Goal: Task Accomplishment & Management: Use online tool/utility

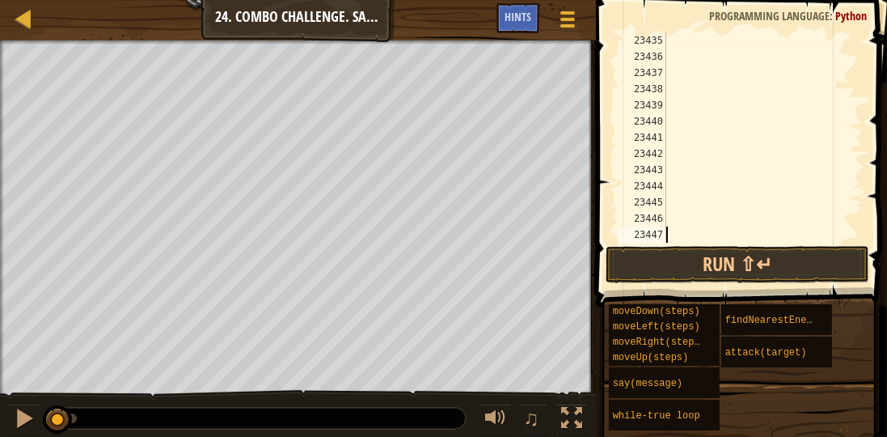
scroll to position [26286, 0]
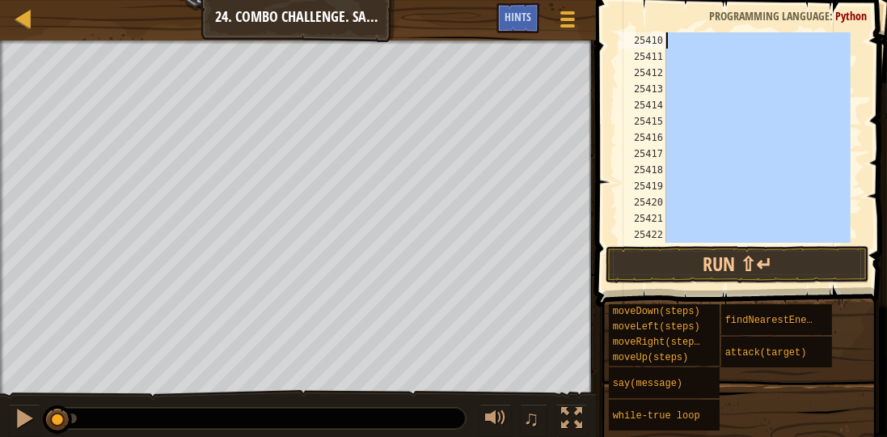
drag, startPoint x: 784, startPoint y: 141, endPoint x: 640, endPoint y: -28, distance: 222.0
click at [640, 0] on html "Map Introduction to Computer Science 24. Combo Challenge. Safe Place Game Menu …" at bounding box center [443, 0] width 887 height 0
click at [806, 114] on div at bounding box center [757, 137] width 188 height 210
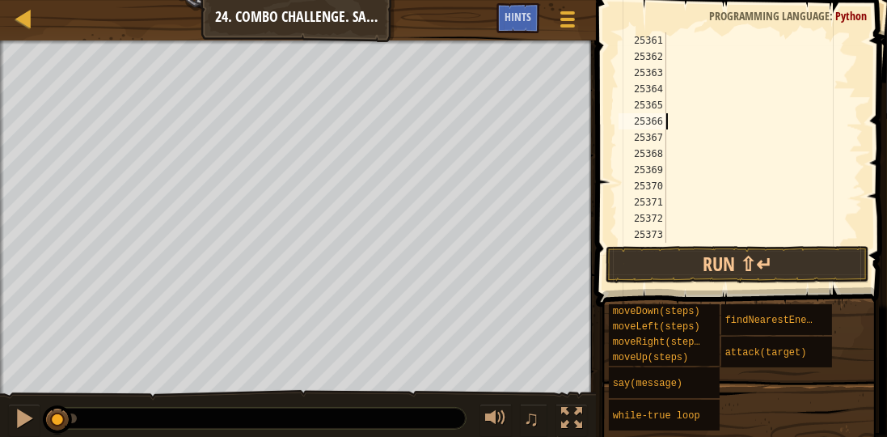
click at [805, 113] on div at bounding box center [757, 153] width 188 height 243
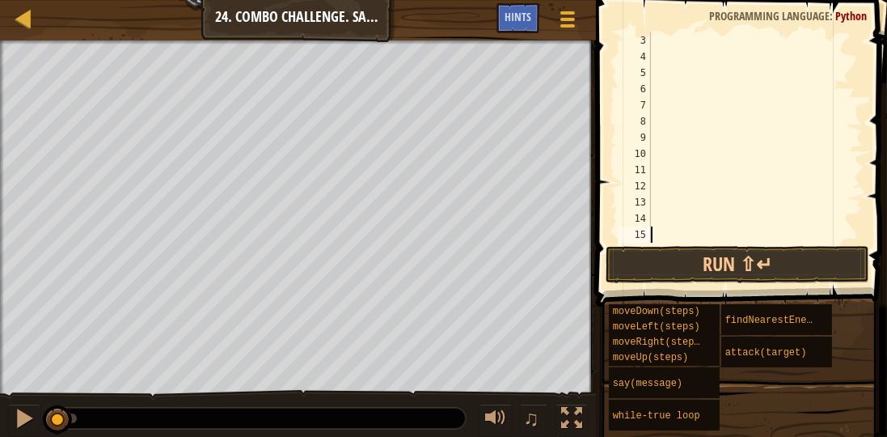
scroll to position [0, 0]
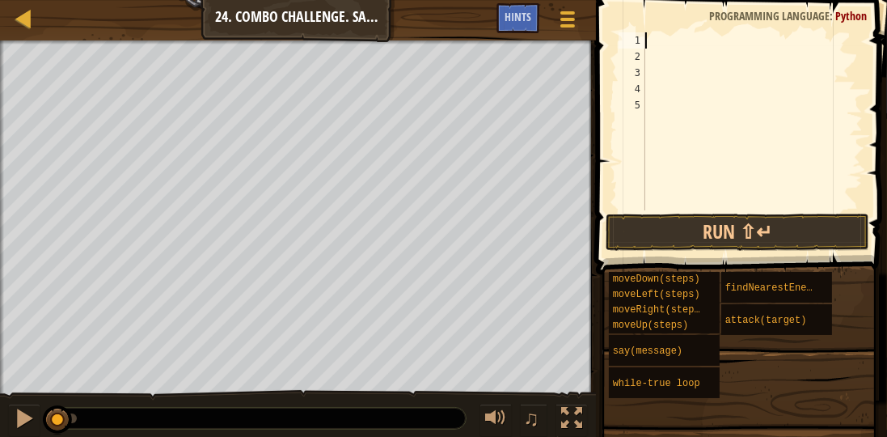
click at [653, 46] on div at bounding box center [752, 137] width 221 height 210
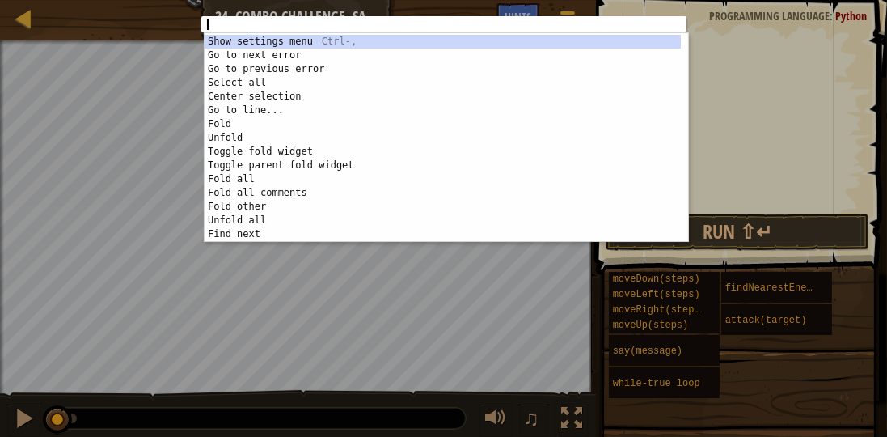
click at [743, 44] on div "1 ההההההההההההההההההההההההההההההההההההההההההההההההההההההההההההההההההההההההההההה…" at bounding box center [443, 218] width 887 height 437
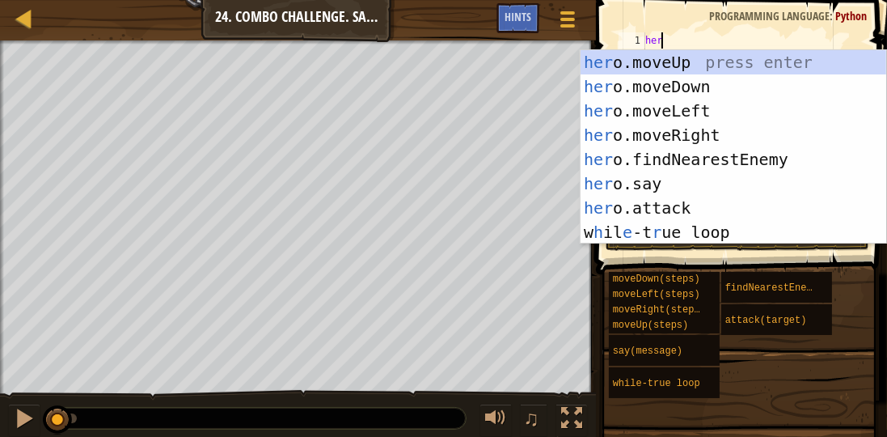
scroll to position [7, 1]
type textarea "hero"
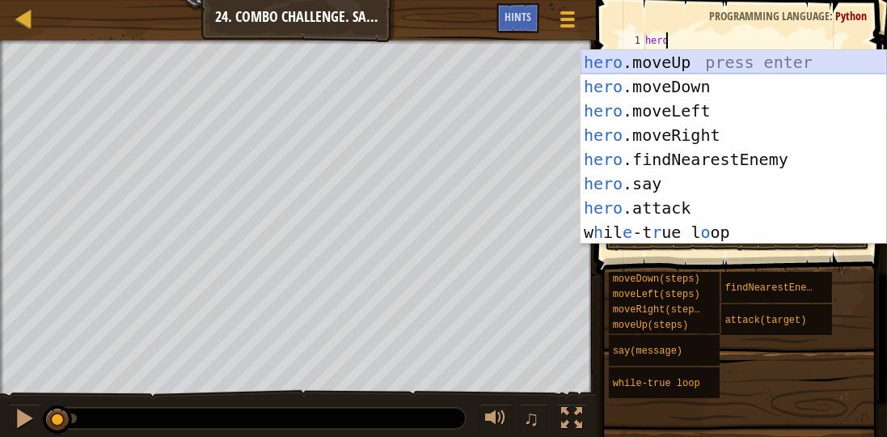
click at [741, 65] on div "hero .moveUp press enter hero .moveDown press enter hero .moveLeft press enter …" at bounding box center [734, 171] width 306 height 243
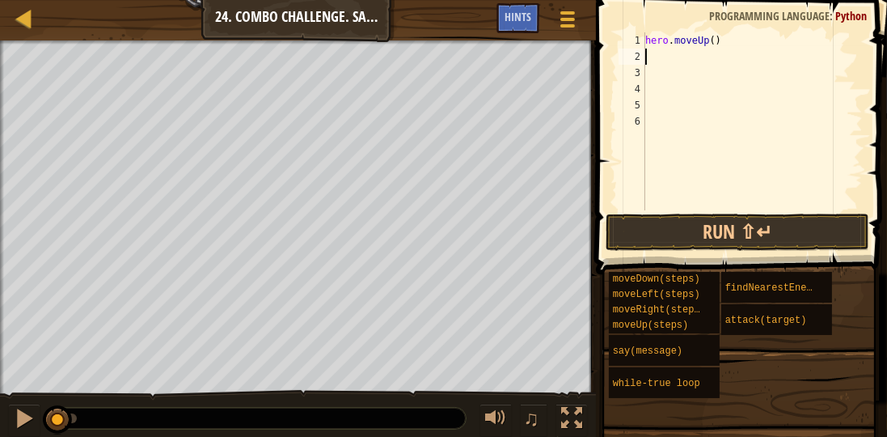
click at [707, 42] on div "hero . moveUp ( )" at bounding box center [752, 137] width 221 height 210
type textarea "hero.moveUp(4)"
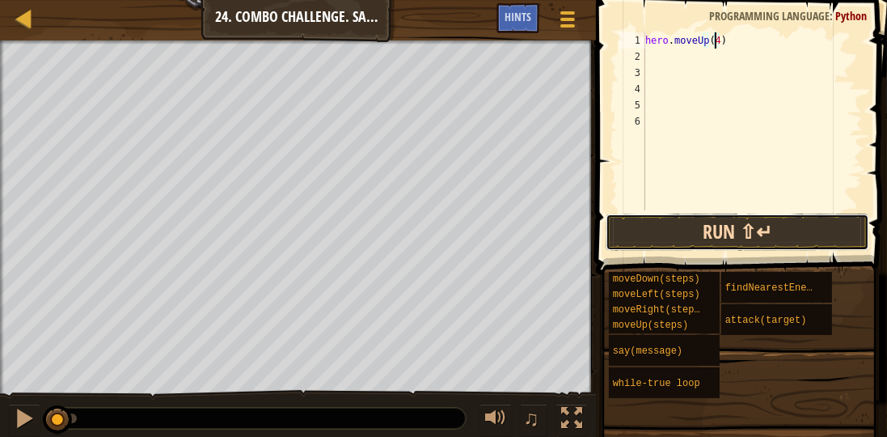
click at [729, 227] on button "Run ⇧↵" at bounding box center [738, 231] width 264 height 37
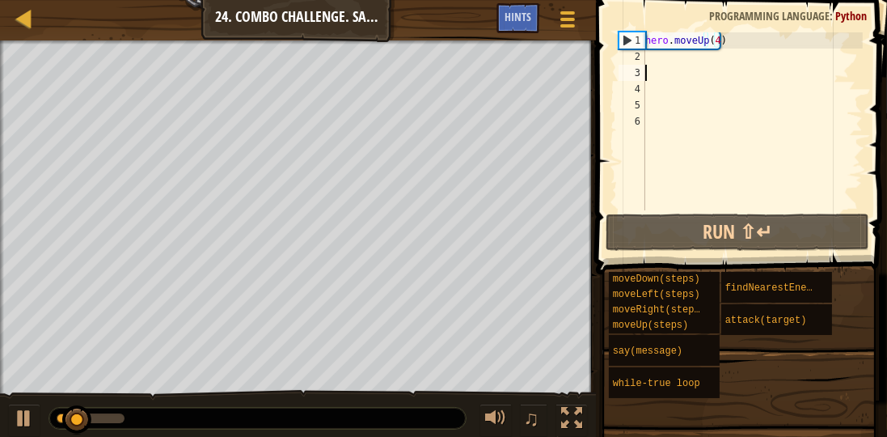
click at [692, 65] on div "hero . moveUp ( 4 )" at bounding box center [752, 137] width 221 height 210
click at [691, 58] on div "hero . moveUp ( 4 )" at bounding box center [752, 137] width 221 height 210
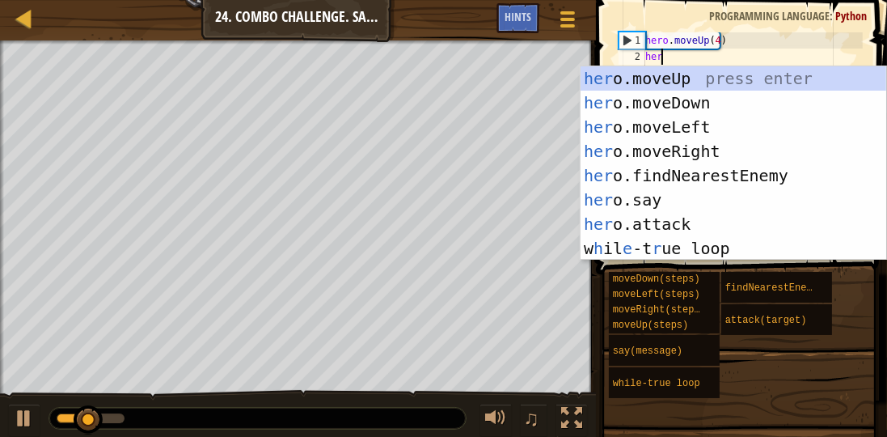
type textarea "hero"
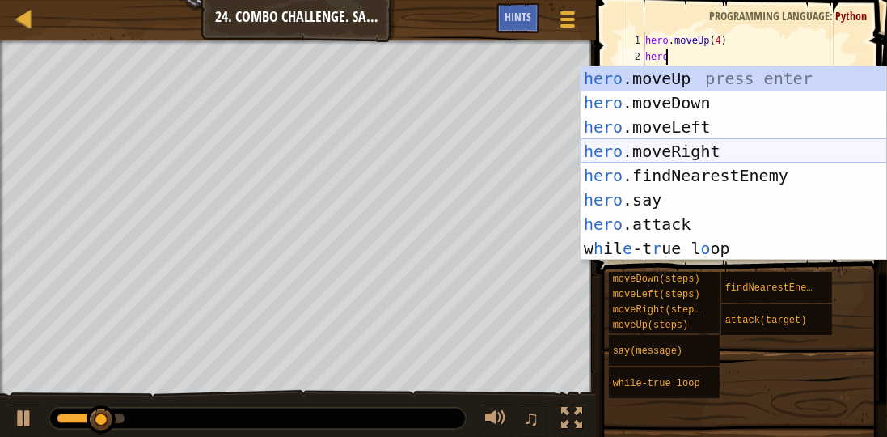
click at [715, 149] on div "hero .moveUp press enter hero .moveDown press enter hero .moveLeft press enter …" at bounding box center [734, 187] width 306 height 243
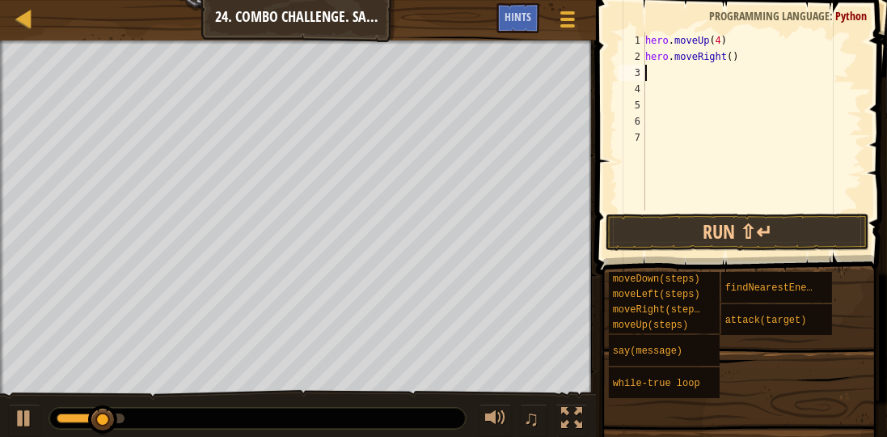
scroll to position [7, 0]
drag, startPoint x: 731, startPoint y: 54, endPoint x: 728, endPoint y: 65, distance: 11.0
click at [728, 65] on div "hero . moveUp ( 4 ) hero . moveRight ( )" at bounding box center [752, 137] width 221 height 210
click at [724, 57] on div "hero . moveUp ( 4 ) hero . moveRight ( )" at bounding box center [752, 137] width 221 height 210
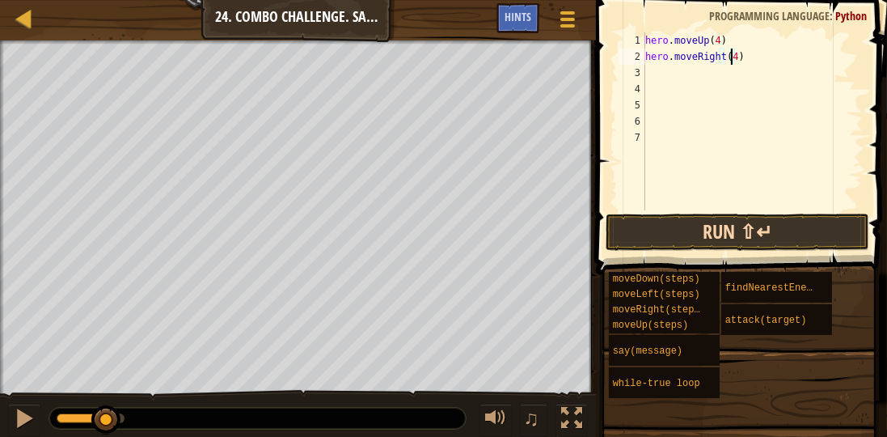
type textarea "hero.moveRight(4)"
click at [763, 240] on button "Run ⇧↵" at bounding box center [738, 231] width 264 height 37
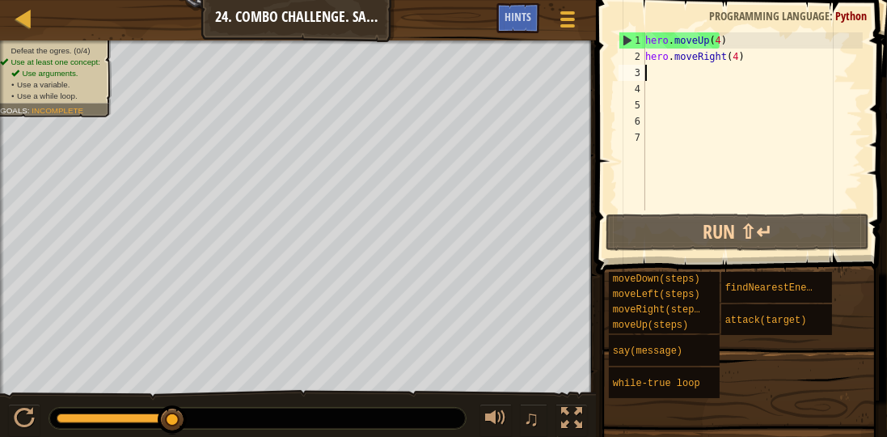
click at [694, 74] on div "hero . moveUp ( 4 ) hero . moveRight ( 4 )" at bounding box center [752, 137] width 221 height 210
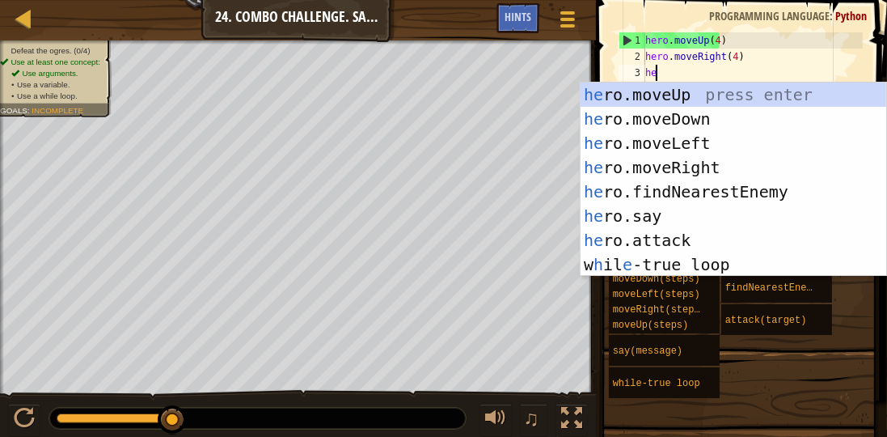
scroll to position [7, 0]
type textarea "hero"
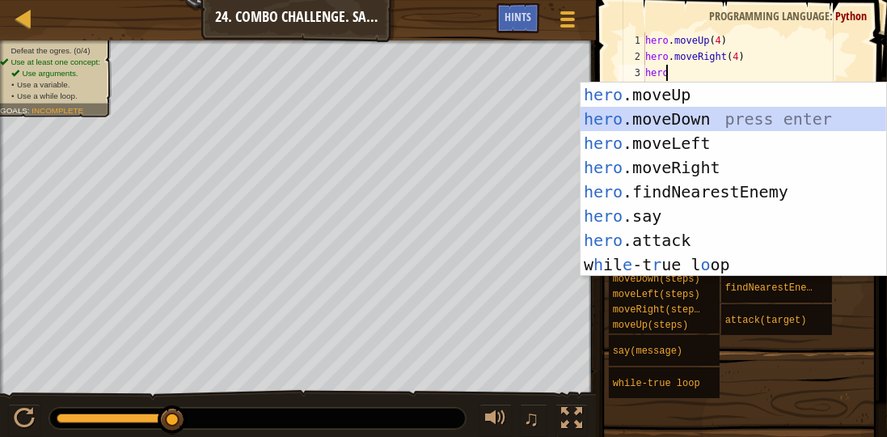
click at [653, 122] on div "hero .moveUp press enter hero .moveDown press enter hero .moveLeft press enter …" at bounding box center [734, 203] width 306 height 243
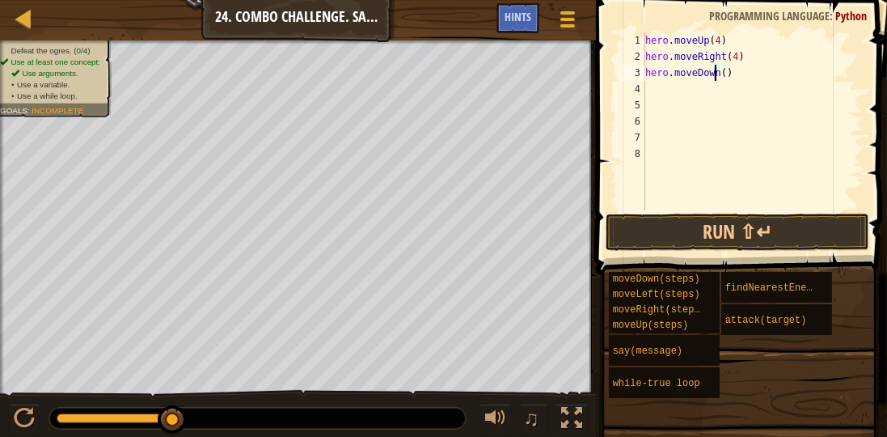
click at [716, 71] on div "hero . moveUp ( 4 ) hero . moveRight ( 4 ) hero . moveDown ( )" at bounding box center [752, 137] width 221 height 210
click at [716, 75] on div "hero . moveUp ( 4 ) hero . moveRight ( 4 ) hero . moveDown ( )" at bounding box center [752, 137] width 221 height 210
click at [720, 72] on div "hero . moveUp ( 4 ) hero . moveRight ( 4 ) hero . moveDown ( )" at bounding box center [752, 121] width 221 height 178
type textarea "hero.moveDown(3)"
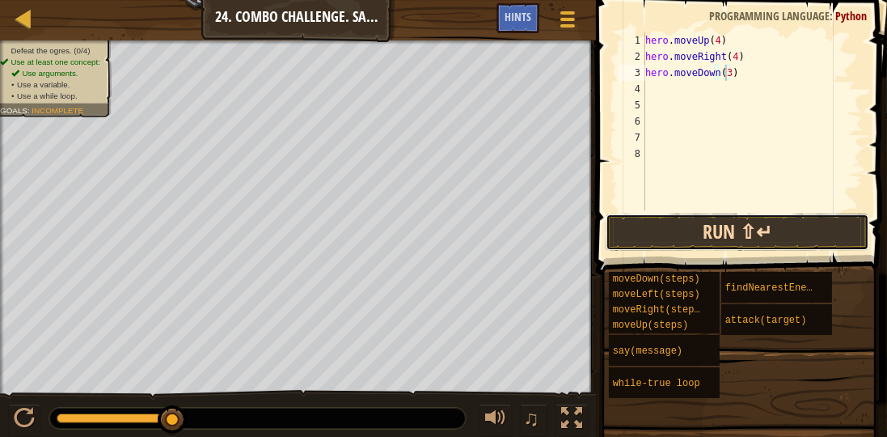
click at [739, 246] on button "Run ⇧↵" at bounding box center [738, 231] width 264 height 37
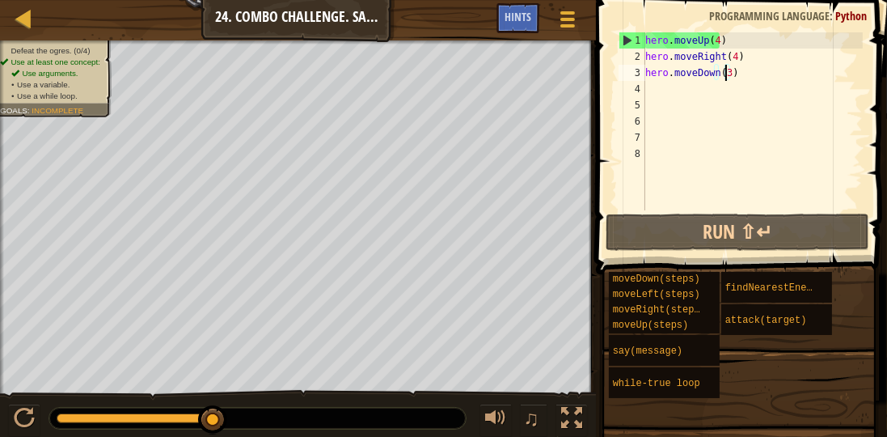
click at [674, 93] on div "hero . moveUp ( 4 ) hero . moveRight ( 4 ) hero . moveDown ( 3 )" at bounding box center [752, 137] width 221 height 210
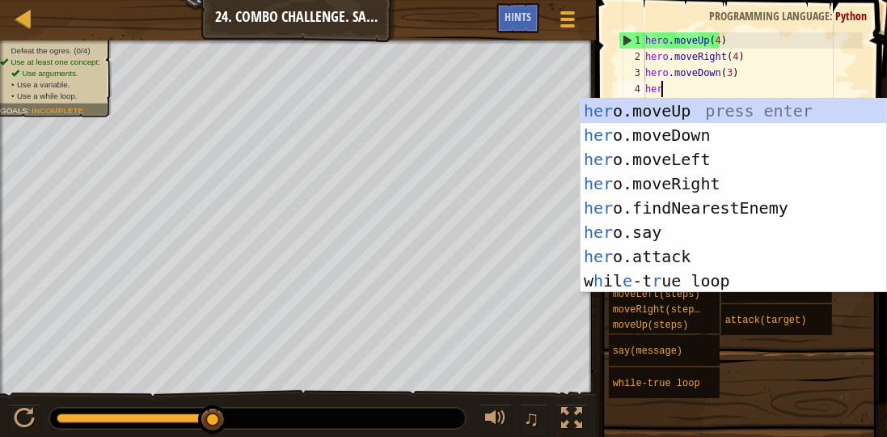
scroll to position [7, 0]
type textarea "hero"
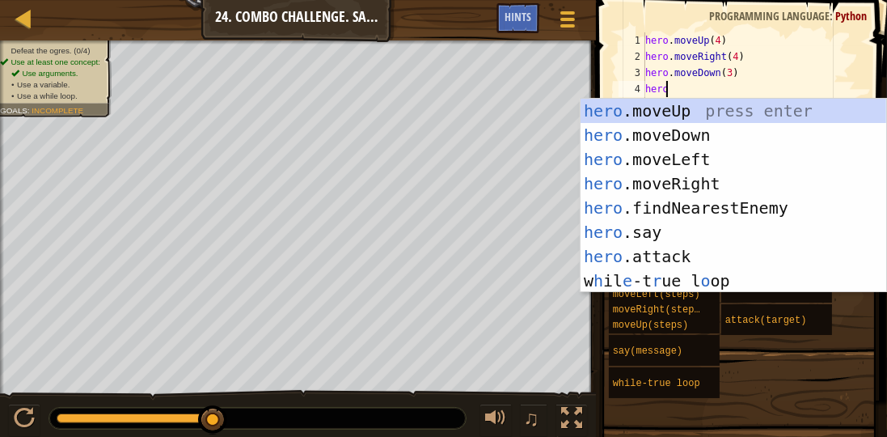
scroll to position [7, 1]
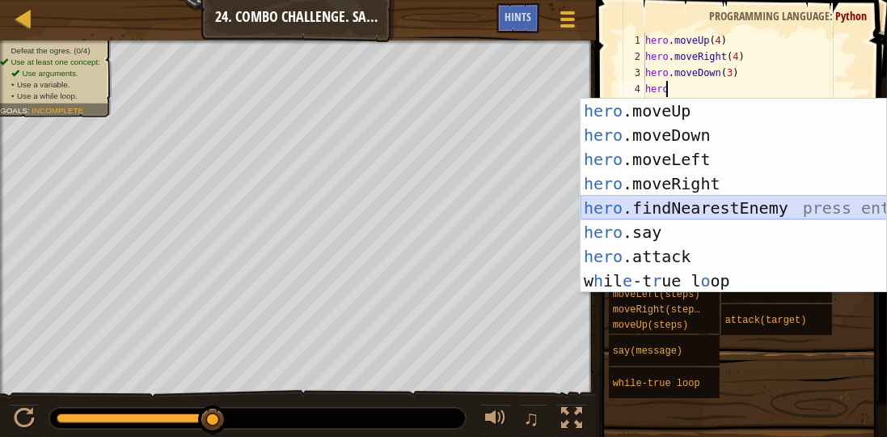
click at [720, 205] on div "hero .moveUp press enter hero .moveDown press enter hero .moveLeft press enter …" at bounding box center [734, 220] width 306 height 243
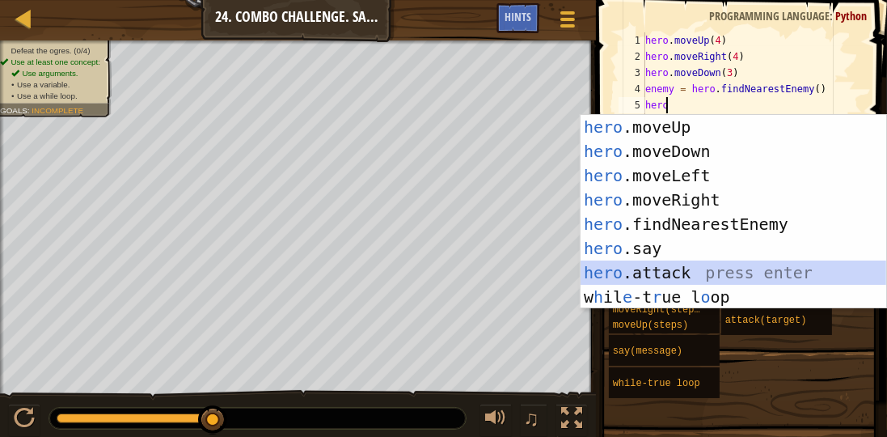
click at [632, 267] on div "hero .moveUp press enter hero .moveDown press enter hero .moveLeft press enter …" at bounding box center [734, 236] width 306 height 243
type textarea "hero.attack(enemy)"
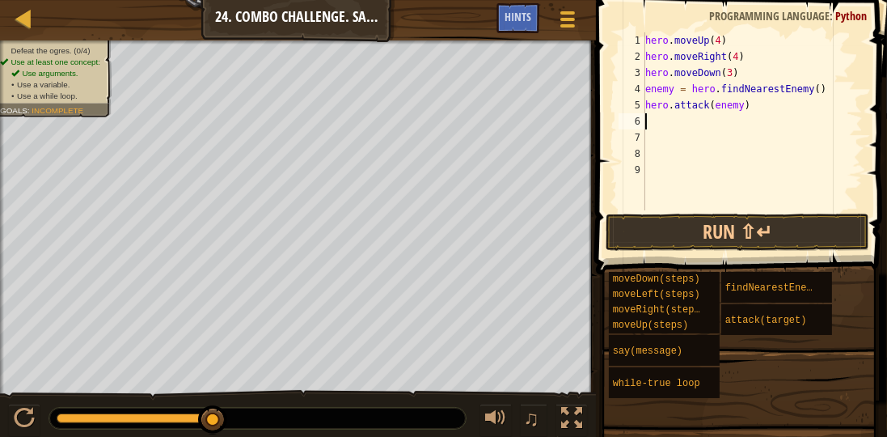
click at [687, 127] on div "hero . moveUp ( 4 ) hero . moveRight ( 4 ) hero . moveDown ( 3 ) enemy = hero .…" at bounding box center [752, 137] width 221 height 210
click at [690, 112] on div "hero . moveUp ( 4 ) hero . moveRight ( 4 ) hero . moveDown ( 3 ) enemy = hero .…" at bounding box center [752, 137] width 221 height 210
type textarea "hero.attack(enemy)"
click at [655, 118] on div "hero . moveUp ( 4 ) hero . moveRight ( 4 ) hero . moveDown ( 3 ) enemy = hero .…" at bounding box center [752, 137] width 221 height 210
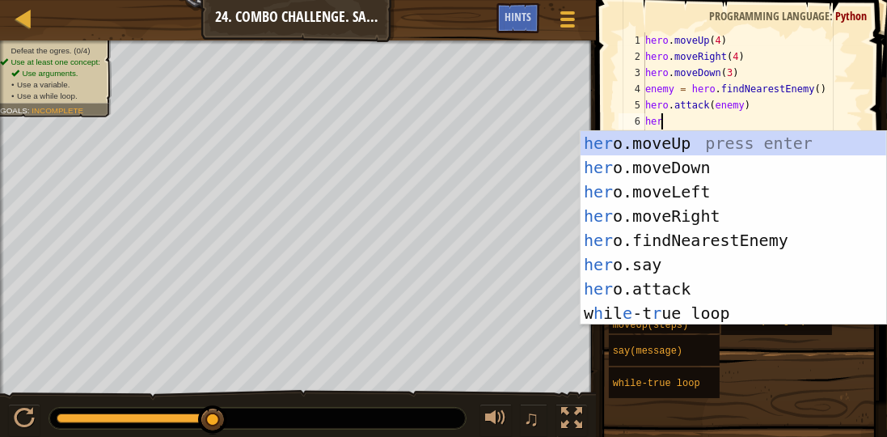
scroll to position [7, 1]
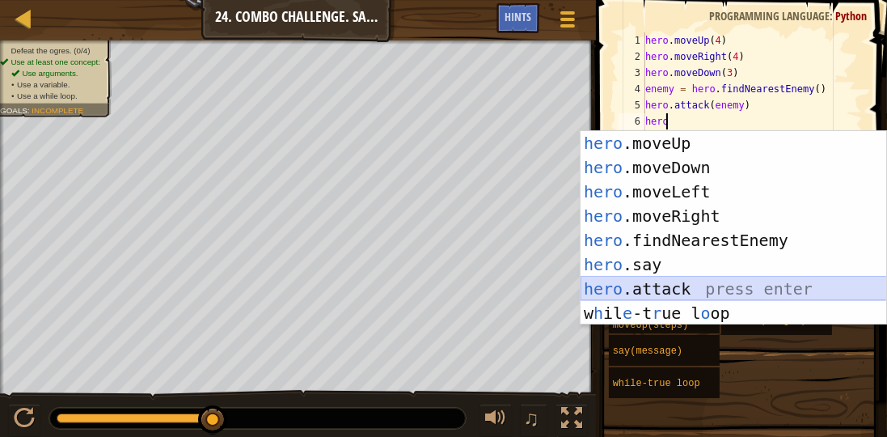
click at [713, 285] on div "hero .moveUp press enter hero .moveDown press enter hero .moveLeft press enter …" at bounding box center [734, 252] width 306 height 243
type textarea "hero.attack(enemy)"
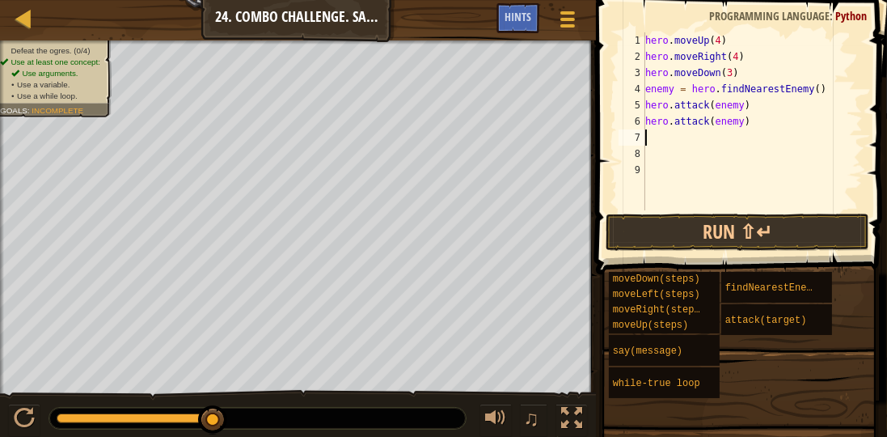
click at [660, 133] on div "hero . moveUp ( 4 ) hero . moveRight ( 4 ) hero . moveDown ( 3 ) enemy = hero .…" at bounding box center [752, 137] width 221 height 210
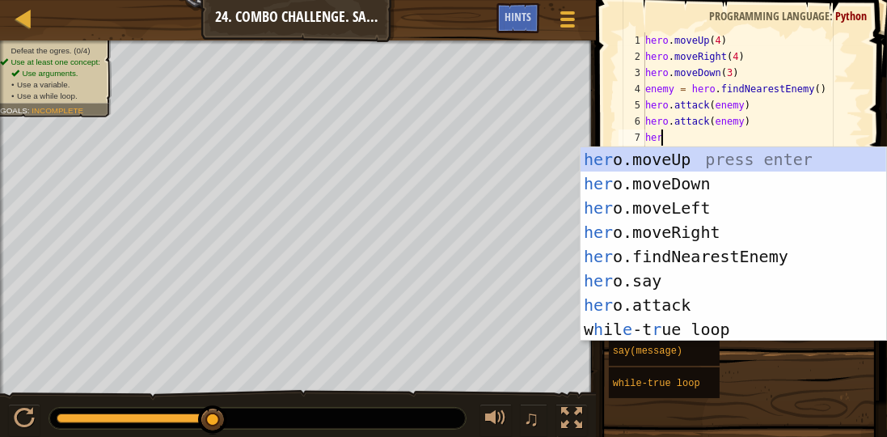
type textarea "heri"
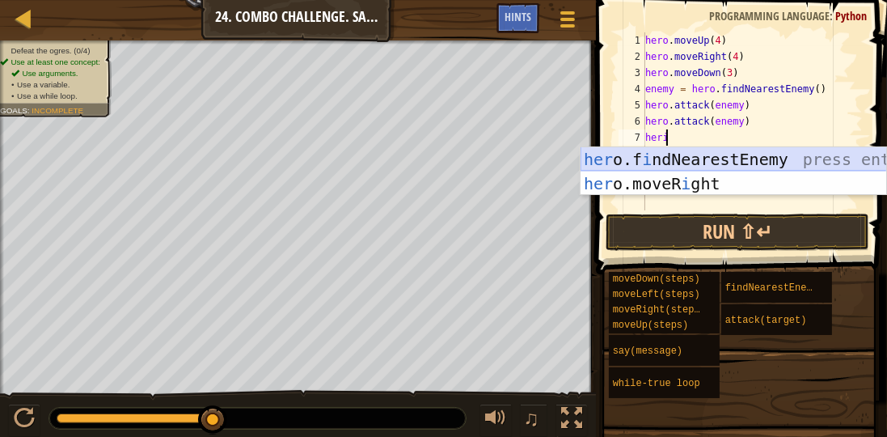
click at [662, 155] on div "her o.f i ndNearestEnemy press enter her o.moveR i ght press enter" at bounding box center [734, 195] width 306 height 97
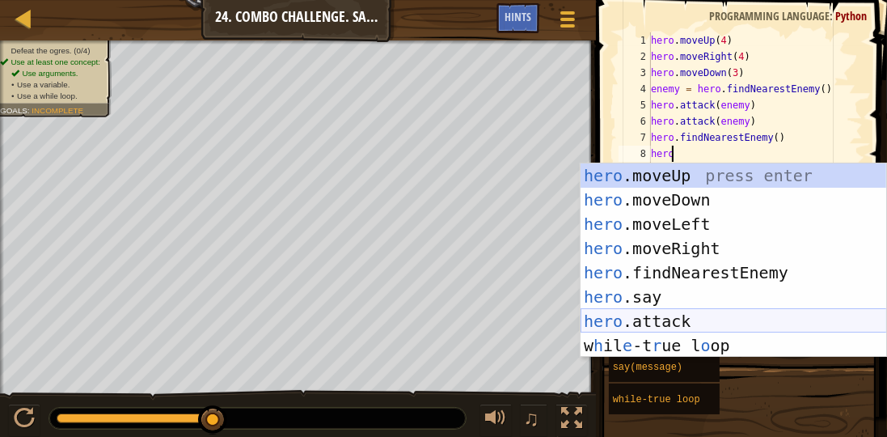
click at [792, 319] on div "hero .moveUp press enter hero .moveDown press enter hero .moveLeft press enter …" at bounding box center [734, 284] width 306 height 243
type textarea "hero.attack(enemy)"
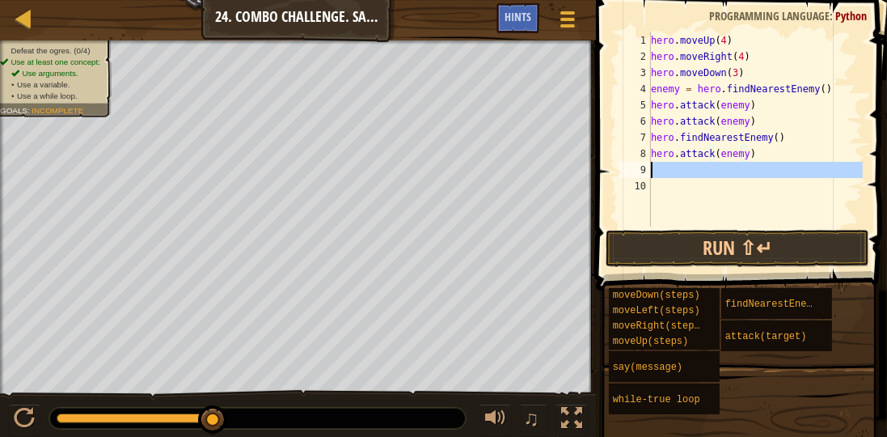
drag, startPoint x: 631, startPoint y: 167, endPoint x: 652, endPoint y: 163, distance: 21.4
click at [635, 167] on div "9" at bounding box center [635, 170] width 32 height 16
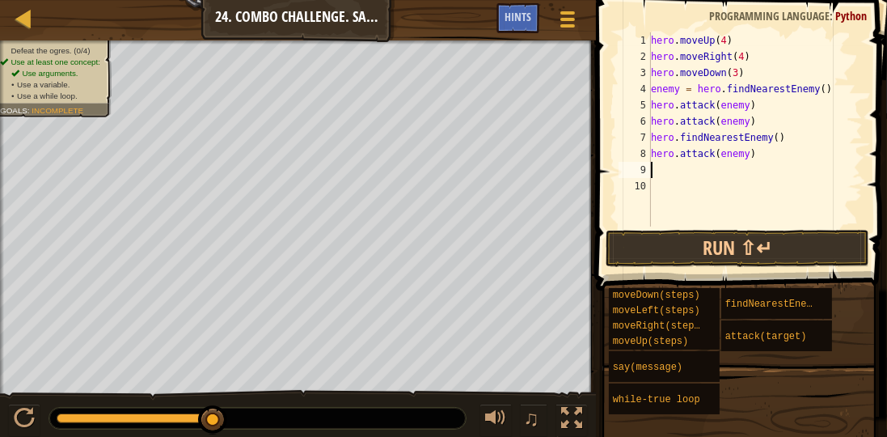
scroll to position [7, 0]
click at [668, 163] on div "hero . moveUp ( 4 ) hero . moveRight ( 4 ) hero . moveDown ( 3 ) enemy = hero .…" at bounding box center [755, 145] width 215 height 226
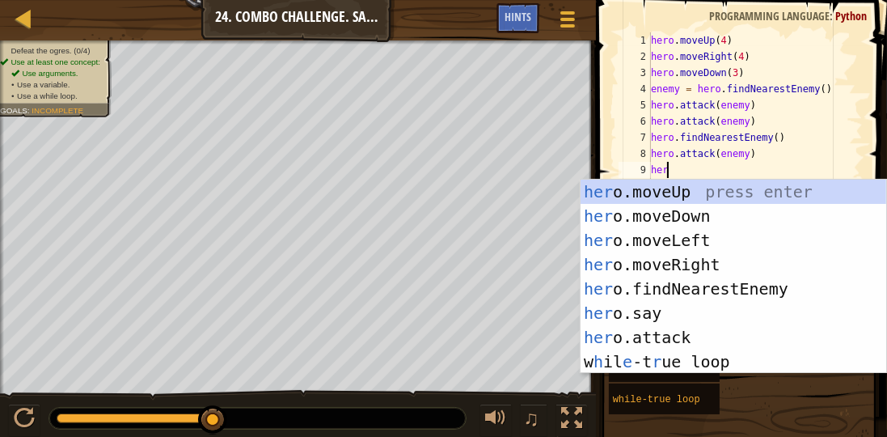
scroll to position [7, 1]
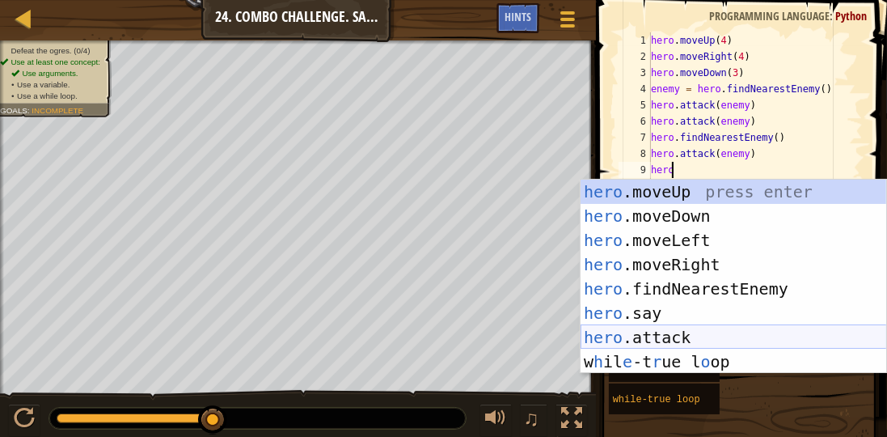
click at [674, 332] on div "hero .moveUp press enter hero .moveDown press enter hero .moveLeft press enter …" at bounding box center [734, 301] width 306 height 243
type textarea "hero.attack(enemy)"
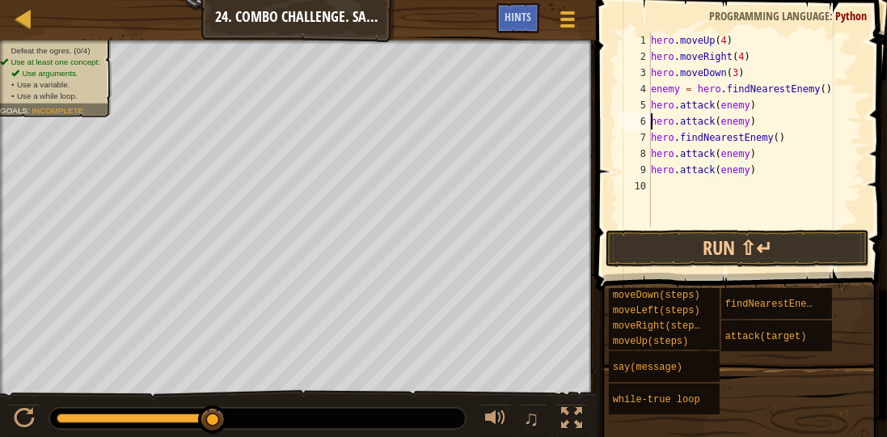
click at [652, 126] on div "hero . moveUp ( 4 ) hero . moveRight ( 4 ) hero . moveDown ( 3 ) enemy = hero .…" at bounding box center [755, 145] width 215 height 226
click at [758, 119] on div "hero . moveUp ( 4 ) hero . moveRight ( 4 ) hero . moveDown ( 3 ) enemy = hero .…" at bounding box center [755, 145] width 215 height 226
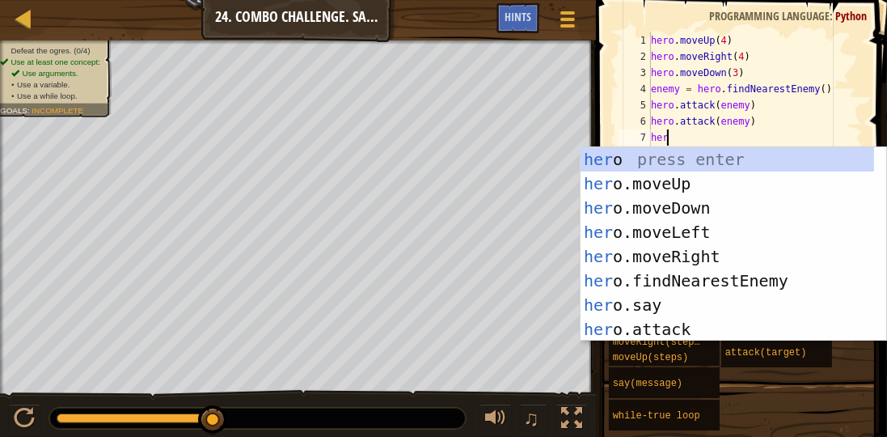
type textarea "hero"
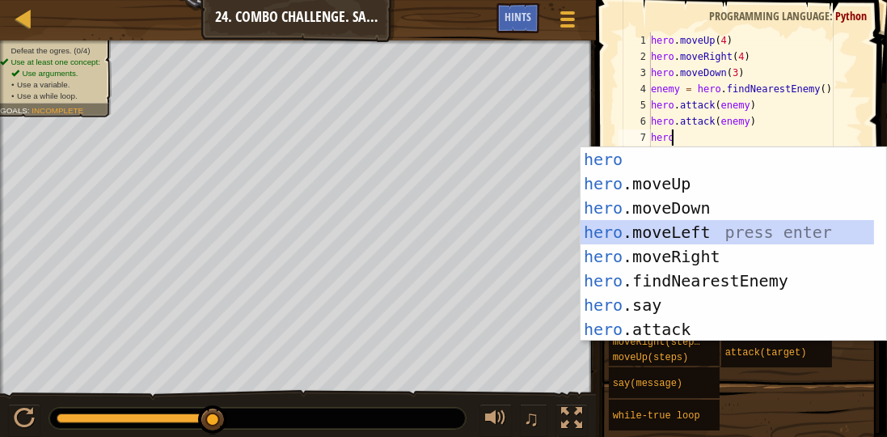
click at [663, 222] on div "hero press enter hero .moveUp press enter hero .moveDown press enter hero .move…" at bounding box center [728, 268] width 294 height 243
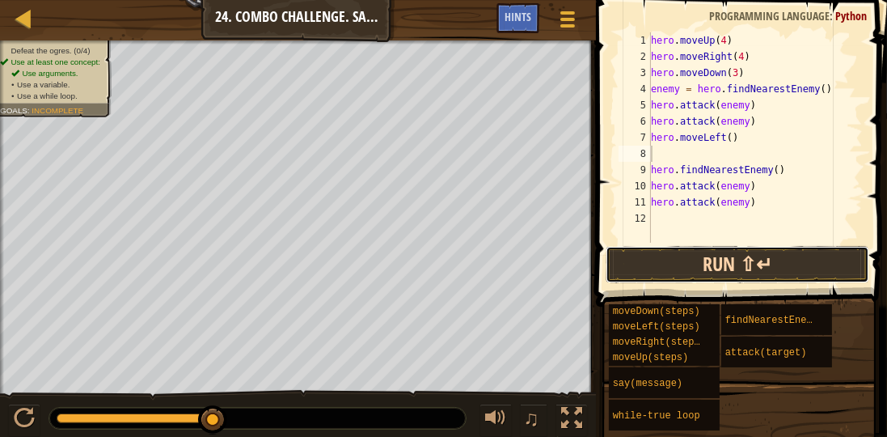
click at [657, 248] on button "Run ⇧↵" at bounding box center [738, 264] width 264 height 37
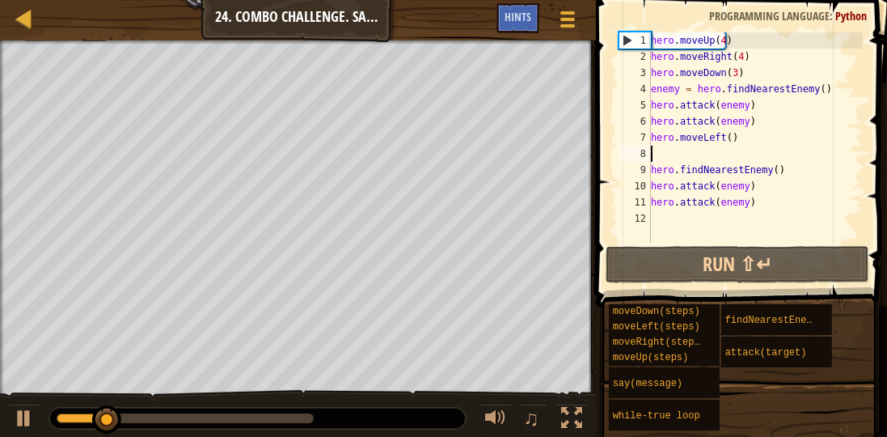
type textarea "hero.moveLeft()"
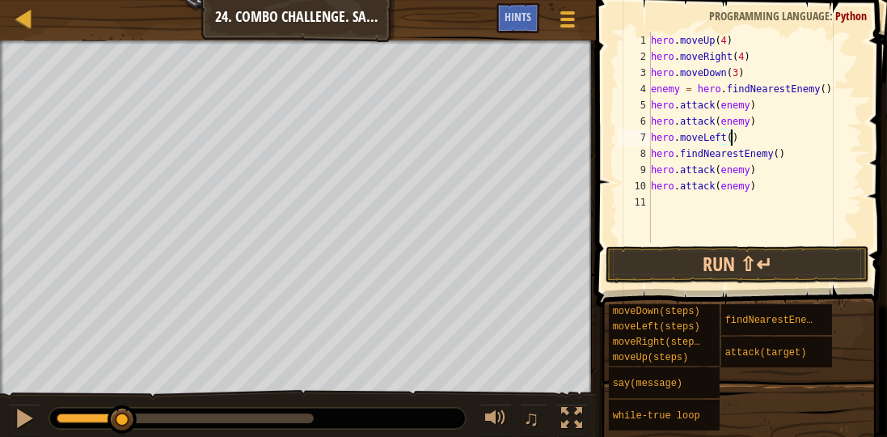
click at [702, 214] on div "hero . moveUp ( 4 ) hero . moveRight ( 4 ) hero . moveDown ( 3 ) enemy = hero .…" at bounding box center [755, 153] width 215 height 243
click at [700, 206] on div "hero . moveUp ( 4 ) hero . moveRight ( 4 ) hero . moveDown ( 3 ) enemy = hero .…" at bounding box center [755, 153] width 215 height 243
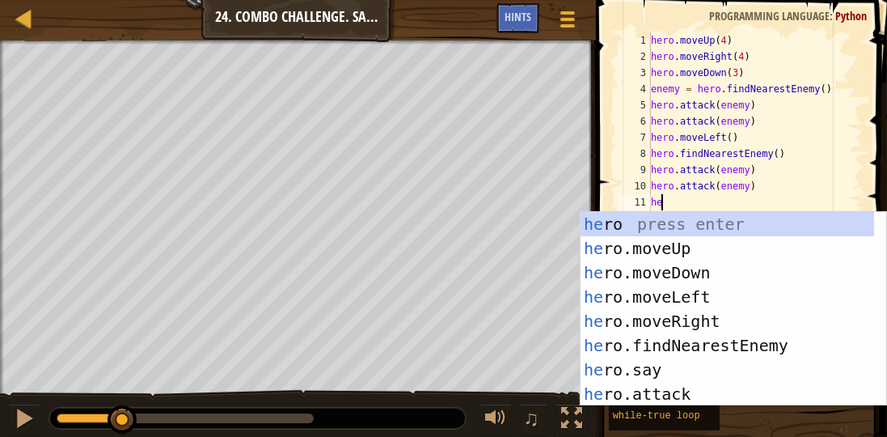
type textarea "her"
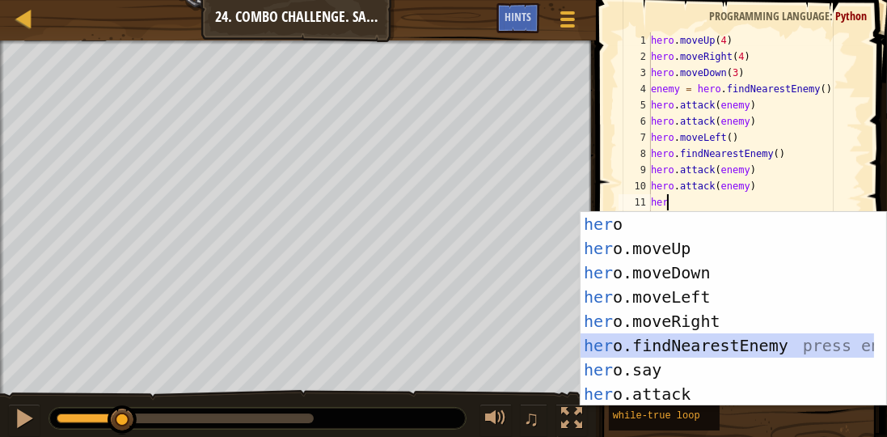
click at [674, 349] on div "her o press enter her o.moveUp press enter her o.moveDown press enter her o.mov…" at bounding box center [728, 333] width 294 height 243
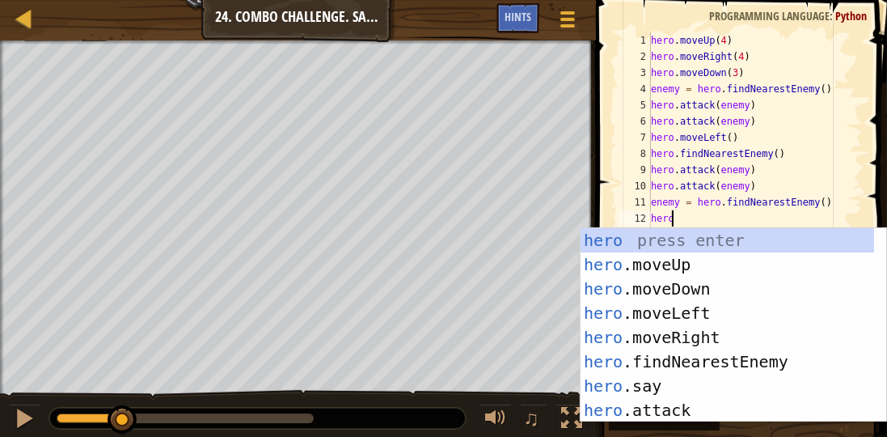
scroll to position [7, 1]
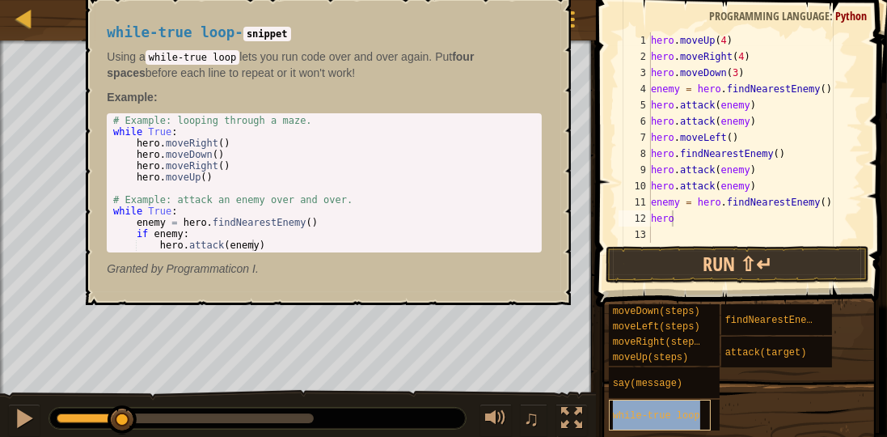
click at [670, 425] on div "while-true loop" at bounding box center [660, 414] width 102 height 31
type textarea "h"
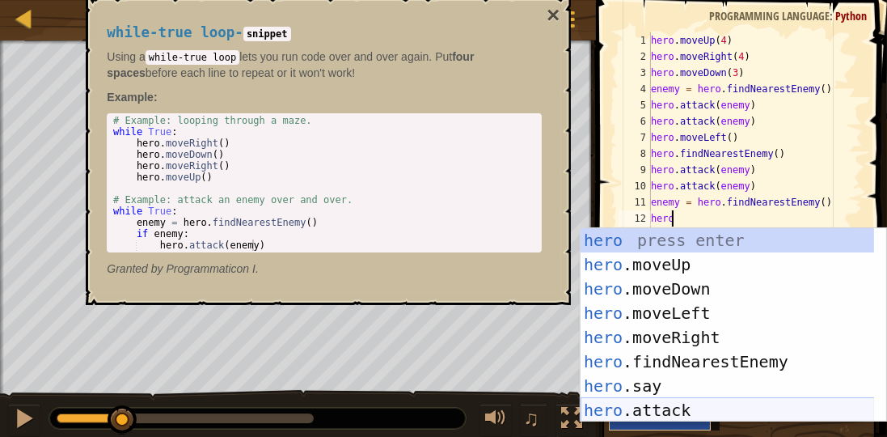
click at [644, 411] on div "hero press enter hero .moveUp press enter hero .moveDown press enter hero .move…" at bounding box center [728, 349] width 294 height 243
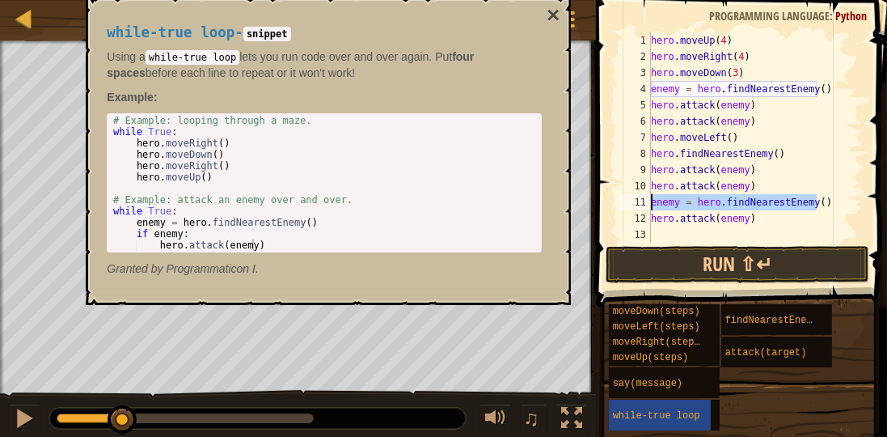
drag, startPoint x: 822, startPoint y: 202, endPoint x: 645, endPoint y: 205, distance: 177.1
click at [645, 205] on div "hero.attack(enemy) 1 2 3 4 5 6 7 8 9 10 11 12 13 hero . moveUp ( 4 ) hero . mov…" at bounding box center [738, 137] width 247 height 210
type textarea "enemy = hero.findNearestEnemy()"
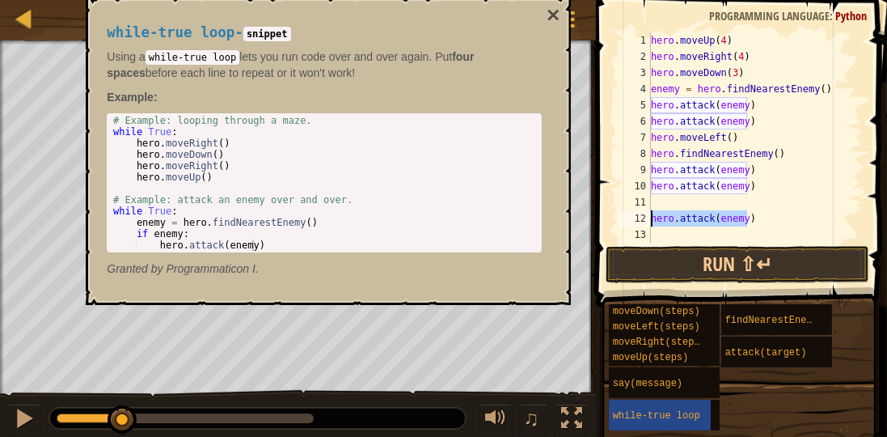
drag, startPoint x: 760, startPoint y: 217, endPoint x: 637, endPoint y: 222, distance: 123.0
click at [637, 222] on div "1 2 3 4 5 6 7 8 9 10 11 12 13 hero . moveUp ( 4 ) hero . moveRight ( 4 ) hero .…" at bounding box center [738, 137] width 247 height 210
type textarea "hero.attack(enemy)"
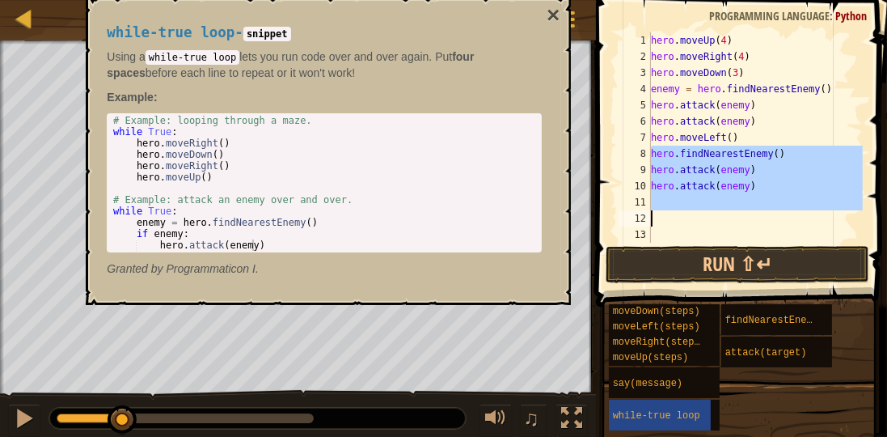
drag, startPoint x: 652, startPoint y: 152, endPoint x: 707, endPoint y: 235, distance: 99.8
click at [713, 222] on div "hero . moveUp ( 4 ) hero . moveRight ( 4 ) hero . moveDown ( 3 ) enemy = hero .…" at bounding box center [755, 153] width 215 height 243
click at [657, 150] on div "hero . moveUp ( 4 ) hero . moveRight ( 4 ) hero . moveDown ( 3 ) enemy = hero .…" at bounding box center [755, 137] width 215 height 210
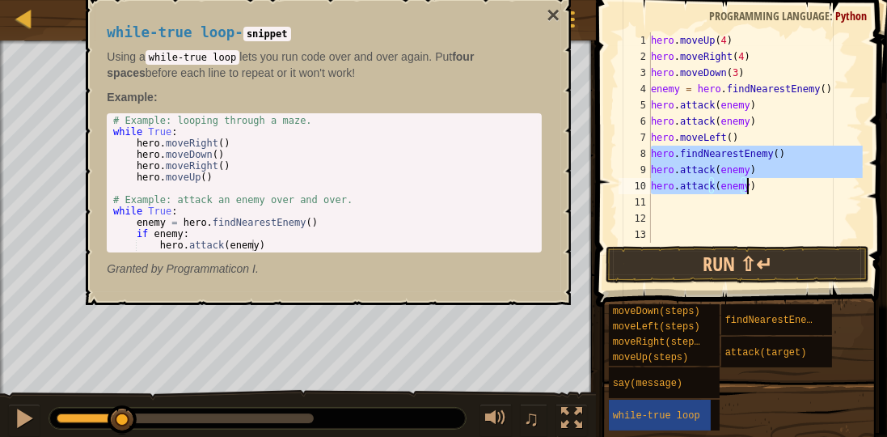
drag, startPoint x: 652, startPoint y: 152, endPoint x: 752, endPoint y: 188, distance: 106.7
click at [752, 188] on div "hero . moveUp ( 4 ) hero . moveRight ( 4 ) hero . moveDown ( 3 ) enemy = hero .…" at bounding box center [755, 153] width 215 height 243
type textarea "hero.attack(enemy) hero.attack(enemy)"
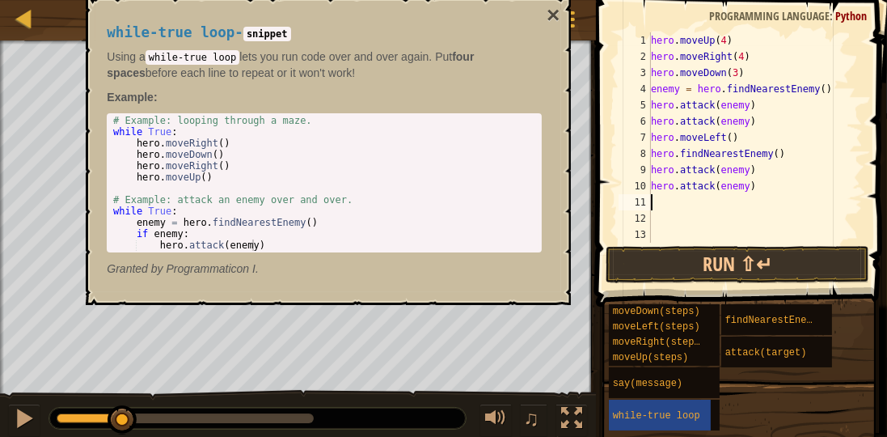
drag, startPoint x: 653, startPoint y: 209, endPoint x: 660, endPoint y: 196, distance: 15.6
click at [653, 209] on div "hero . moveUp ( 4 ) hero . moveRight ( 4 ) hero . moveDown ( 3 ) enemy = hero .…" at bounding box center [755, 153] width 215 height 243
paste textarea "hero.attack(enemy)"
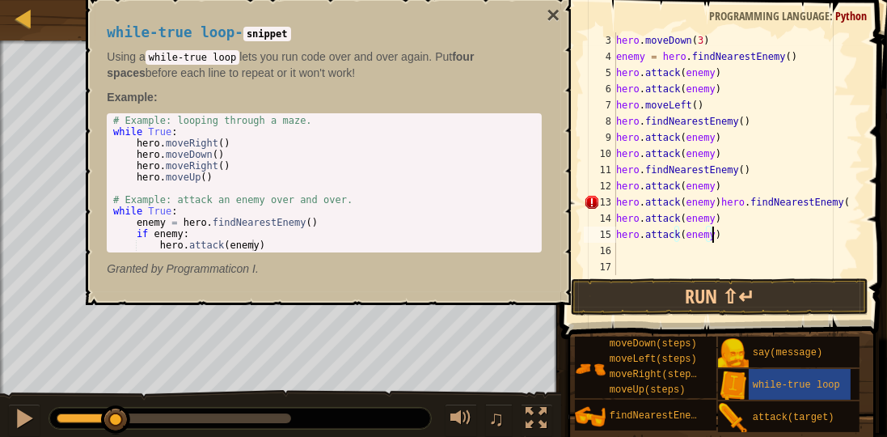
scroll to position [32, 0]
click at [713, 201] on div "hero . moveDown ( 3 ) enemy = hero . findNearestEnemy ( ) hero . attack ( enemy…" at bounding box center [732, 169] width 238 height 275
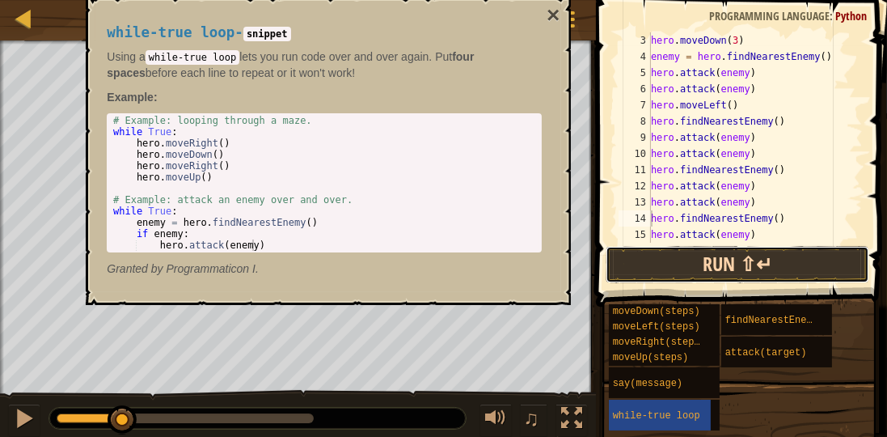
click at [707, 249] on button "Run ⇧↵" at bounding box center [738, 264] width 264 height 37
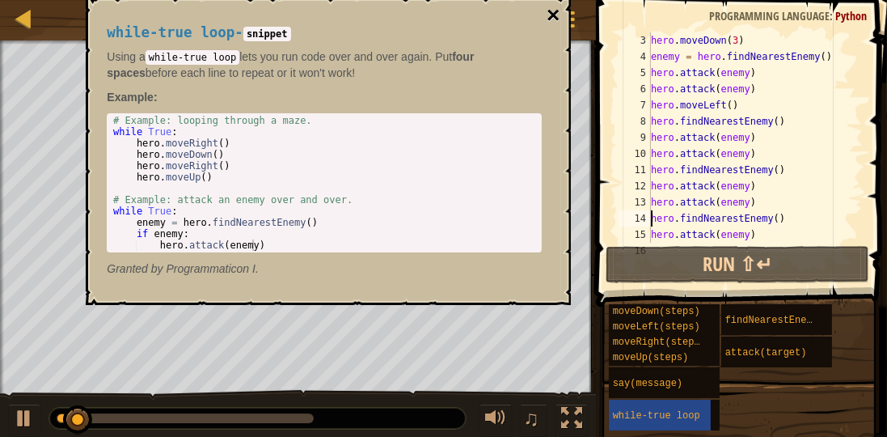
click at [554, 10] on button "×" at bounding box center [553, 15] width 13 height 23
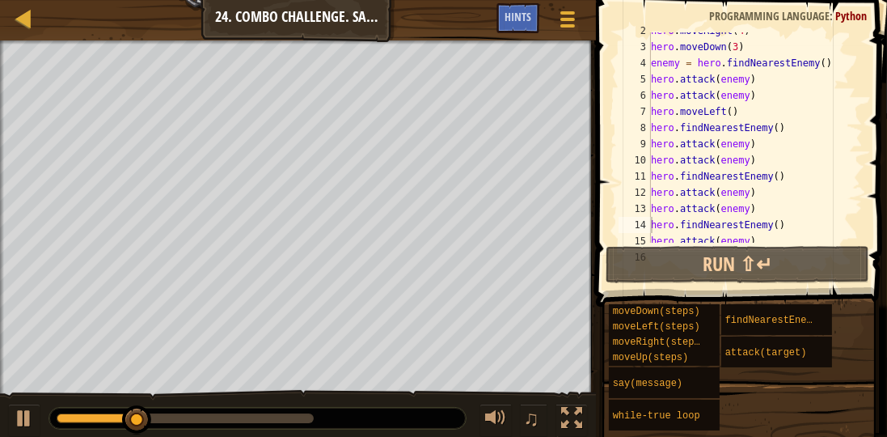
scroll to position [0, 0]
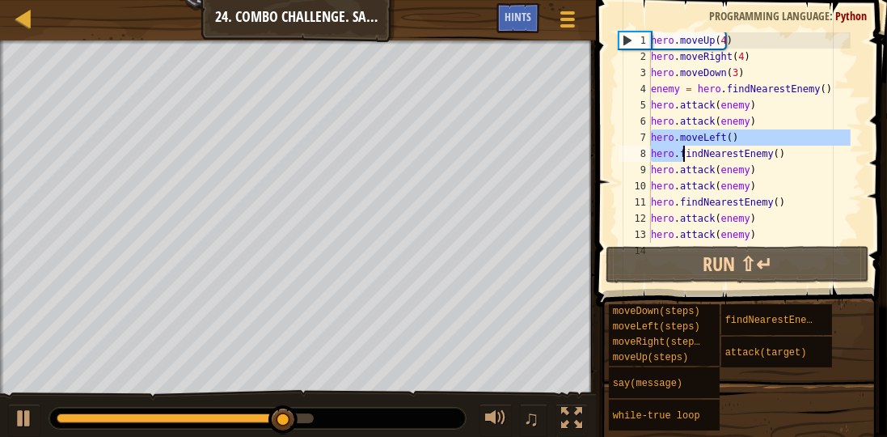
drag, startPoint x: 652, startPoint y: 136, endPoint x: 681, endPoint y: 153, distance: 33.7
click at [681, 153] on div "hero . moveUp ( 4 ) hero . moveRight ( 4 ) hero . moveDown ( 3 ) enemy = hero .…" at bounding box center [749, 153] width 203 height 243
click at [681, 153] on div "hero . moveUp ( 4 ) hero . moveRight ( 4 ) hero . moveDown ( 3 ) enemy = hero .…" at bounding box center [749, 137] width 203 height 210
type textarea "hero.findNearestEnemy()"
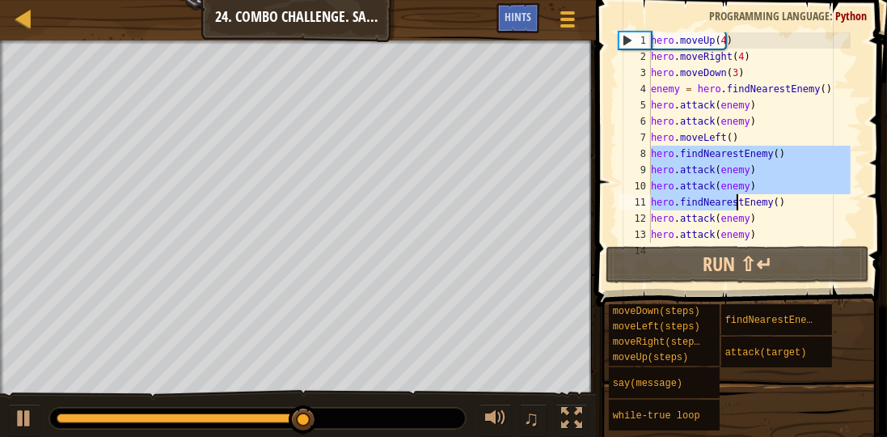
scroll to position [81, 0]
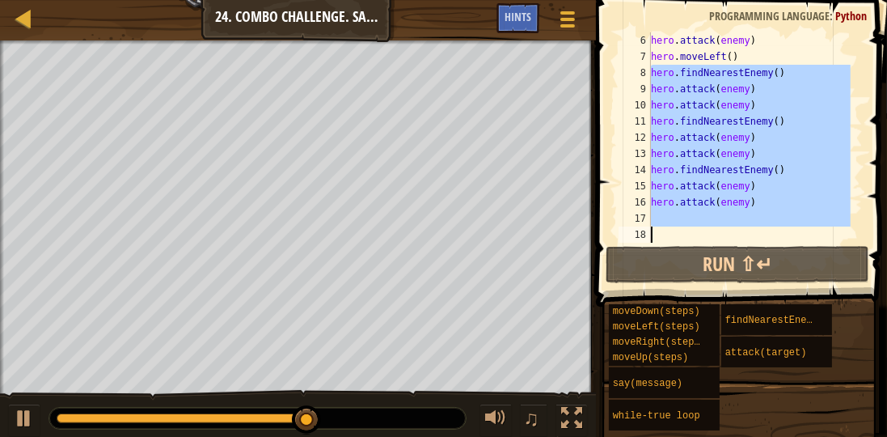
drag, startPoint x: 651, startPoint y: 155, endPoint x: 886, endPoint y: 353, distance: 307.1
click at [886, 353] on div "hero.findNearestEnemy() 6 7 8 9 10 11 12 13 14 15 16 17 18 hero . attack ( enem…" at bounding box center [739, 185] width 296 height 354
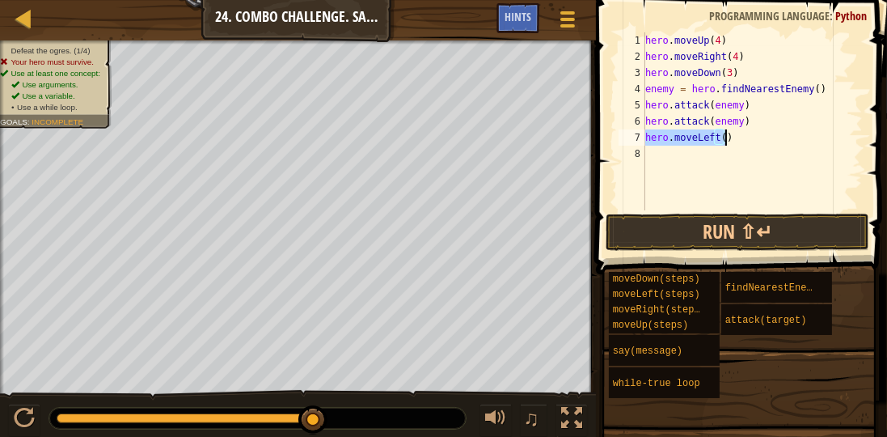
drag, startPoint x: 645, startPoint y: 133, endPoint x: 765, endPoint y: 137, distance: 119.7
click at [765, 137] on div "hero . moveUp ( 4 ) hero . moveRight ( 4 ) hero . moveDown ( 3 ) enemy = hero .…" at bounding box center [752, 137] width 221 height 210
type textarea "hero.moveLeft()"
click at [652, 75] on div "hero . moveUp ( 4 ) hero . moveRight ( 4 ) hero . moveDown ( 3 ) enemy = hero .…" at bounding box center [752, 137] width 221 height 210
type textarea "hero.moveDown(3)"
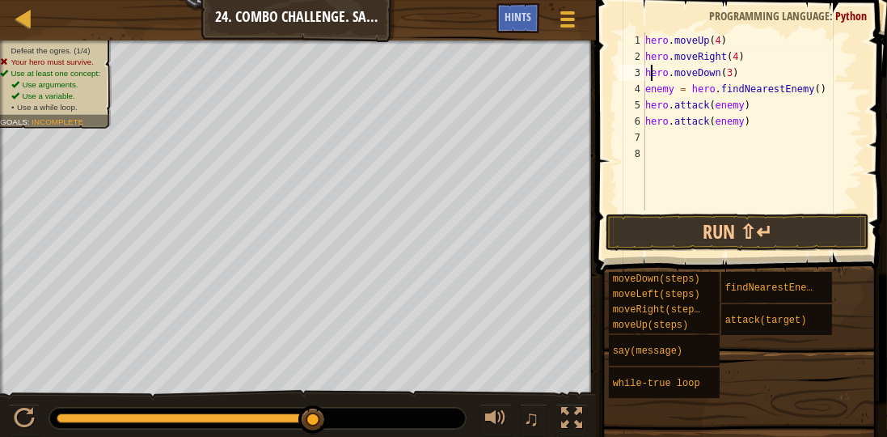
click at [738, 71] on div "hero . moveUp ( 4 ) hero . moveRight ( 4 ) hero . moveDown ( 3 ) enemy = hero .…" at bounding box center [752, 137] width 221 height 210
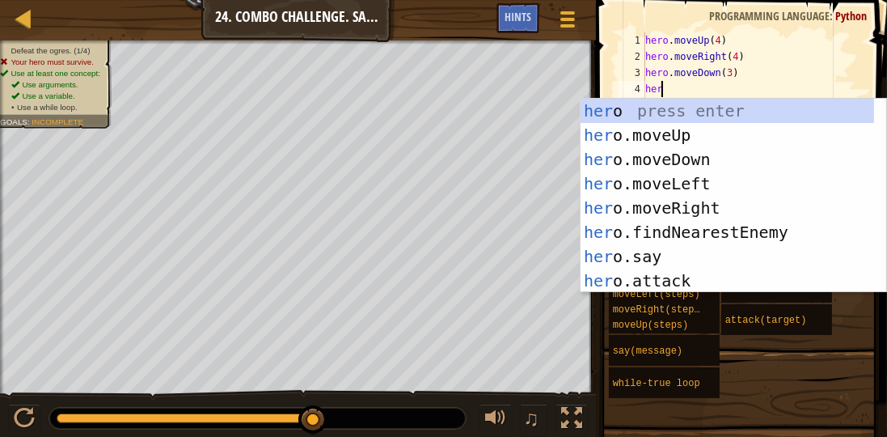
scroll to position [7, 1]
type textarea "hero"
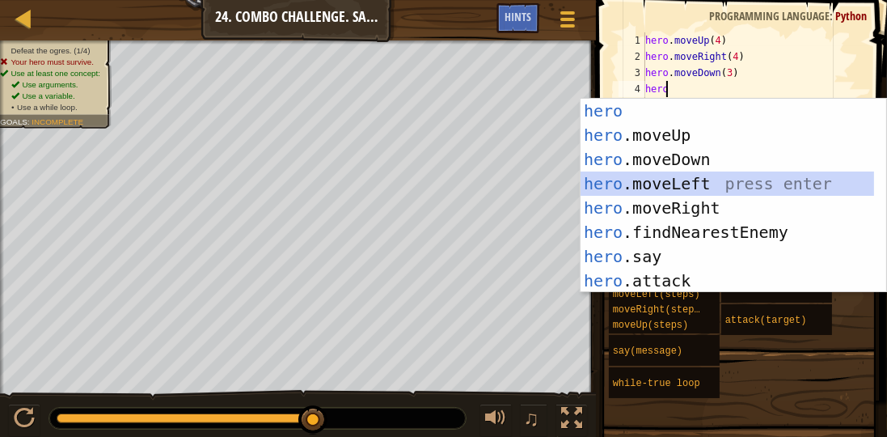
click at [709, 175] on div "hero press enter hero .moveUp press enter hero .moveDown press enter hero .move…" at bounding box center [728, 220] width 294 height 243
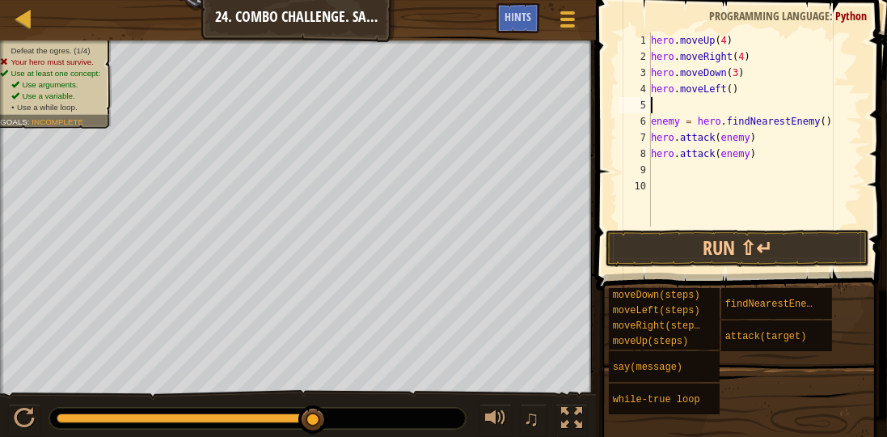
type textarea "hero.moveLeft()"
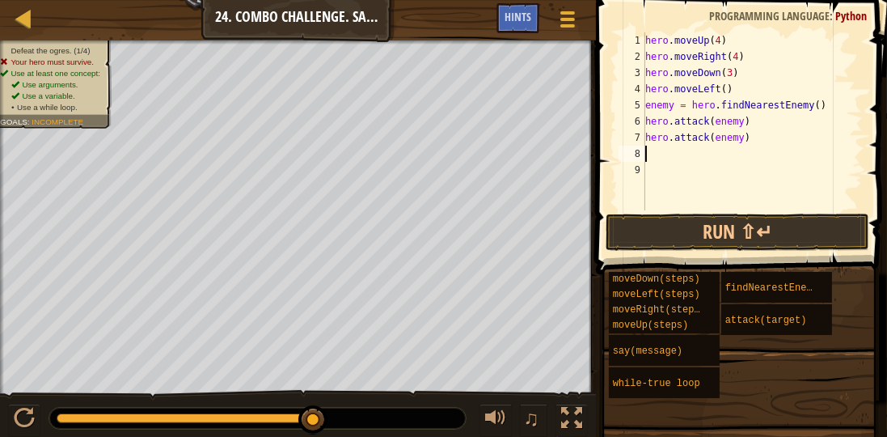
click at [650, 154] on div "hero . moveUp ( 4 ) hero . moveRight ( 4 ) hero . moveDown ( 3 ) hero . moveLef…" at bounding box center [752, 137] width 221 height 210
type textarea "r"
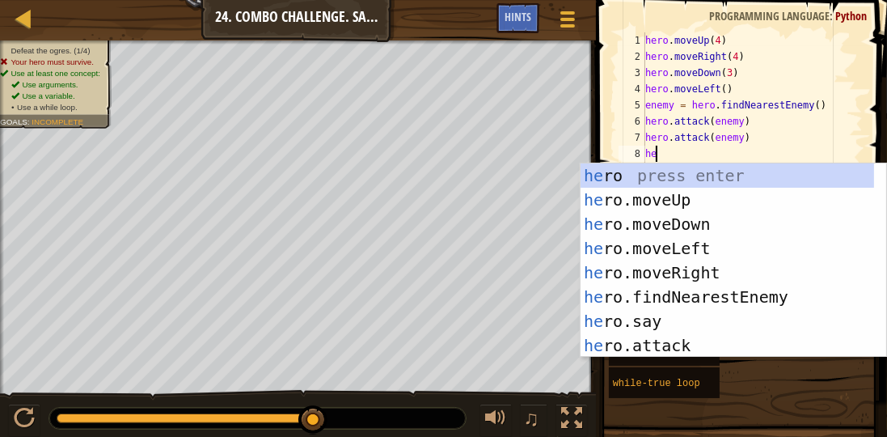
type textarea "h"
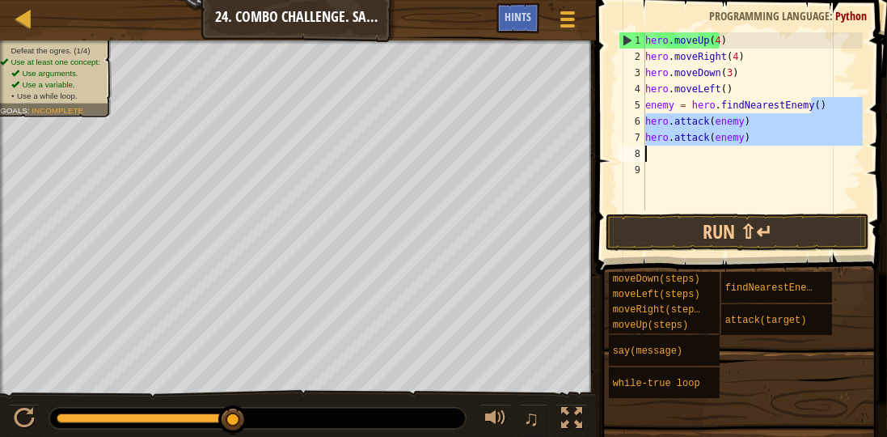
drag, startPoint x: 838, startPoint y: 105, endPoint x: 628, endPoint y: 158, distance: 216.1
click at [628, 158] on div "1 2 3 4 5 6 7 8 9 hero . moveUp ( 4 ) hero . moveRight ( 4 ) hero . moveDown ( …" at bounding box center [738, 121] width 247 height 178
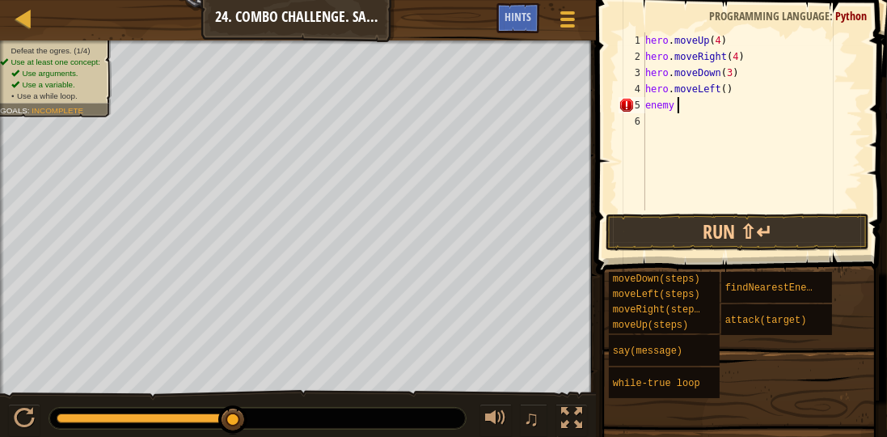
type textarea "e"
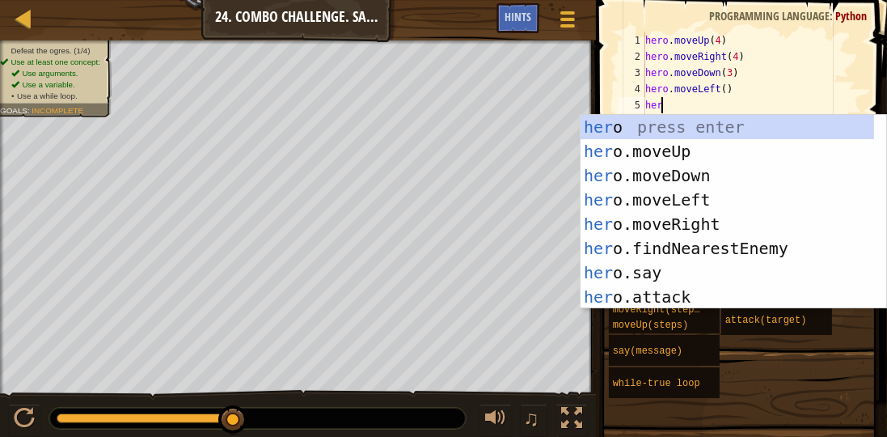
type textarea "hero"
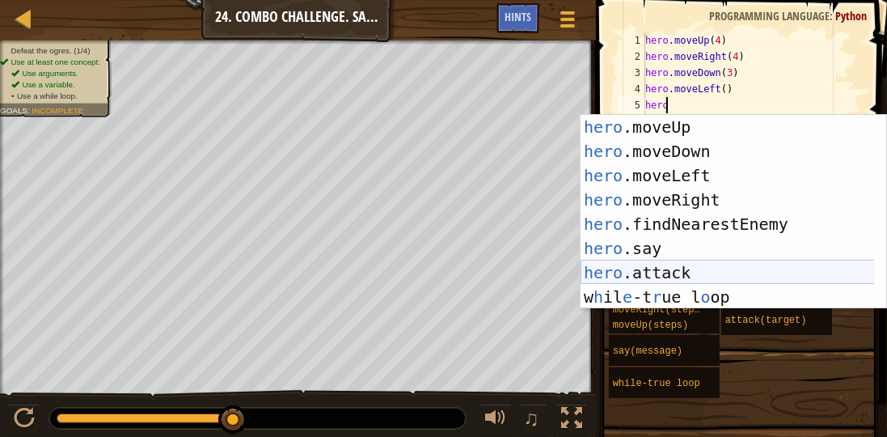
scroll to position [24, 0]
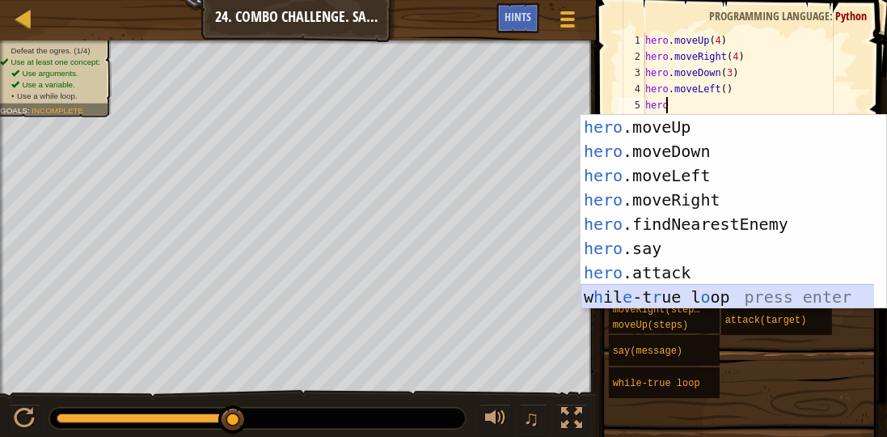
click at [699, 291] on div "hero .moveUp press enter hero .moveDown press enter hero .moveLeft press enter …" at bounding box center [728, 236] width 294 height 243
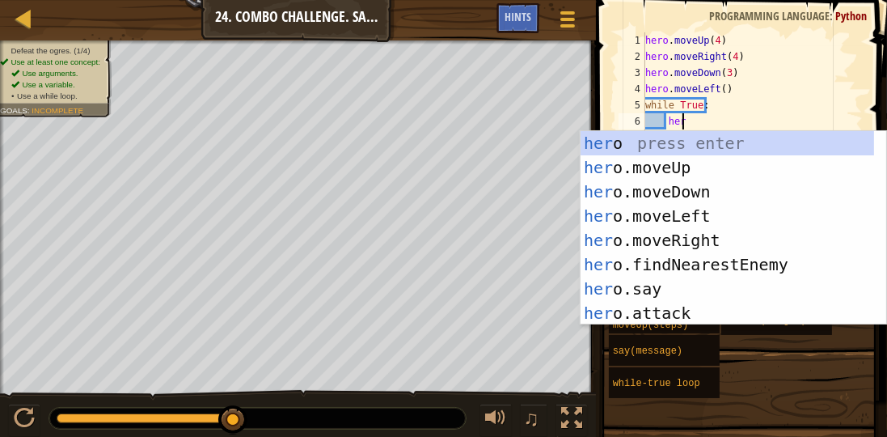
scroll to position [7, 2]
type textarea "hero"
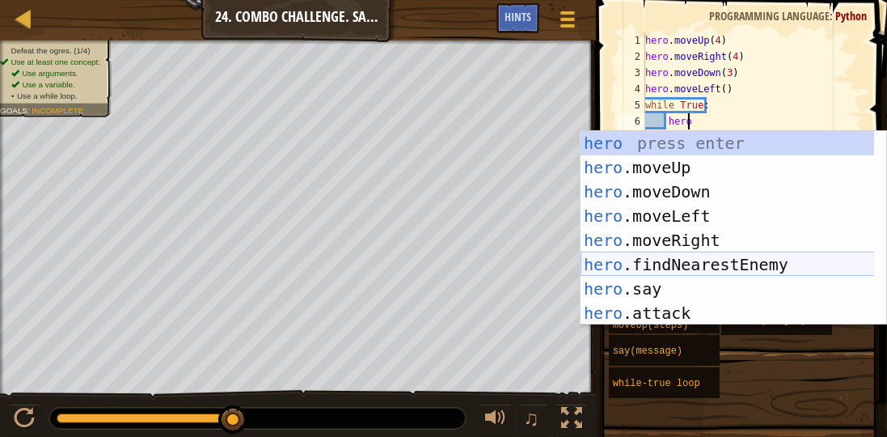
click at [729, 256] on div "hero press enter hero .moveUp press enter hero .moveDown press enter hero .move…" at bounding box center [728, 252] width 294 height 243
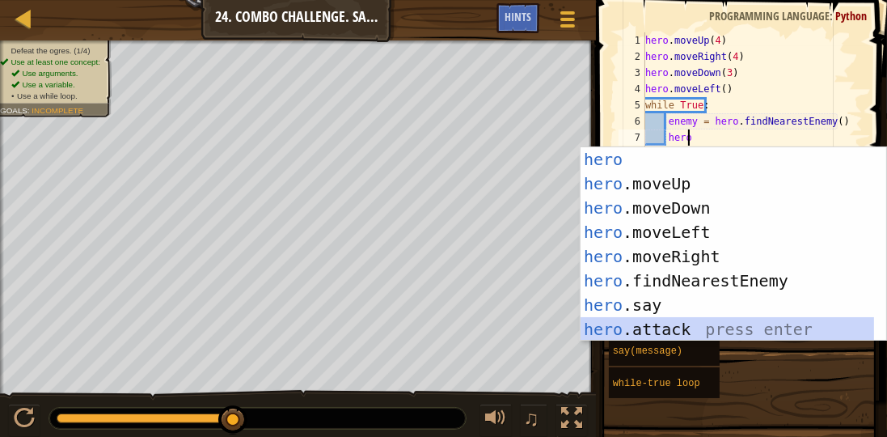
click at [677, 329] on div "hero press enter hero .moveUp press enter hero .moveDown press enter hero .move…" at bounding box center [728, 268] width 294 height 243
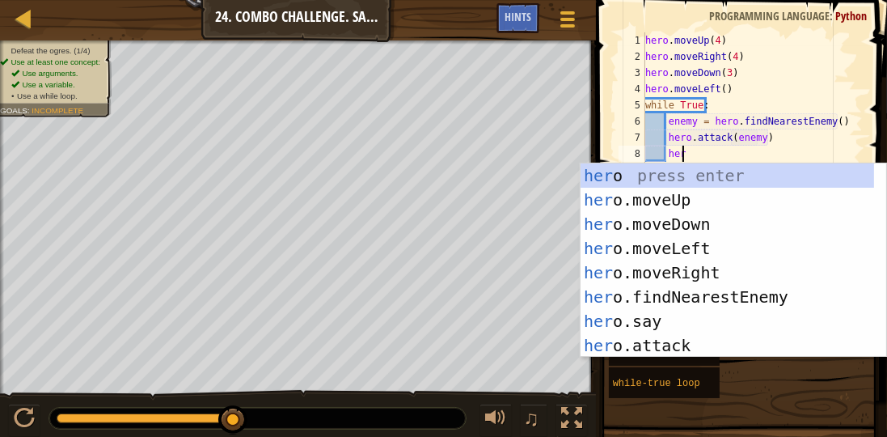
scroll to position [7, 11]
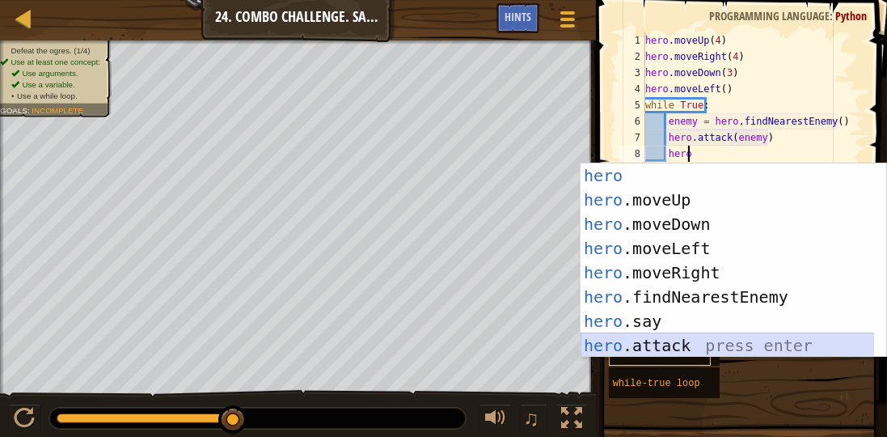
click at [610, 335] on div "hero press enter hero .moveUp press enter hero .moveDown press enter hero .move…" at bounding box center [728, 284] width 294 height 243
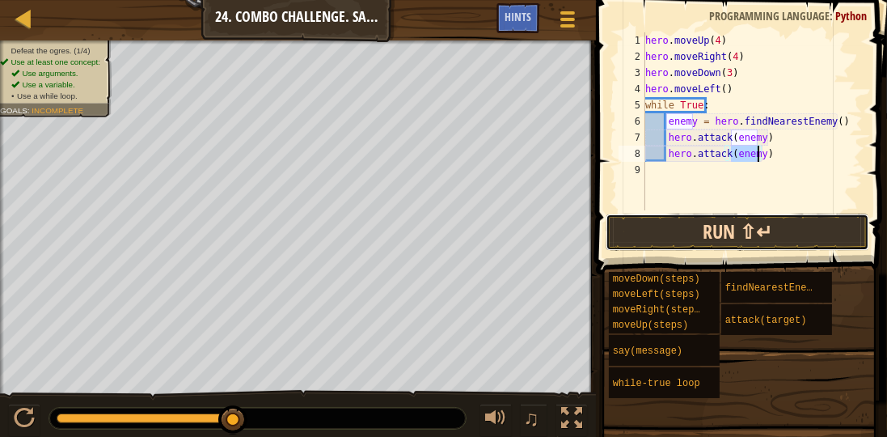
click at [689, 215] on button "Run ⇧↵" at bounding box center [738, 231] width 264 height 37
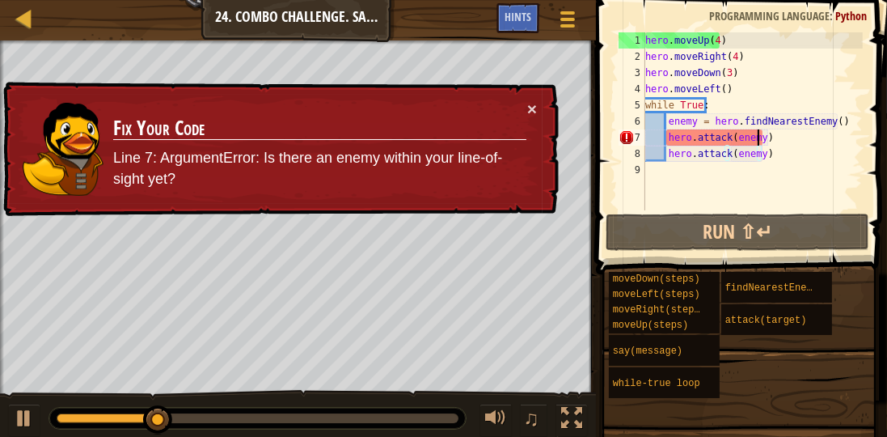
click at [758, 135] on div "hero . moveUp ( 4 ) hero . moveRight ( 4 ) hero . moveDown ( 3 ) hero . moveLef…" at bounding box center [752, 137] width 221 height 210
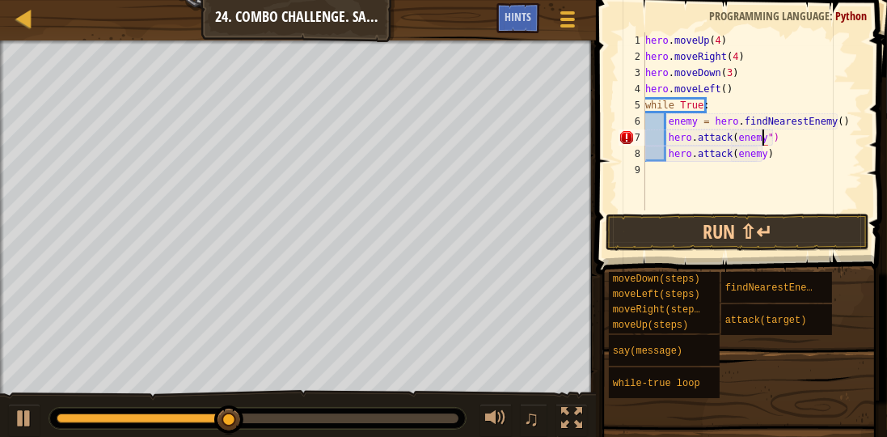
click at [730, 133] on div "hero . moveUp ( 4 ) hero . moveRight ( 4 ) hero . moveDown ( 3 ) hero . moveLef…" at bounding box center [752, 137] width 221 height 210
click at [735, 152] on div "hero . moveUp ( 4 ) hero . moveRight ( 4 ) hero . moveDown ( 3 ) hero . moveLef…" at bounding box center [752, 137] width 221 height 210
click at [728, 156] on div "hero . moveUp ( 4 ) hero . moveRight ( 4 ) hero . moveDown ( 3 ) hero . moveLef…" at bounding box center [752, 137] width 221 height 210
click at [729, 158] on div "hero . moveUp ( 4 ) hero . moveRight ( 4 ) hero . moveDown ( 3 ) hero . moveLef…" at bounding box center [752, 137] width 221 height 210
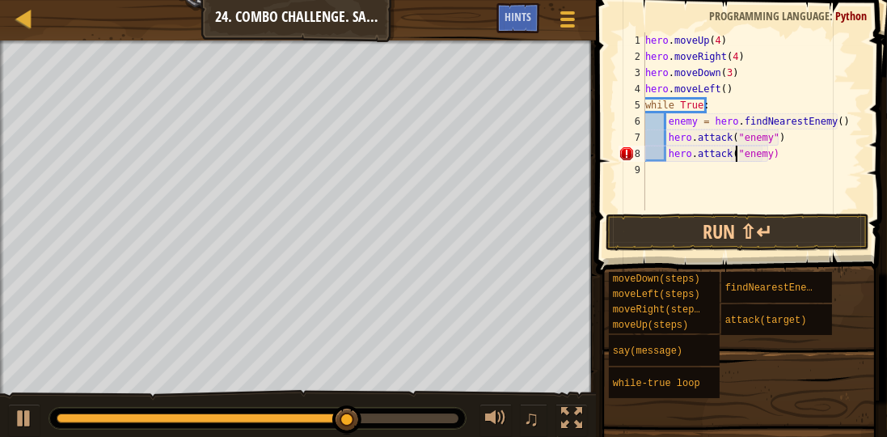
click at [763, 154] on div "hero . moveUp ( 4 ) hero . moveRight ( 4 ) hero . moveDown ( 3 ) hero . moveLef…" at bounding box center [752, 137] width 221 height 210
type textarea "hero.attack("enemy")"
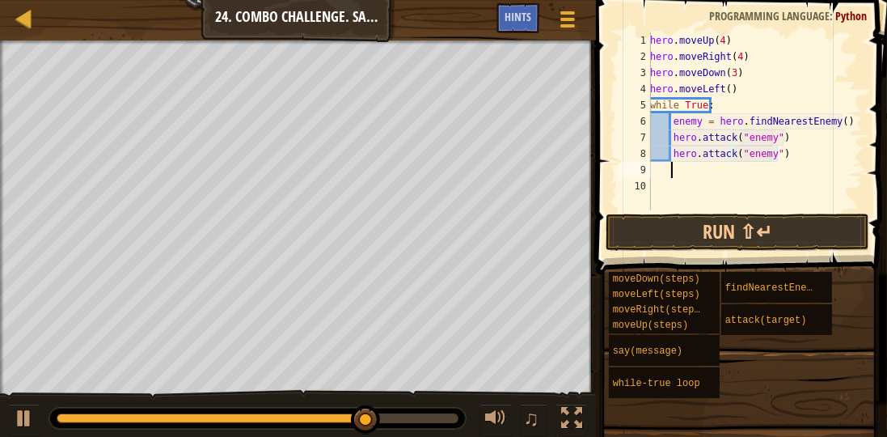
scroll to position [7, 1]
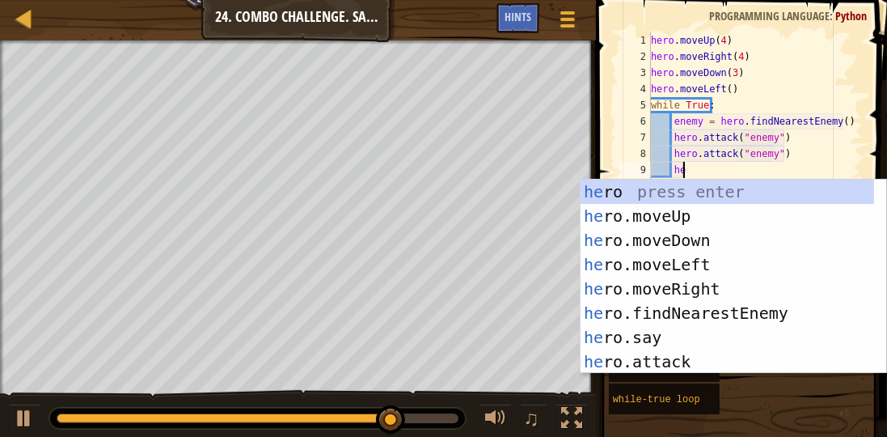
type textarea "h"
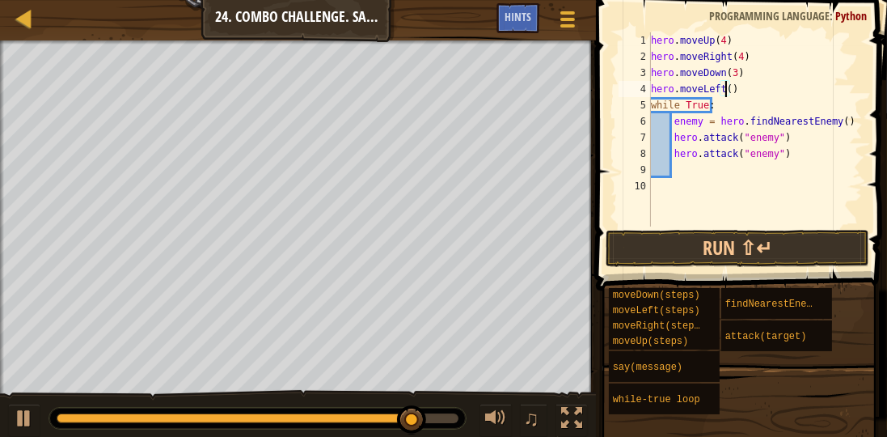
click at [725, 86] on div "hero . moveUp ( 4 ) hero . moveRight ( 4 ) hero . moveDown ( 3 ) hero . moveLef…" at bounding box center [755, 145] width 215 height 226
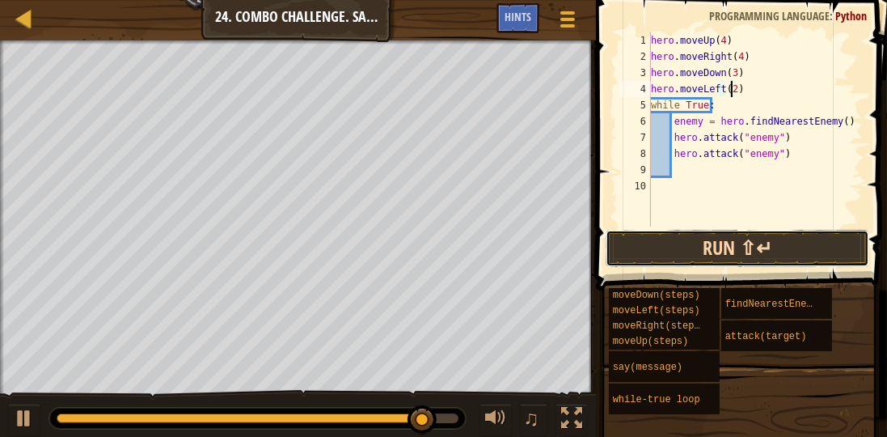
click at [621, 234] on button "Run ⇧↵" at bounding box center [738, 248] width 264 height 37
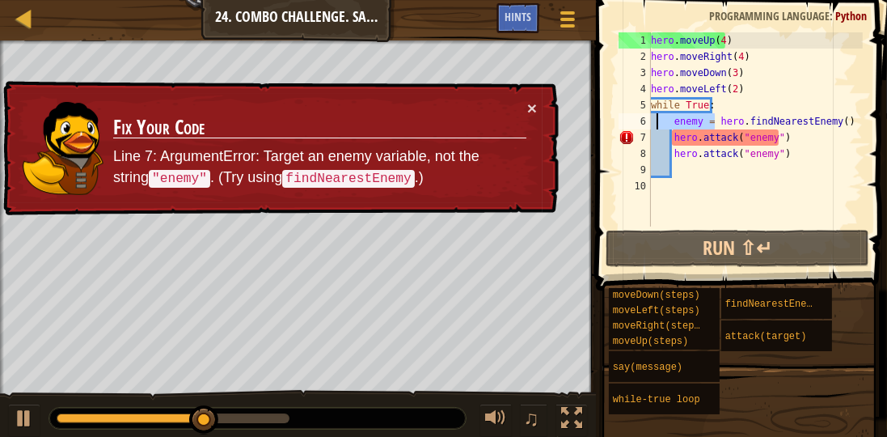
drag, startPoint x: 715, startPoint y: 119, endPoint x: 645, endPoint y: 123, distance: 69.7
click at [655, 128] on div "hero . moveUp ( 4 ) hero . moveRight ( 4 ) hero . moveDown ( 3 ) hero . moveLef…" at bounding box center [755, 145] width 215 height 226
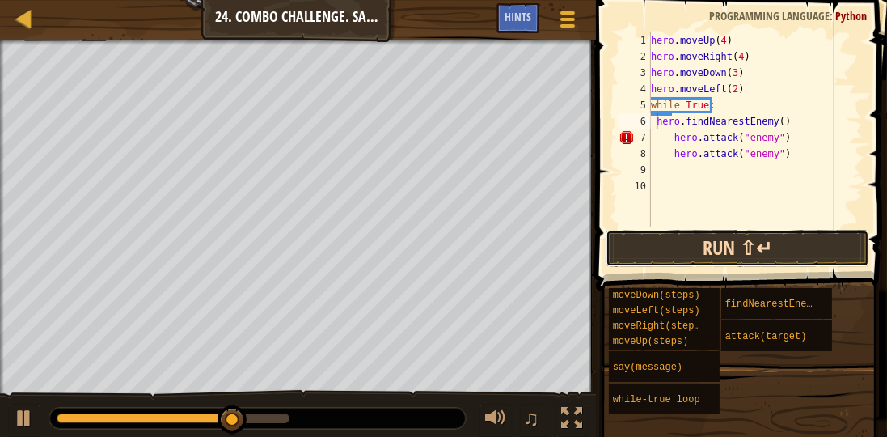
click at [628, 236] on button "Run ⇧↵" at bounding box center [738, 248] width 264 height 37
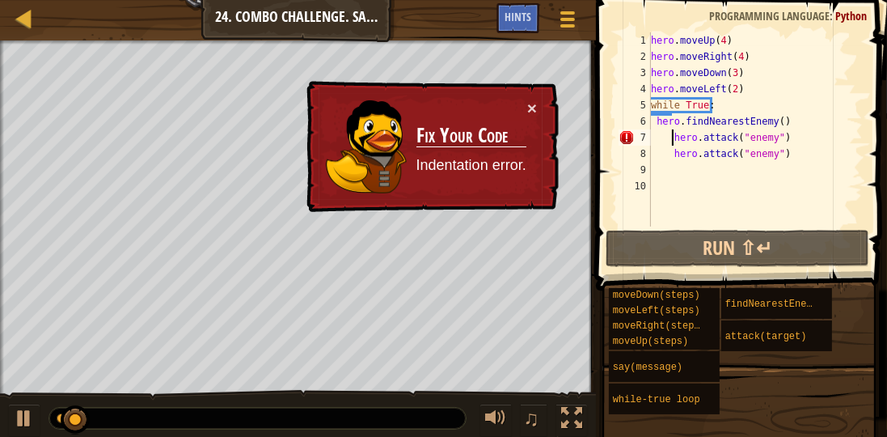
click at [671, 133] on div "hero . moveUp ( 4 ) hero . moveRight ( 4 ) hero . moveDown ( 3 ) hero . moveLef…" at bounding box center [755, 145] width 215 height 226
type textarea "hero.attack("enemy")"
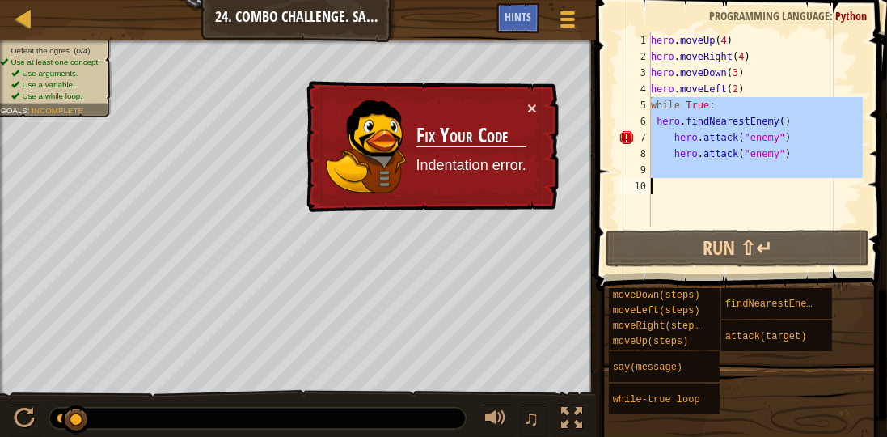
drag, startPoint x: 652, startPoint y: 104, endPoint x: 886, endPoint y: 209, distance: 257.0
click at [886, 209] on div "hero.attack("enemy") 1 2 3 4 5 6 7 8 9 10 hero . moveUp ( 4 ) hero . moveRight …" at bounding box center [739, 177] width 296 height 338
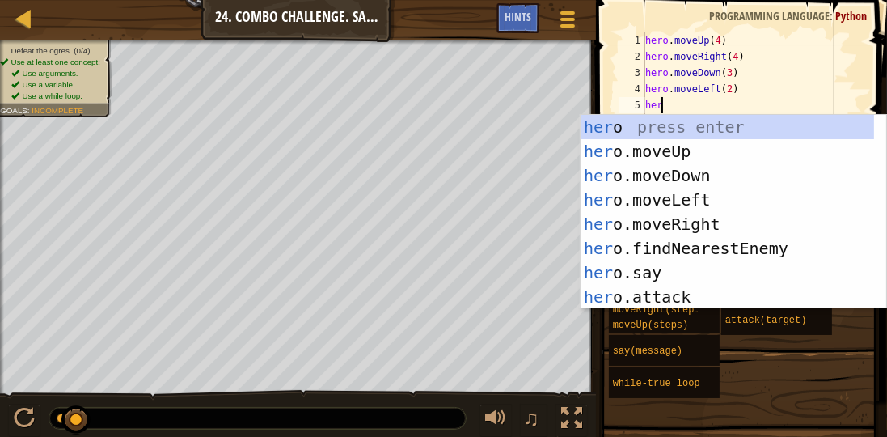
scroll to position [7, 1]
type textarea "hero"
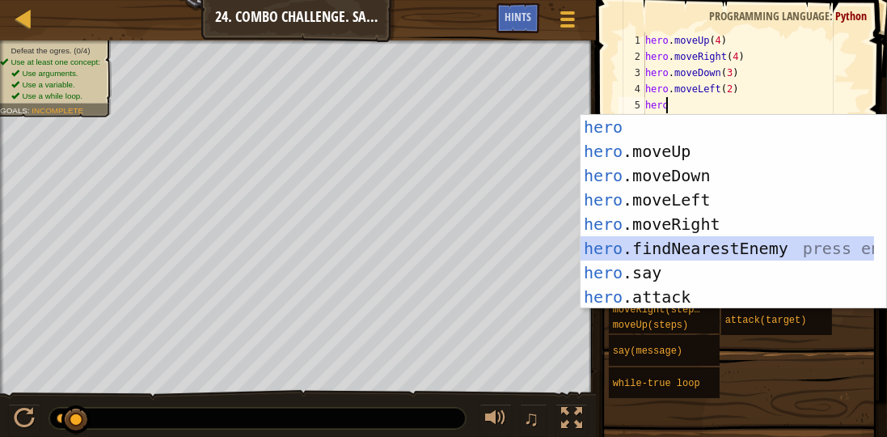
click at [720, 247] on div "hero press enter hero .moveUp press enter hero .moveDown press enter hero .move…" at bounding box center [728, 236] width 294 height 243
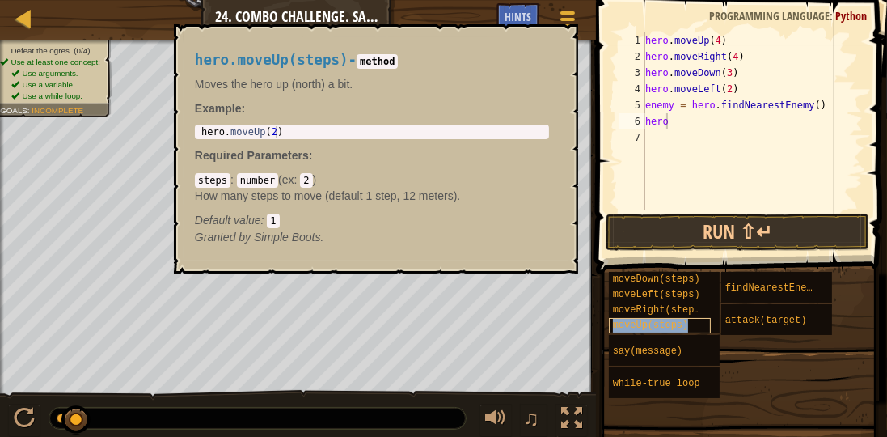
click at [696, 324] on div "moveUp(steps)" at bounding box center [660, 325] width 102 height 15
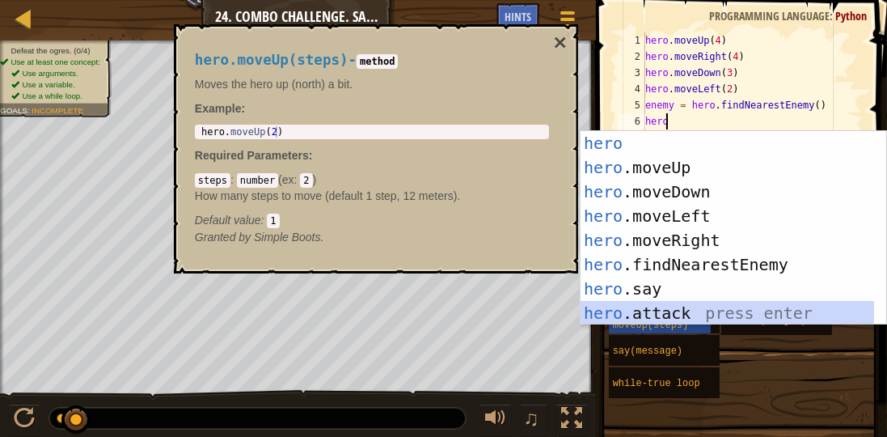
click at [761, 304] on div "hero press enter hero .moveUp press enter hero .moveDown press enter hero .move…" at bounding box center [734, 252] width 306 height 243
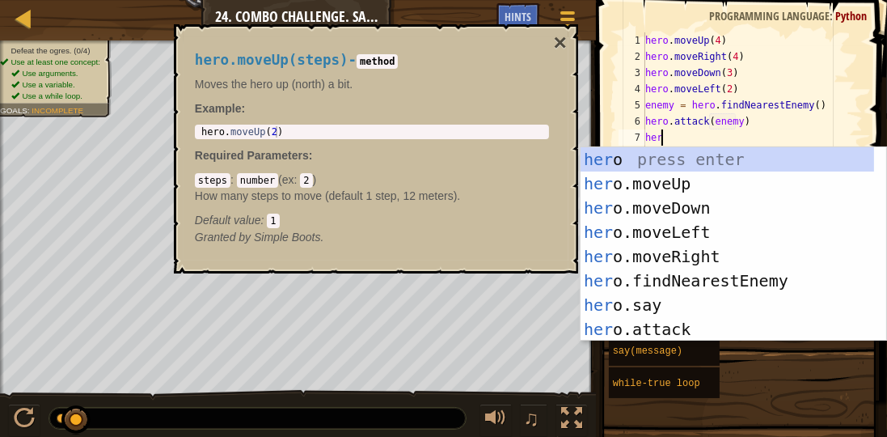
scroll to position [7, 8]
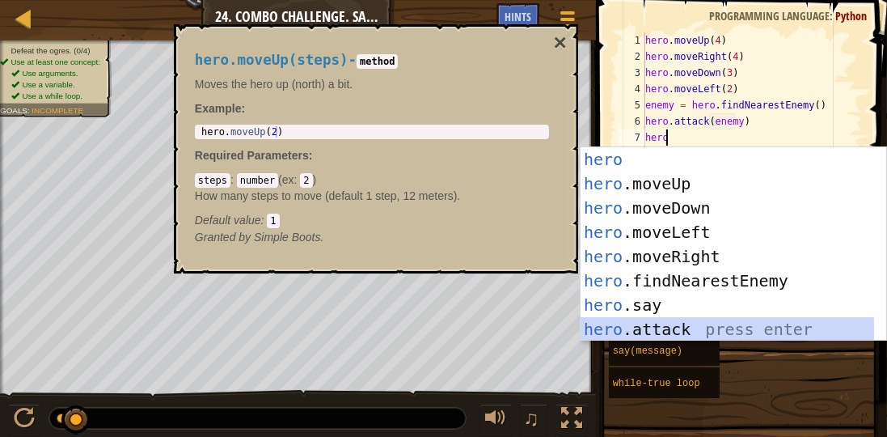
click at [661, 326] on div "hero press enter hero .moveUp press enter hero .moveDown press enter hero .move…" at bounding box center [728, 268] width 294 height 243
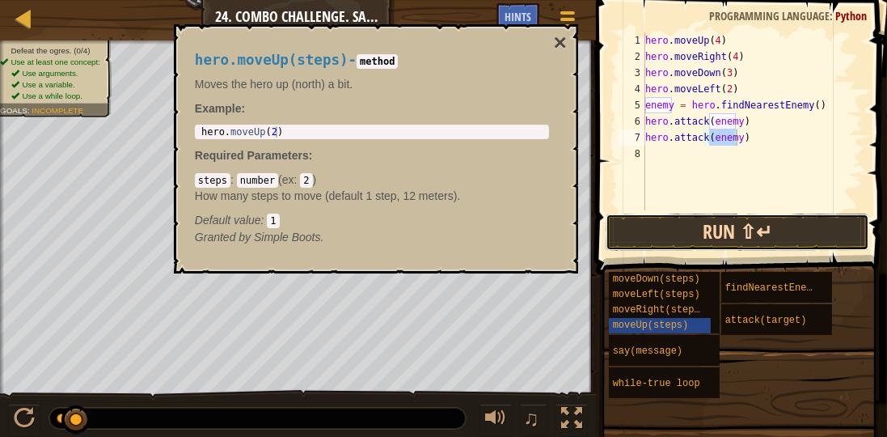
click at [726, 230] on button "Run ⇧↵" at bounding box center [738, 231] width 264 height 37
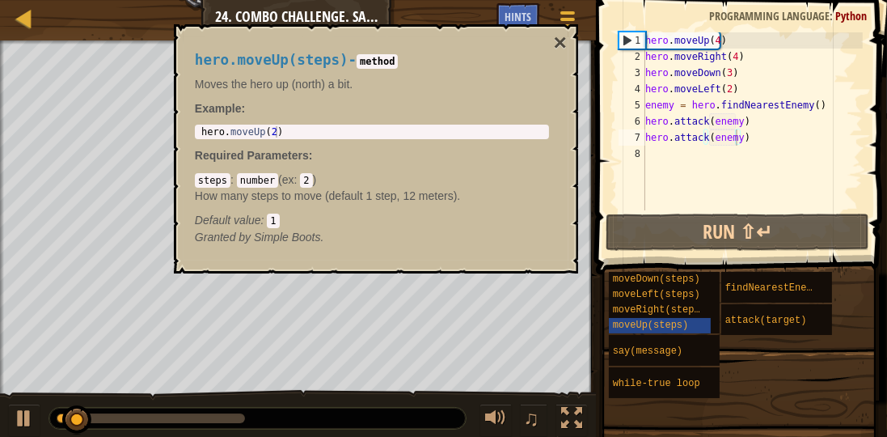
click at [167, 412] on div at bounding box center [257, 418] width 416 height 21
click at [215, 413] on div at bounding box center [151, 418] width 188 height 10
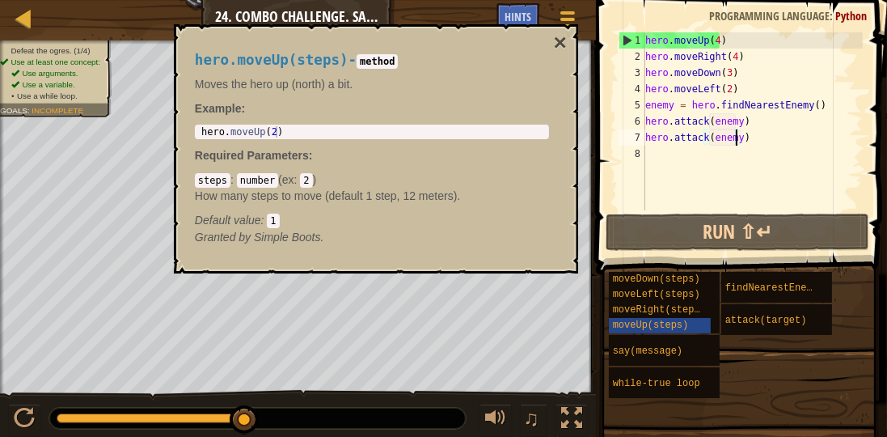
drag, startPoint x: 224, startPoint y: 414, endPoint x: 308, endPoint y: 437, distance: 87.1
click at [308, 0] on html "Map Introduction to Computer Science 24. Combo Challenge. Safe Place Game Menu …" at bounding box center [443, 0] width 887 height 0
click at [650, 99] on div "hero . moveUp ( 4 ) hero . moveRight ( 4 ) hero . moveDown ( 3 ) hero . moveLef…" at bounding box center [752, 137] width 221 height 210
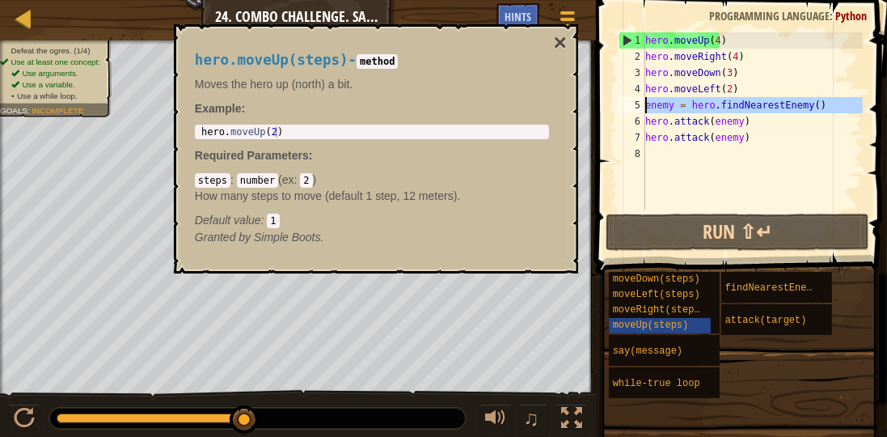
click at [644, 103] on div "5" at bounding box center [632, 105] width 27 height 16
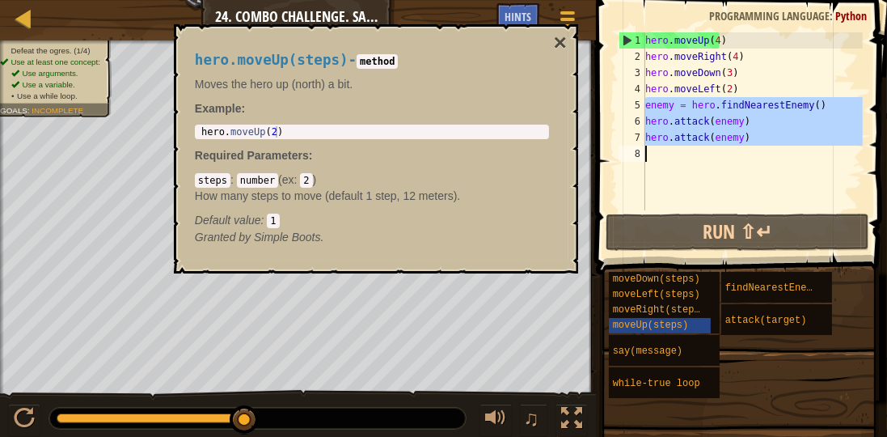
drag, startPoint x: 644, startPoint y: 103, endPoint x: 805, endPoint y: 208, distance: 192.4
click at [805, 208] on div "enemy = hero.findNearestEnemy() 1 2 3 4 5 6 7 8 hero . moveUp ( 4 ) hero . move…" at bounding box center [738, 121] width 247 height 178
type textarea "hero.attack(enemy)"
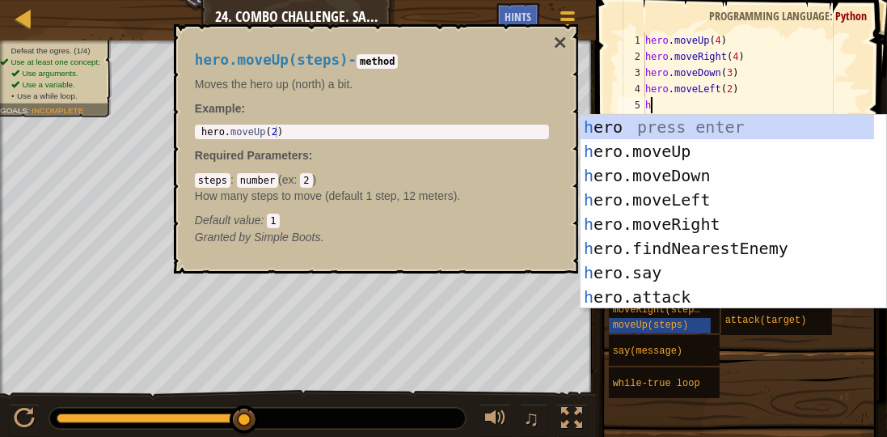
scroll to position [7, 0]
type textarea "hero"
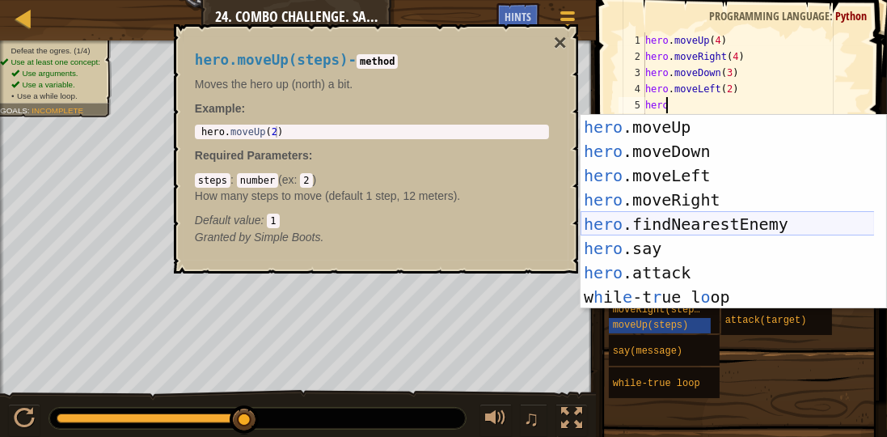
scroll to position [24, 0]
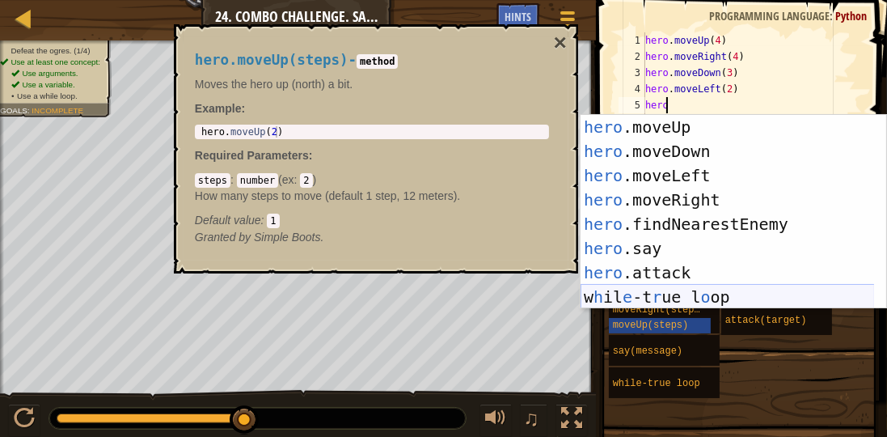
click at [696, 302] on div "hero .moveUp press enter hero .moveDown press enter hero .moveLeft press enter …" at bounding box center [728, 236] width 294 height 243
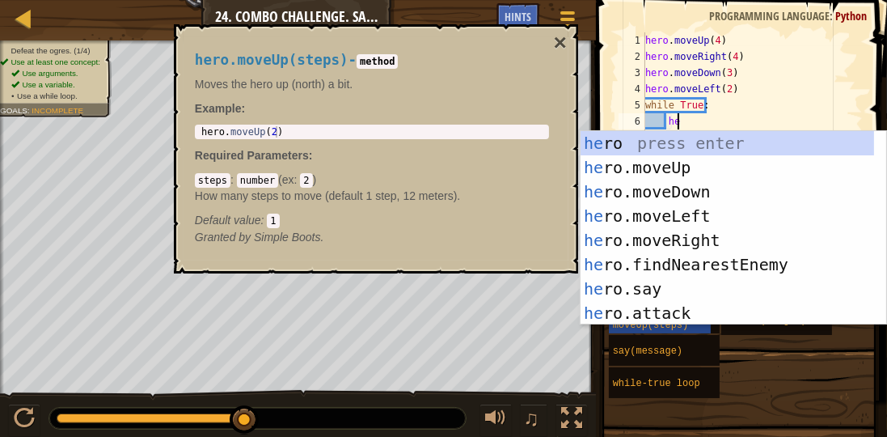
scroll to position [7, 2]
type textarea "hero"
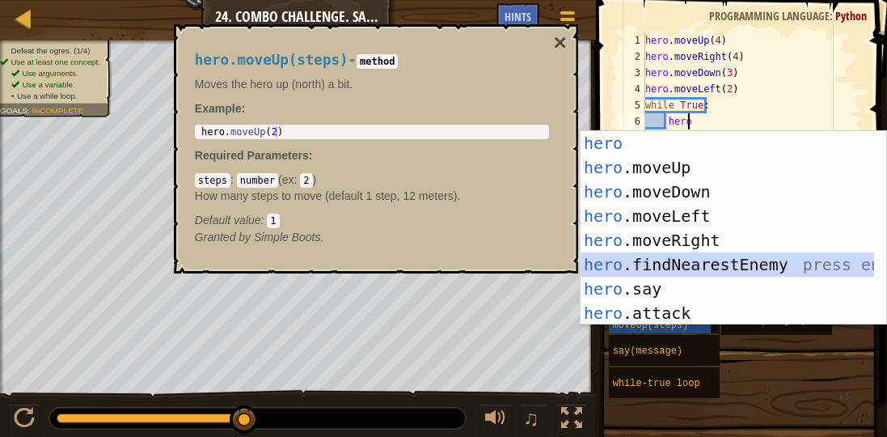
click at [692, 267] on div "hero press enter hero .moveUp press enter hero .moveDown press enter hero .move…" at bounding box center [728, 252] width 294 height 243
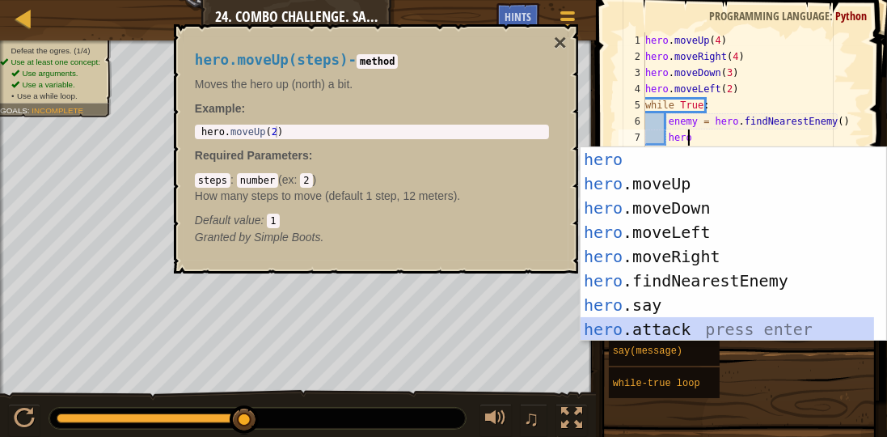
click at [780, 332] on div "hero press enter hero .moveUp press enter hero .moveDown press enter hero .move…" at bounding box center [728, 268] width 294 height 243
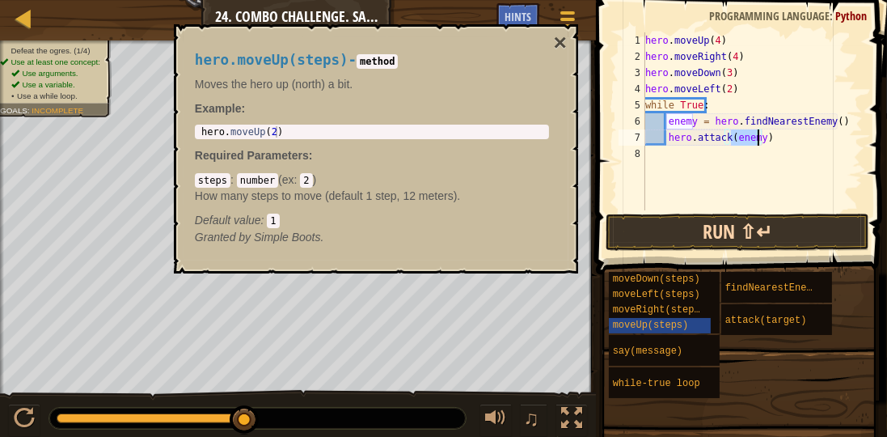
type textarea "hero.attack(enemy)"
click at [782, 231] on button "Run ⇧↵" at bounding box center [738, 231] width 264 height 37
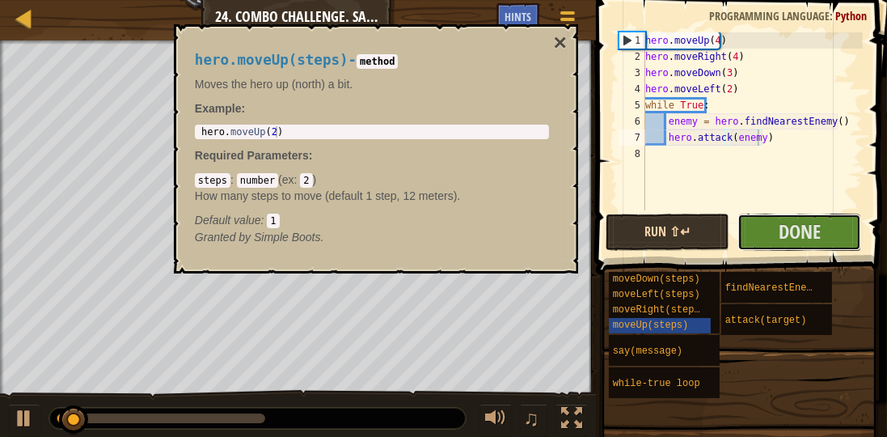
click at [782, 231] on span "Done" at bounding box center [800, 231] width 42 height 26
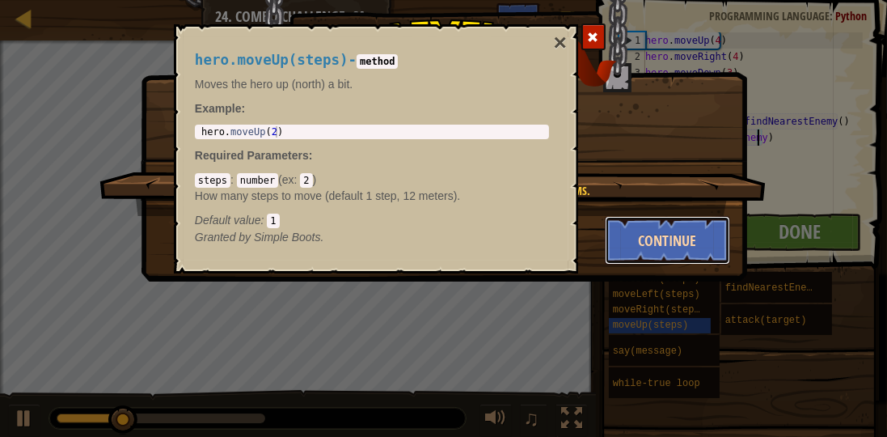
click at [615, 243] on button "Continue" at bounding box center [667, 240] width 125 height 49
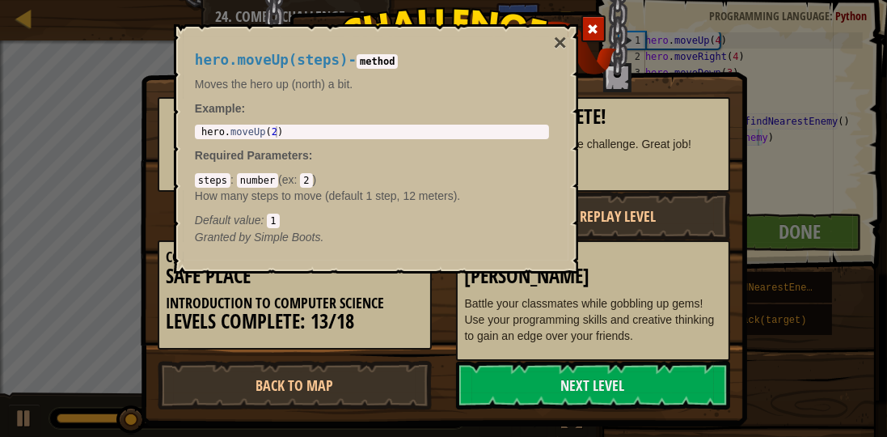
click at [626, 243] on div "Next Level: [PERSON_NAME] Battle your classmates while gobbling up gems! Use yo…" at bounding box center [593, 300] width 274 height 120
click at [537, 392] on link "Next Level" at bounding box center [593, 385] width 274 height 49
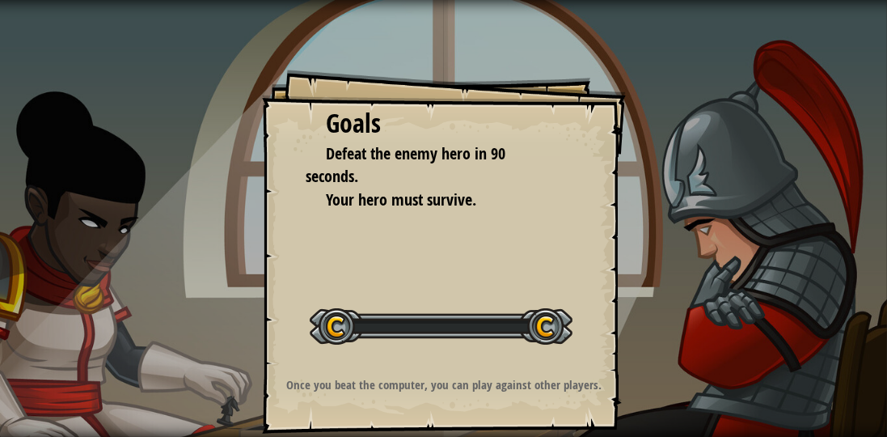
click at [589, 27] on div "Goals Defeat the enemy hero in 90 seconds. Your hero must survive. Start Level …" at bounding box center [443, 218] width 887 height 437
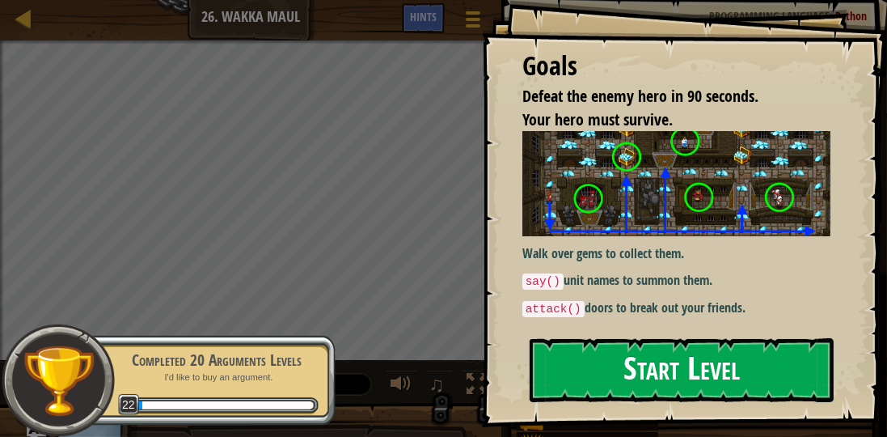
click at [790, 338] on button "Start Level" at bounding box center [682, 370] width 304 height 64
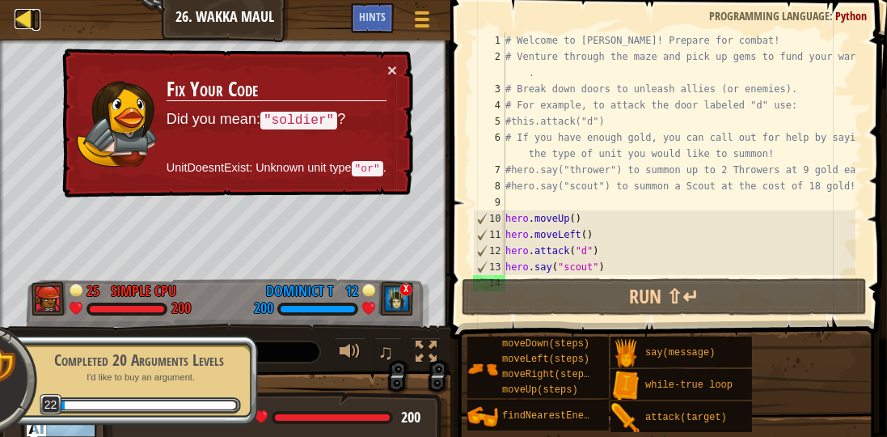
click at [15, 20] on div at bounding box center [25, 19] width 20 height 20
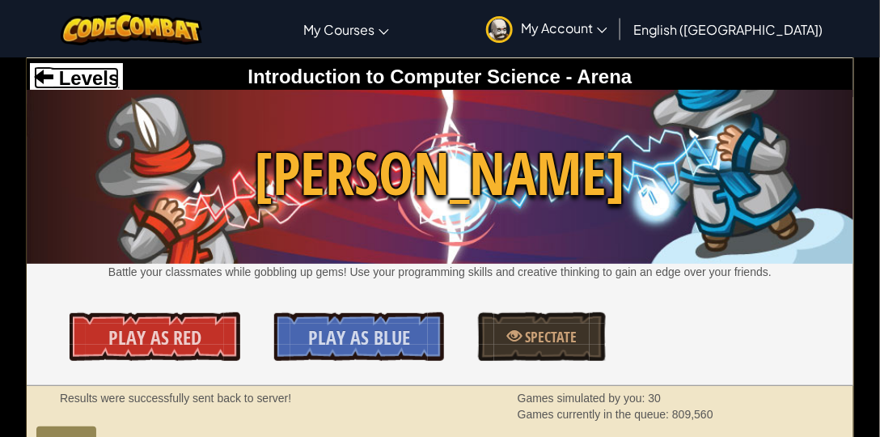
click at [79, 75] on span "Levels" at bounding box center [85, 78] width 65 height 22
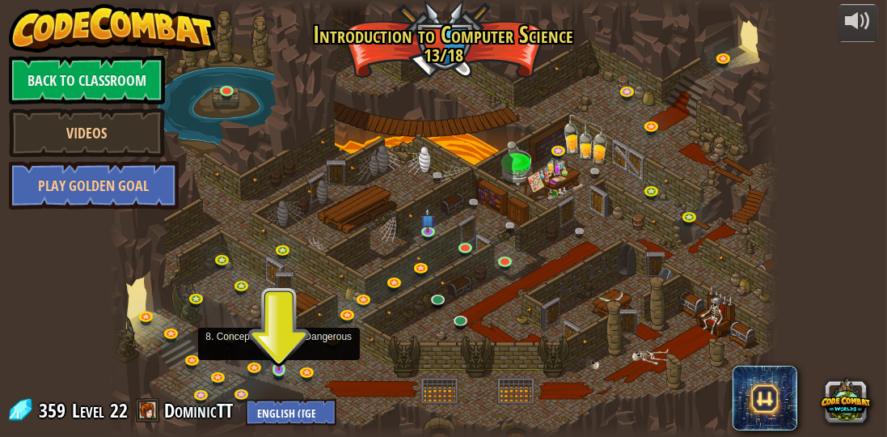
click at [282, 361] on img at bounding box center [279, 353] width 15 height 33
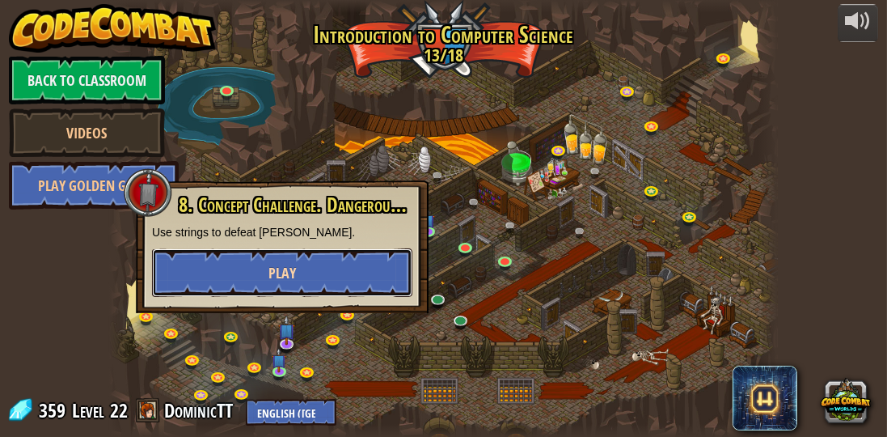
click at [314, 271] on button "Play" at bounding box center [282, 272] width 260 height 49
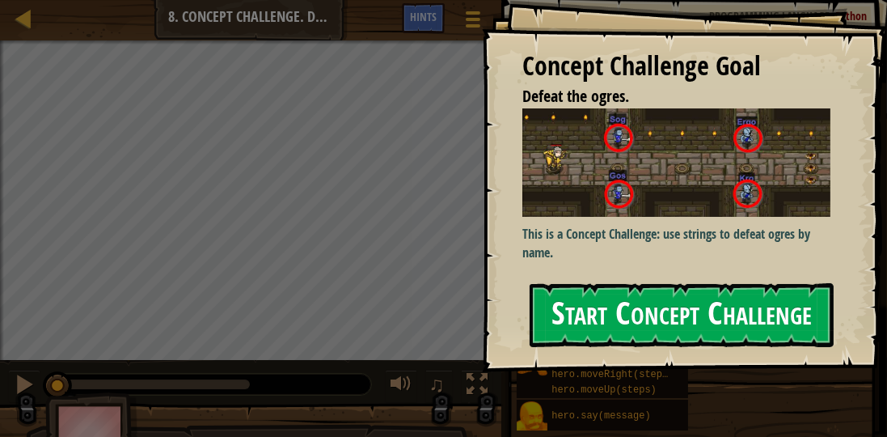
click at [541, 323] on button "Start Concept Challenge" at bounding box center [682, 315] width 304 height 64
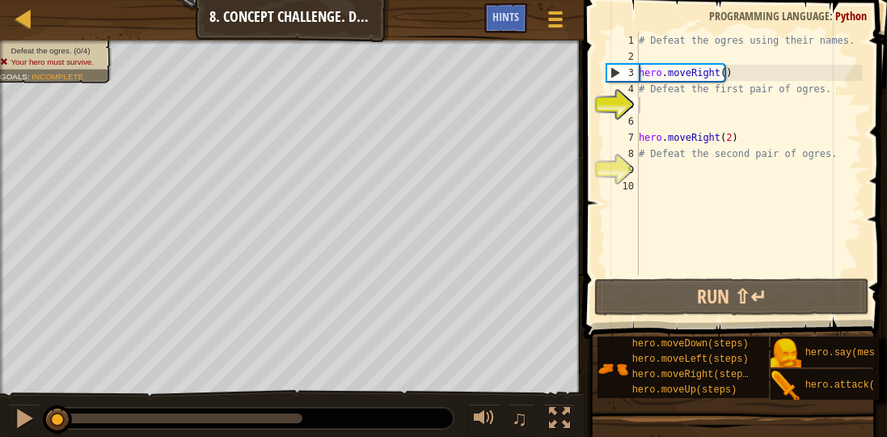
click at [603, 205] on div "1 2 3 4 5 6 7 8 9 10 # Defeat the ogres using their names. hero . moveRight ( )…" at bounding box center [733, 153] width 260 height 243
click at [637, 166] on div "9" at bounding box center [622, 170] width 32 height 16
click at [680, 115] on div "# Defeat the ogres using their names. hero . moveRight ( ) # Defeat the first p…" at bounding box center [749, 169] width 227 height 275
click at [674, 110] on div "# Defeat the ogres using their names. hero . moveRight ( ) # Defeat the first p…" at bounding box center [749, 169] width 227 height 275
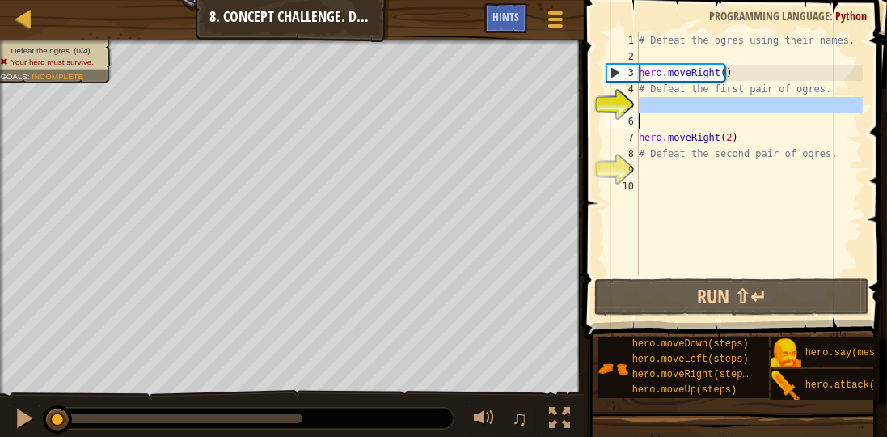
drag, startPoint x: 674, startPoint y: 110, endPoint x: 690, endPoint y: 116, distance: 17.4
click at [690, 116] on div "# Defeat the ogres using their names. hero . moveRight ( ) # Defeat the first p…" at bounding box center [749, 169] width 227 height 275
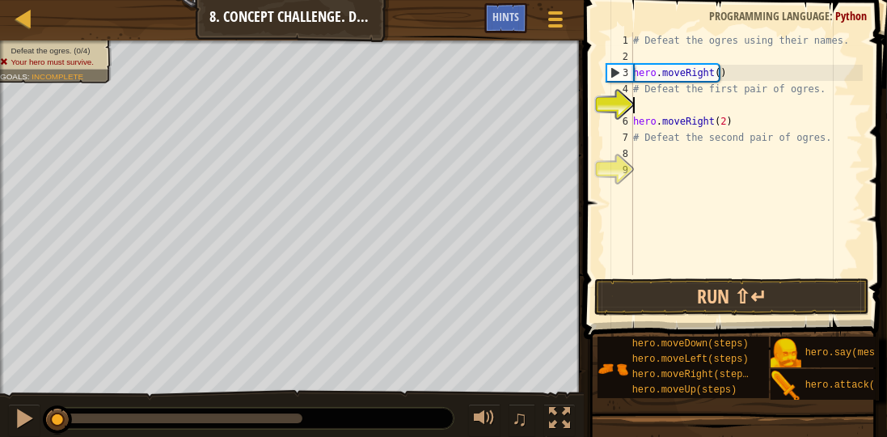
type textarea "# Defeat the first pair of ogres."
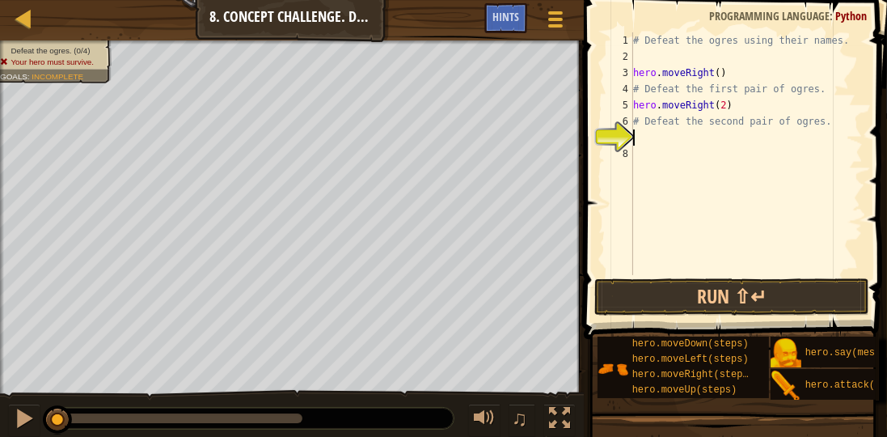
click at [654, 137] on div "# Defeat the ogres using their names. hero . moveRight ( ) # Defeat the first p…" at bounding box center [746, 169] width 233 height 275
type textarea "h"
type textarea "#"
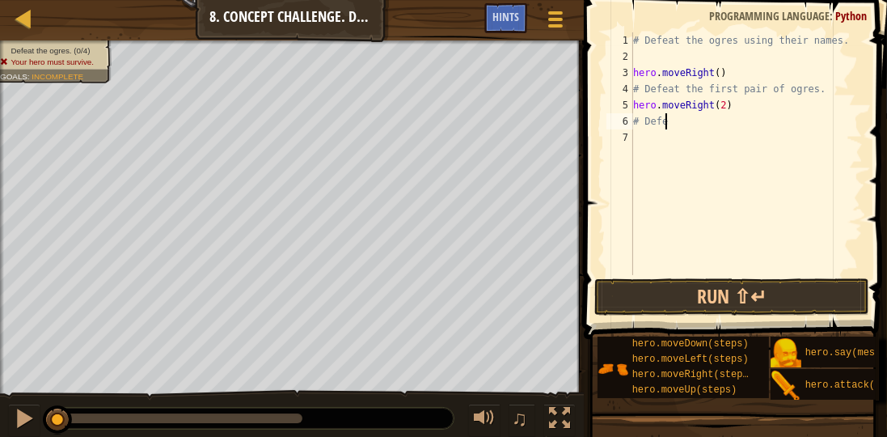
scroll to position [7, 0]
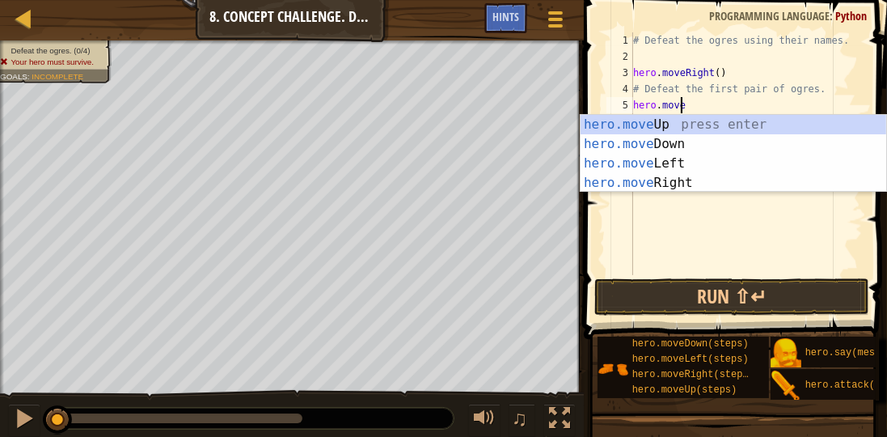
type textarea "h"
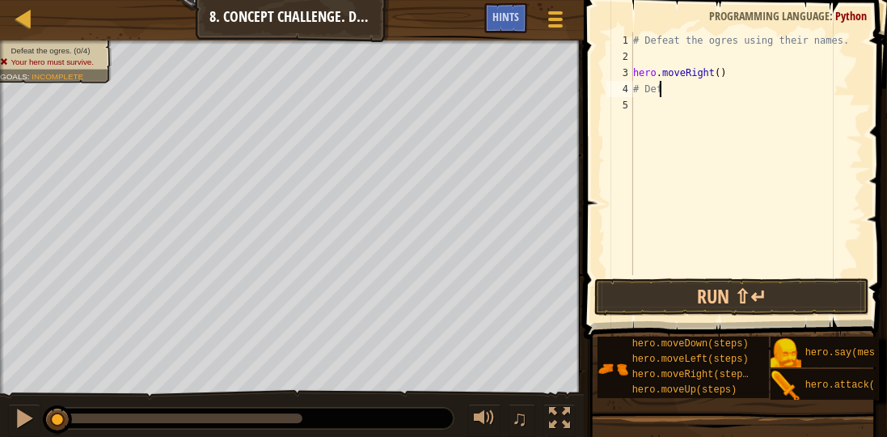
type textarea "#"
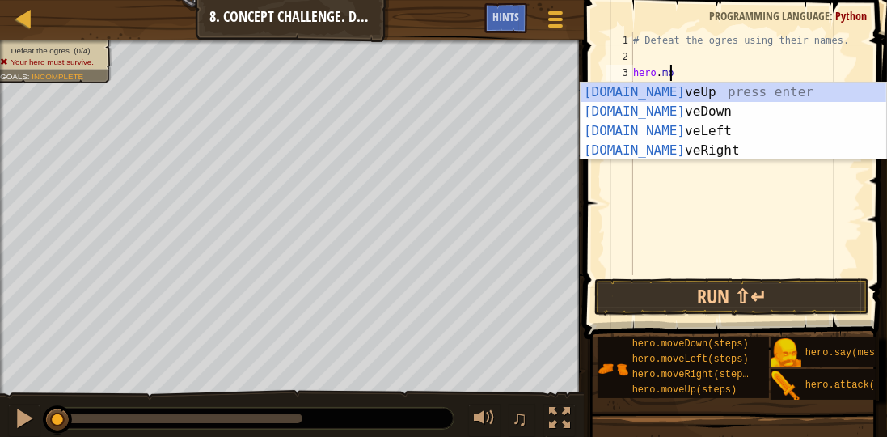
type textarea "h"
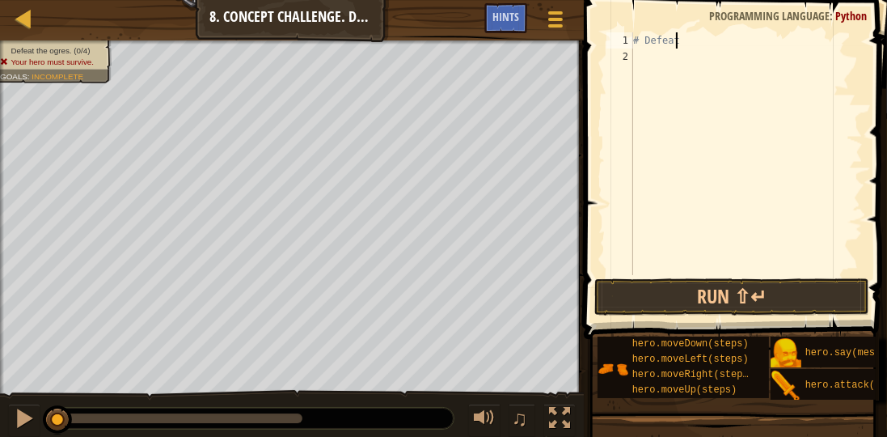
type textarea "#"
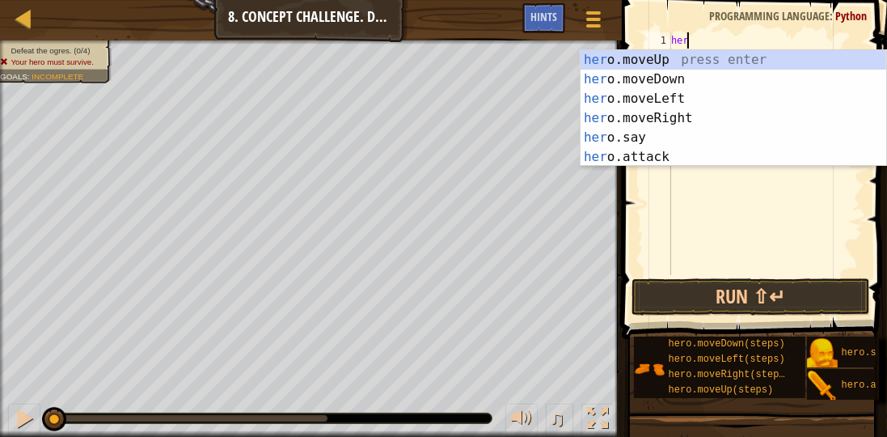
type textarea "hero"
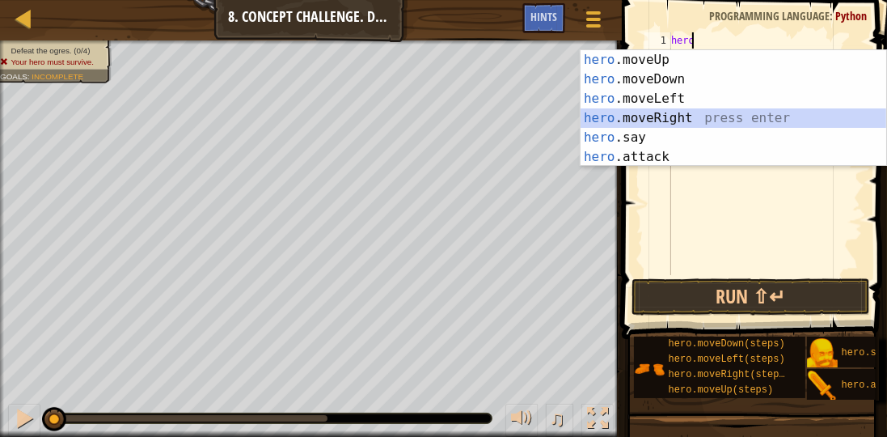
click at [644, 112] on div "hero .moveUp press enter hero .moveDown press enter hero .moveLeft press enter …" at bounding box center [734, 127] width 306 height 155
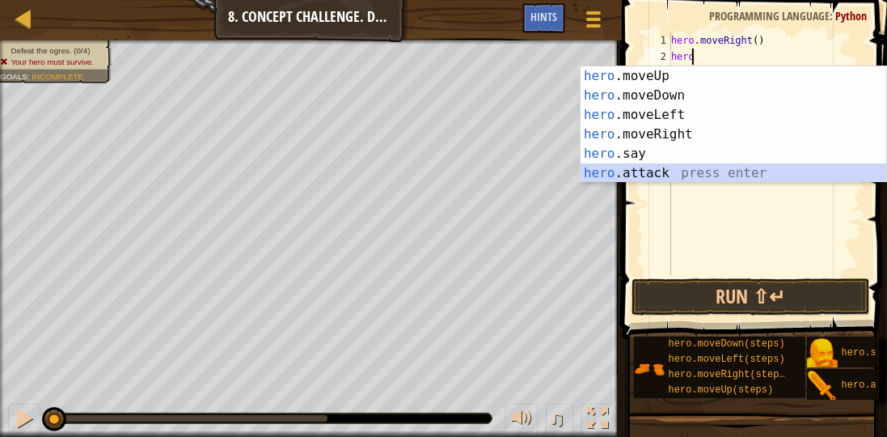
click at [715, 167] on div "hero .moveUp press enter hero .moveDown press enter hero .moveLeft press enter …" at bounding box center [734, 143] width 306 height 155
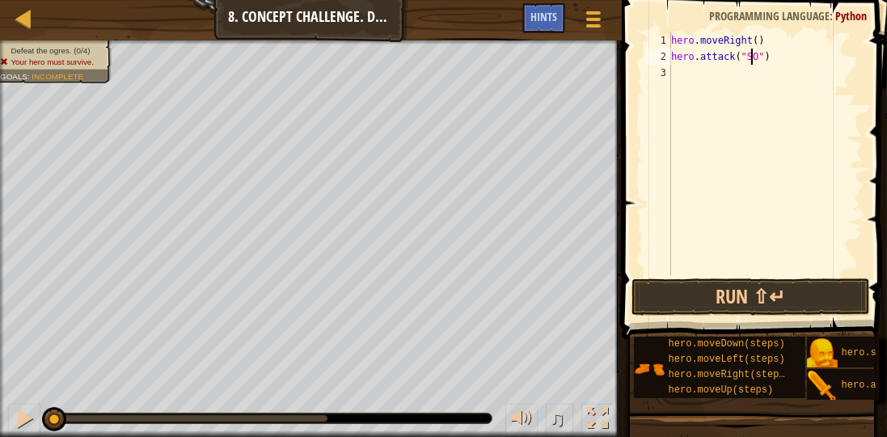
scroll to position [7, 6]
type textarea "hero.attack("Sog")"
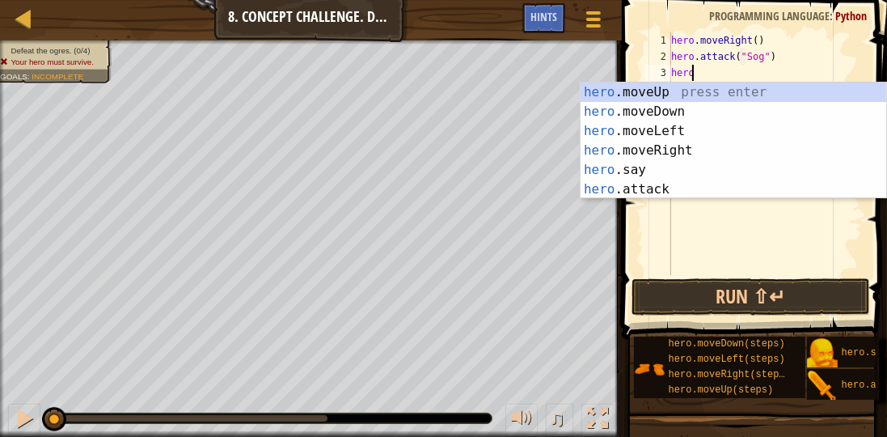
scroll to position [7, 1]
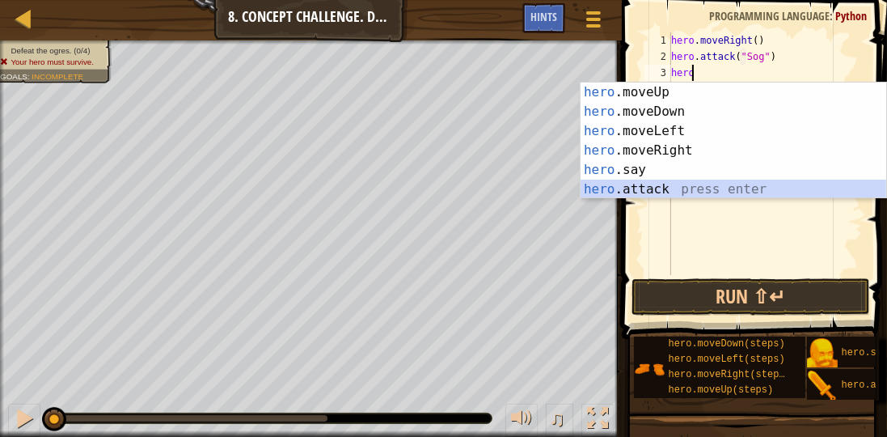
click at [708, 188] on div "hero .moveUp press enter hero .moveDown press enter hero .moveLeft press enter …" at bounding box center [734, 159] width 306 height 155
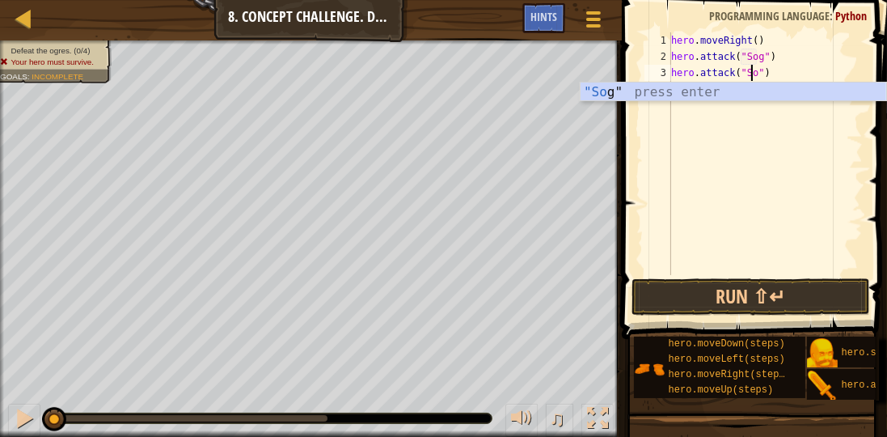
type textarea "hero.attack("Sog")"
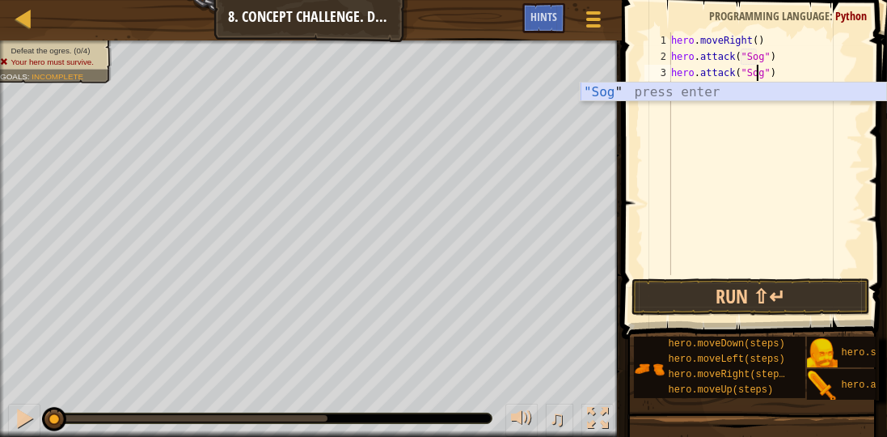
click at [761, 88] on div ""Sog " press enter" at bounding box center [734, 111] width 306 height 58
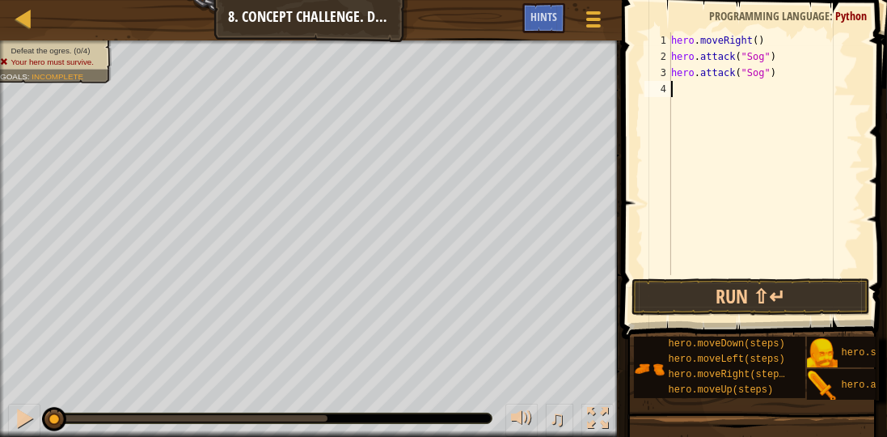
click at [712, 94] on div "hero . moveRight ( ) hero . attack ( "Sog" ) hero . attack ( "Sog" )" at bounding box center [765, 169] width 195 height 275
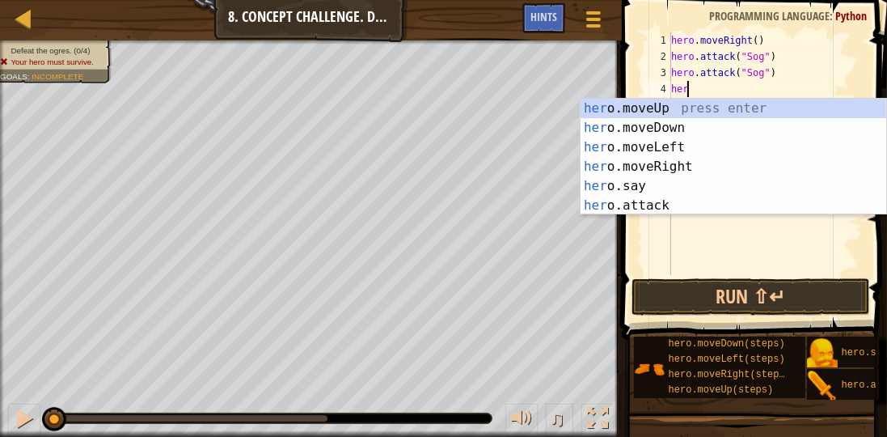
scroll to position [7, 1]
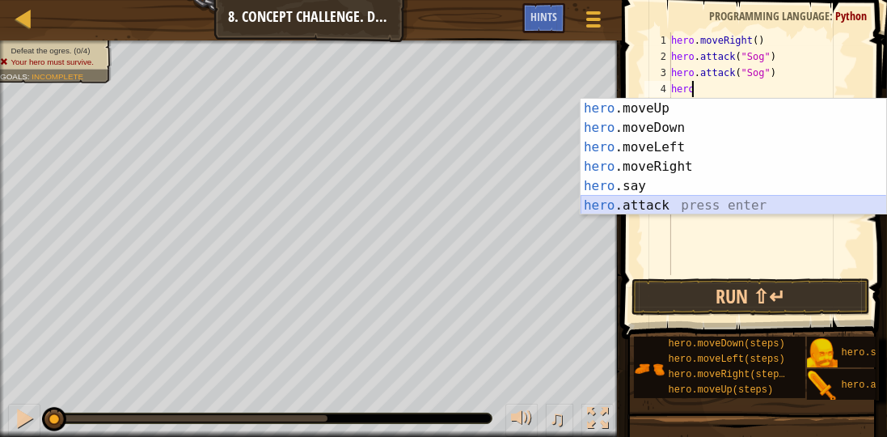
click at [706, 207] on div "hero .moveUp press enter hero .moveDown press enter hero .moveLeft press enter …" at bounding box center [734, 176] width 306 height 155
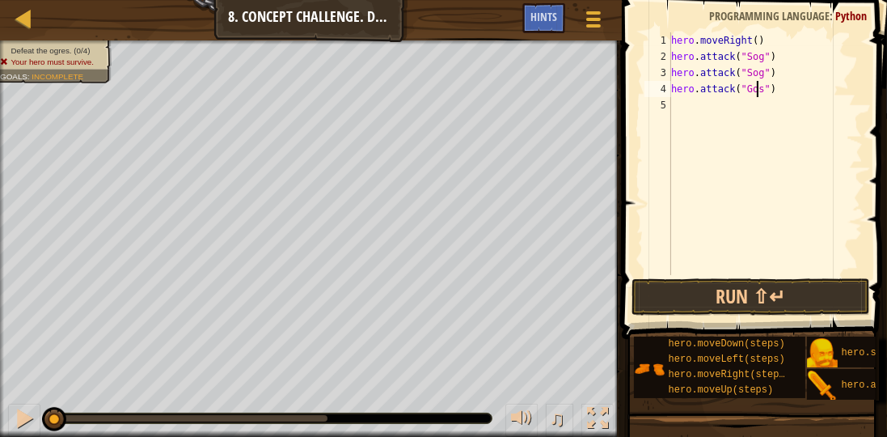
scroll to position [7, 6]
drag, startPoint x: 773, startPoint y: 89, endPoint x: 626, endPoint y: 70, distance: 148.4
click at [632, 81] on div "hero.attack("Gos") 1 2 3 4 5 hero . moveRight ( ) hero . attack ( "Sog" ) hero …" at bounding box center [752, 201] width 270 height 387
paste textarea "hero.attack("Gos")"
type textarea "hero.attack("Gos")"
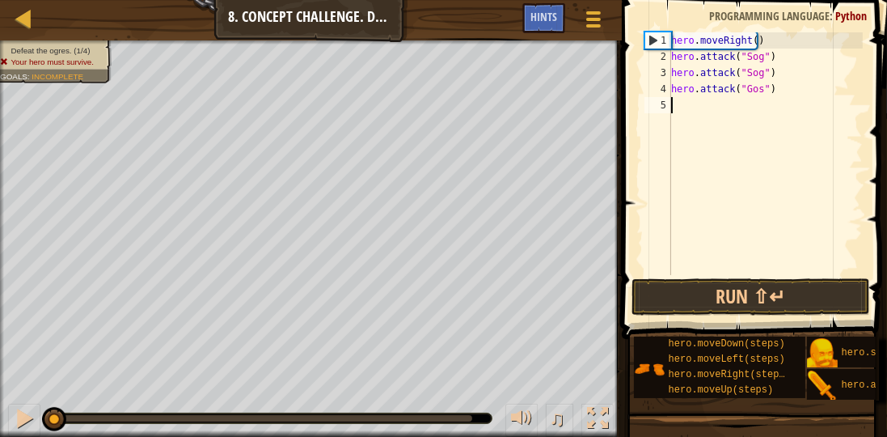
click at [684, 110] on div "hero . moveRight ( ) hero . attack ( "Sog" ) hero . attack ( "Sog" ) hero . att…" at bounding box center [765, 169] width 195 height 275
paste textarea "hero.attack("Gos")"
type textarea "hero.attack("Gos")"
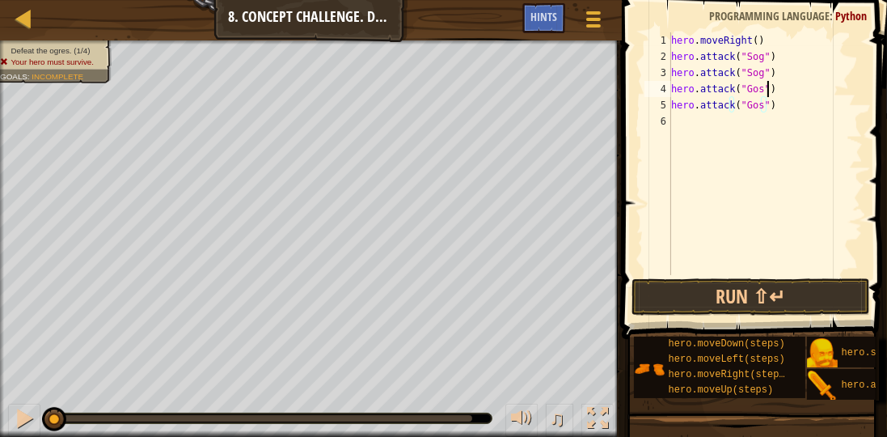
click at [805, 89] on div "hero . moveRight ( ) hero . attack ( "Sog" ) hero . attack ( "Sog" ) hero . att…" at bounding box center [765, 169] width 195 height 275
click at [775, 105] on div "hero . moveRight ( ) hero . attack ( "Sog" ) hero . attack ( "Sog" ) hero . att…" at bounding box center [765, 169] width 195 height 275
click at [732, 121] on div "hero . moveRight ( ) hero . attack ( "Sog" ) hero . attack ( "Sog" ) hero . att…" at bounding box center [765, 169] width 195 height 275
click at [692, 283] on button "Run ⇧↵" at bounding box center [751, 296] width 239 height 37
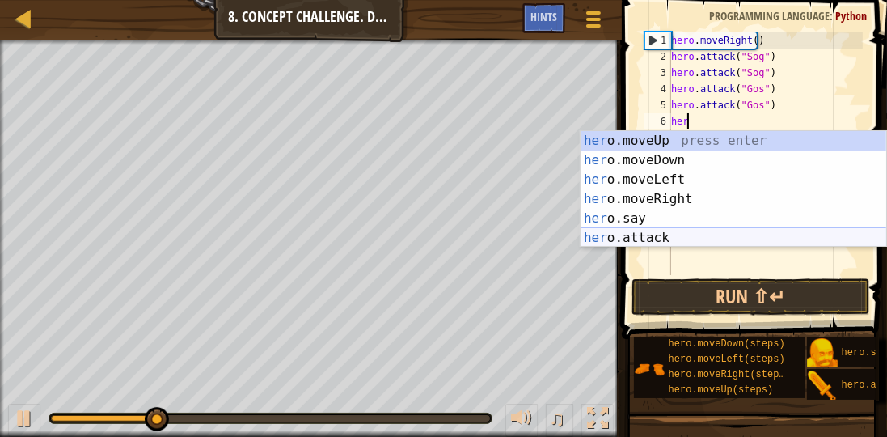
type textarea "hero"
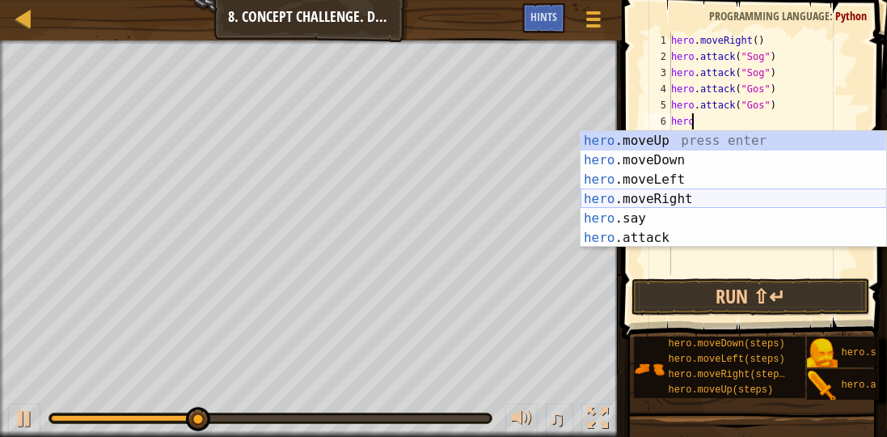
click at [693, 199] on div "hero .moveUp press enter hero .moveDown press enter hero .moveLeft press enter …" at bounding box center [734, 208] width 306 height 155
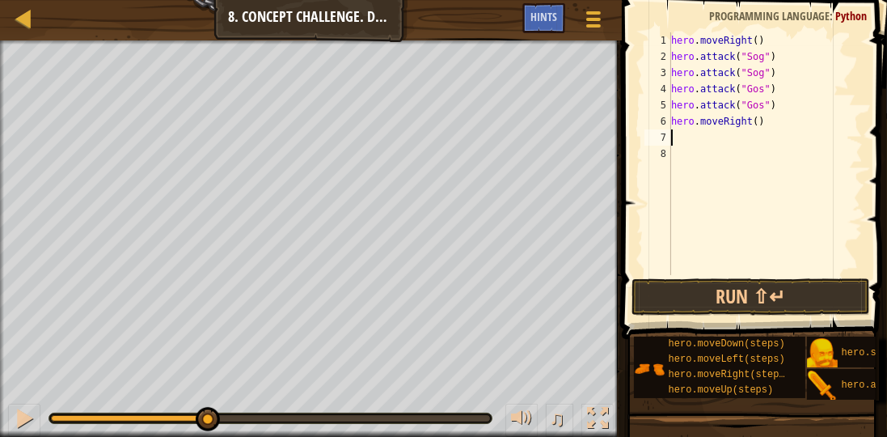
click at [750, 118] on div "hero . moveRight ( ) hero . attack ( "Sog" ) hero . attack ( "Sog" ) hero . att…" at bounding box center [765, 169] width 195 height 275
click at [746, 121] on div "hero . moveRight ( ) hero . attack ( "Sog" ) hero . attack ( "Sog" ) hero . att…" at bounding box center [765, 169] width 195 height 275
type textarea "hero.moveRight(2)"
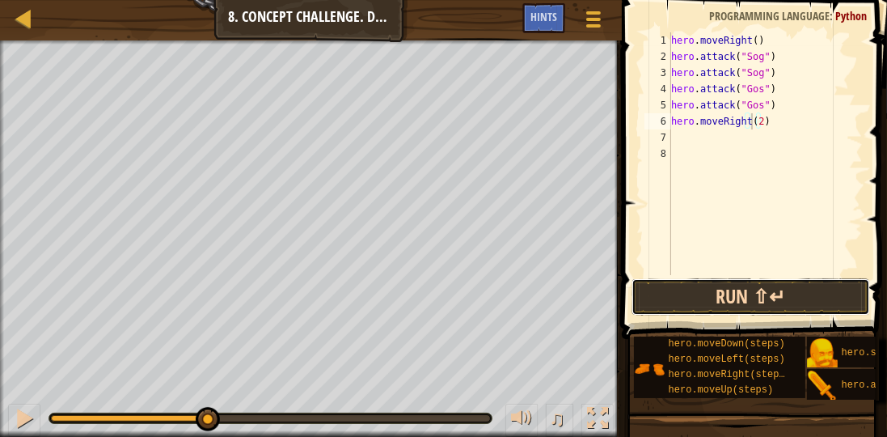
click at [745, 304] on button "Run ⇧↵" at bounding box center [751, 296] width 239 height 37
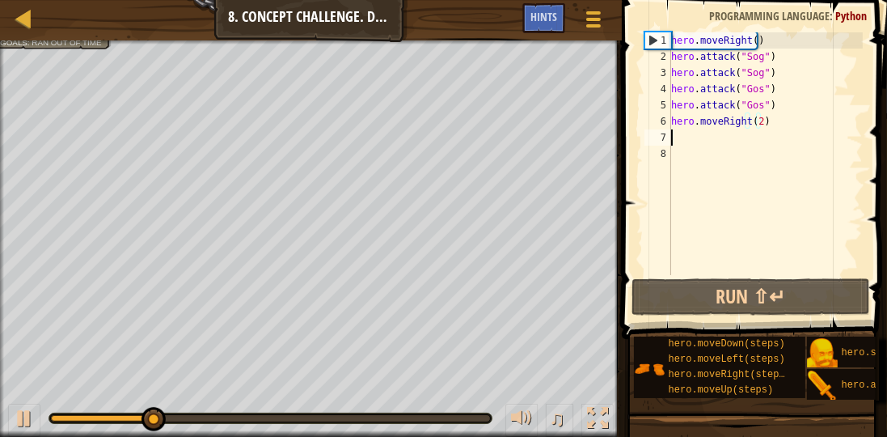
click at [695, 130] on div "hero . moveRight ( ) hero . attack ( "Sog" ) hero . attack ( "Sog" ) hero . att…" at bounding box center [765, 169] width 195 height 275
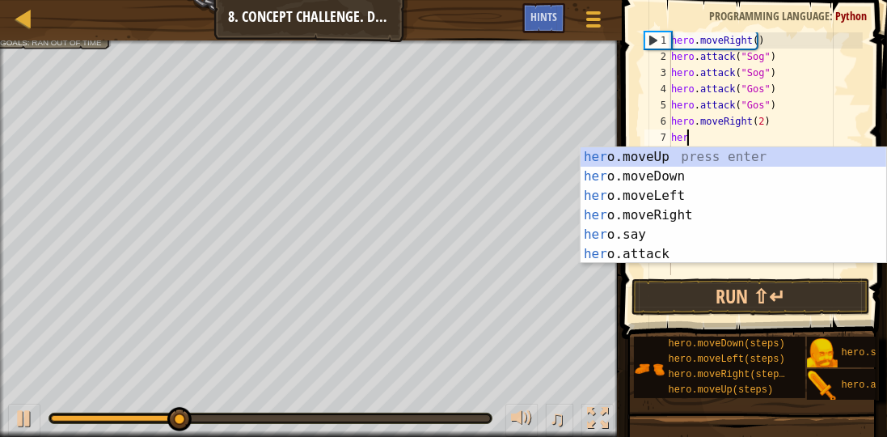
scroll to position [7, 1]
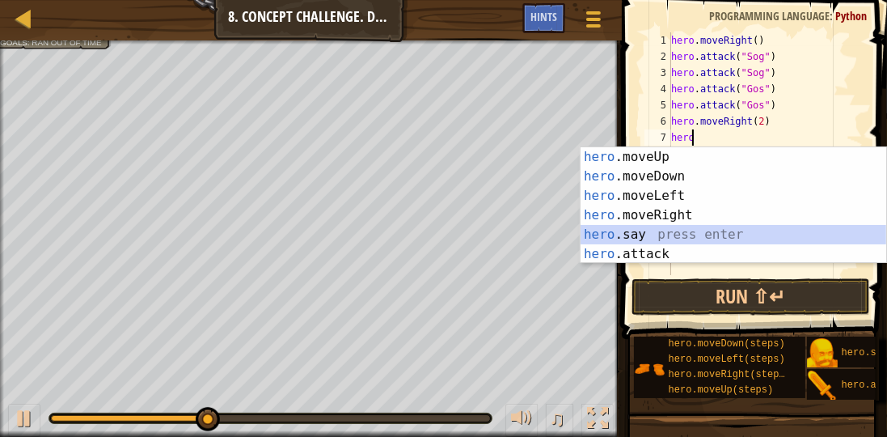
click at [661, 236] on div "hero .moveUp press enter hero .moveDown press enter hero .moveLeft press enter …" at bounding box center [734, 224] width 306 height 155
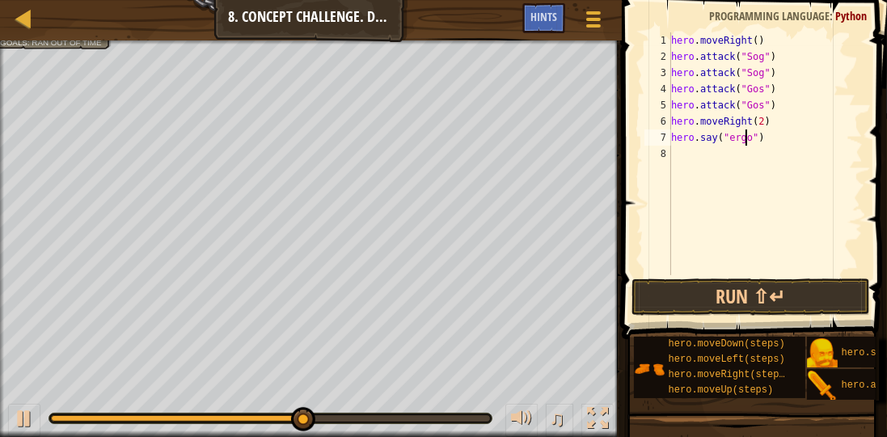
scroll to position [7, 6]
click at [727, 137] on div "hero . moveRight ( ) hero . attack ( "Sog" ) hero . attack ( "Sog" ) hero . att…" at bounding box center [765, 169] width 195 height 275
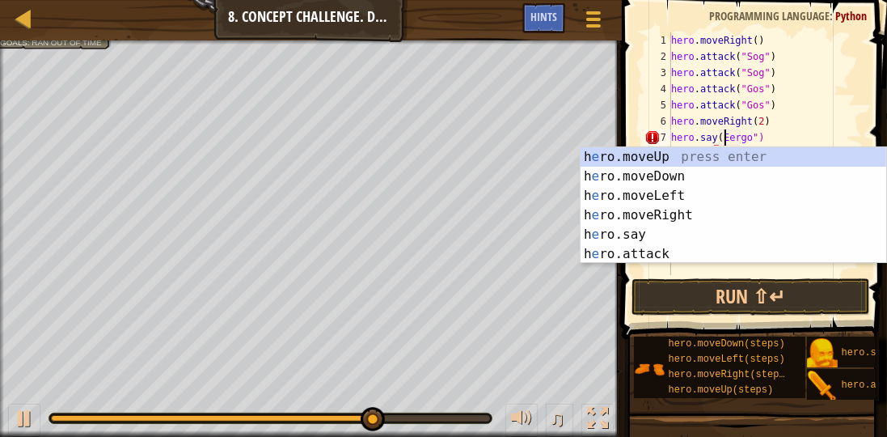
scroll to position [7, 4]
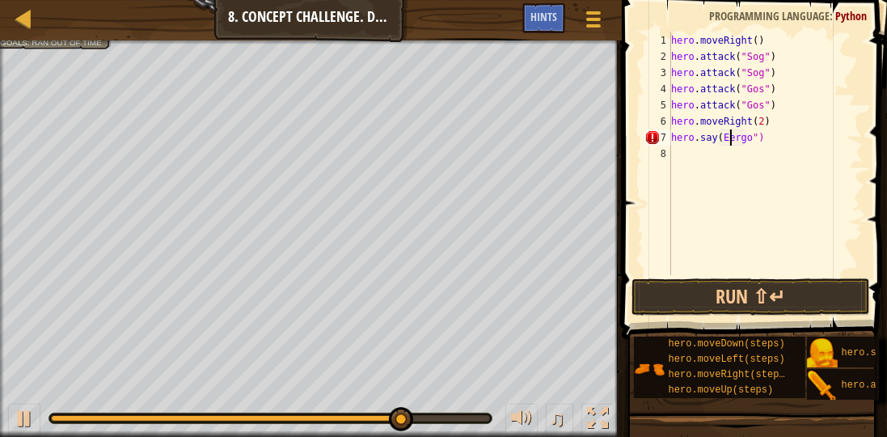
click at [726, 137] on div "hero . moveRight ( ) hero . attack ( "Sog" ) hero . attack ( "Sog" ) hero . att…" at bounding box center [765, 169] width 195 height 275
type textarea "hero.say(Ergo")"
drag, startPoint x: 747, startPoint y: 136, endPoint x: 651, endPoint y: 135, distance: 96.2
click at [651, 135] on div "hero.say(Ergo") 1 2 3 4 5 6 7 8 hero . moveRight ( ) hero . attack ( "Sog" ) he…" at bounding box center [752, 153] width 222 height 243
click at [719, 159] on div "hero . moveRight ( ) hero . attack ( "Sog" ) hero . attack ( "Sog" ) hero . att…" at bounding box center [765, 169] width 195 height 275
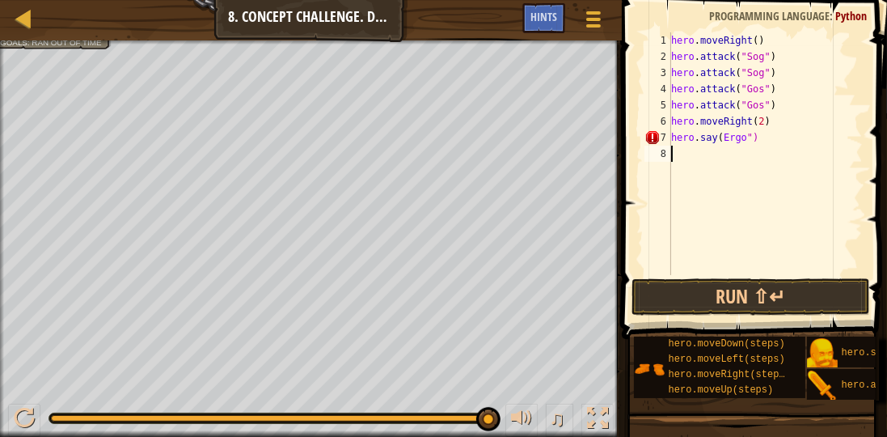
scroll to position [7, 0]
paste textarea "hero.say(Ergo")"
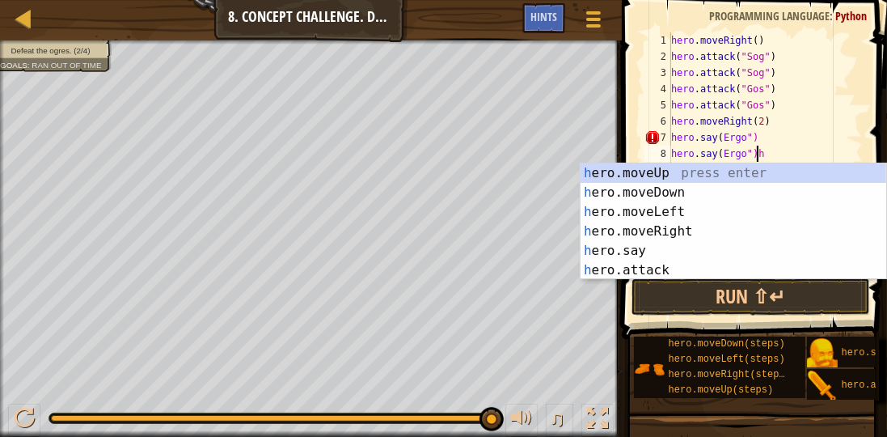
type textarea "hero.say(Ergo")"
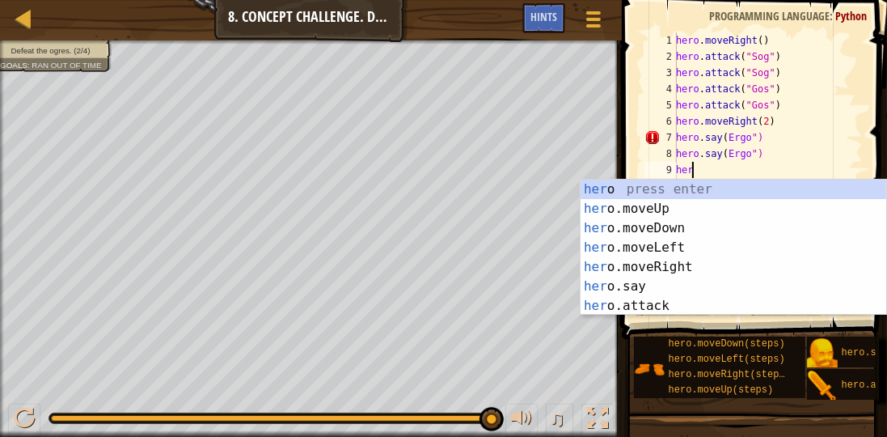
scroll to position [7, 1]
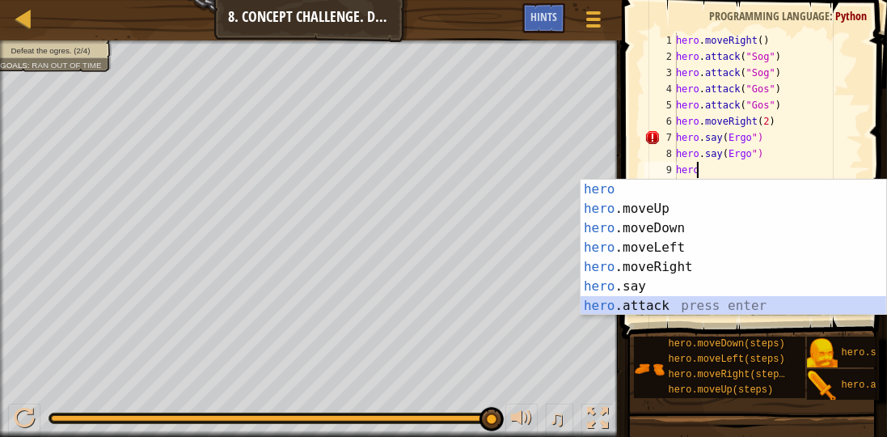
click at [657, 305] on div "hero press enter hero .moveUp press enter hero .moveDown press enter hero .move…" at bounding box center [734, 267] width 306 height 175
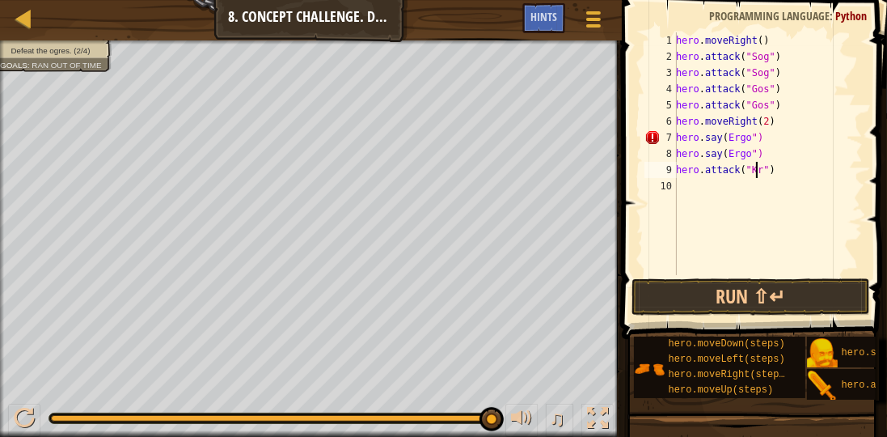
scroll to position [7, 6]
drag, startPoint x: 800, startPoint y: 175, endPoint x: 661, endPoint y: 168, distance: 139.3
click at [661, 168] on div "hero.attack("Kro") 1 2 3 4 5 6 7 8 9 10 hero . moveRight ( ) hero . attack ( "S…" at bounding box center [752, 153] width 222 height 243
drag, startPoint x: 762, startPoint y: 151, endPoint x: 702, endPoint y: 150, distance: 59.9
click at [702, 150] on div "hero . moveRight ( ) hero . attack ( "Sog" ) hero . attack ( "Sog" ) hero . att…" at bounding box center [768, 169] width 190 height 275
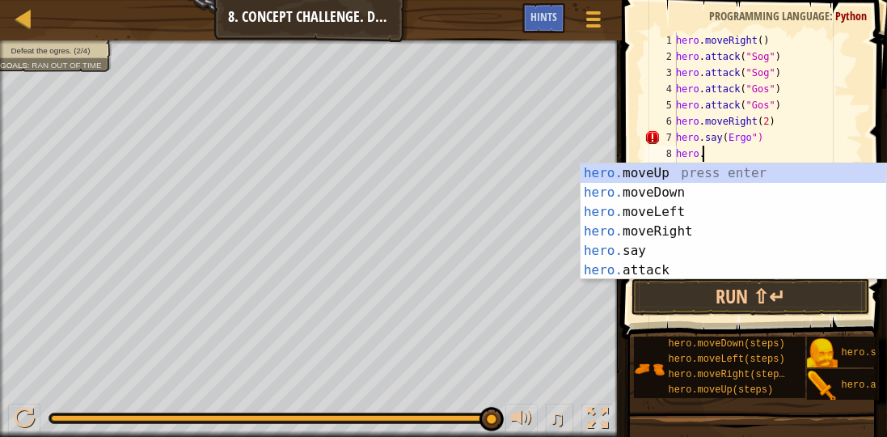
scroll to position [7, 1]
click at [704, 263] on div "hero. moveUp press enter hero. moveDown press enter hero. moveLeft press enter …" at bounding box center [734, 240] width 306 height 155
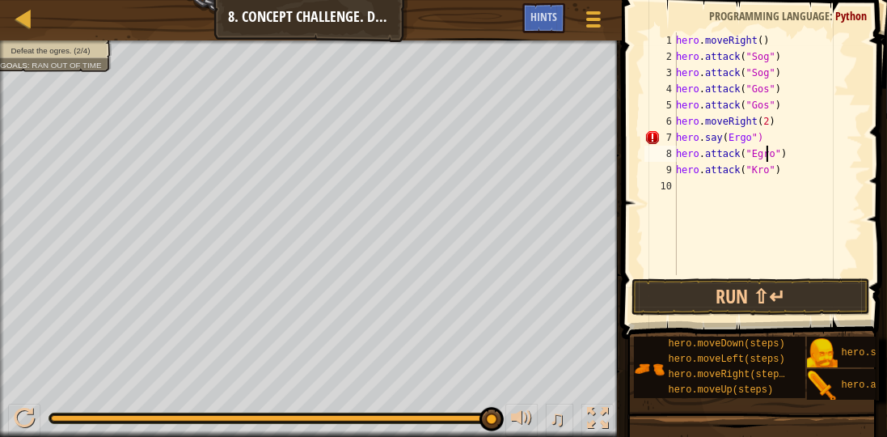
scroll to position [7, 7]
drag, startPoint x: 760, startPoint y: 143, endPoint x: 670, endPoint y: 133, distance: 90.4
click at [670, 133] on div "hero.attack("Egro") 1 2 3 4 5 6 7 8 9 10 hero . moveRight ( ) hero . attack ( "…" at bounding box center [752, 153] width 222 height 243
type textarea "hero.say(Ergo")"
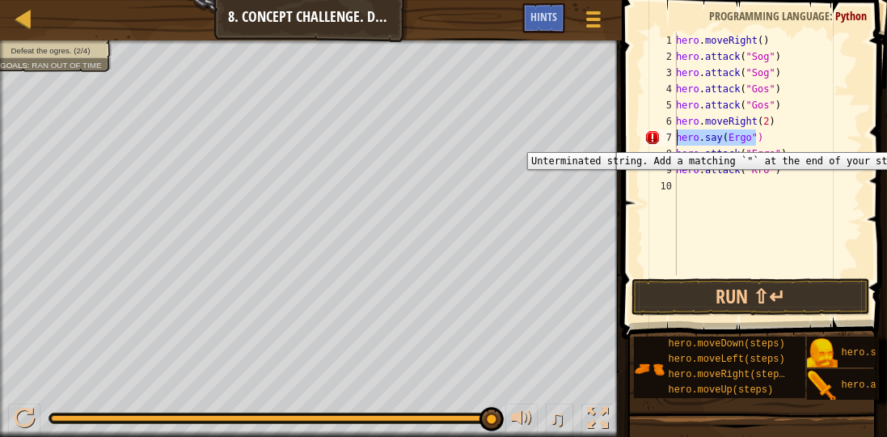
scroll to position [7, 0]
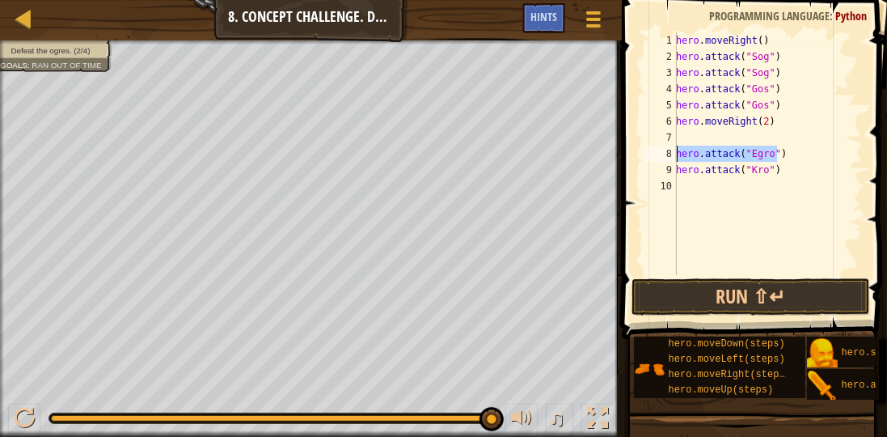
drag, startPoint x: 783, startPoint y: 160, endPoint x: 667, endPoint y: 149, distance: 116.2
click at [667, 149] on div "1 2 3 4 5 6 7 8 9 10 hero . moveRight ( ) hero . attack ( "Sog" ) hero . attack…" at bounding box center [752, 153] width 222 height 243
type textarea "hero.attack("Egro")"
click at [690, 144] on div "hero . moveRight ( ) hero . attack ( "Sog" ) hero . attack ( "Sog" ) hero . att…" at bounding box center [768, 169] width 190 height 275
paste textarea "hero.attack("Egro")"
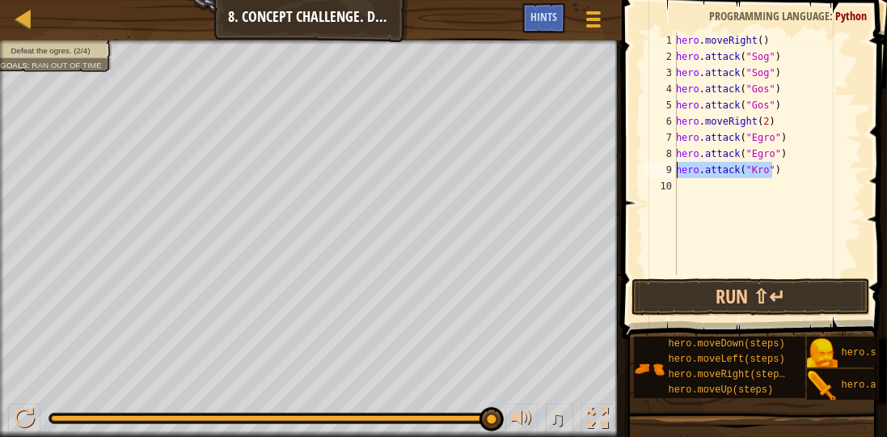
drag, startPoint x: 777, startPoint y: 171, endPoint x: 656, endPoint y: 166, distance: 121.4
click at [656, 166] on div "hero.attack("Egro") 1 2 3 4 5 6 7 8 9 10 hero . moveRight ( ) hero . attack ( "…" at bounding box center [752, 153] width 222 height 243
paste textarea "Eg"
type textarea "hero.attack("Egro")"
click at [682, 184] on div "hero . moveRight ( ) hero . attack ( "Sog" ) hero . attack ( "Sog" ) hero . att…" at bounding box center [768, 169] width 190 height 275
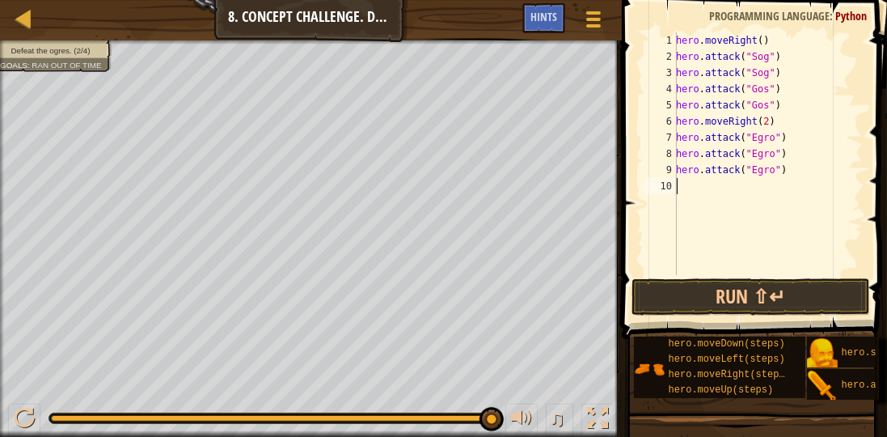
paste textarea "hero.attack("Egro")"
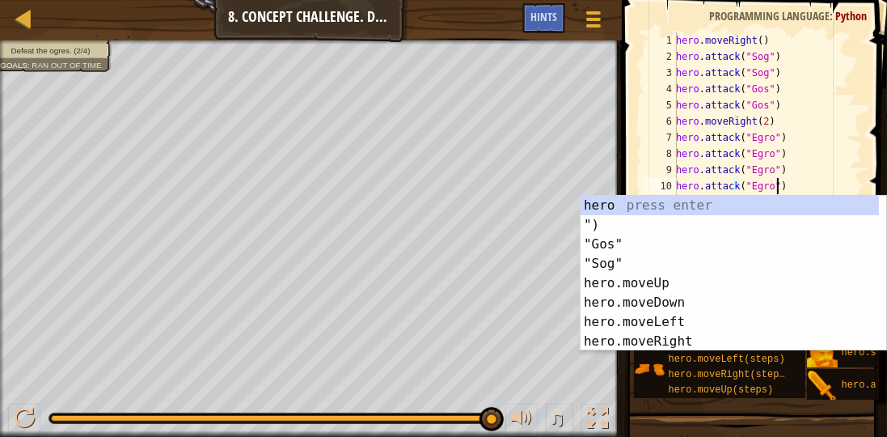
click at [884, 130] on span at bounding box center [756, 146] width 278 height 387
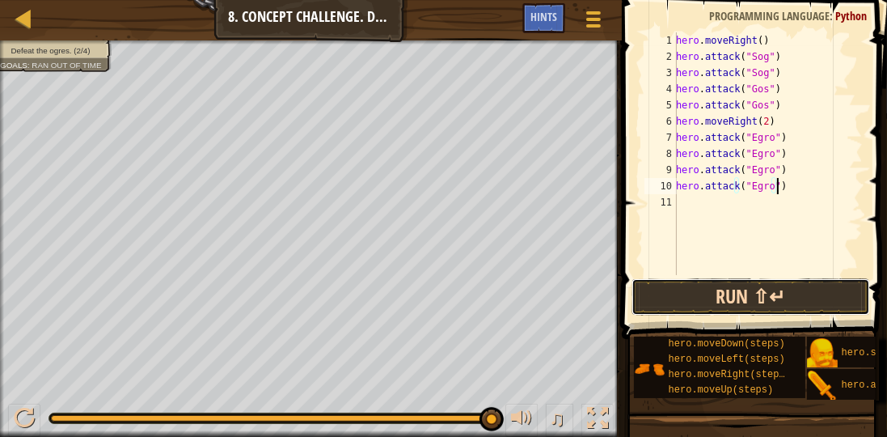
click at [734, 289] on button "Run ⇧↵" at bounding box center [751, 296] width 239 height 37
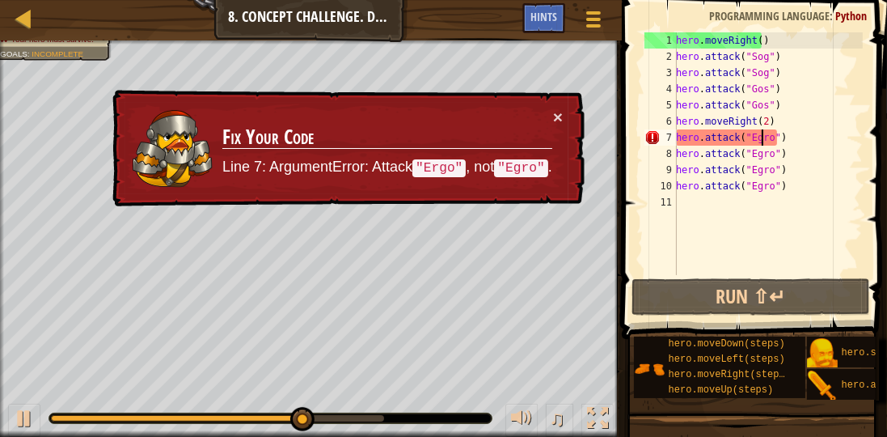
click at [760, 139] on div "hero . moveRight ( ) hero . attack ( "Sog" ) hero . attack ( "Sog" ) hero . att…" at bounding box center [768, 169] width 190 height 275
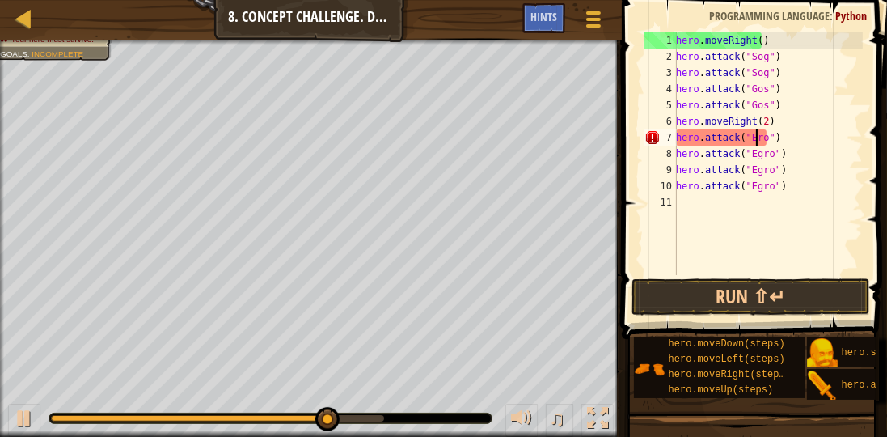
scroll to position [7, 6]
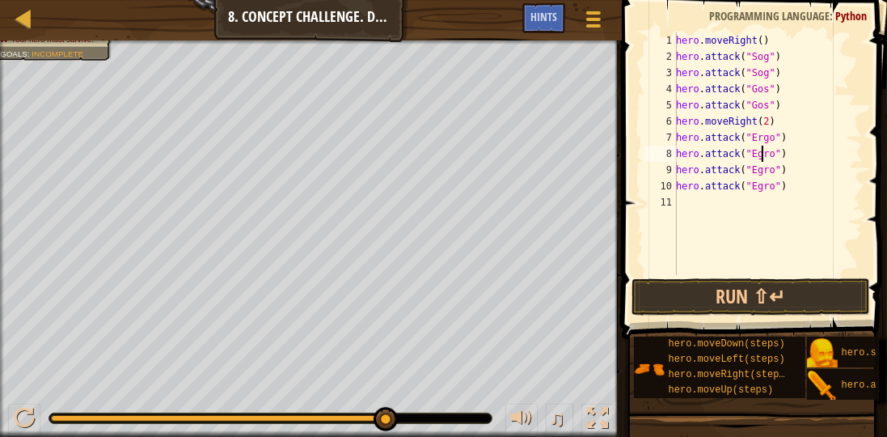
click at [762, 153] on div "hero . moveRight ( ) hero . attack ( "Sog" ) hero . attack ( "Sog" ) hero . att…" at bounding box center [768, 169] width 190 height 275
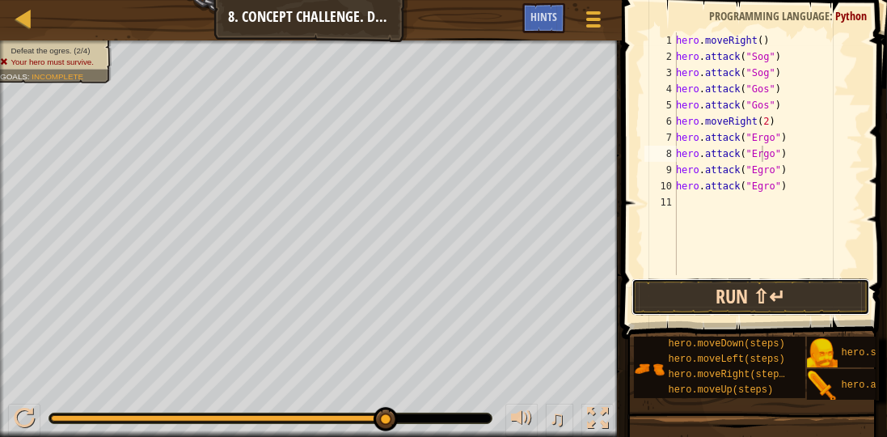
click at [781, 310] on button "Run ⇧↵" at bounding box center [751, 296] width 239 height 37
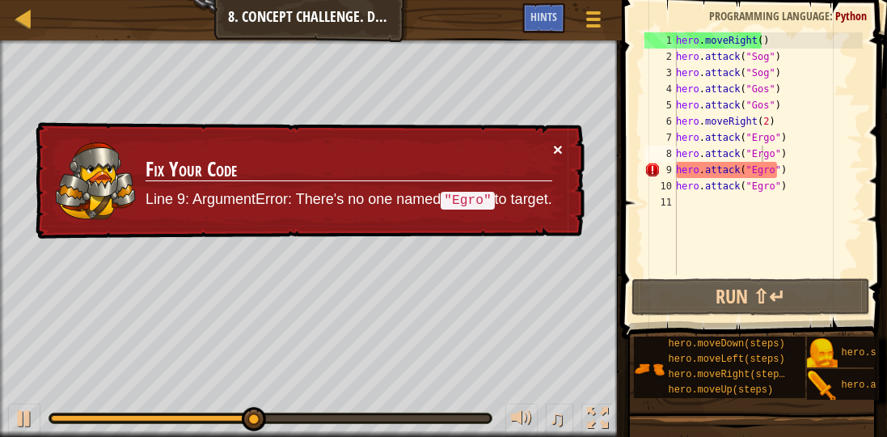
click at [555, 148] on button "×" at bounding box center [558, 149] width 10 height 17
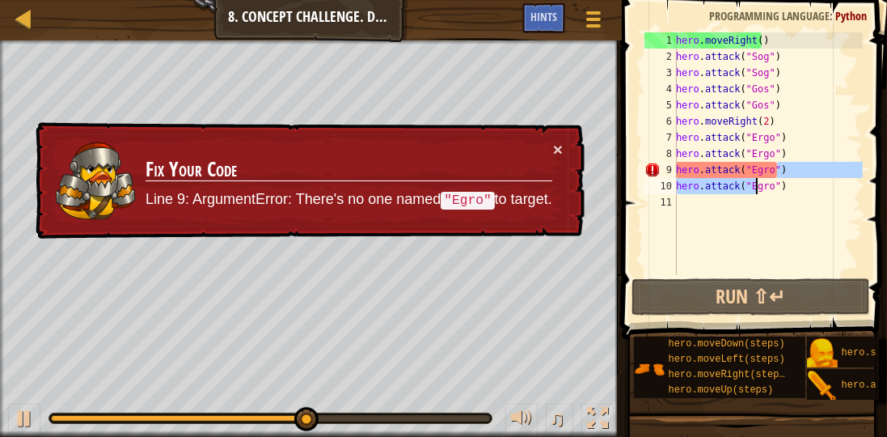
drag, startPoint x: 779, startPoint y: 176, endPoint x: 754, endPoint y: 181, distance: 26.3
click at [754, 181] on div "hero . moveRight ( ) hero . attack ( "Sog" ) hero . attack ( "Sog" ) hero . att…" at bounding box center [768, 169] width 190 height 275
click at [747, 190] on div "hero . moveRight ( ) hero . attack ( "Sog" ) hero . attack ( "Sog" ) hero . att…" at bounding box center [768, 153] width 190 height 243
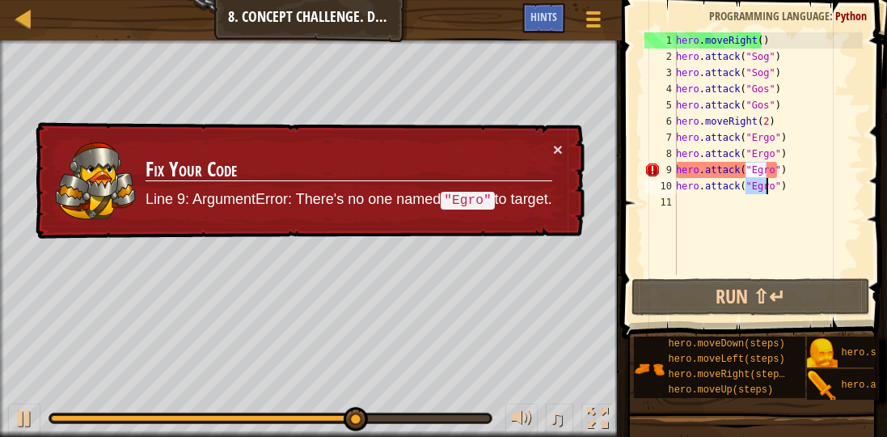
drag, startPoint x: 747, startPoint y: 188, endPoint x: 767, endPoint y: 192, distance: 19.7
click at [767, 192] on div "hero . moveRight ( ) hero . attack ( "Sog" ) hero . attack ( "Sog" ) hero . att…" at bounding box center [768, 169] width 190 height 275
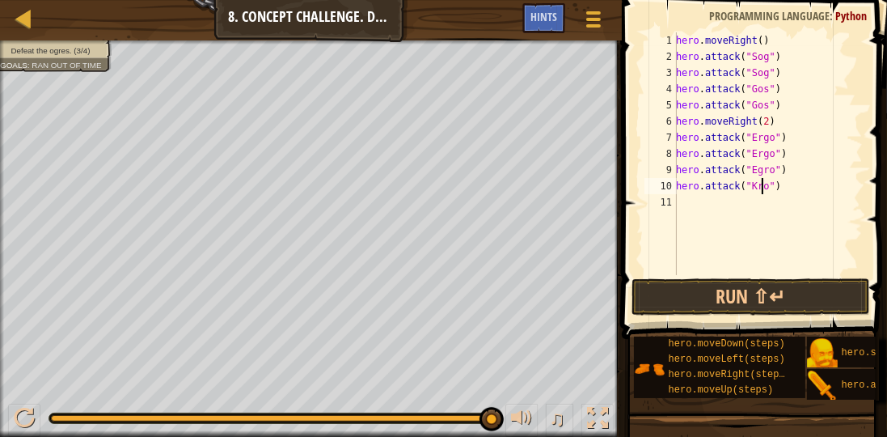
click at [764, 175] on div "hero . moveRight ( ) hero . attack ( "Sog" ) hero . attack ( "Sog" ) hero . att…" at bounding box center [768, 169] width 190 height 275
type textarea "hero.attack("Kro")"
drag, startPoint x: 622, startPoint y: 282, endPoint x: 636, endPoint y: 285, distance: 14.0
click at [626, 281] on span at bounding box center [756, 146] width 278 height 387
click at [664, 298] on button "Run ⇧↵" at bounding box center [751, 296] width 239 height 37
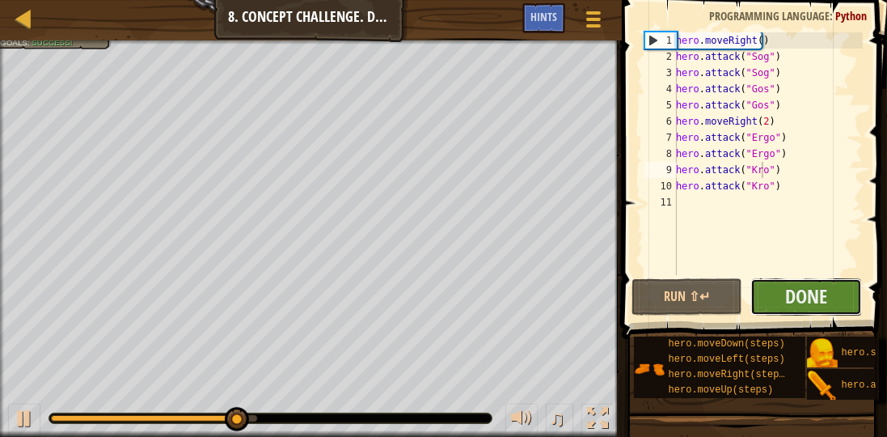
click at [815, 311] on button "Done" at bounding box center [806, 296] width 112 height 37
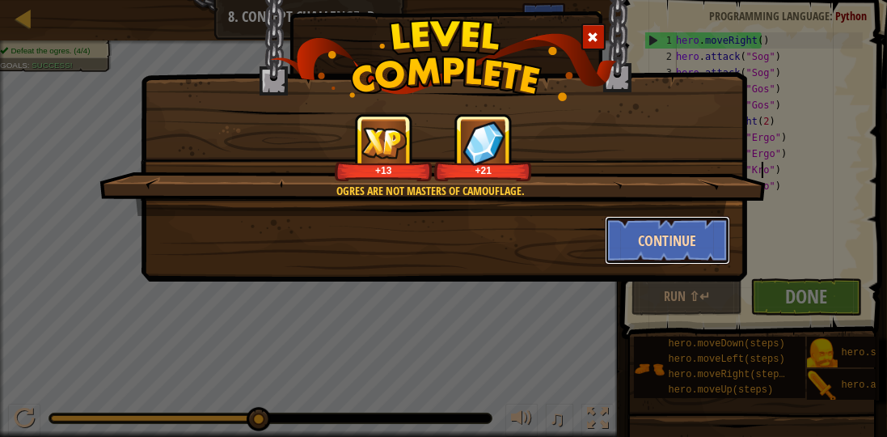
click at [635, 238] on button "Continue" at bounding box center [667, 240] width 125 height 49
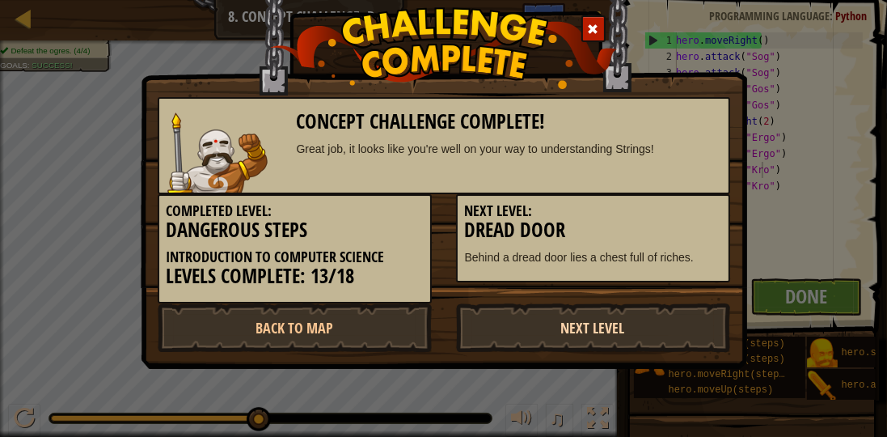
click at [517, 331] on link "Next Level" at bounding box center [593, 327] width 274 height 49
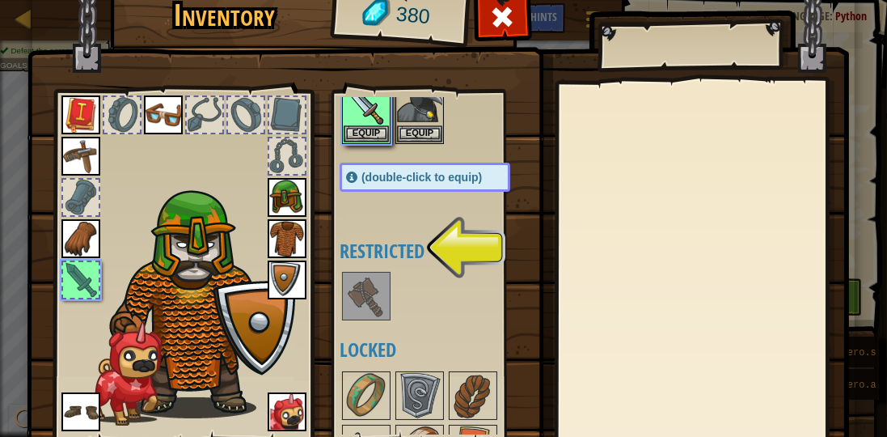
scroll to position [92, 0]
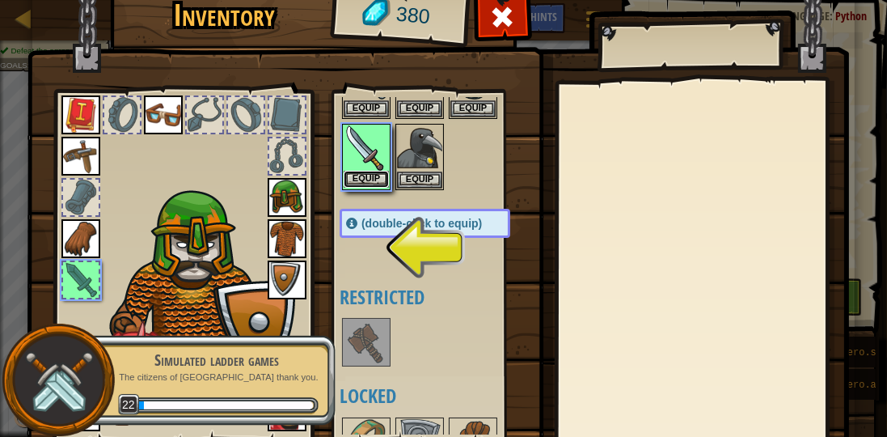
click at [369, 178] on button "Equip" at bounding box center [366, 179] width 45 height 17
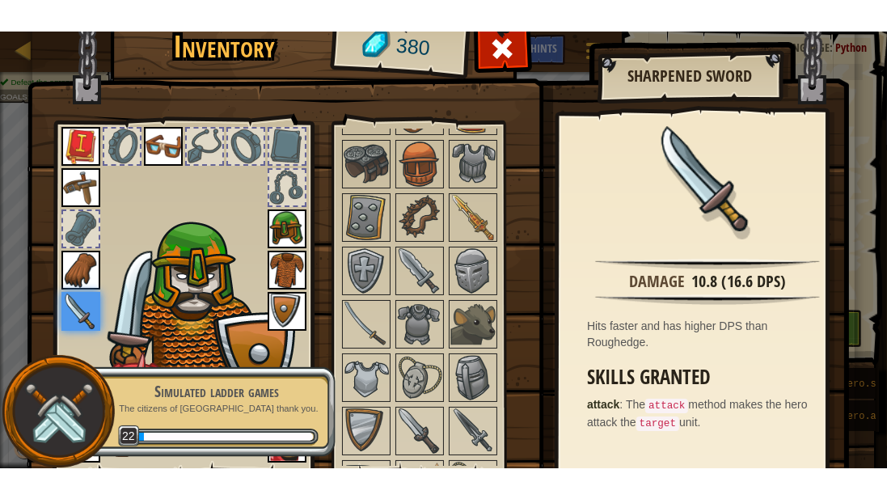
scroll to position [121, 0]
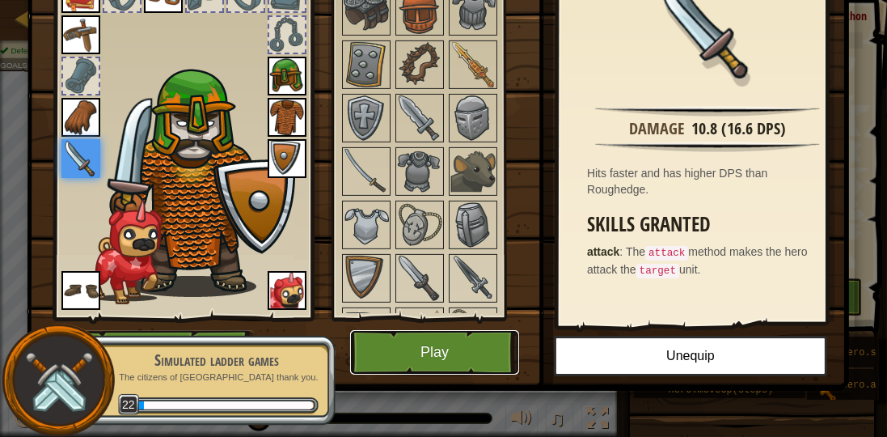
click at [484, 346] on button "Play" at bounding box center [434, 352] width 169 height 44
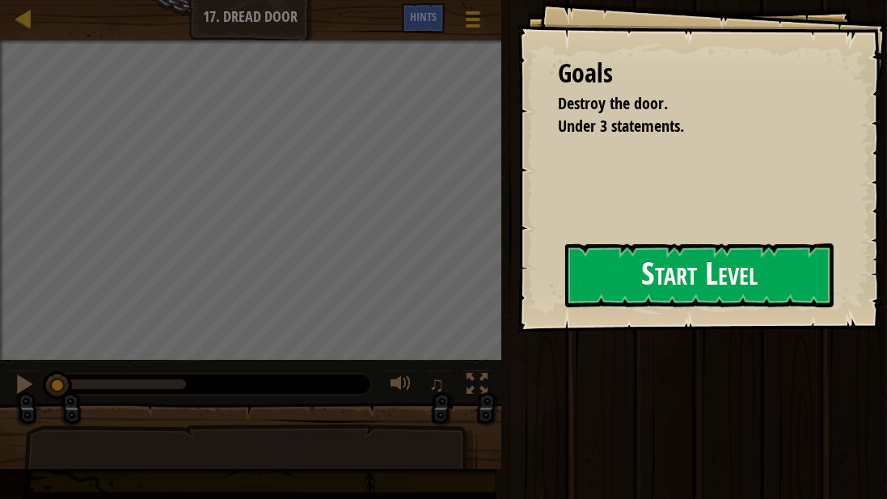
click at [577, 277] on button "Start Level" at bounding box center [699, 275] width 268 height 64
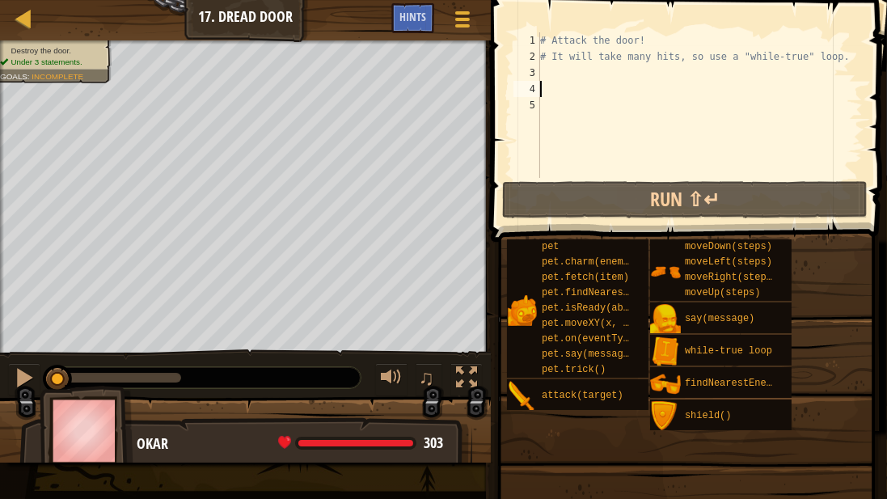
click at [612, 81] on div "# Attack the door! # It will take many hits, so use a "while-true" loop." at bounding box center [700, 121] width 326 height 178
click at [611, 73] on div "# Attack the door! # It will take many hits, so use a "while-true" loop." at bounding box center [700, 121] width 326 height 178
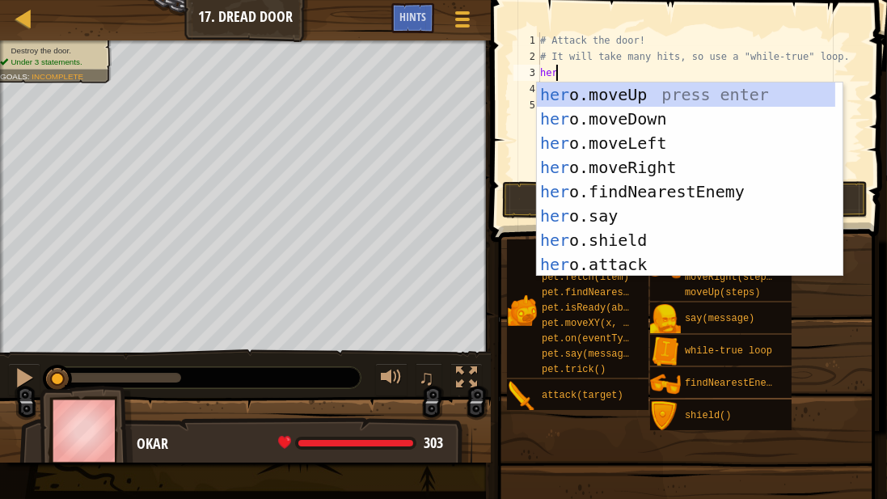
scroll to position [7, 1]
click at [629, 257] on div "hero .moveUp press enter hero .moveDown press enter hero .moveLeft press enter …" at bounding box center [686, 203] width 299 height 243
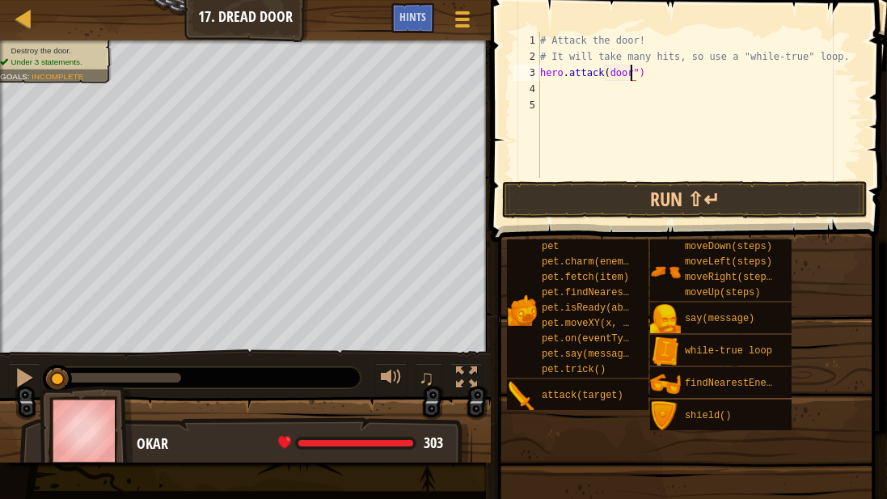
scroll to position [7, 6]
click at [604, 75] on div "# Attack the door! # It will take many hits, so use a "while-true" loop. hero .…" at bounding box center [700, 121] width 326 height 178
type textarea "hero.attack("door")"
click at [541, 78] on div "# Attack the door! # It will take many hits, so use a "while-true" loop. hero .…" at bounding box center [700, 121] width 326 height 178
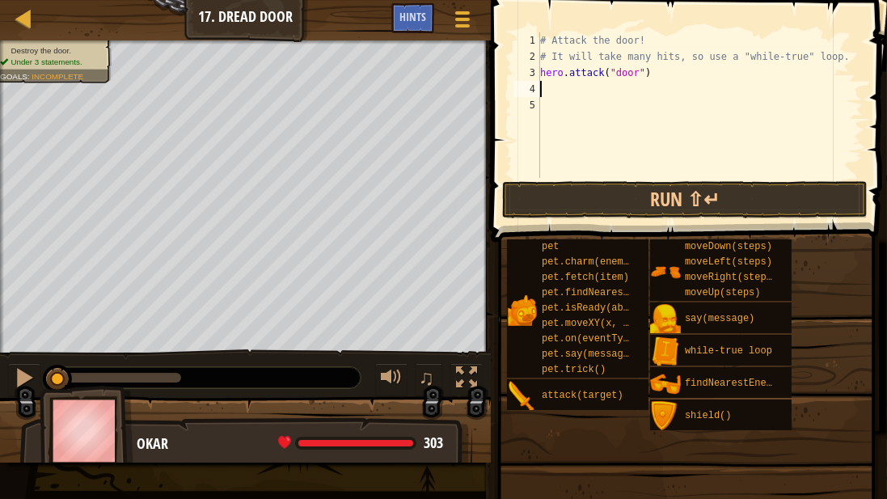
click at [543, 83] on div "# Attack the door! # It will take many hits, so use a "while-true" loop. hero .…" at bounding box center [700, 121] width 326 height 178
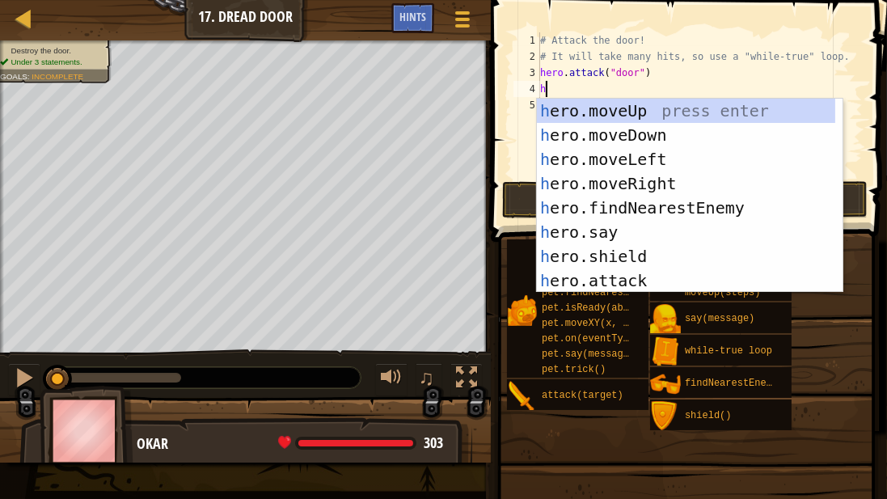
scroll to position [7, 0]
type textarea "hero"
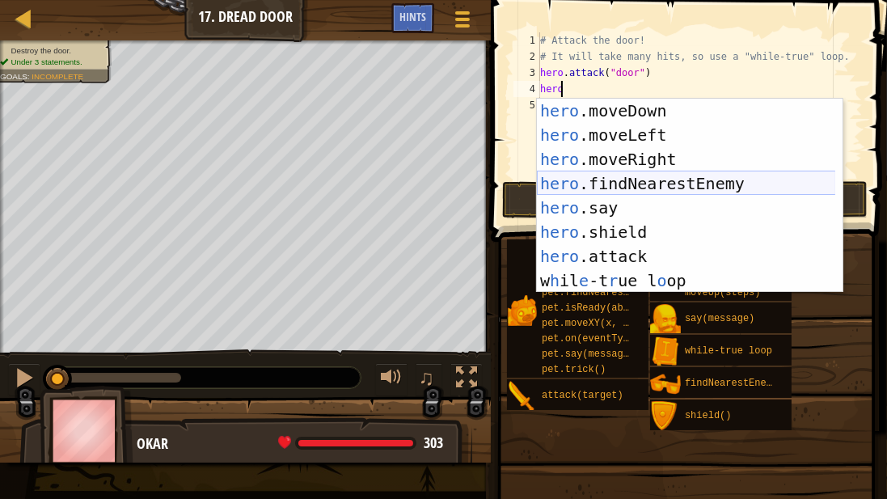
scroll to position [24, 0]
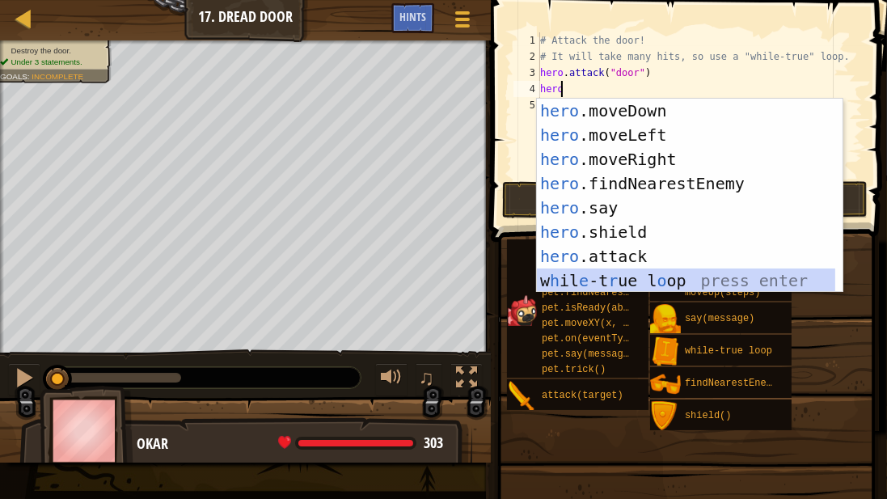
drag, startPoint x: 619, startPoint y: 272, endPoint x: 638, endPoint y: 265, distance: 20.7
click at [633, 266] on div "hero .moveDown press enter hero .moveLeft press enter hero .moveRight press ent…" at bounding box center [686, 220] width 299 height 243
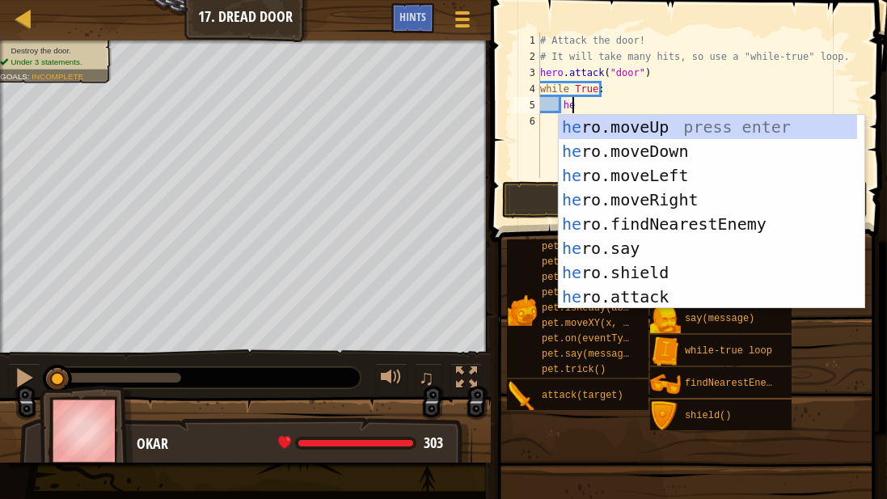
scroll to position [7, 2]
click at [576, 293] on div "hero .moveUp press enter hero .moveDown press enter hero .moveLeft press enter …" at bounding box center [708, 236] width 299 height 243
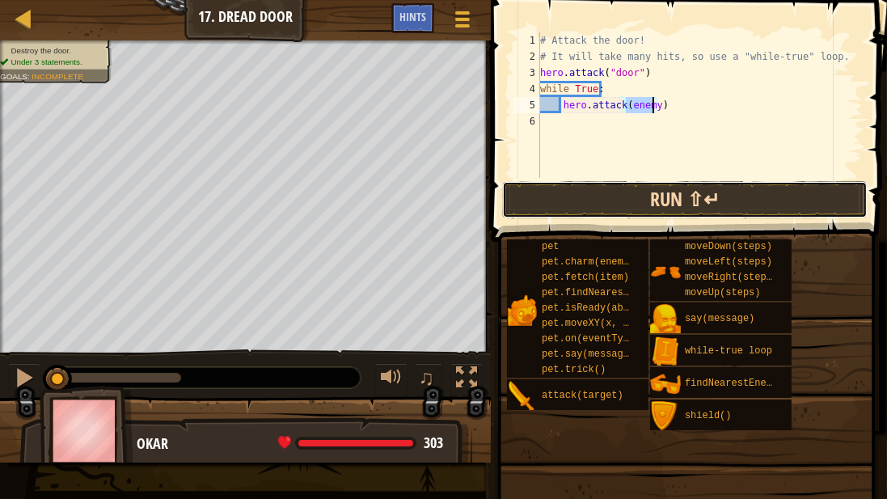
click at [634, 202] on button "Run ⇧↵" at bounding box center [684, 199] width 365 height 37
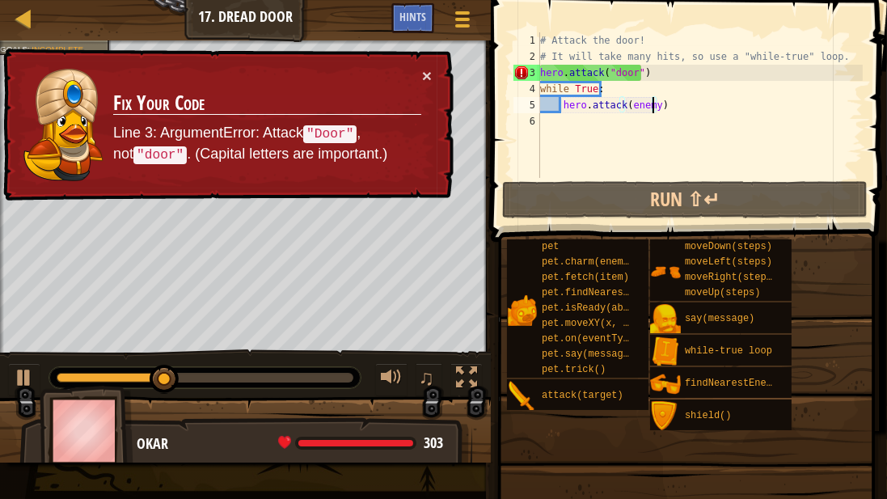
click at [612, 74] on div "# Attack the door! # It will take many hits, so use a "while-true" loop. hero .…" at bounding box center [700, 121] width 326 height 178
click at [613, 72] on div "# Attack the door! # It will take many hits, so use a "while-true" loop. hero .…" at bounding box center [700, 121] width 326 height 178
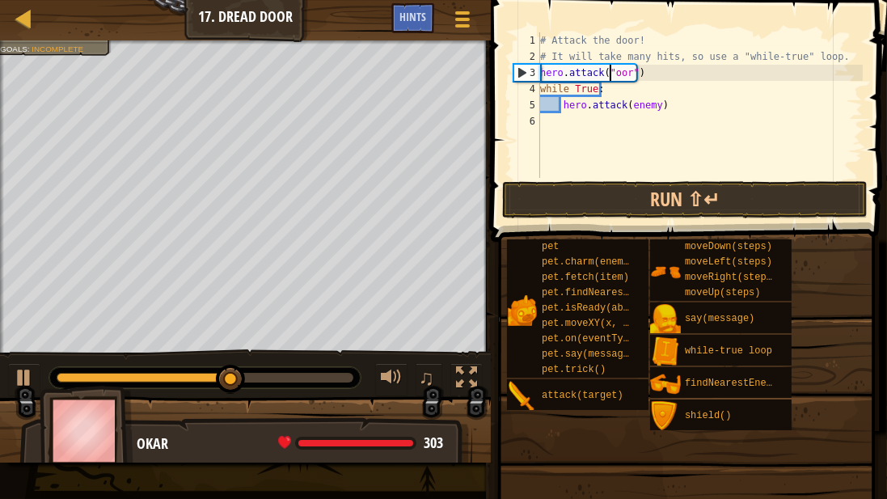
scroll to position [7, 5]
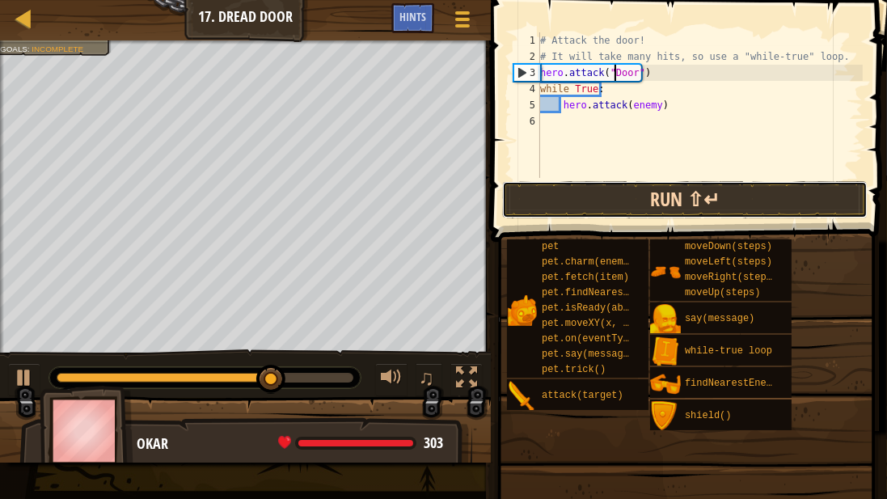
click at [640, 199] on button "Run ⇧↵" at bounding box center [684, 199] width 365 height 37
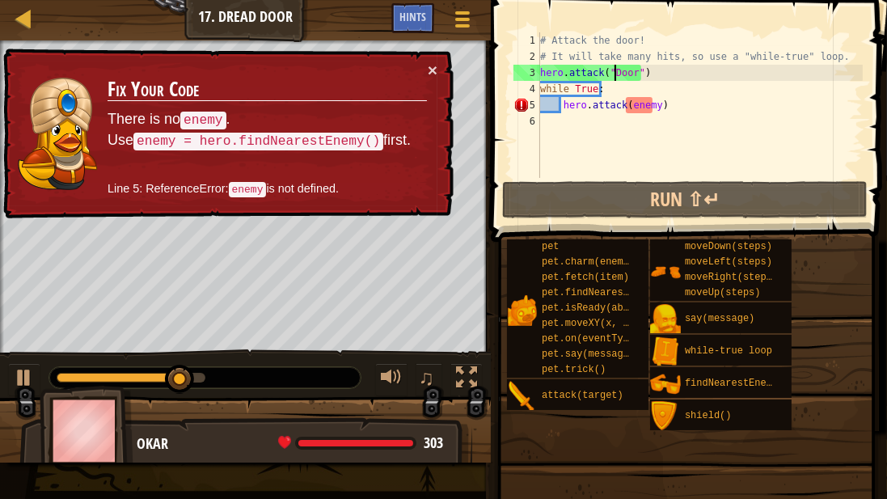
click at [653, 107] on div "# Attack the door! # It will take many hits, so use a "while-true" loop. hero .…" at bounding box center [700, 121] width 326 height 178
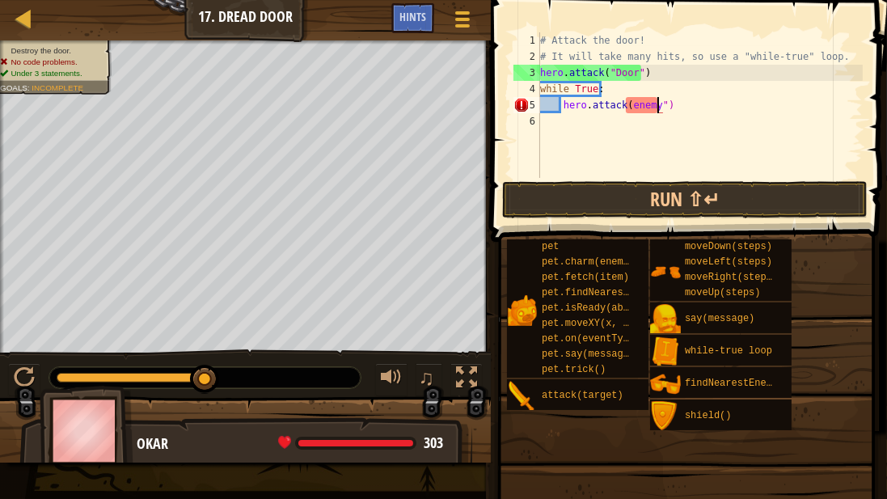
scroll to position [7, 9]
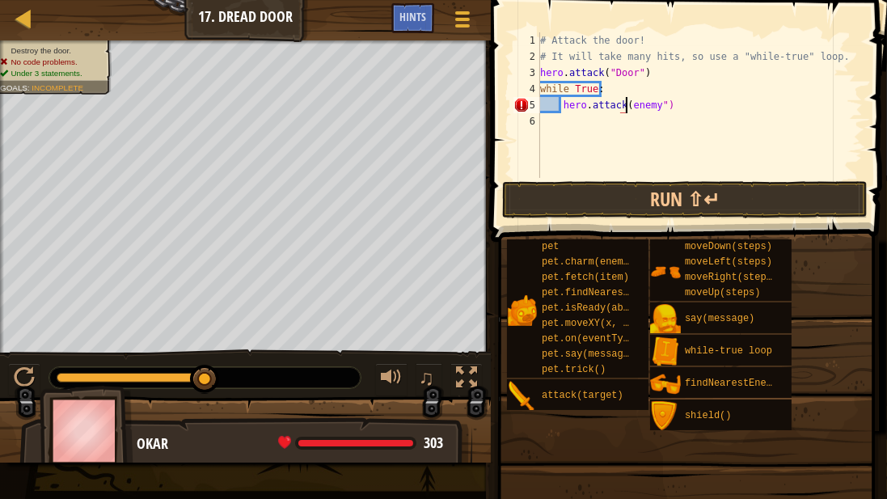
click at [626, 104] on div "# Attack the door! # It will take many hits, so use a "while-true" loop. hero .…" at bounding box center [700, 121] width 326 height 178
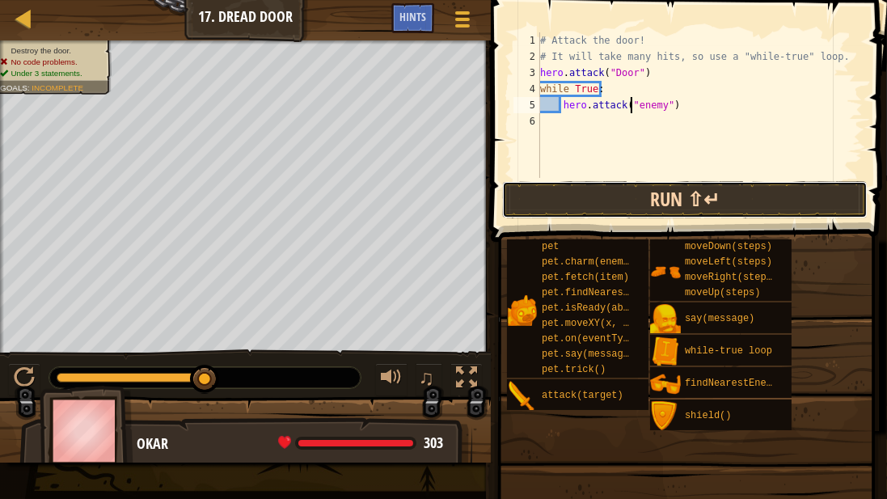
click at [621, 196] on button "Run ⇧↵" at bounding box center [684, 199] width 365 height 37
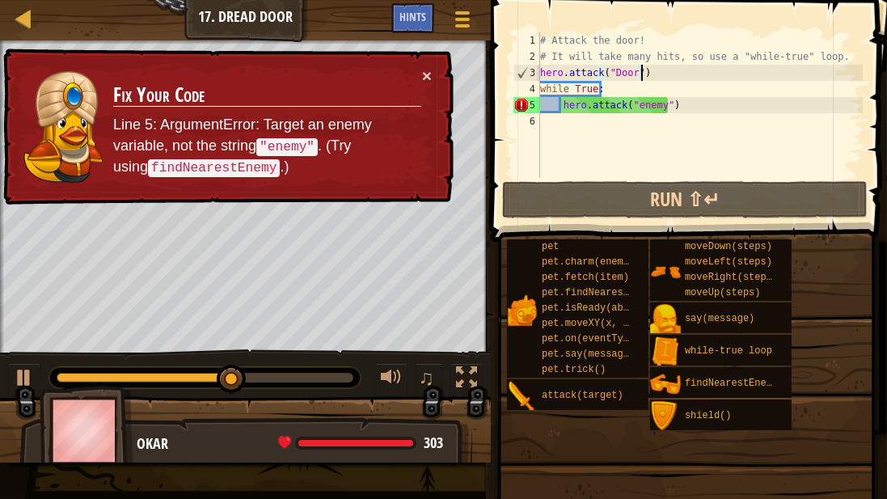
click at [653, 75] on div "# Attack the door! # It will take many hits, so use a "while-true" loop. hero .…" at bounding box center [700, 121] width 326 height 178
click at [670, 103] on div "# Attack the door! # It will take many hits, so use a "while-true" loop. hero .…" at bounding box center [700, 121] width 326 height 178
type textarea "hero.attack("enemy")"
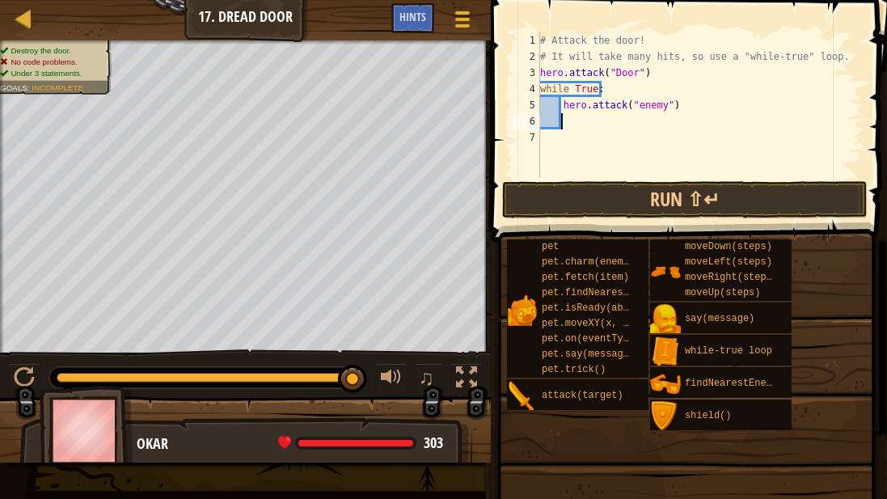
scroll to position [7, 0]
click at [563, 102] on div "# Attack the door! # It will take many hits, so use a "while-true" loop. hero .…" at bounding box center [700, 121] width 326 height 178
type textarea "hero.attack("enemy")"
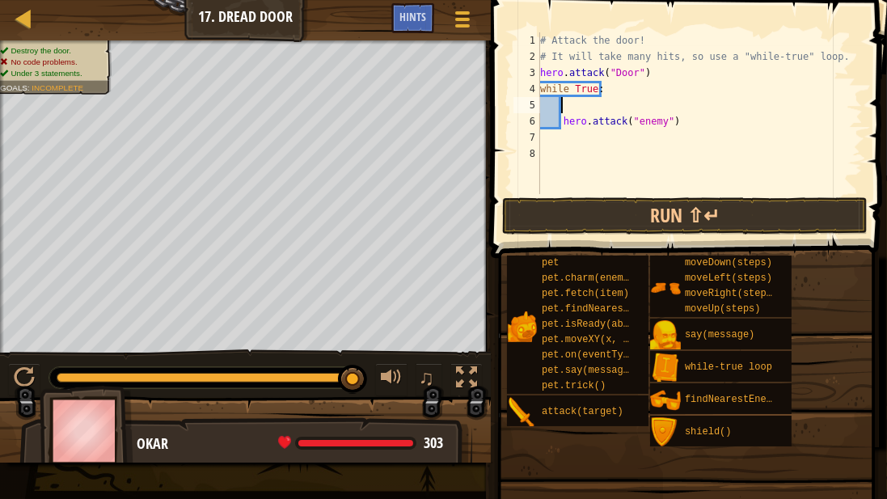
click at [563, 102] on div "# Attack the door! # It will take many hits, so use a "while-true" loop. hero .…" at bounding box center [700, 129] width 326 height 194
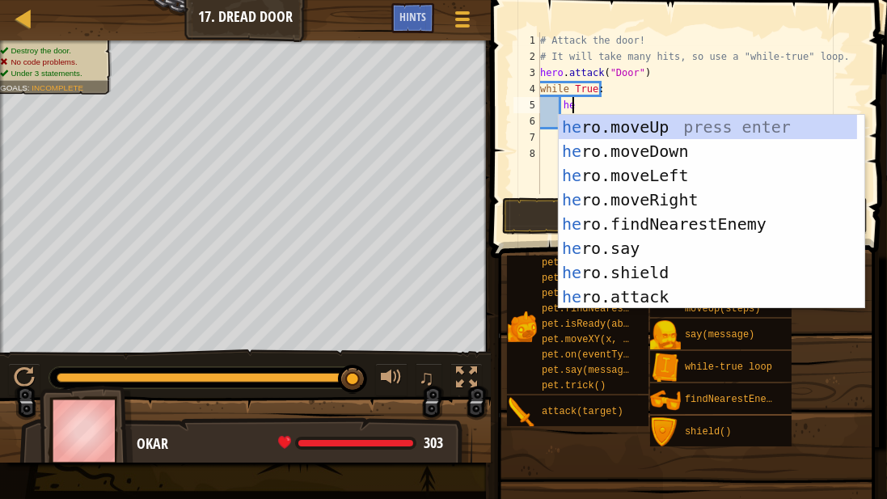
scroll to position [7, 2]
type textarea "hero"
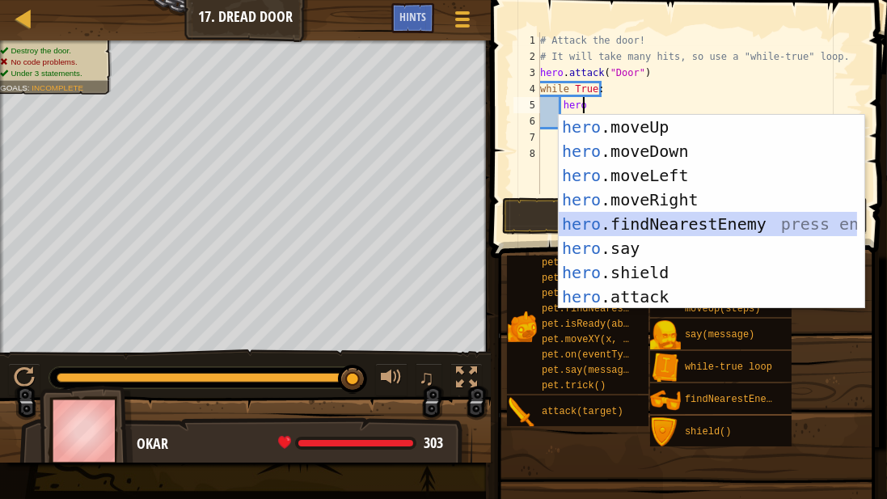
click at [606, 223] on div "hero .moveUp press enter hero .moveDown press enter hero .moveLeft press enter …" at bounding box center [708, 236] width 299 height 243
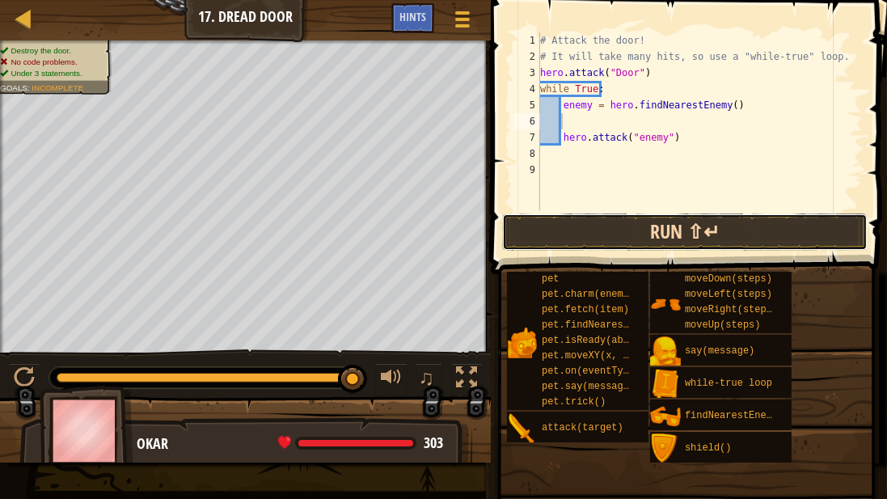
click at [608, 227] on button "Run ⇧↵" at bounding box center [684, 231] width 365 height 37
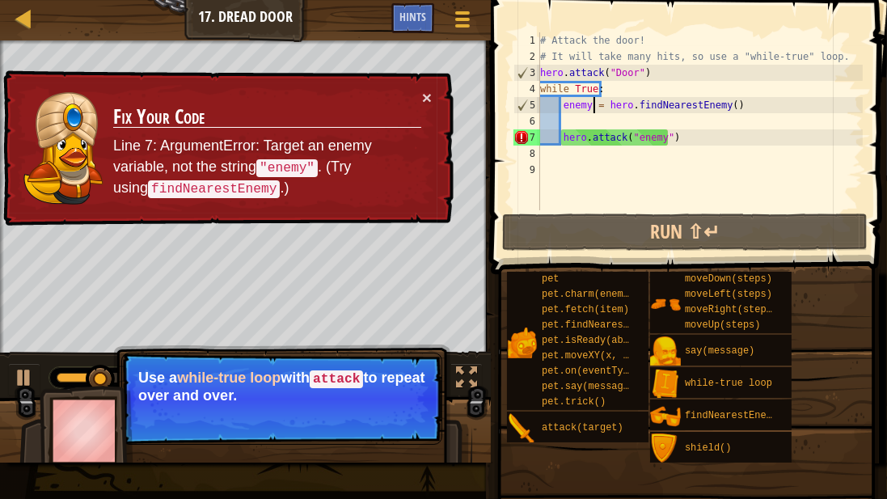
click at [596, 107] on div "# Attack the door! # It will take many hits, so use a "while-true" loop. hero .…" at bounding box center [700, 137] width 326 height 210
drag, startPoint x: 603, startPoint y: 103, endPoint x: 557, endPoint y: 104, distance: 46.1
click at [557, 104] on div "# Attack the door! # It will take many hits, so use a "while-true" loop. hero .…" at bounding box center [700, 137] width 326 height 210
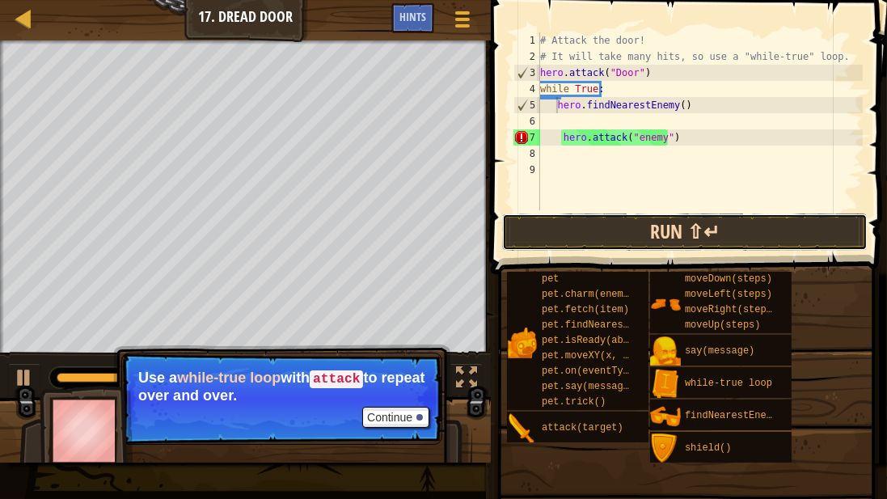
click at [570, 227] on button "Run ⇧↵" at bounding box center [684, 231] width 365 height 37
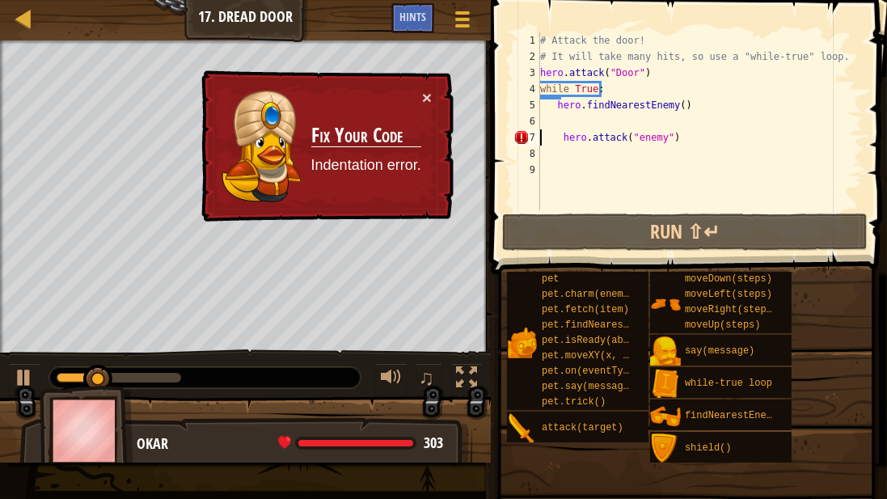
click at [541, 142] on div "# Attack the door! # It will take many hits, so use a "while-true" loop. hero .…" at bounding box center [700, 137] width 326 height 210
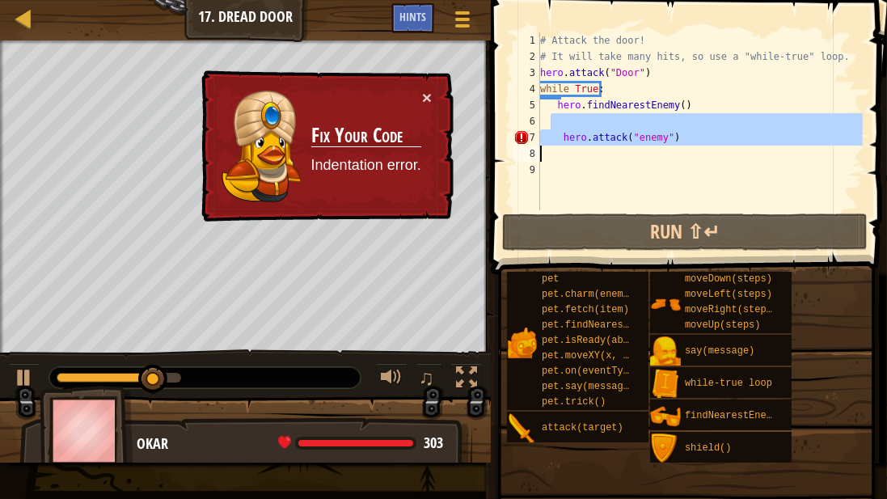
drag, startPoint x: 552, startPoint y: 129, endPoint x: 672, endPoint y: 156, distance: 122.8
click at [672, 156] on div "# Attack the door! # It will take many hits, so use a "while-true" loop. hero .…" at bounding box center [700, 137] width 326 height 210
type textarea "hero.attack("enemy")"
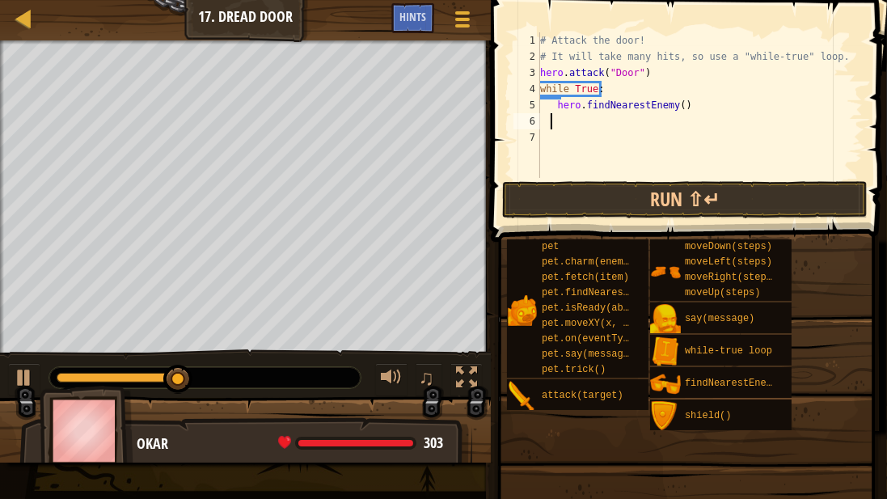
scroll to position [7, 0]
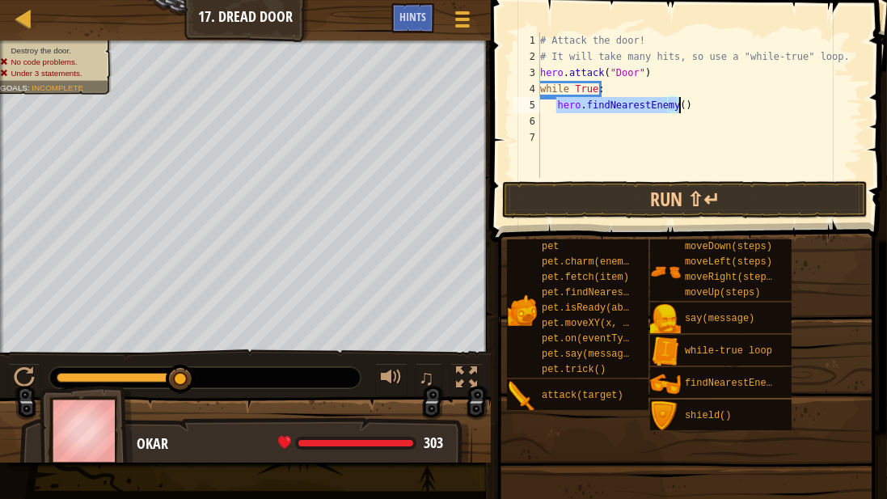
drag, startPoint x: 556, startPoint y: 103, endPoint x: 703, endPoint y: 111, distance: 147.3
click at [703, 111] on div "# Attack the door! # It will take many hits, so use a "while-true" loop. hero .…" at bounding box center [700, 121] width 326 height 178
type textarea "hero.findNearestEnemy()"
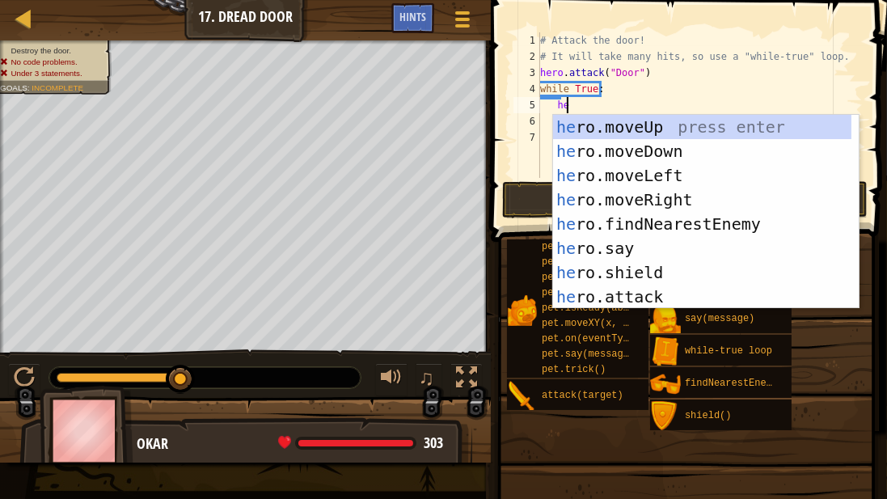
type textarea "hero"
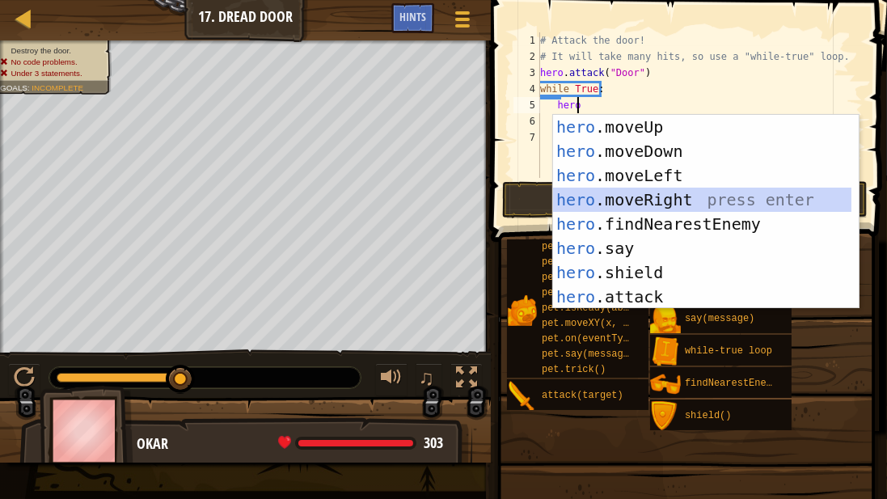
click at [589, 211] on div "hero .moveUp press enter hero .moveDown press enter hero .moveLeft press enter …" at bounding box center [702, 236] width 299 height 243
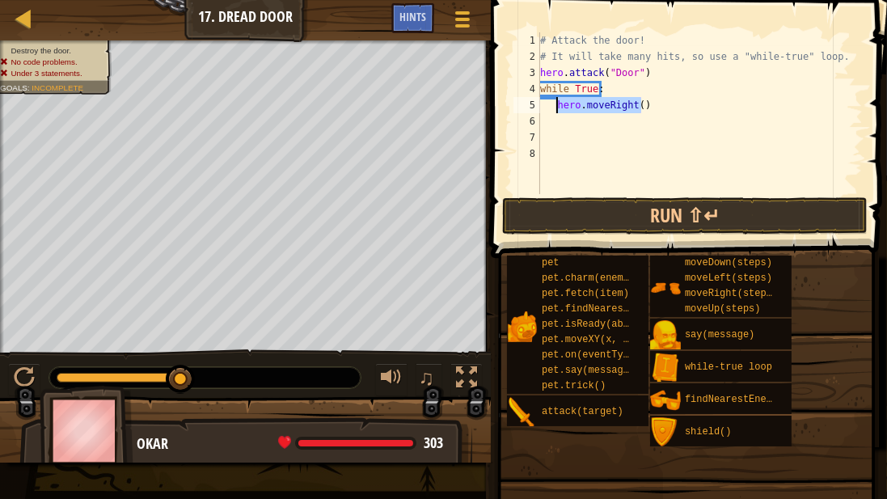
drag, startPoint x: 644, startPoint y: 100, endPoint x: 554, endPoint y: 103, distance: 90.6
click at [554, 103] on div "# Attack the door! # It will take many hits, so use a "while-true" loop. hero .…" at bounding box center [700, 129] width 326 height 194
type textarea "hero.moveRight()"
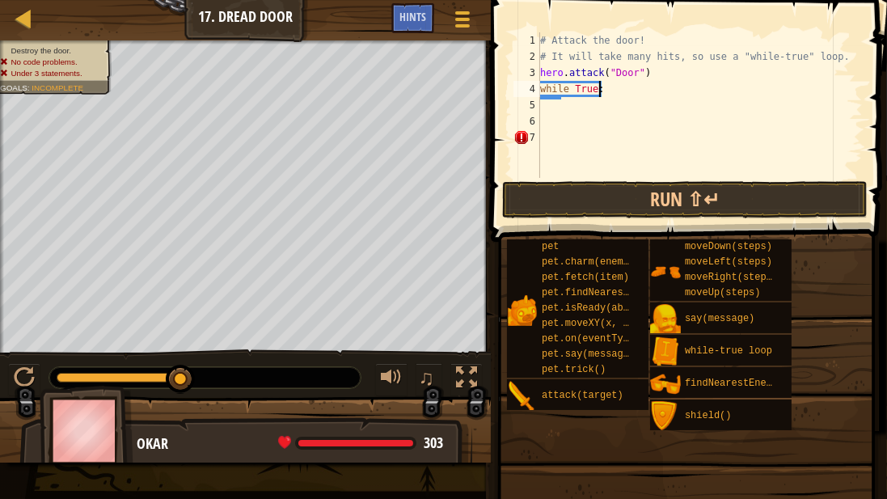
scroll to position [7, 4]
type textarea "while True:"
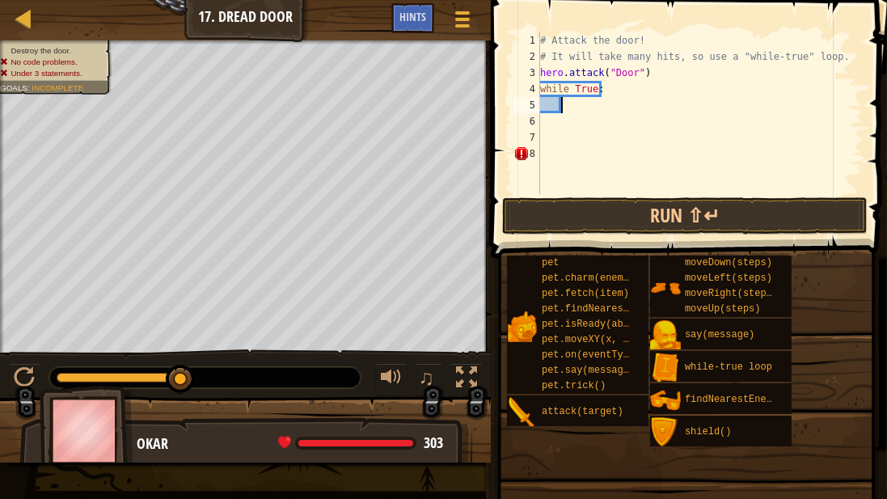
type textarea "g"
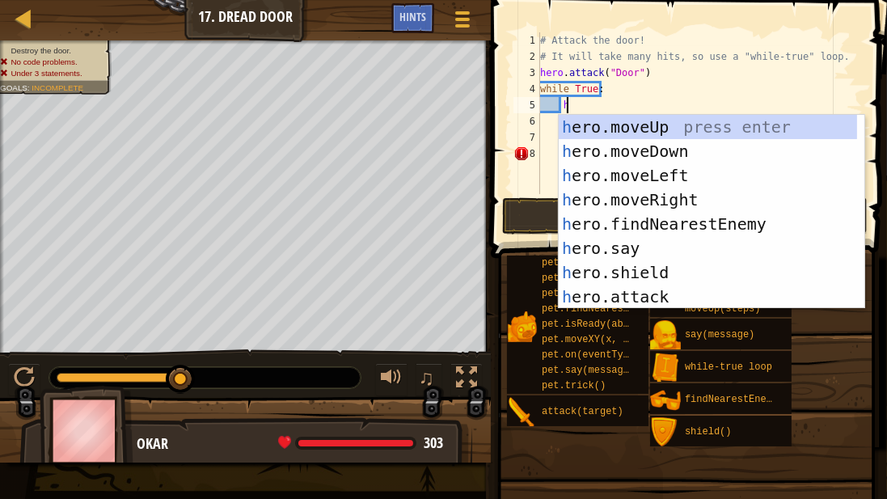
scroll to position [7, 2]
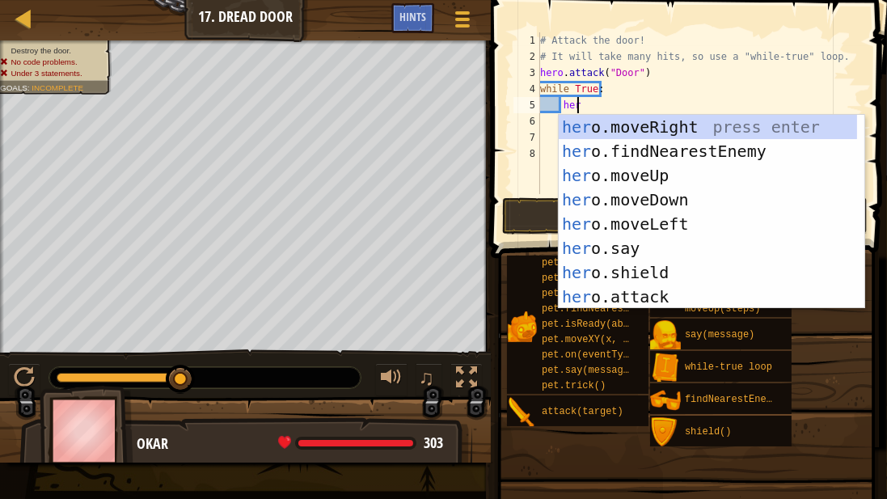
type textarea "hero"
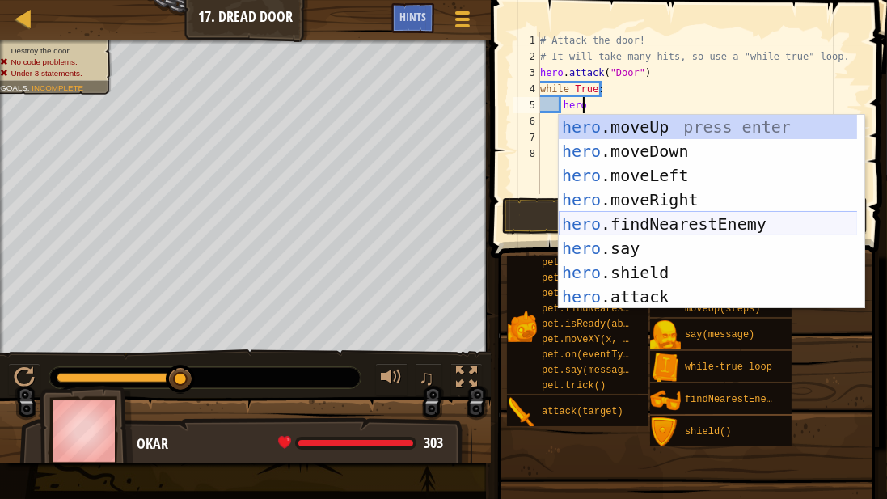
click at [571, 220] on div "hero .moveUp press enter hero .moveDown press enter hero .moveLeft press enter …" at bounding box center [708, 236] width 299 height 243
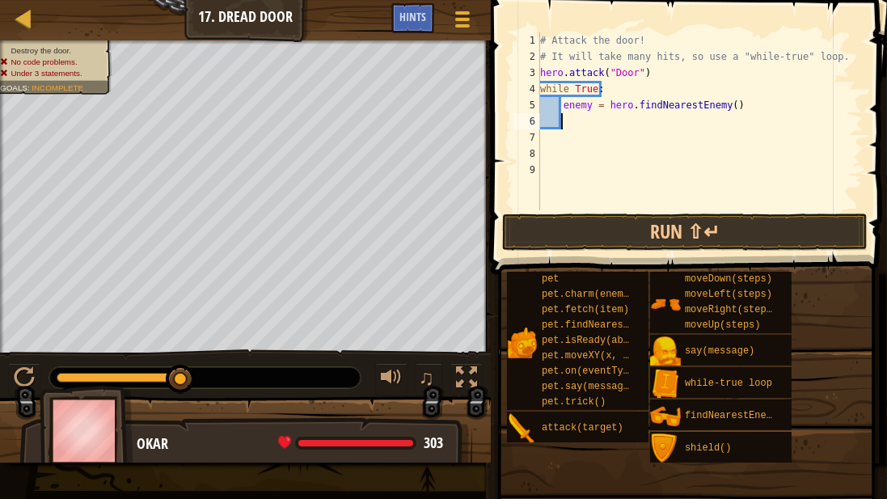
scroll to position [7, 1]
drag, startPoint x: 606, startPoint y: 103, endPoint x: 551, endPoint y: 110, distance: 55.5
click at [551, 110] on div "# Attack the door! # It will take many hits, so use a "while-true" loop. hero .…" at bounding box center [700, 137] width 326 height 210
type textarea "hero.findNearestEnemy()"
drag, startPoint x: 551, startPoint y: 108, endPoint x: 693, endPoint y: 72, distance: 145.9
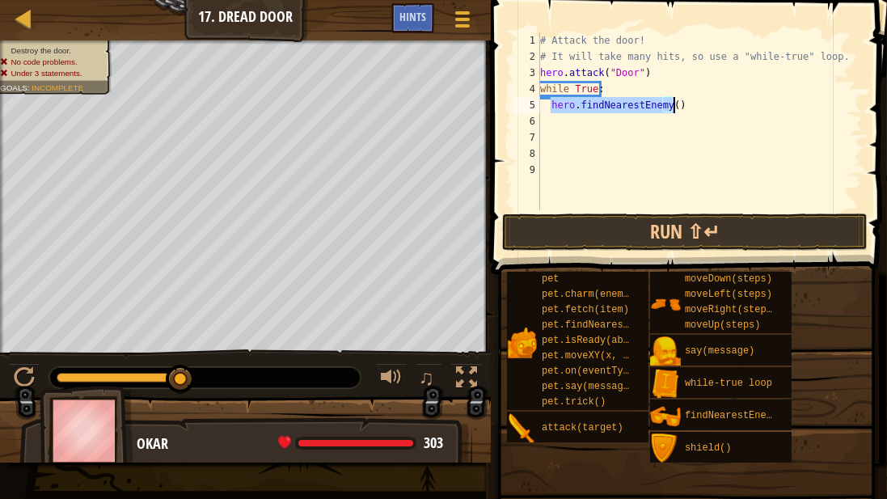
click at [695, 103] on div "# Attack the door! # It will take many hits, so use a "while-true" loop. hero .…" at bounding box center [700, 137] width 326 height 210
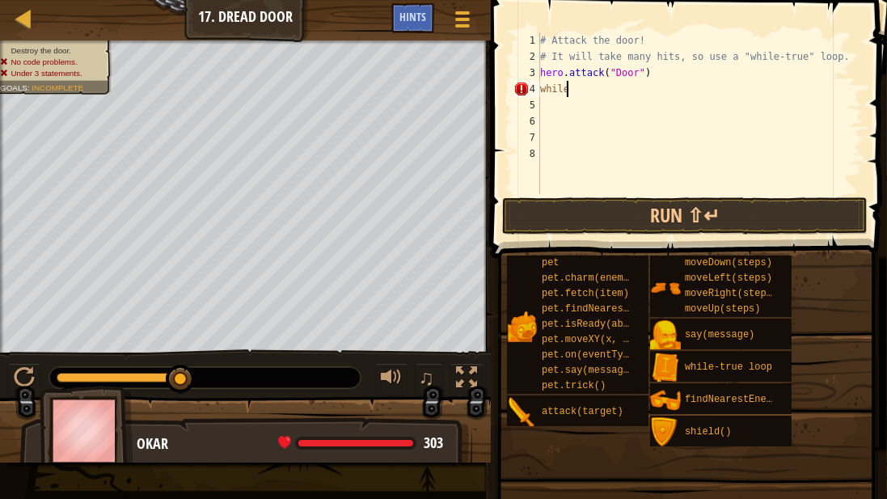
type textarea "w"
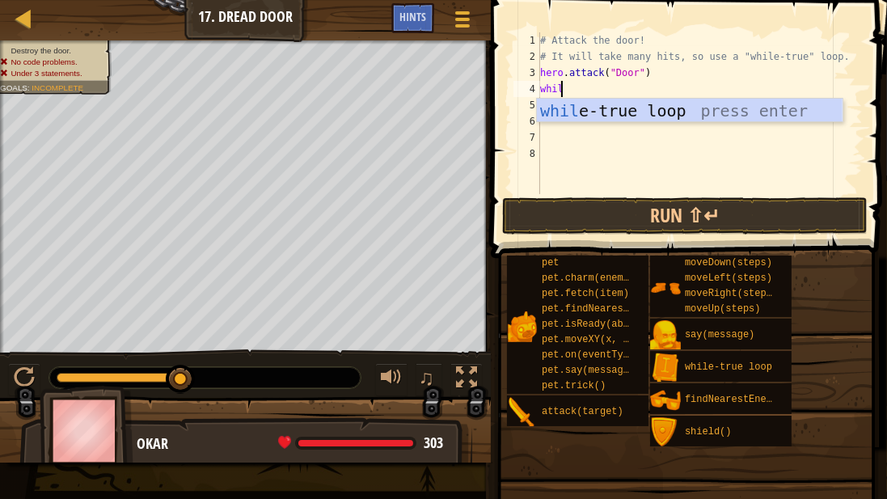
type textarea "while"
drag, startPoint x: 693, startPoint y: 97, endPoint x: 672, endPoint y: 118, distance: 29.7
click at [670, 119] on div "# Attack the door! # It will take many hits, so use a "while-true" loop. hero .…" at bounding box center [700, 129] width 326 height 194
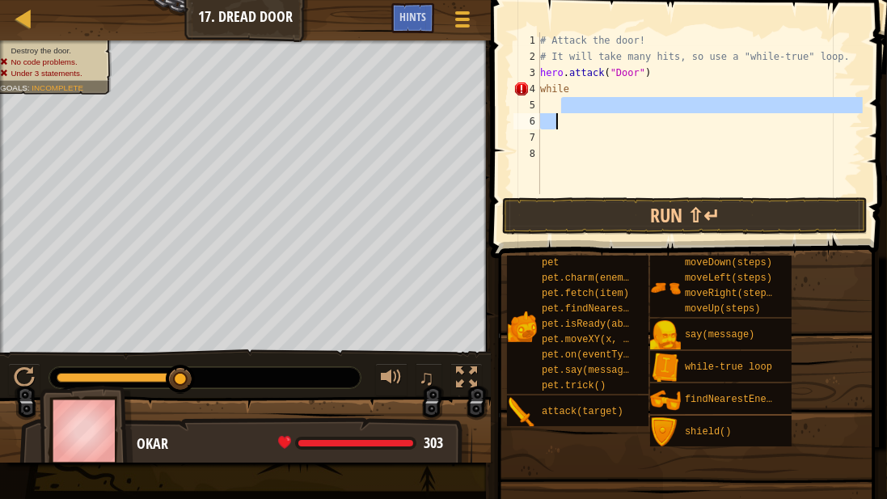
click at [612, 81] on div "# Attack the door! # It will take many hits, so use a "while-true" loop. hero .…" at bounding box center [700, 129] width 326 height 194
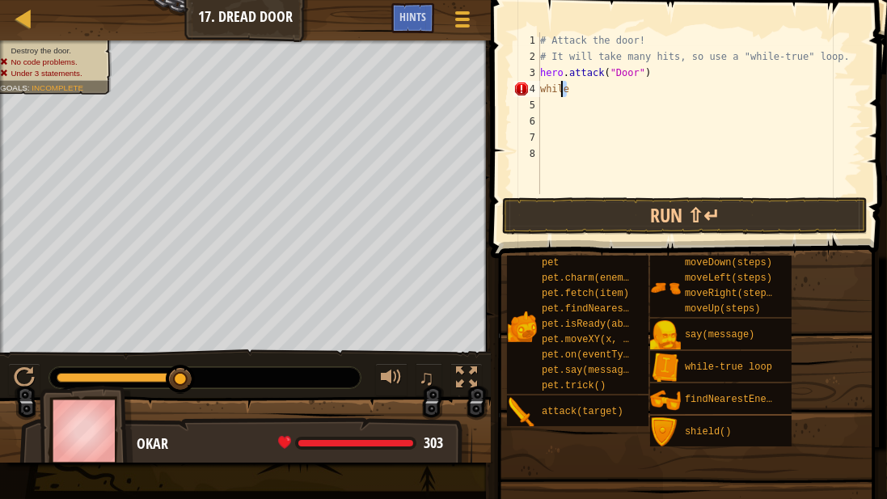
drag, startPoint x: 609, startPoint y: 82, endPoint x: 563, endPoint y: 87, distance: 46.4
click at [563, 87] on div "# Attack the door! # It will take many hits, so use a "while-true" loop. hero .…" at bounding box center [700, 129] width 326 height 194
type textarea "while"
click at [599, 123] on div "# Attack the door! # It will take many hits, so use a "while-true" loop. hero .…" at bounding box center [700, 129] width 326 height 194
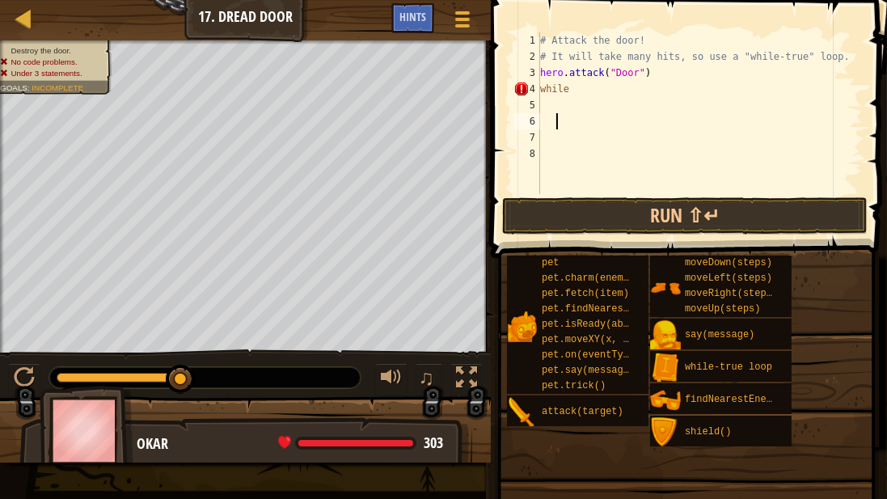
click at [569, 86] on div "# Attack the door! # It will take many hits, so use a "while-true" loop. hero .…" at bounding box center [700, 129] width 326 height 194
type textarea "while"
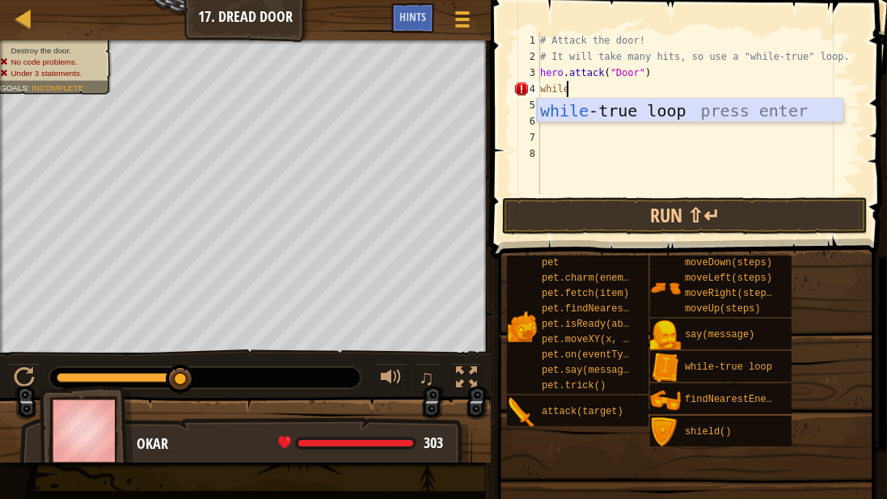
click at [568, 111] on div "while -true loop press enter" at bounding box center [690, 135] width 306 height 73
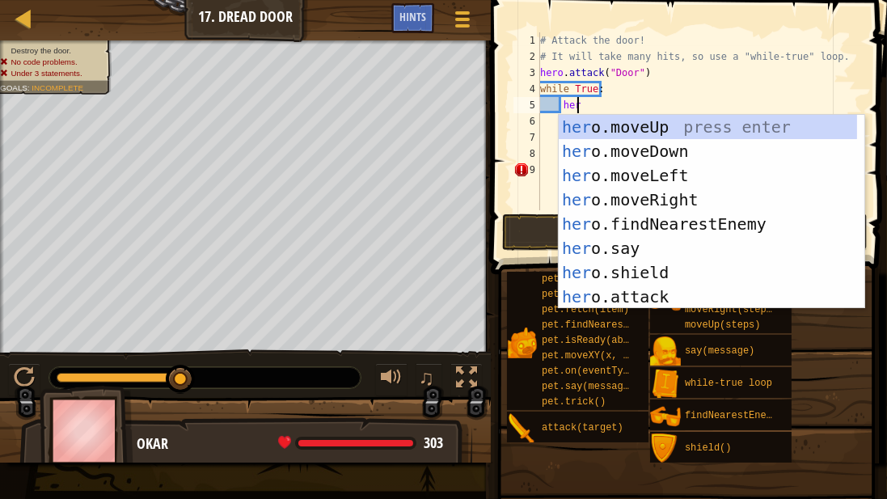
scroll to position [7, 2]
type textarea "hero"
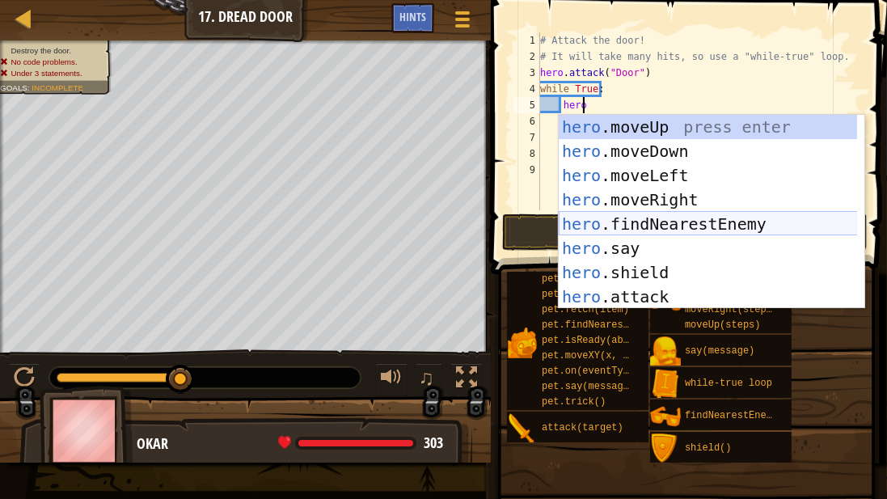
click at [569, 227] on div "hero .moveUp press enter hero .moveDown press enter hero .moveLeft press enter …" at bounding box center [708, 236] width 299 height 243
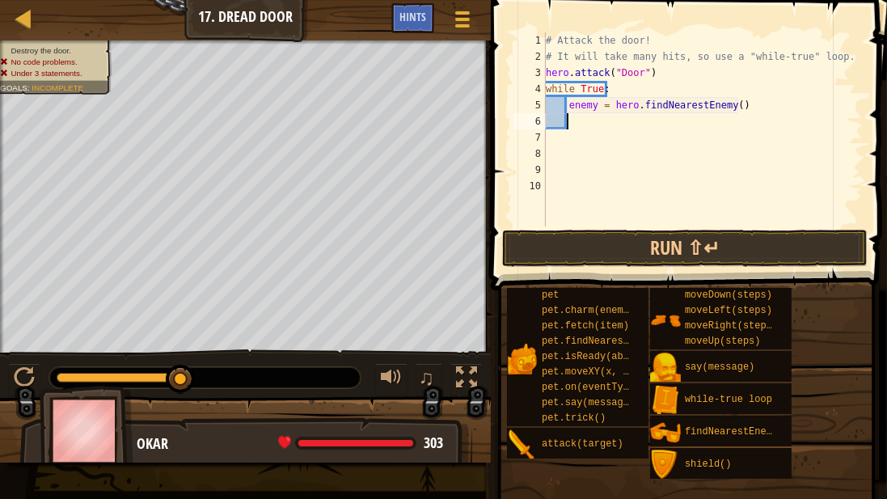
scroll to position [7, 1]
drag, startPoint x: 567, startPoint y: 104, endPoint x: 592, endPoint y: 110, distance: 25.7
click at [605, 110] on div "# Attack the door! # It will take many hits, so use a "while-true" loop. hero .…" at bounding box center [703, 145] width 320 height 226
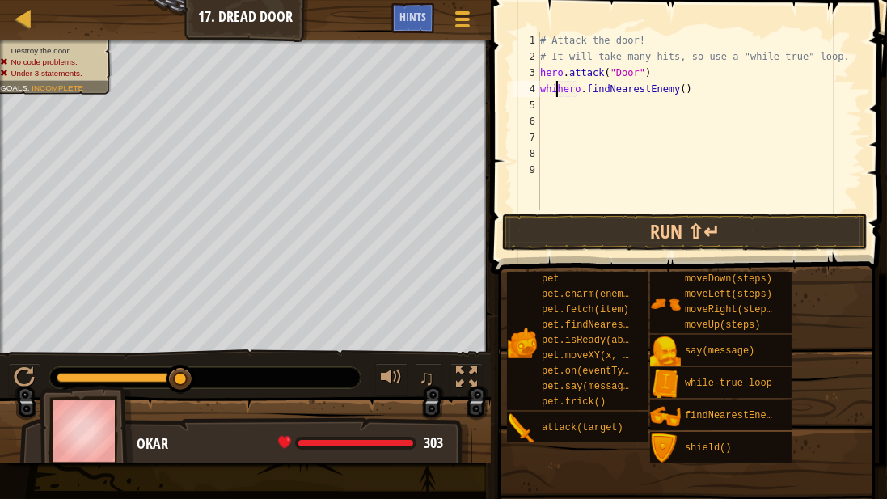
scroll to position [7, 2]
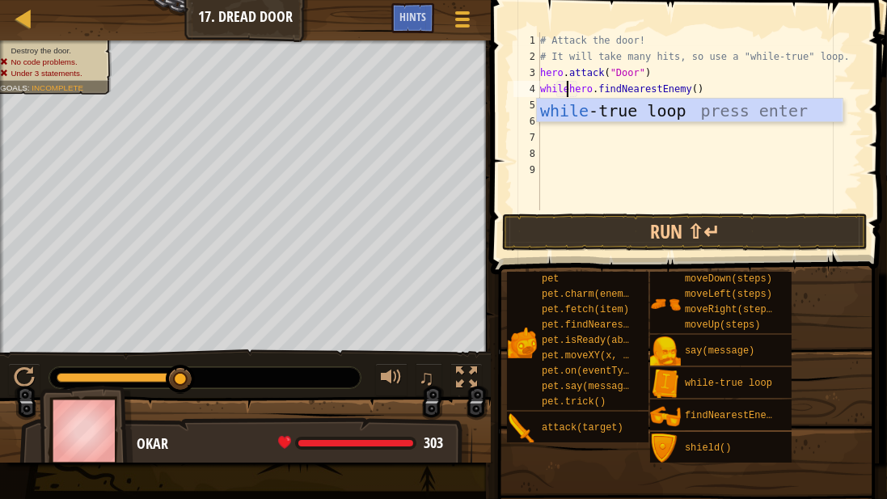
click at [588, 106] on div "while -true loop press enter" at bounding box center [690, 135] width 306 height 73
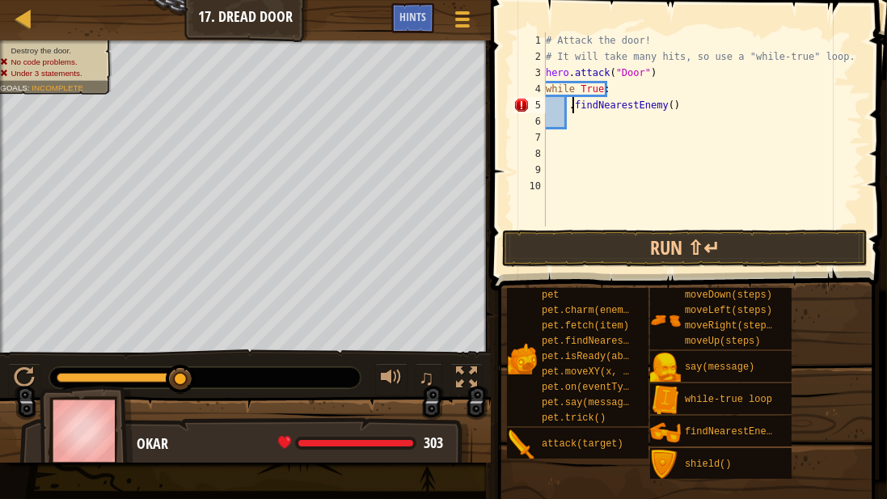
click at [573, 107] on div "# Attack the door! # It will take many hits, so use a "while-true" loop. hero .…" at bounding box center [703, 145] width 320 height 226
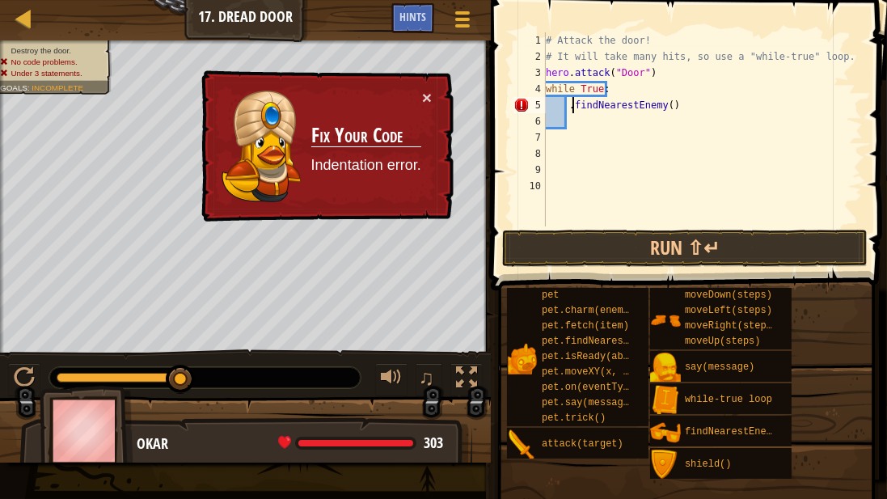
click at [564, 103] on div "# Attack the door! # It will take many hits, so use a "while-true" loop. hero .…" at bounding box center [703, 145] width 320 height 226
click at [567, 103] on div "# Attack the door! # It will take many hits, so use a "while-true" loop. hero .…" at bounding box center [703, 145] width 320 height 226
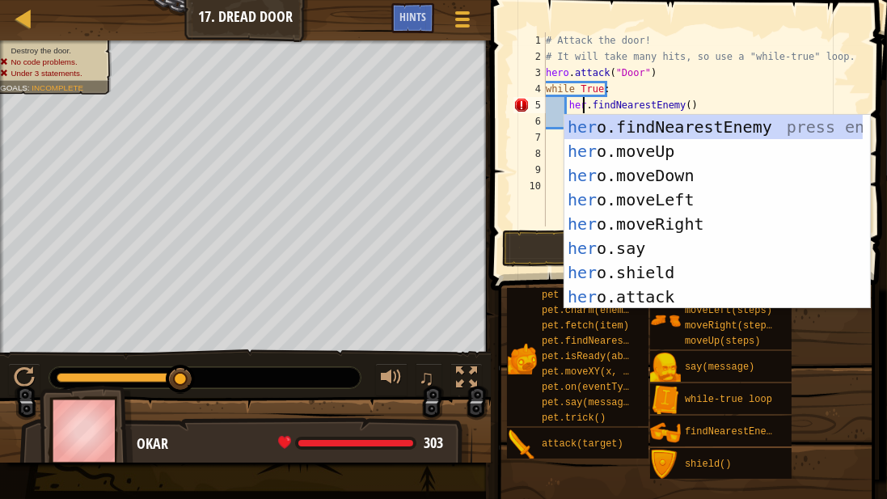
scroll to position [7, 3]
click at [661, 91] on div "# Attack the door! # It will take many hits, so use a "while-true" loop. hero .…" at bounding box center [703, 145] width 320 height 226
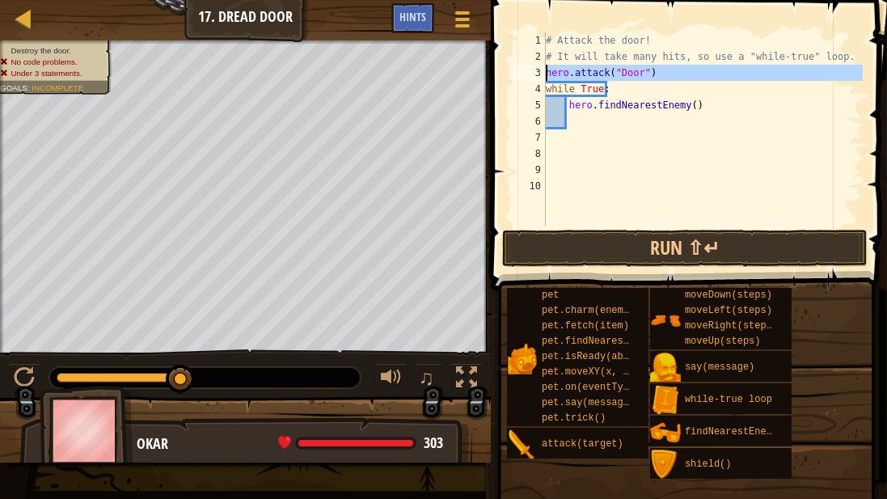
click at [545, 69] on div "3" at bounding box center [529, 73] width 32 height 16
type textarea "hero.attack("Door")"
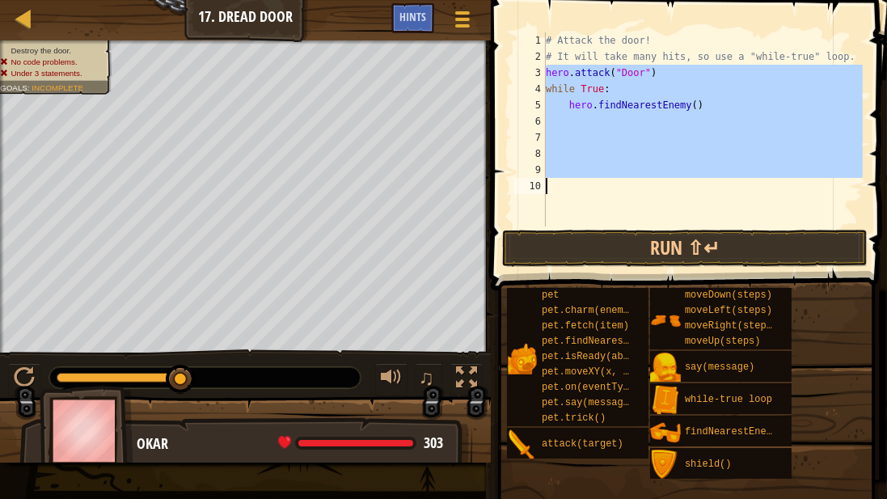
drag, startPoint x: 545, startPoint y: 69, endPoint x: 810, endPoint y: 192, distance: 292.7
click at [810, 192] on div "hero.attack("Door") 1 2 3 4 5 6 7 8 9 10 # Attack the door! # It will take many…" at bounding box center [686, 129] width 353 height 194
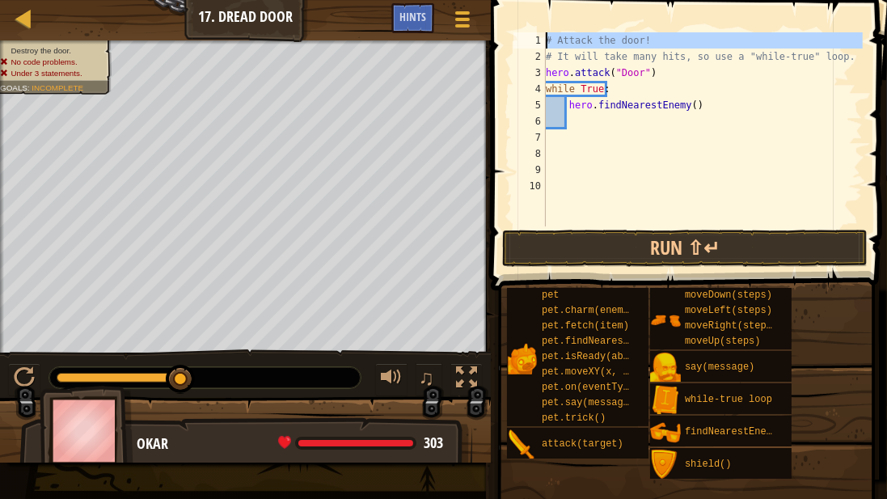
click at [544, 40] on div "1" at bounding box center [529, 40] width 32 height 16
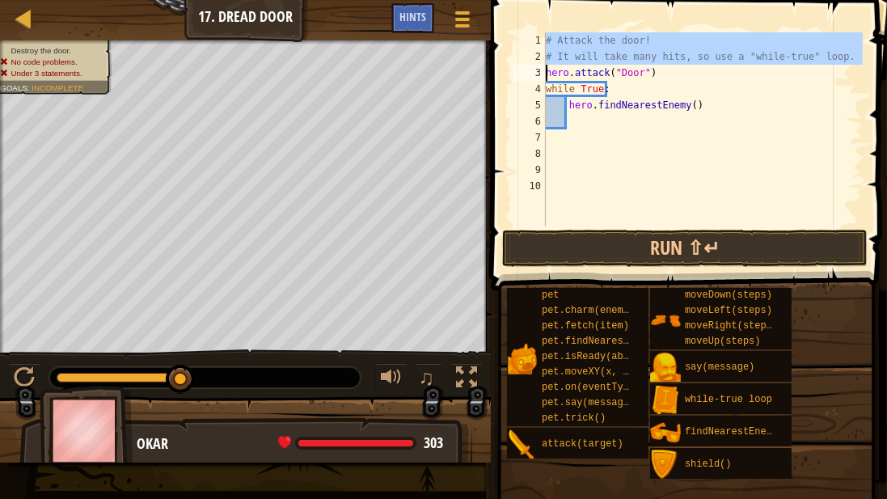
drag, startPoint x: 545, startPoint y: 39, endPoint x: 599, endPoint y: 61, distance: 58.4
click at [599, 61] on div "# Attack the door! 1 2 3 4 5 6 7 8 9 10 # Attack the door! # It will take many …" at bounding box center [686, 129] width 353 height 194
type textarea "hero.attack("Door")"
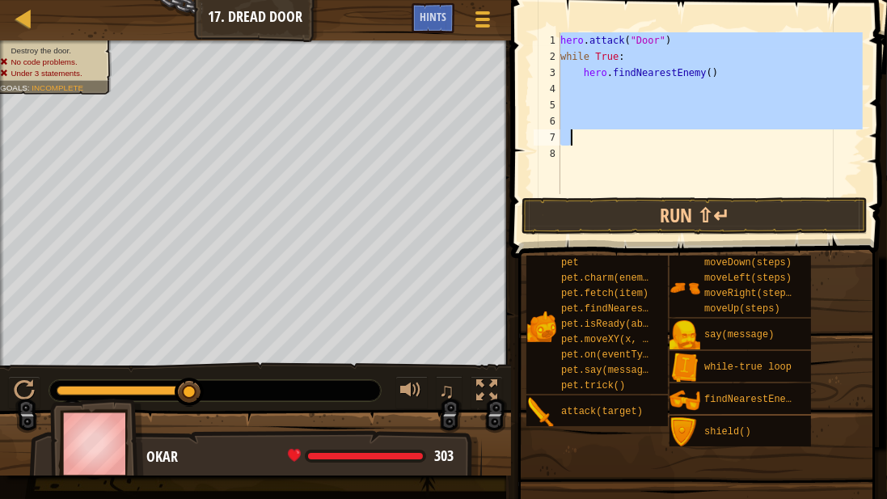
drag, startPoint x: 560, startPoint y: 40, endPoint x: 609, endPoint y: 80, distance: 62.6
click at [694, 137] on div "hero . attack ( "Door" ) while True : hero . findNearestEnemy ( )" at bounding box center [710, 129] width 306 height 194
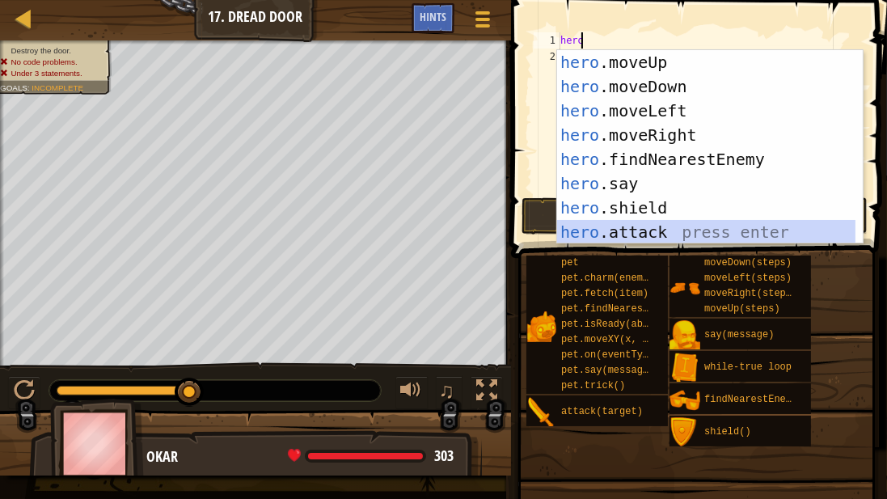
click at [625, 236] on div "hero .moveUp press enter hero .moveDown press enter hero .moveLeft press enter …" at bounding box center [706, 171] width 299 height 243
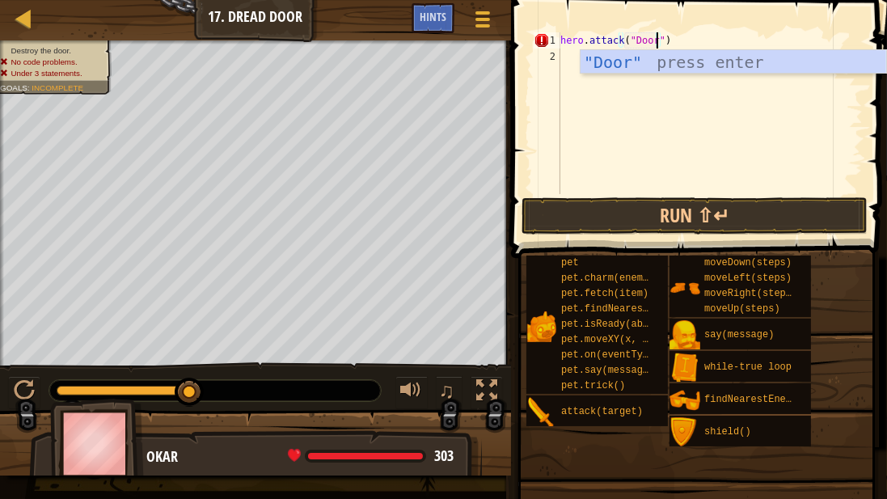
scroll to position [7, 7]
click at [633, 65] on div ""Door" press enter" at bounding box center [734, 86] width 306 height 73
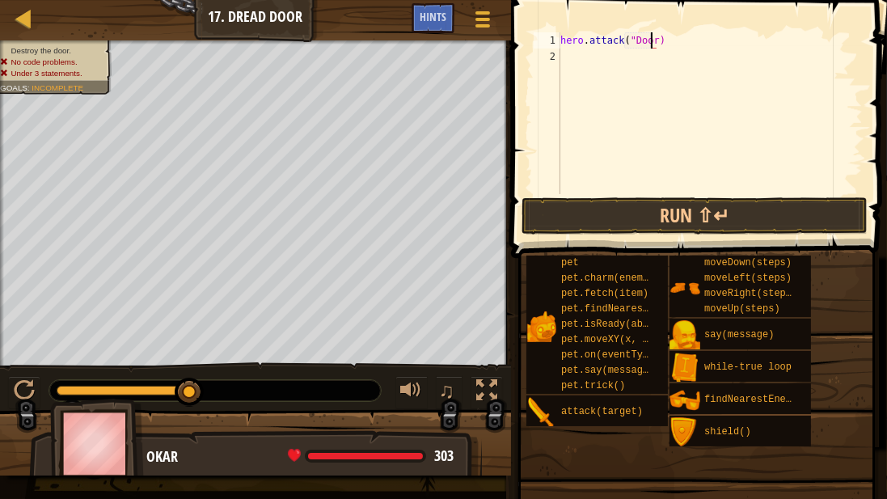
scroll to position [7, 6]
type textarea "hero.attack("Door")"
click at [561, 61] on div "hero . attack ( "Door" )" at bounding box center [710, 129] width 306 height 194
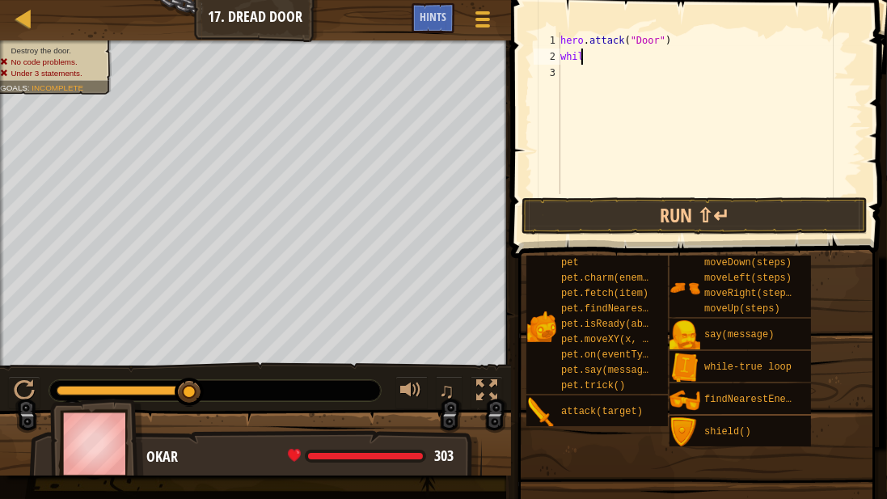
type textarea "while"
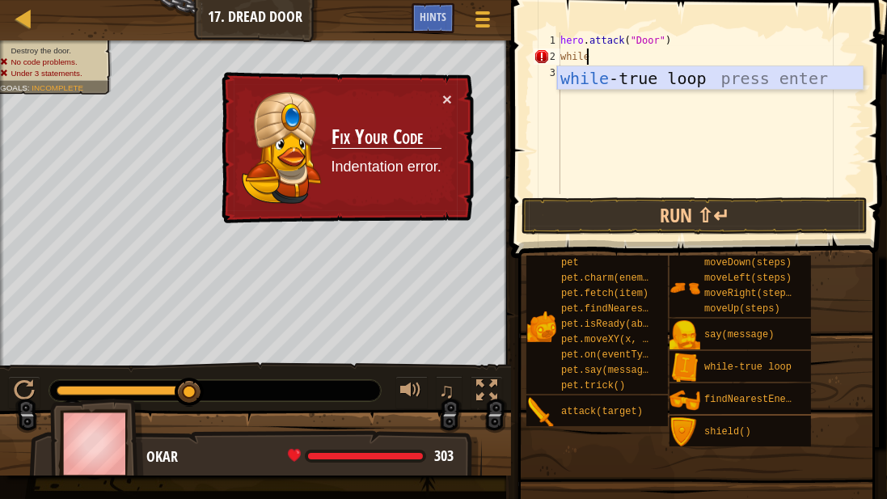
click at [583, 87] on div "while -true loop press enter" at bounding box center [710, 102] width 306 height 73
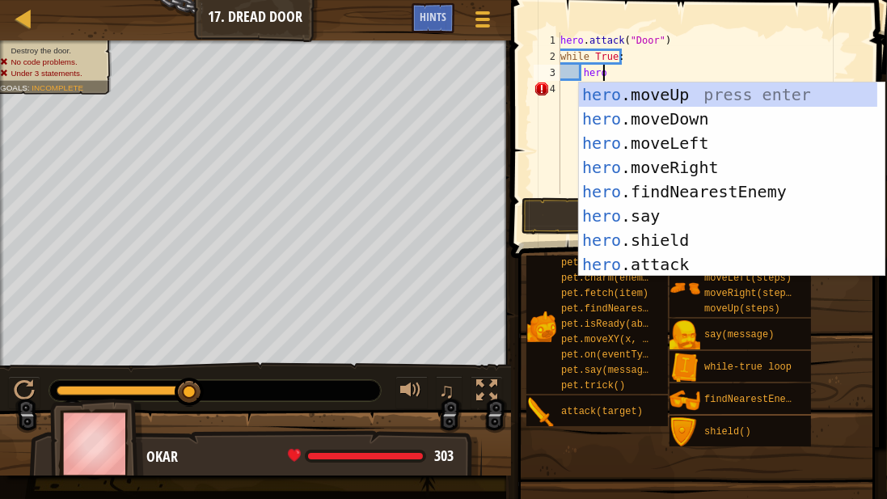
scroll to position [7, 2]
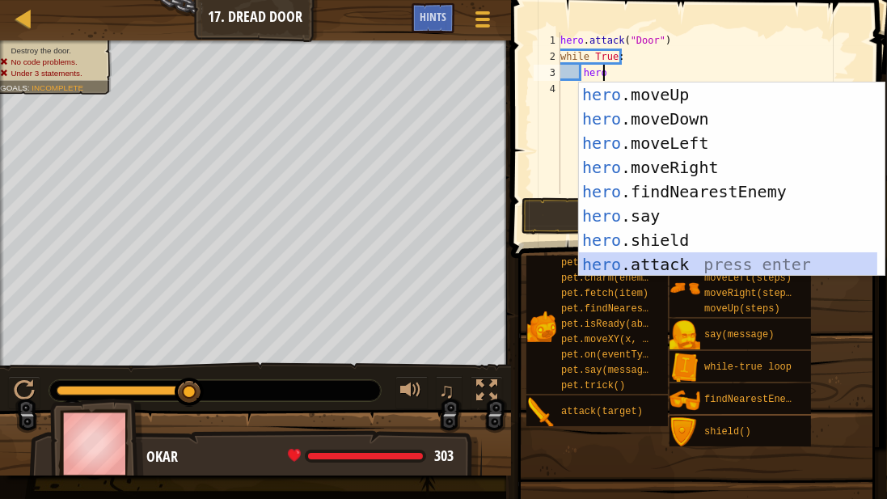
click at [601, 254] on div "hero .moveUp press enter hero .moveDown press enter hero .moveLeft press enter …" at bounding box center [728, 203] width 299 height 243
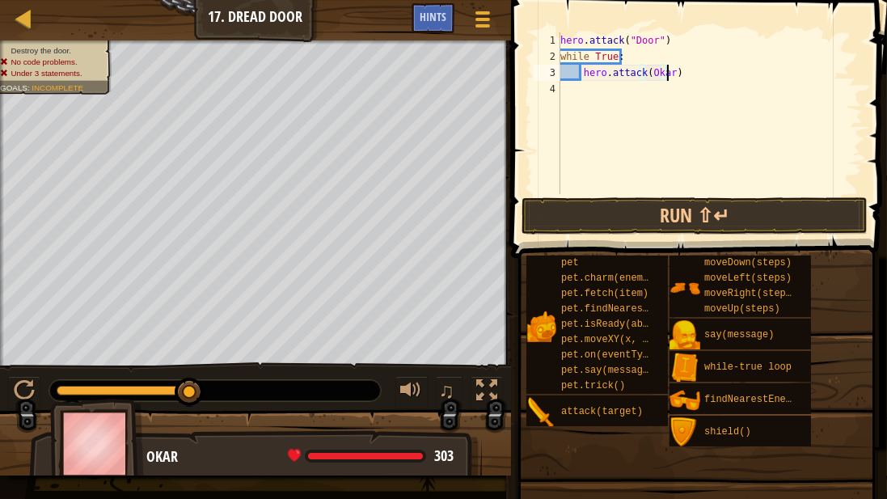
scroll to position [7, 8]
type textarea ")"
click at [657, 74] on div "hero . attack ( "Door" ) while True : )" at bounding box center [710, 129] width 306 height 194
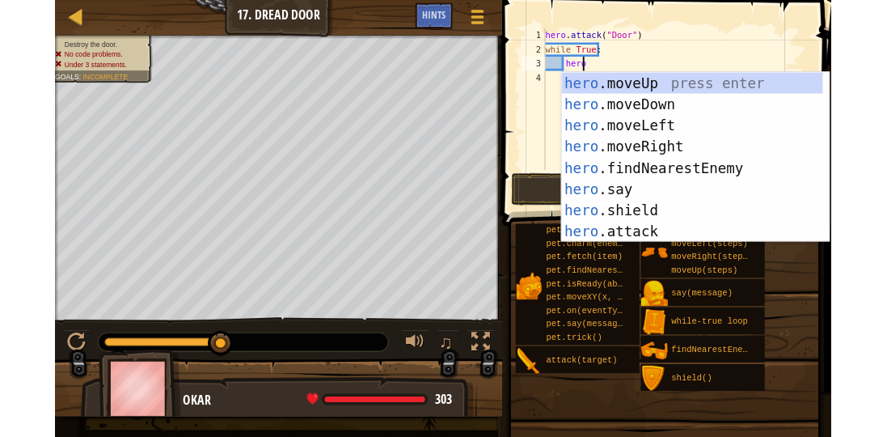
scroll to position [7, 2]
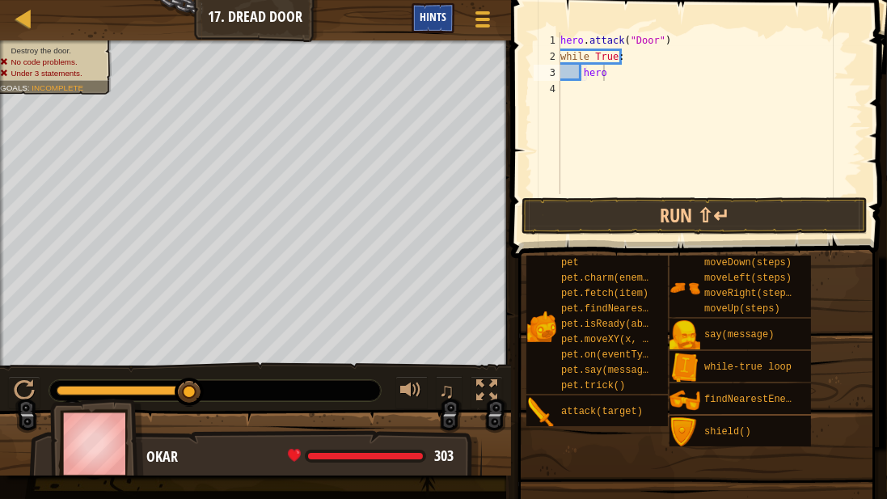
click at [432, 23] on span "Hints" at bounding box center [433, 16] width 27 height 15
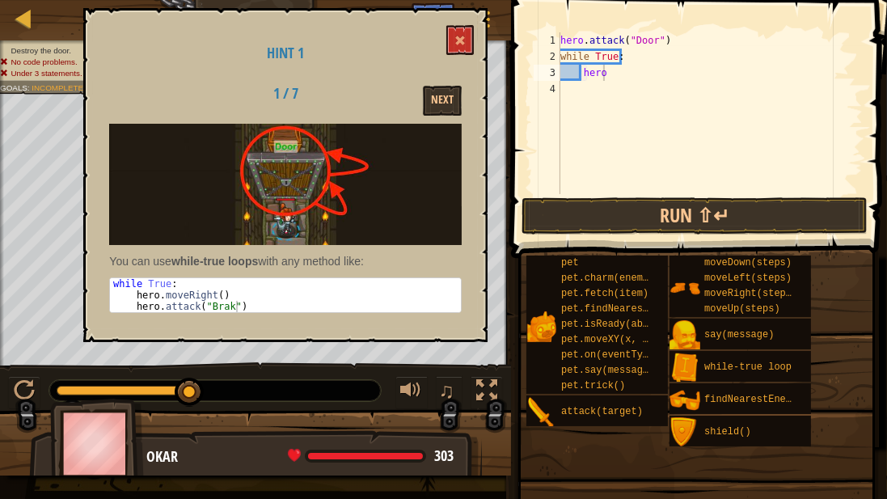
click at [441, 28] on div "Hint 1 1 / 7 Next You can use while-true loops with any method like: 1 2 3 whil…" at bounding box center [285, 175] width 404 height 334
drag, startPoint x: 447, startPoint y: 33, endPoint x: 472, endPoint y: 45, distance: 27.8
click at [459, 40] on div "Hint 1 1 / 7 Next You can use while-true loops with any method like: 1 2 3 whil…" at bounding box center [285, 175] width 404 height 334
click at [471, 45] on button at bounding box center [459, 40] width 27 height 30
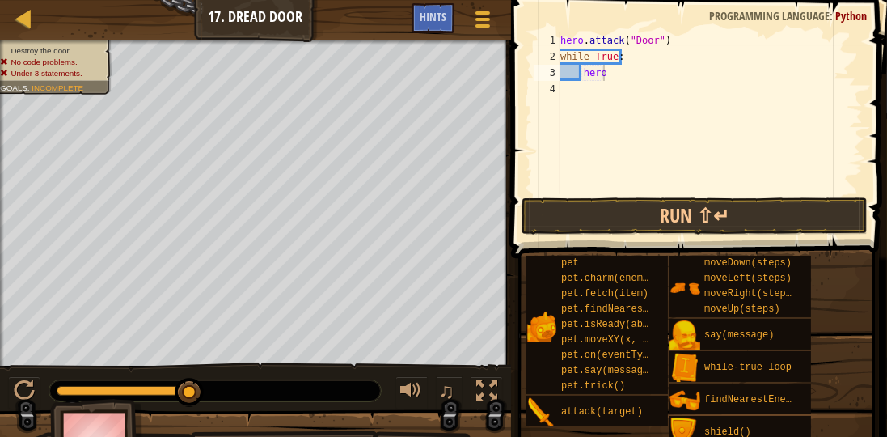
click at [619, 53] on div "hero . attack ( "Door" ) while True : hero" at bounding box center [710, 129] width 306 height 194
click at [610, 66] on div "hero . attack ( "Door" ) while True : hero" at bounding box center [710, 129] width 306 height 194
type textarea "hero"
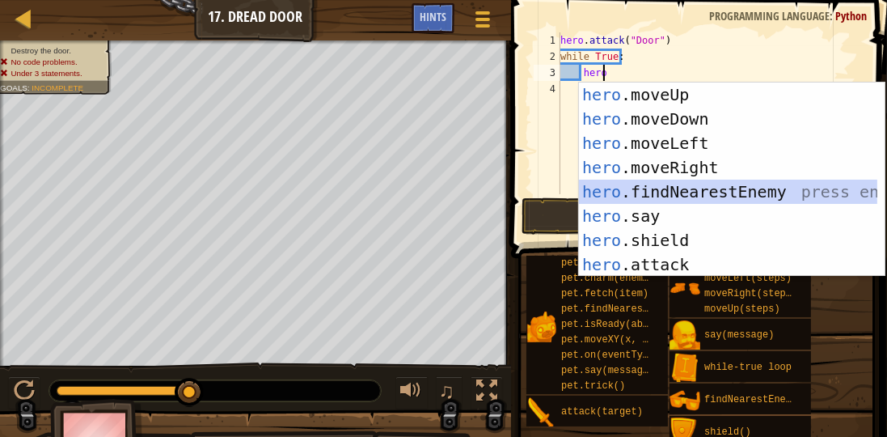
click at [704, 183] on div "hero .moveUp press enter hero .moveDown press enter hero .moveLeft press enter …" at bounding box center [728, 203] width 299 height 243
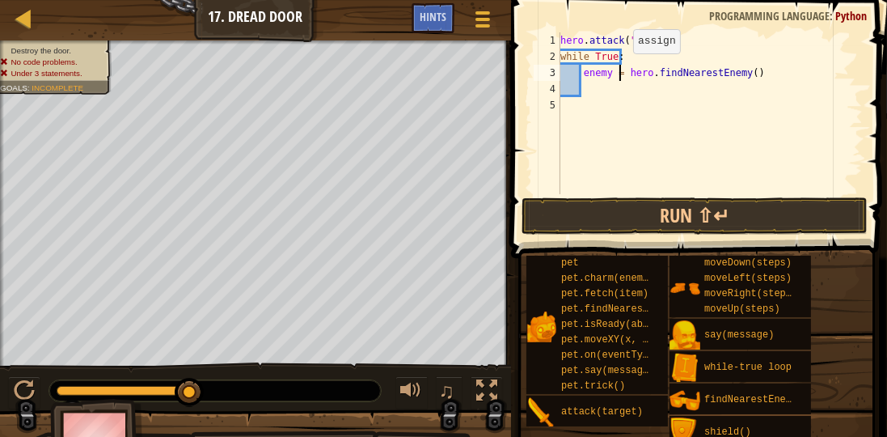
click at [619, 69] on div "hero . attack ( "Door" ) while True : enemy = hero . findNearestEnemy ( )" at bounding box center [710, 129] width 306 height 194
drag, startPoint x: 625, startPoint y: 74, endPoint x: 583, endPoint y: 78, distance: 42.2
click at [583, 78] on div "hero . attack ( "Door" ) while True : enemy = hero . findNearestEnemy ( )" at bounding box center [710, 129] width 306 height 194
type textarea "hero.findNearestEnemy()"
click at [599, 97] on div "hero . attack ( "Door" ) while True : hero . findNearestEnemy ( )" at bounding box center [710, 129] width 306 height 194
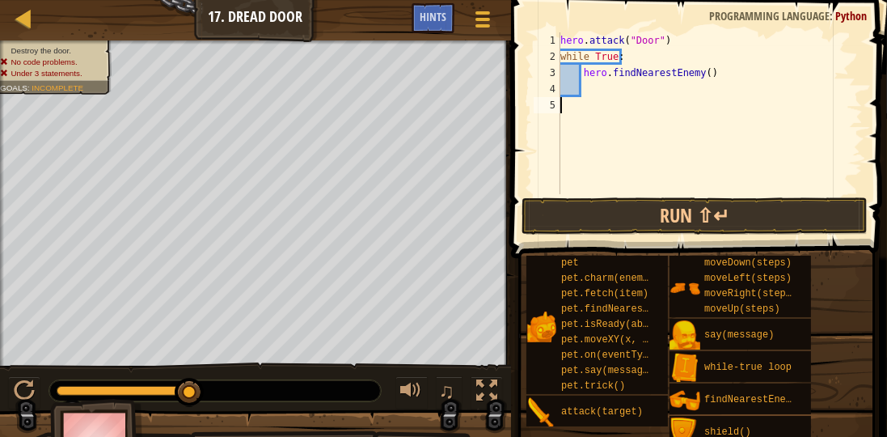
scroll to position [7, 0]
drag, startPoint x: 595, startPoint y: 86, endPoint x: 597, endPoint y: 95, distance: 9.8
click at [594, 87] on div "hero . attack ( "Door" ) while True : hero . findNearestEnemy ( )" at bounding box center [710, 129] width 306 height 194
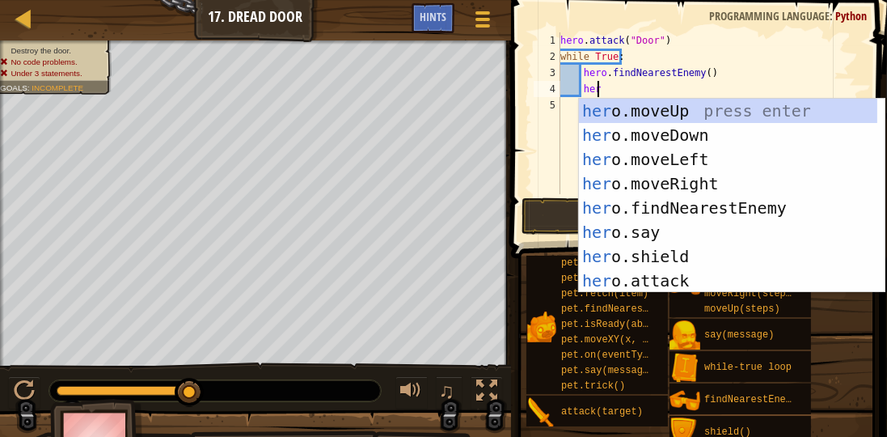
scroll to position [7, 2]
click at [601, 274] on div "hero .moveUp press enter hero .moveDown press enter hero .moveLeft press enter …" at bounding box center [728, 220] width 299 height 243
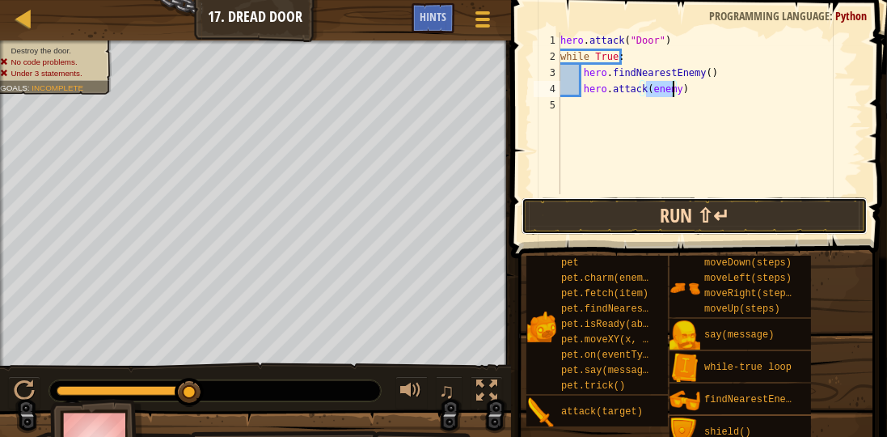
click at [625, 209] on button "Run ⇧↵" at bounding box center [695, 215] width 346 height 37
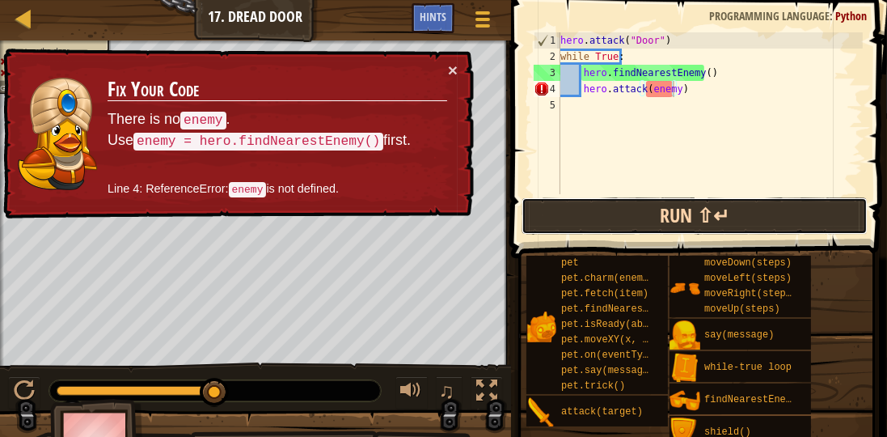
click at [637, 203] on button "Run ⇧↵" at bounding box center [695, 215] width 346 height 37
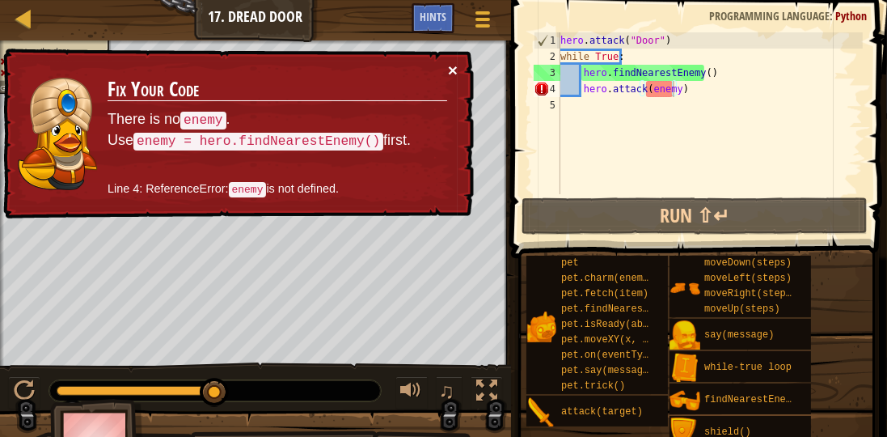
click at [454, 63] on button "×" at bounding box center [453, 71] width 10 height 17
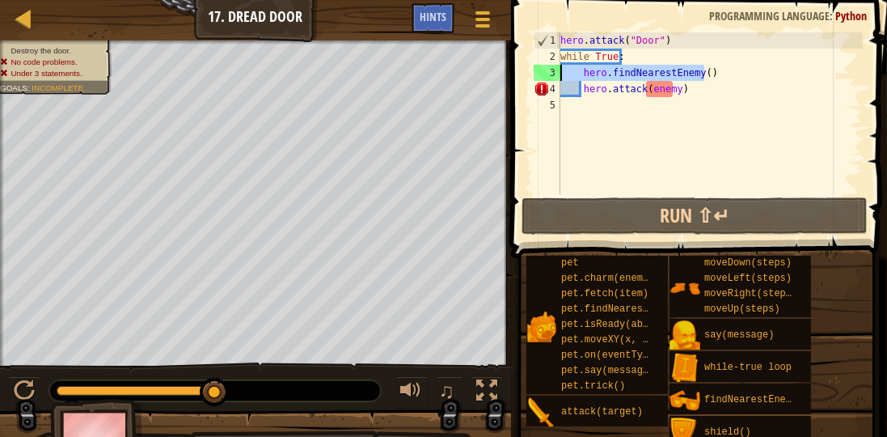
drag, startPoint x: 716, startPoint y: 70, endPoint x: 560, endPoint y: 75, distance: 157.0
click at [560, 75] on div "hero.attack(enemy) 1 2 3 4 5 hero . attack ( "Door" ) while True : hero . findN…" at bounding box center [696, 113] width 332 height 162
type textarea "hero.findNearestEnemy()"
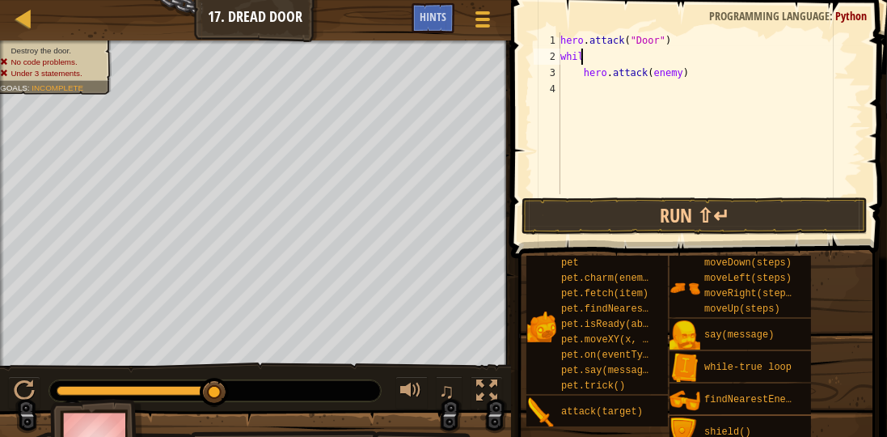
type textarea "w"
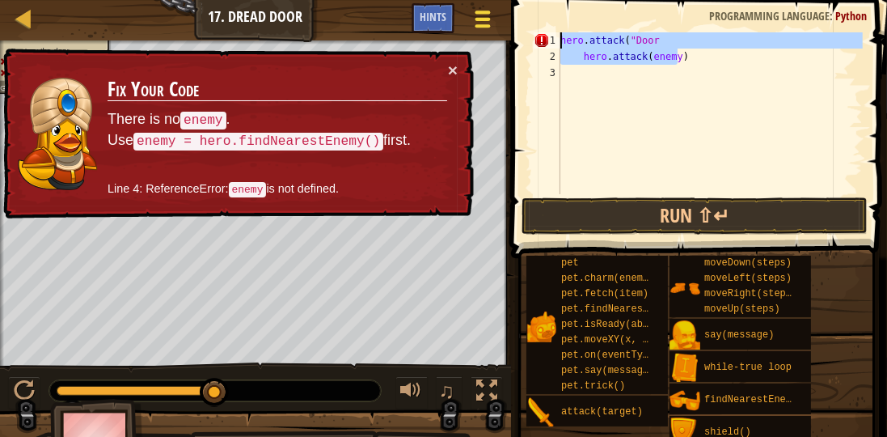
drag, startPoint x: 678, startPoint y: 54, endPoint x: 487, endPoint y: 19, distance: 194.1
click at [512, 29] on div "hero.attack("Door 1 2 3 hero . attack ( "Door hero . attack ( enemy ) ההההההההה…" at bounding box center [696, 161] width 381 height 306
type textarea "hero.attack("Door hero.attack(enemy)"
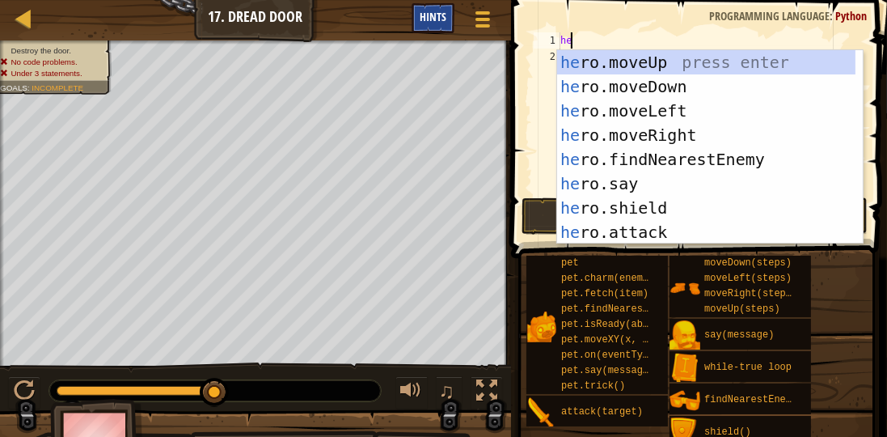
type textarea "hero"
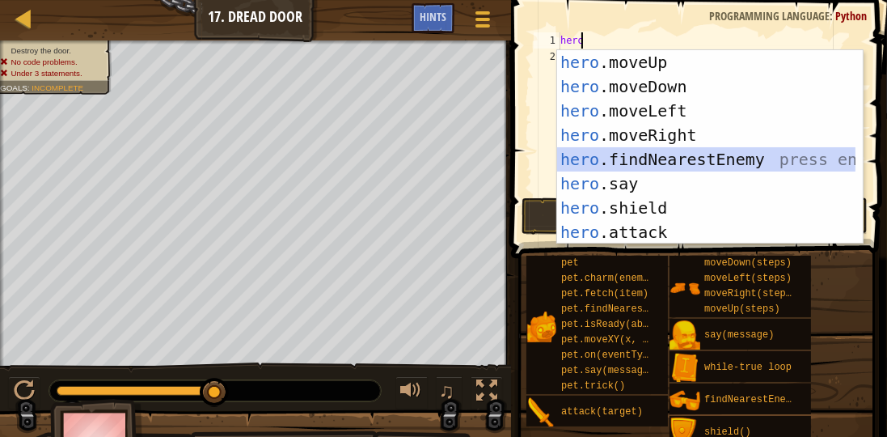
click at [592, 158] on div "hero .moveUp press enter hero .moveDown press enter hero .moveLeft press enter …" at bounding box center [706, 171] width 299 height 243
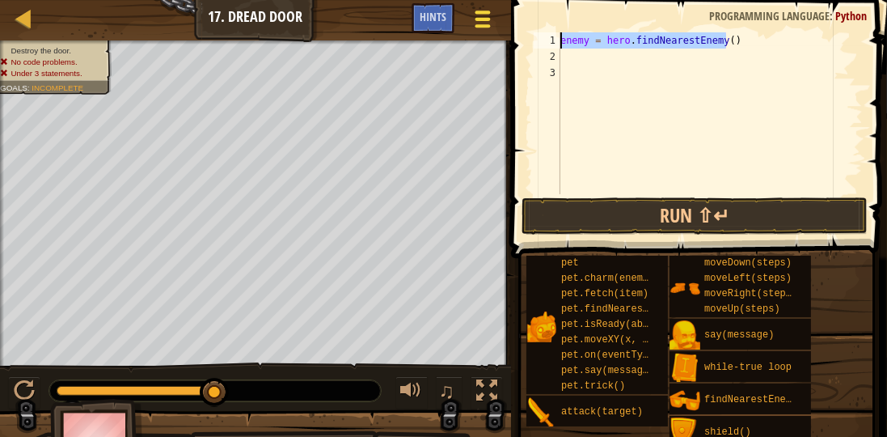
drag, startPoint x: 749, startPoint y: 43, endPoint x: 480, endPoint y: 36, distance: 268.5
click at [480, 36] on div "Map Introduction to Computer Science 17. Dread Door Game Menu Done Hints 1 הההה…" at bounding box center [443, 224] width 887 height 449
type textarea "enemy = hero.findNearestEnemy()"
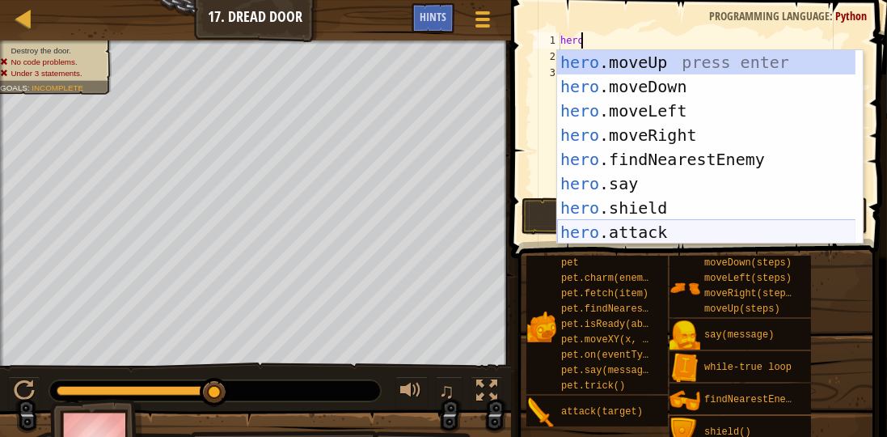
click at [663, 226] on div "hero .moveUp press enter hero .moveDown press enter hero .moveLeft press enter …" at bounding box center [706, 171] width 299 height 243
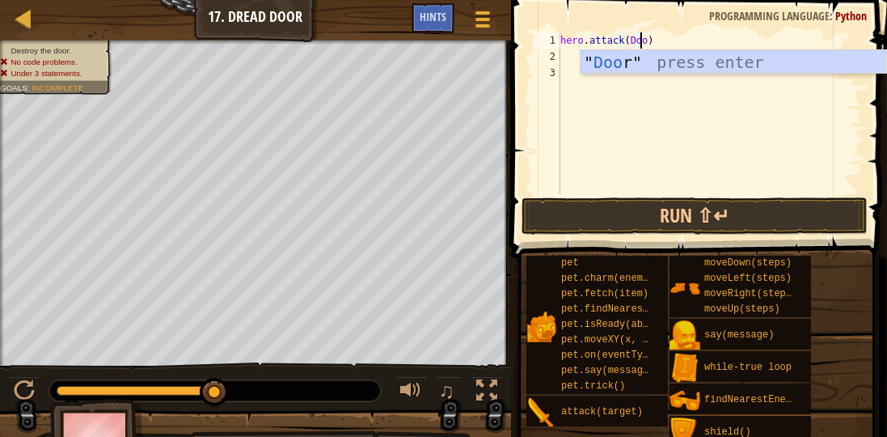
scroll to position [7, 6]
click at [775, 217] on button "Run ⇧↵" at bounding box center [695, 215] width 346 height 37
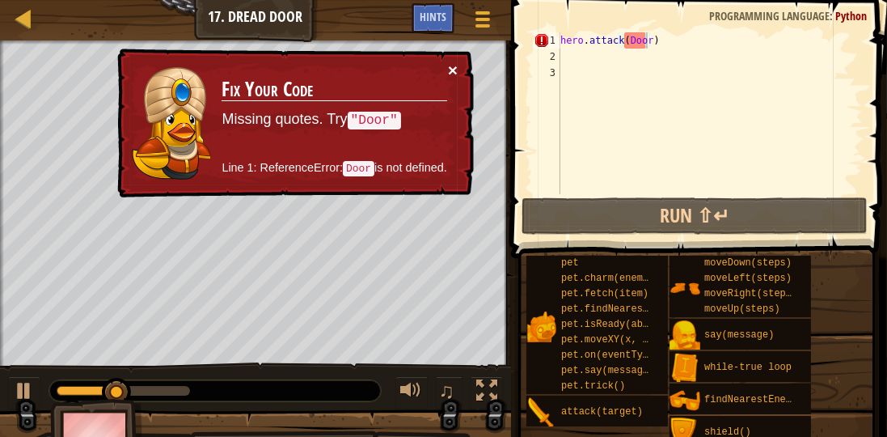
click at [454, 68] on button "×" at bounding box center [453, 70] width 10 height 17
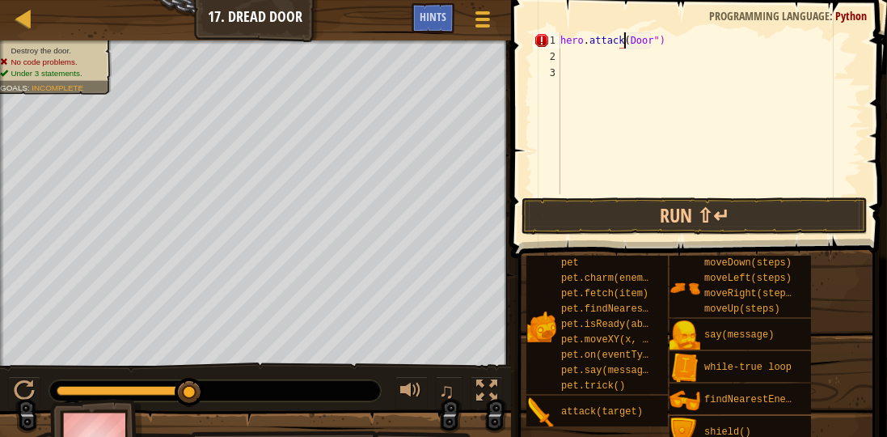
click at [623, 40] on div "hero . attack ( Door ")" at bounding box center [710, 129] width 306 height 194
click at [619, 233] on button "Run ⇧↵" at bounding box center [695, 215] width 346 height 37
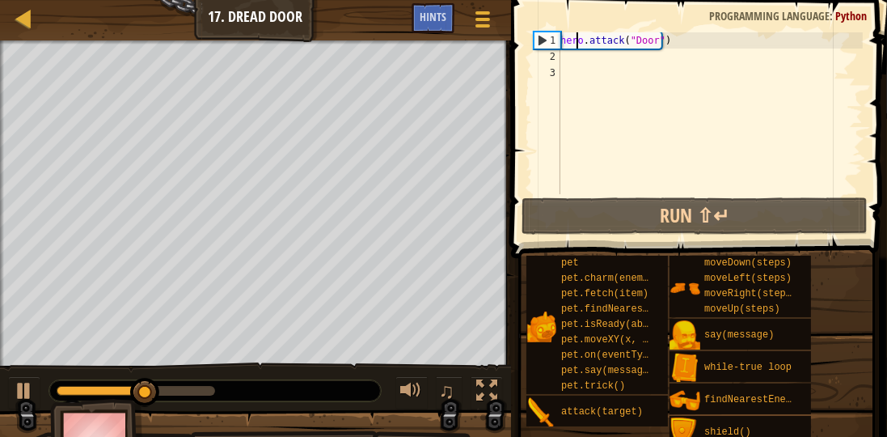
click at [576, 49] on div "hero . attack ( "Door" )" at bounding box center [710, 129] width 306 height 194
type textarea "hero.attack("Door")"
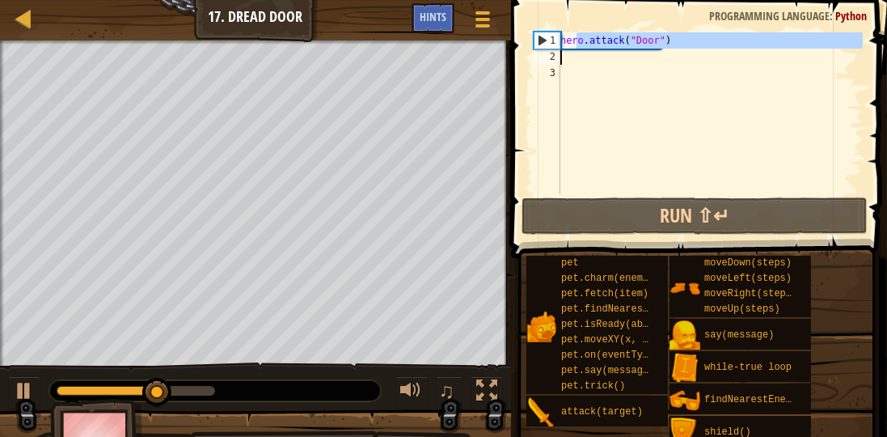
click at [573, 57] on div "hero . attack ( "Door" )" at bounding box center [710, 113] width 306 height 162
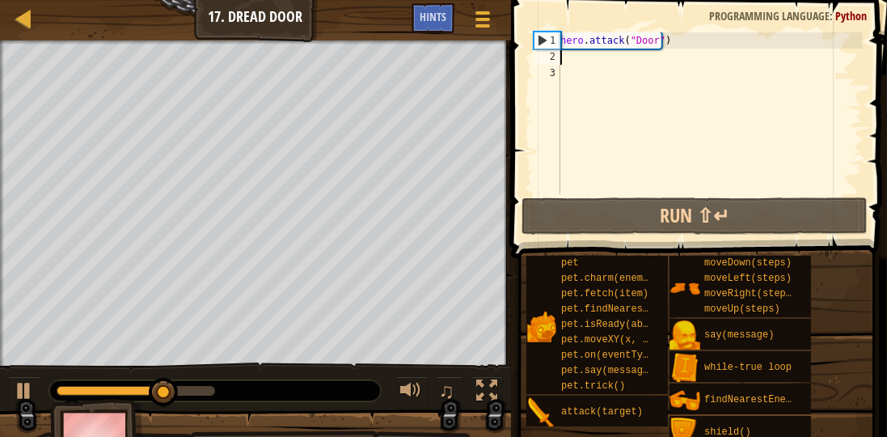
scroll to position [7, 0]
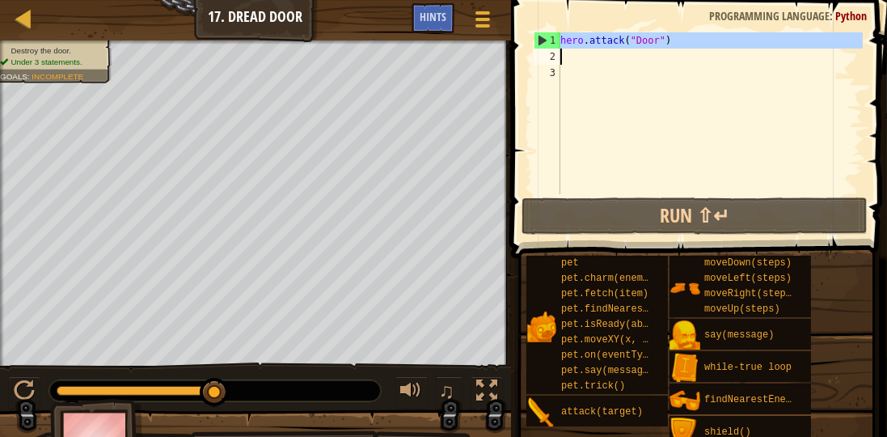
drag, startPoint x: 562, startPoint y: 44, endPoint x: 679, endPoint y: 49, distance: 117.3
click at [679, 49] on div "hero . attack ( "Door" )" at bounding box center [710, 129] width 306 height 194
type textarea "hero.attack("Door")"
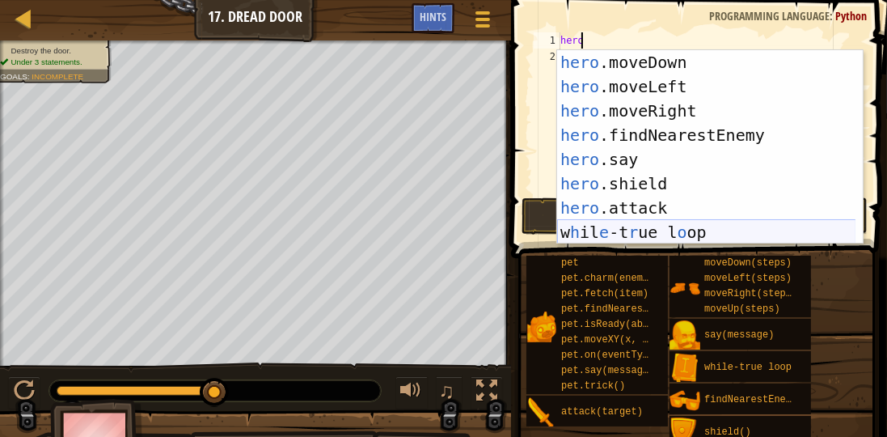
scroll to position [0, 0]
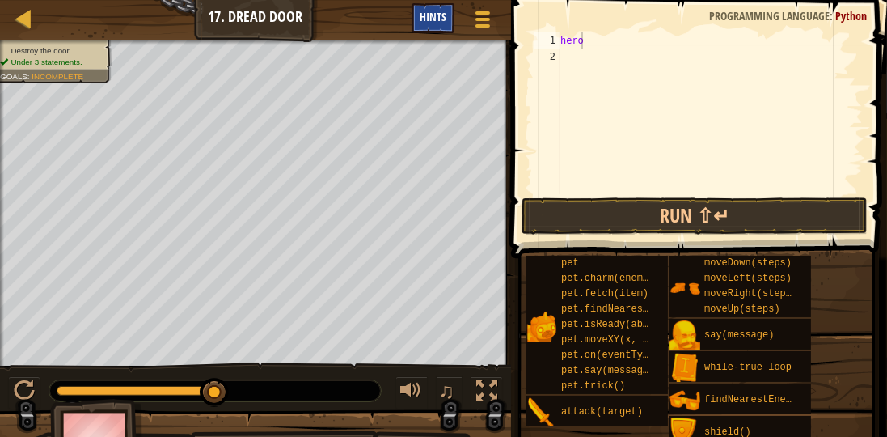
click at [418, 10] on div "Hints" at bounding box center [433, 18] width 43 height 30
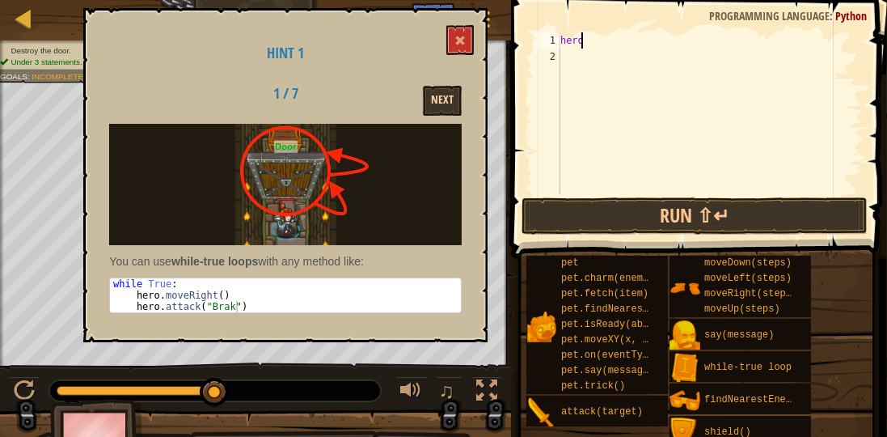
type textarea "hero"
click at [441, 108] on button "Next" at bounding box center [442, 101] width 39 height 30
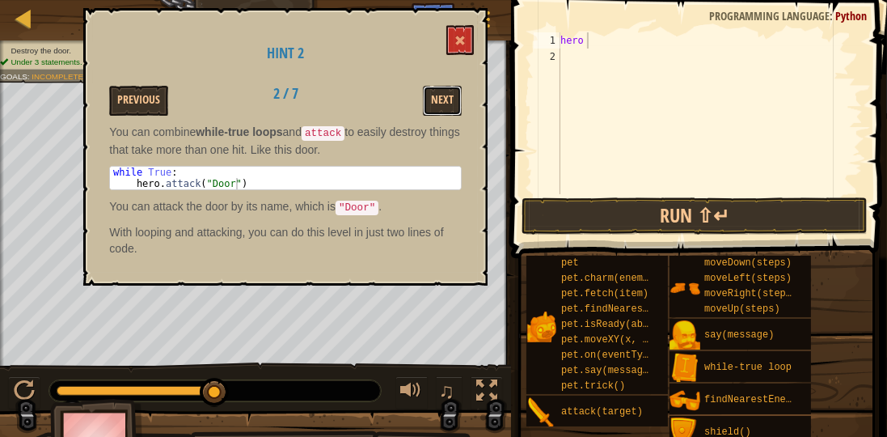
click at [441, 108] on button "Next" at bounding box center [442, 101] width 39 height 30
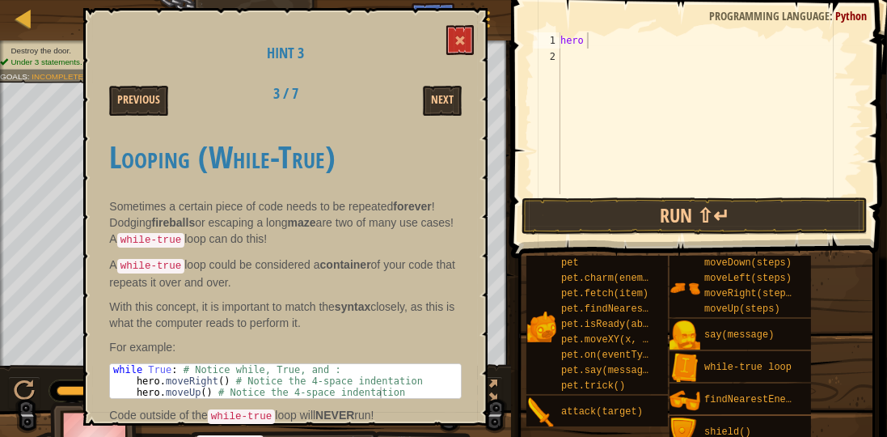
click at [170, 90] on div "Previous" at bounding box center [159, 101] width 125 height 30
click at [165, 101] on button "Previous" at bounding box center [138, 101] width 59 height 30
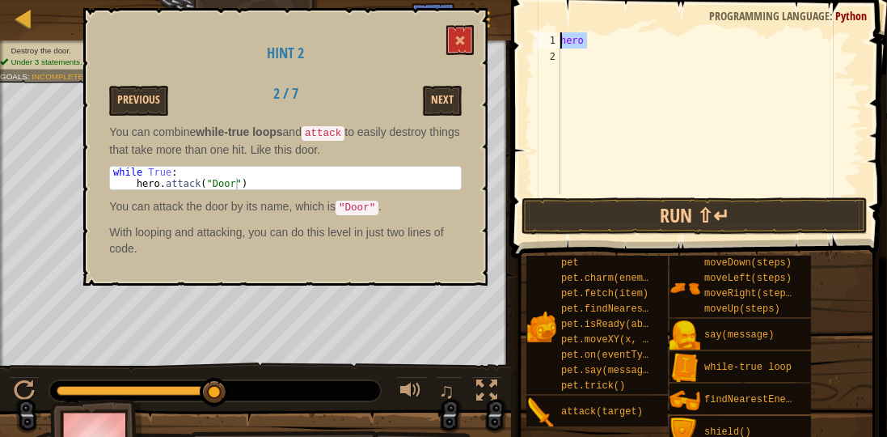
drag, startPoint x: 606, startPoint y: 44, endPoint x: 512, endPoint y: 45, distance: 93.8
click at [512, 45] on div "hero 1 2 hero ההההההההההההההההההההההההההההההההההההההההההההההההההההההההההההההההה…" at bounding box center [696, 161] width 381 height 306
click at [137, 91] on button "Previous" at bounding box center [138, 101] width 59 height 30
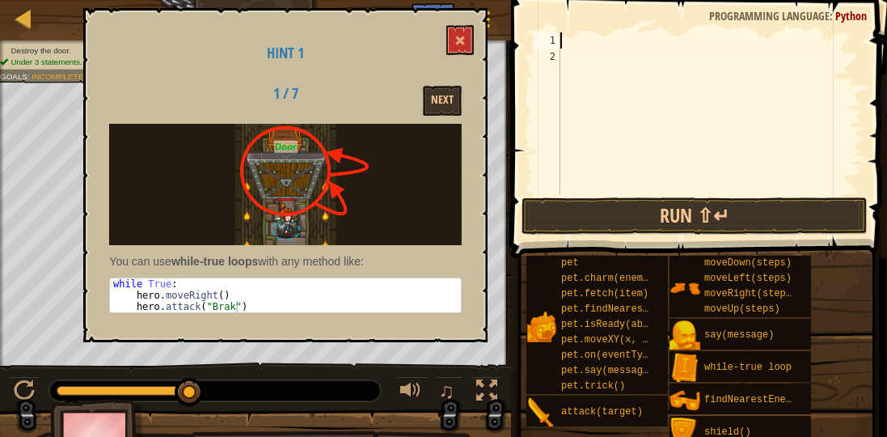
click at [606, 40] on div at bounding box center [710, 129] width 306 height 194
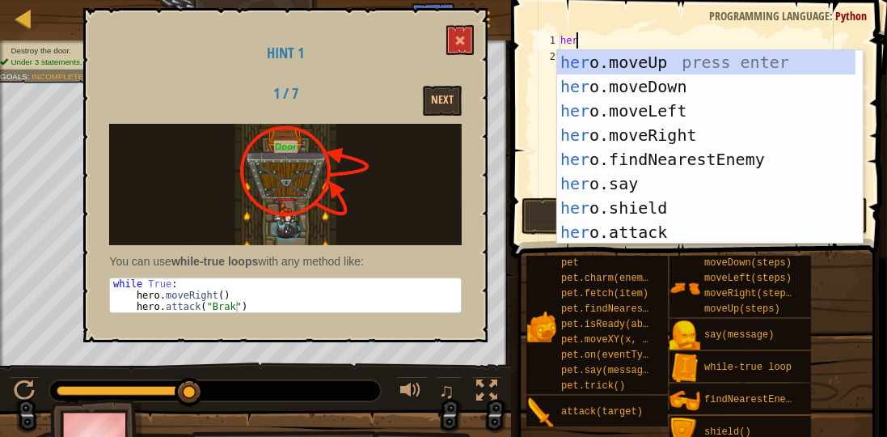
type textarea "hero"
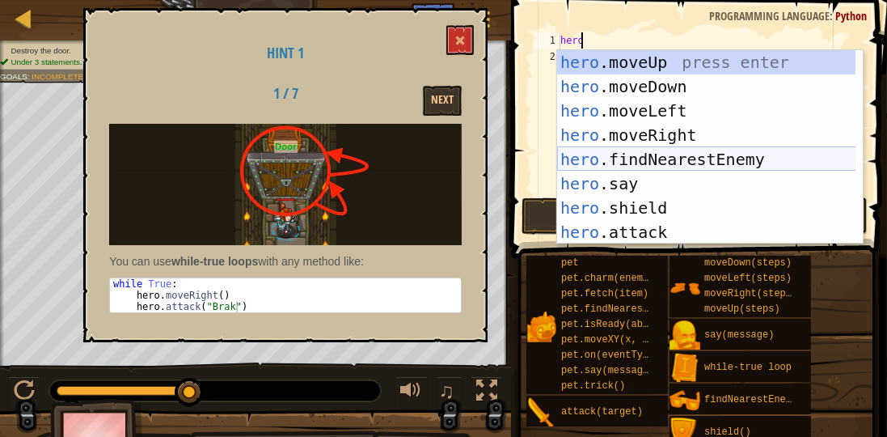
click at [677, 166] on div "hero .moveUp press enter hero .moveDown press enter hero .moveLeft press enter …" at bounding box center [706, 171] width 299 height 243
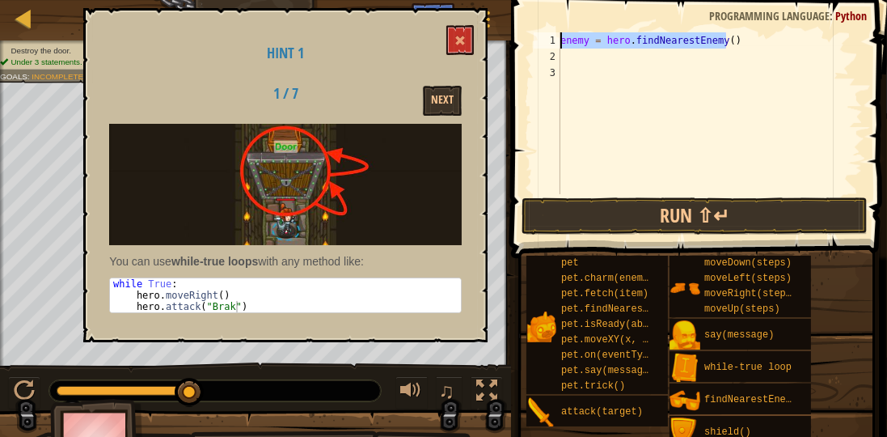
drag, startPoint x: 719, startPoint y: 48, endPoint x: 516, endPoint y: 41, distance: 203.1
click at [516, 41] on div "1 2 3 enemy = hero . findNearestEnemy ( ) ההההההההההההההההההההההההההההההההההההה…" at bounding box center [696, 161] width 381 height 306
type textarea "enemy = hero.findNearestEnemy()"
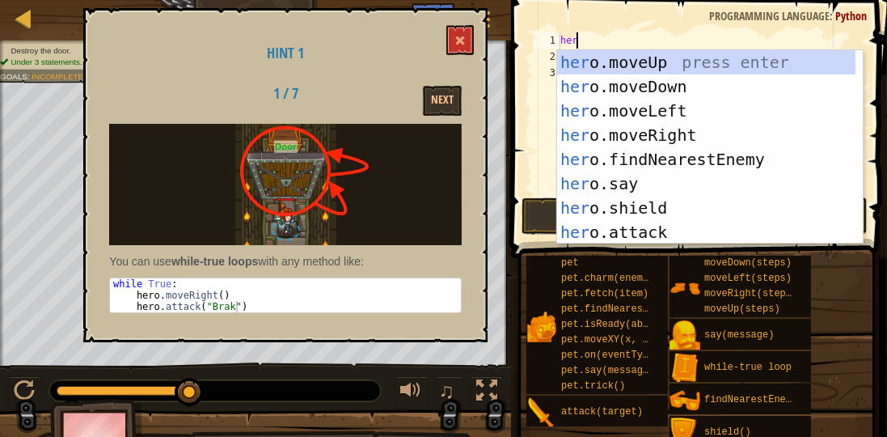
type textarea "hero"
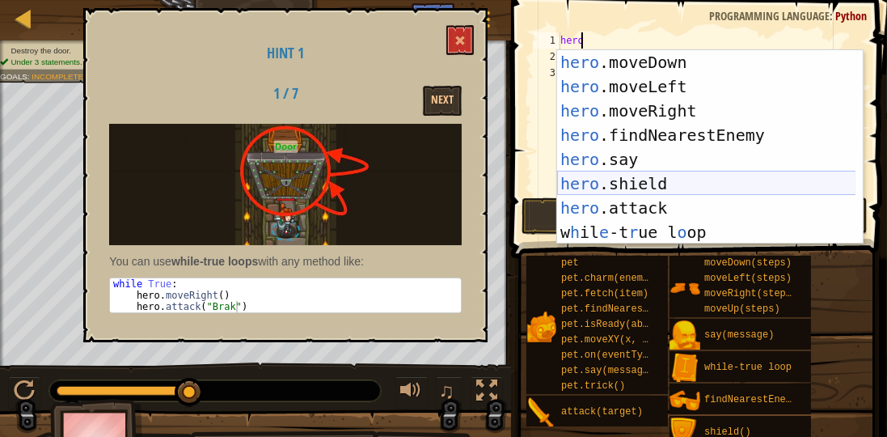
scroll to position [24, 0]
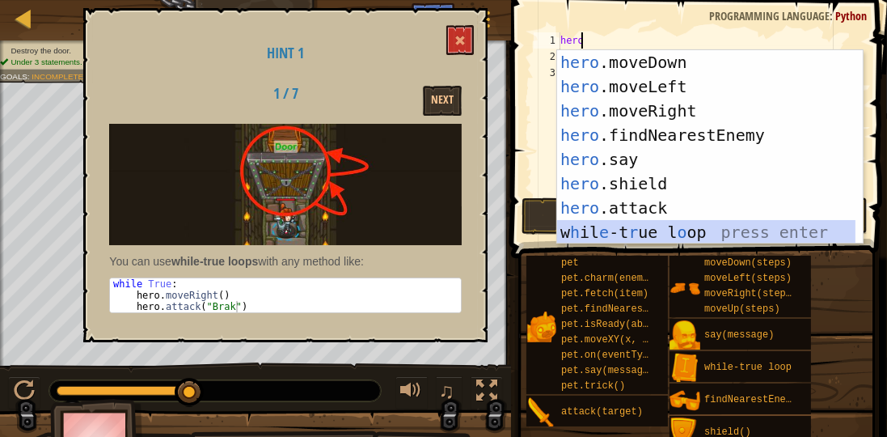
click at [648, 222] on div "hero .moveDown press enter hero .moveLeft press enter hero .moveRight press ent…" at bounding box center [706, 171] width 299 height 243
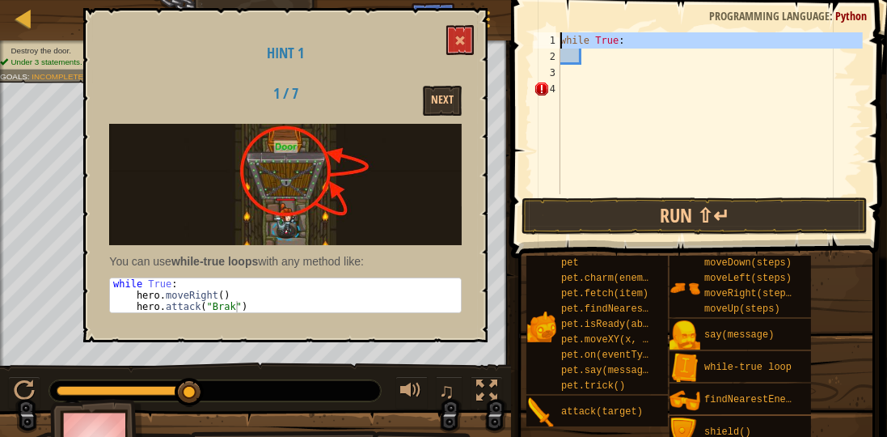
click at [559, 36] on div "1" at bounding box center [547, 40] width 27 height 16
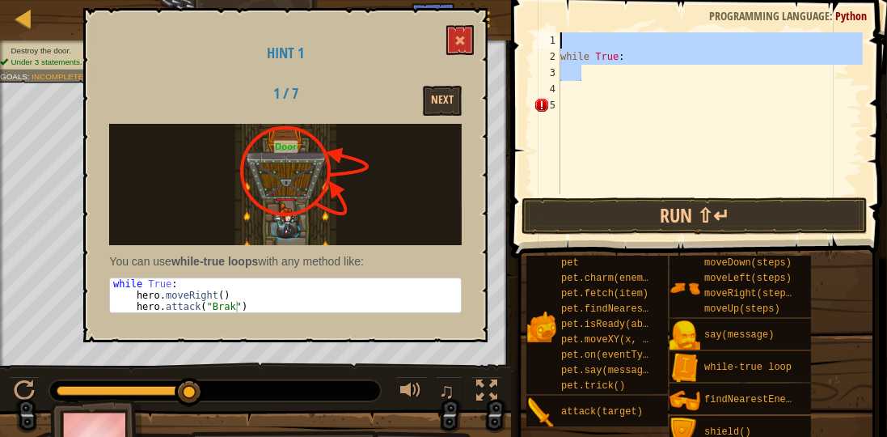
drag, startPoint x: 566, startPoint y: 81, endPoint x: 487, endPoint y: -25, distance: 132.3
click at [487, 0] on html "Map Introduction to Computer Science 17. Dread Door Game Menu Done Hints 1 הההה…" at bounding box center [443, 0] width 887 height 0
type textarea "while True:"
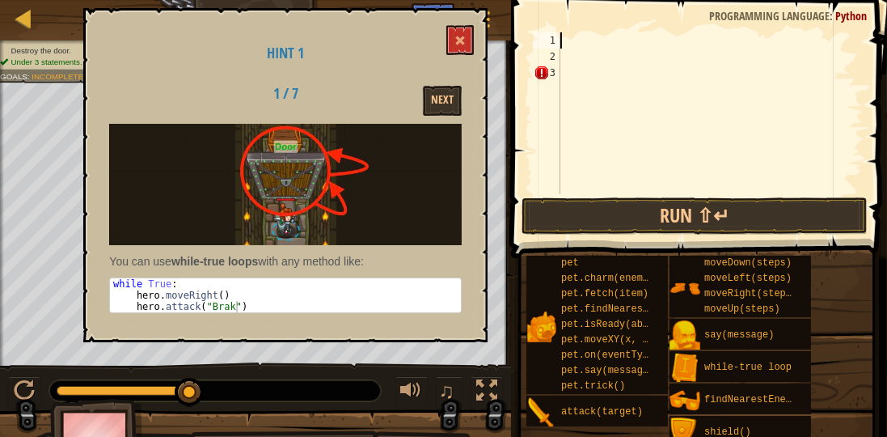
scroll to position [7, 0]
click at [792, 201] on button "Run ⇧↵" at bounding box center [695, 215] width 346 height 37
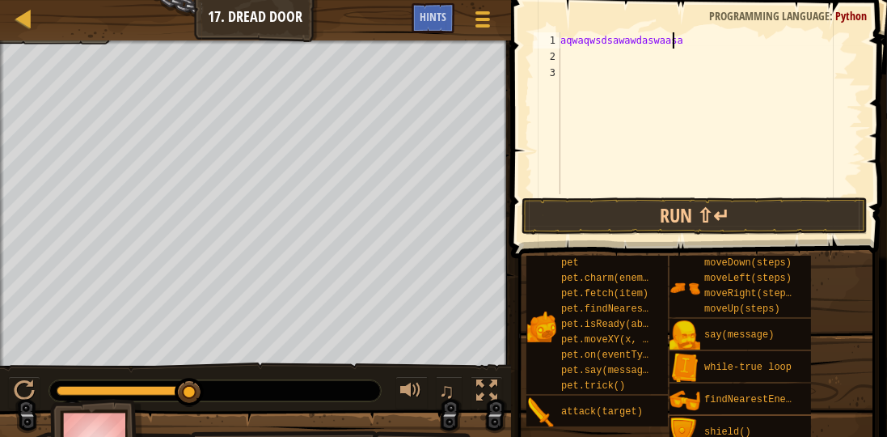
scroll to position [7, 8]
type textarea "aqwaqwsdsawawdaswaasaswad"
drag, startPoint x: 715, startPoint y: 39, endPoint x: 295, endPoint y: 40, distance: 419.7
click at [295, 40] on div "Map Introduction to Computer Science 17. Dread Door Game Menu Done Hints 1 הההה…" at bounding box center [443, 224] width 887 height 449
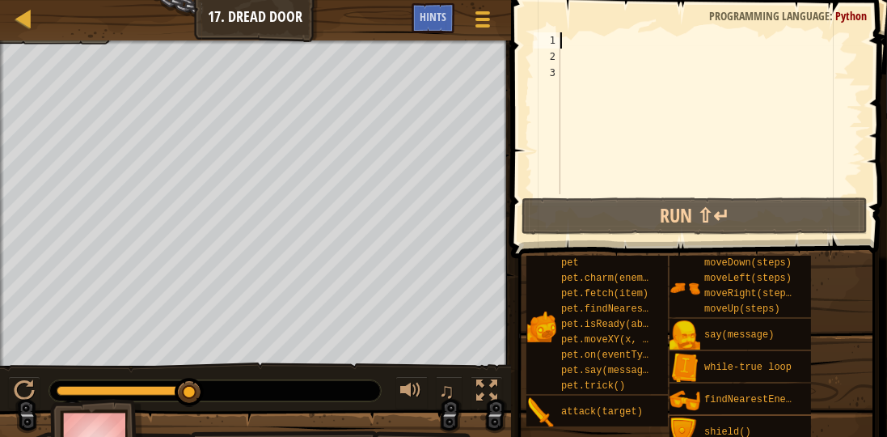
scroll to position [7, 0]
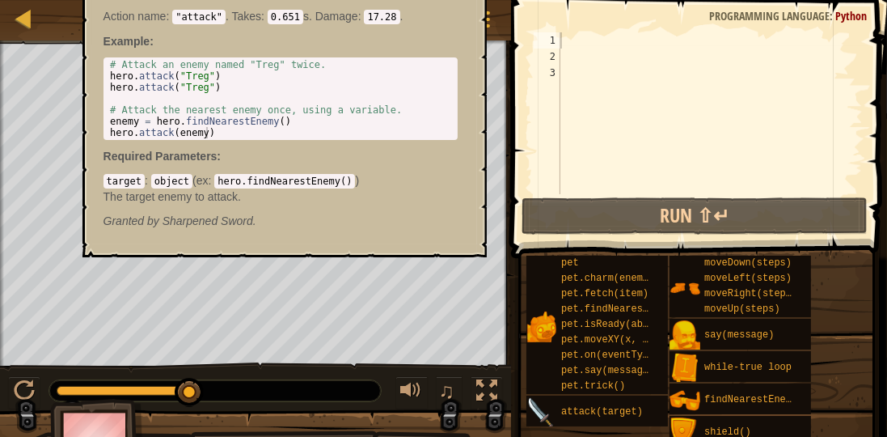
click at [533, 411] on img at bounding box center [541, 412] width 31 height 31
click at [555, 408] on img at bounding box center [541, 412] width 31 height 31
click at [558, 406] on div "attack(target)" at bounding box center [608, 410] width 102 height 31
click at [585, 405] on div "attack(target)" at bounding box center [608, 410] width 102 height 31
click at [531, 403] on img at bounding box center [541, 412] width 31 height 31
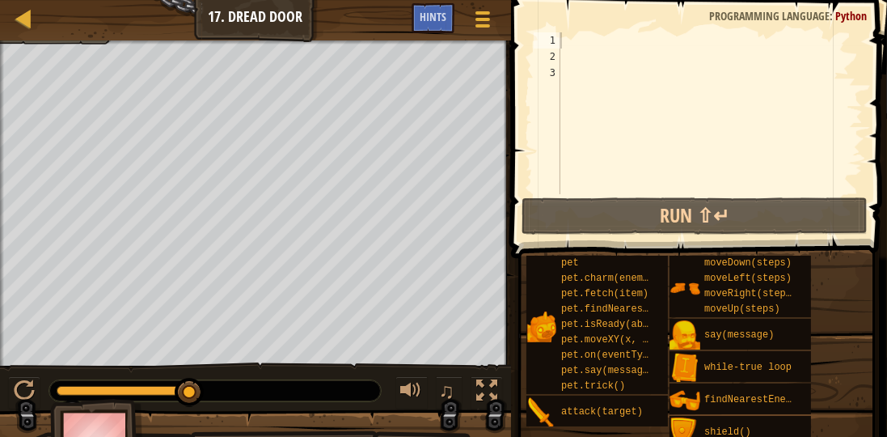
click at [467, 117] on div "Map Introduction to Computer Science 17. Dread Door Game Menu Done Hints 1 הההה…" at bounding box center [443, 224] width 887 height 449
drag, startPoint x: 564, startPoint y: 21, endPoint x: 564, endPoint y: 50, distance: 29.1
click at [564, 24] on span at bounding box center [700, 106] width 389 height 306
click at [564, 64] on div at bounding box center [710, 129] width 306 height 194
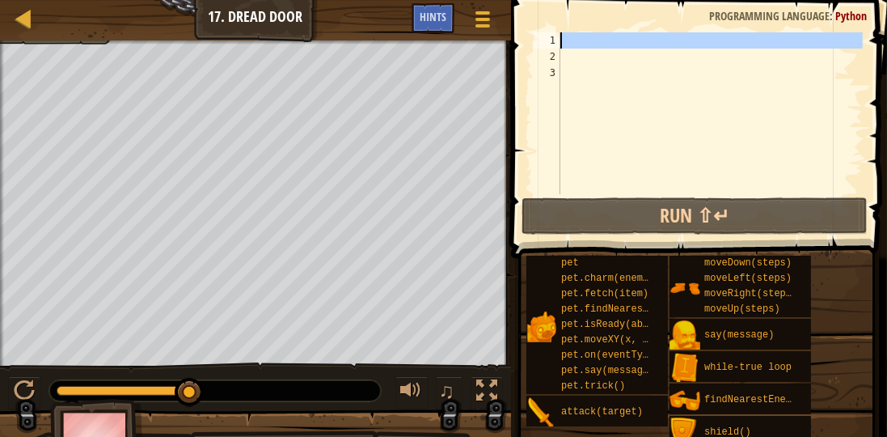
drag, startPoint x: 555, startPoint y: 44, endPoint x: 566, endPoint y: 162, distance: 118.6
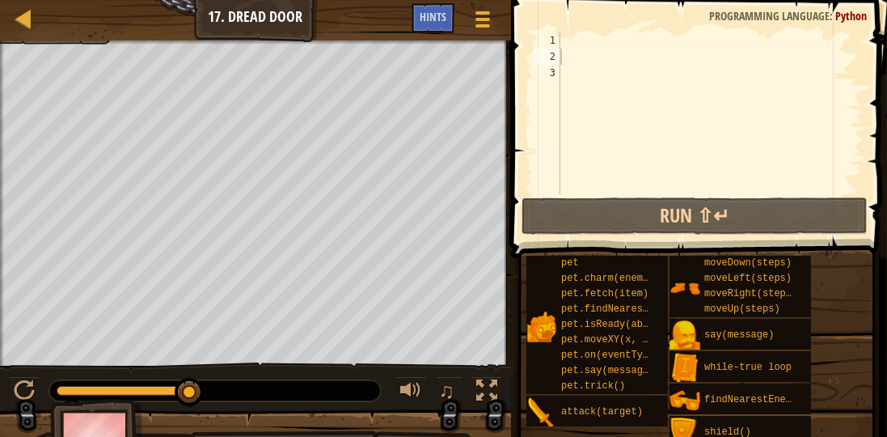
click at [568, 53] on div at bounding box center [710, 129] width 306 height 194
click at [567, 44] on div at bounding box center [710, 129] width 306 height 194
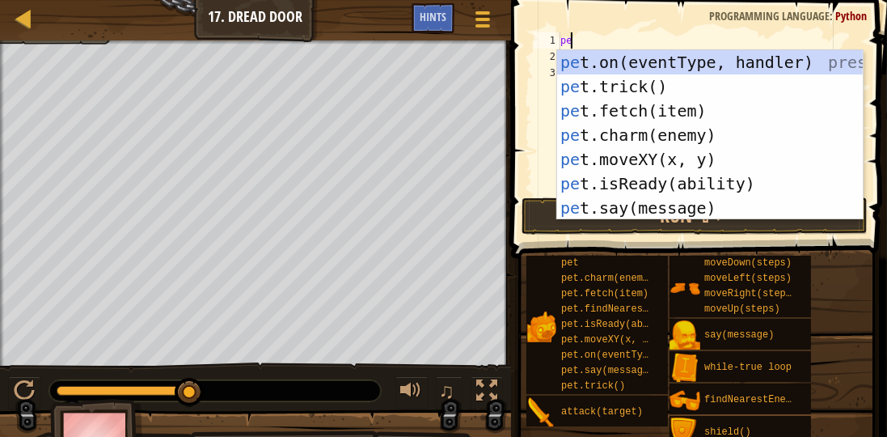
type textarea "pet"
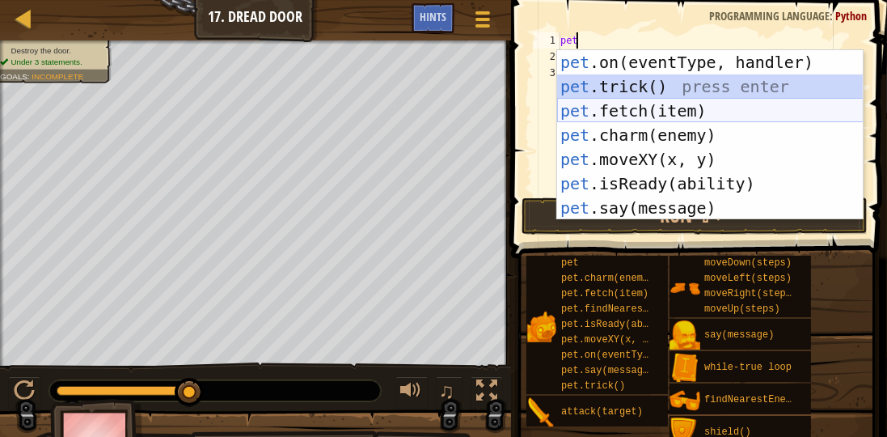
click at [654, 101] on div "pet .on(eventType, handler) press enter pet .trick() press enter pet .fetch(ite…" at bounding box center [710, 159] width 306 height 218
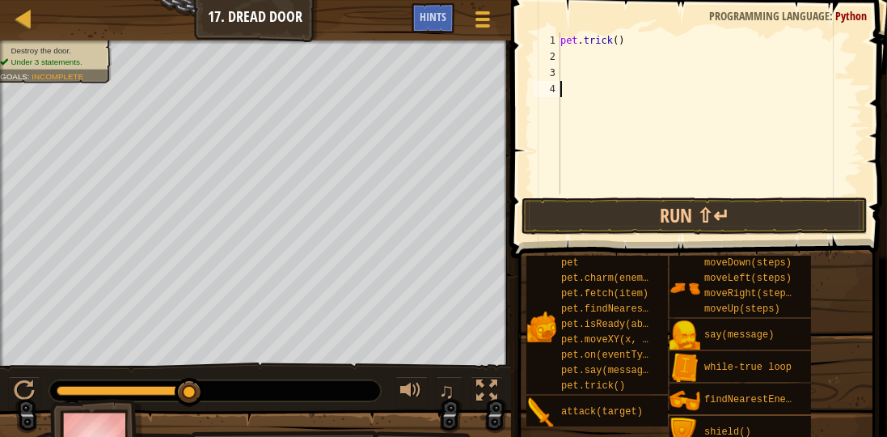
click at [658, 195] on div "1 2 3 4 pet . trick ( ) ההההההההההההההההההההההההההההההההההההההההההההההההההההההה…" at bounding box center [696, 161] width 381 height 306
click at [658, 213] on button "Run ⇧↵" at bounding box center [695, 215] width 346 height 37
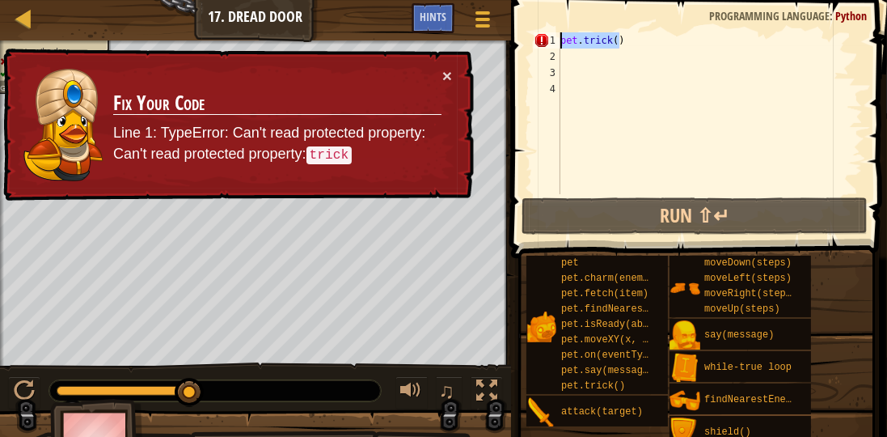
drag, startPoint x: 658, startPoint y: 45, endPoint x: 285, endPoint y: 17, distance: 374.6
click at [280, 33] on div "Map Introduction to Computer Science 17. Dread Door Game Menu Done Hints 1 הההה…" at bounding box center [443, 224] width 887 height 449
type textarea "pet.trick()"
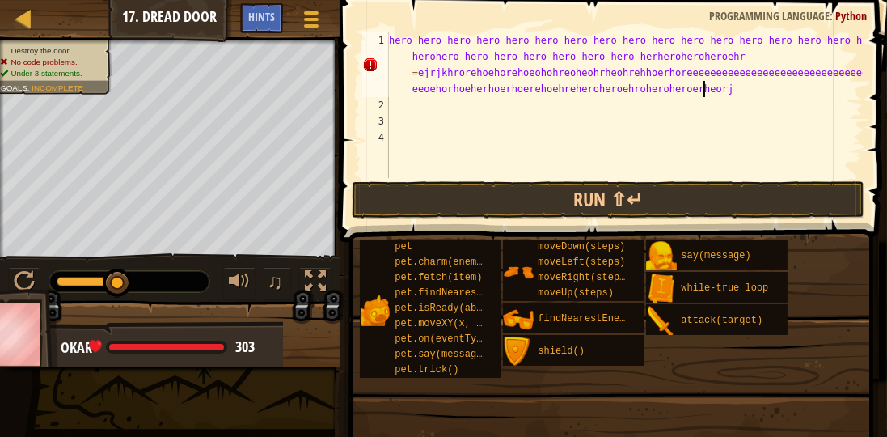
scroll to position [7, 124]
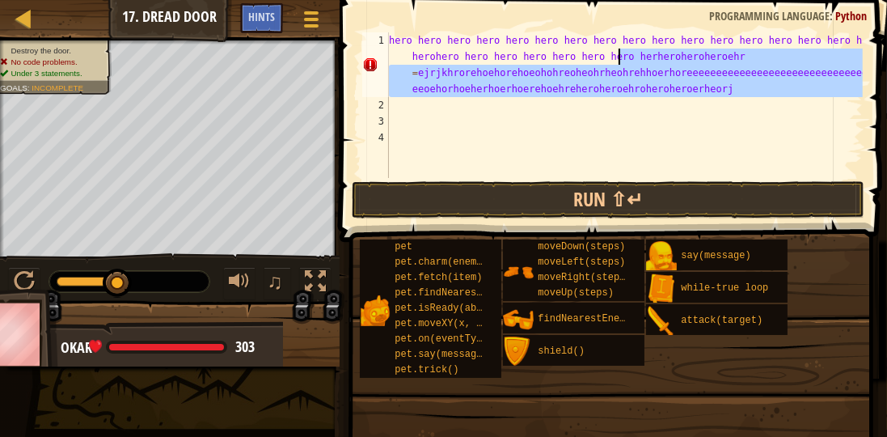
drag, startPoint x: 712, startPoint y: 104, endPoint x: 619, endPoint y: 53, distance: 107.1
click at [619, 53] on div "hero hero hero hero hero hero hero hero hero hero hero hero hero hero hero hero…" at bounding box center [624, 145] width 477 height 226
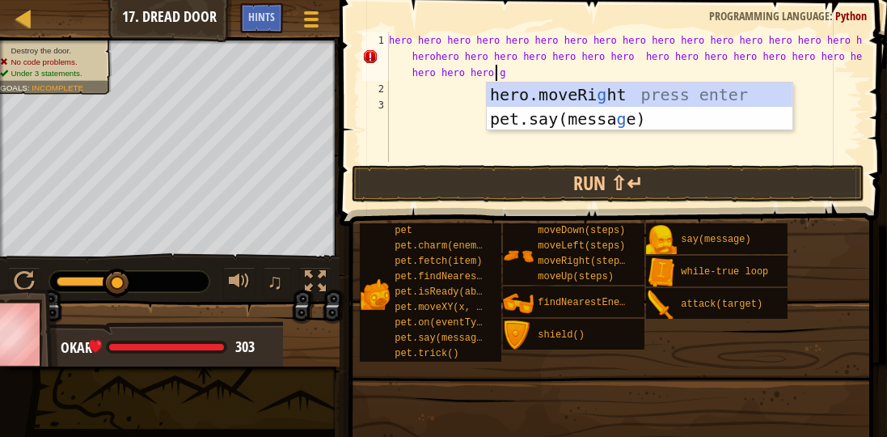
scroll to position [7, 82]
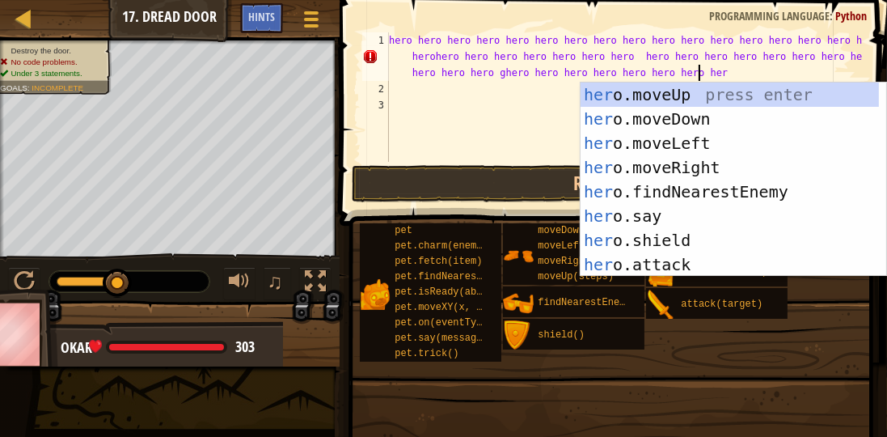
type textarea "hero hero hero hero hero hero hero hero hero hero hero hero hero hero hero hero…"
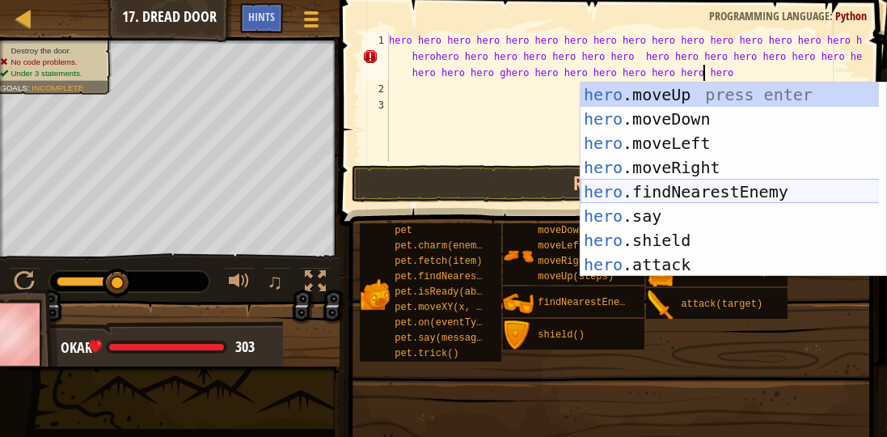
click at [700, 186] on div "hero .moveUp press enter hero .moveDown press enter hero .moveLeft press enter …" at bounding box center [730, 203] width 299 height 243
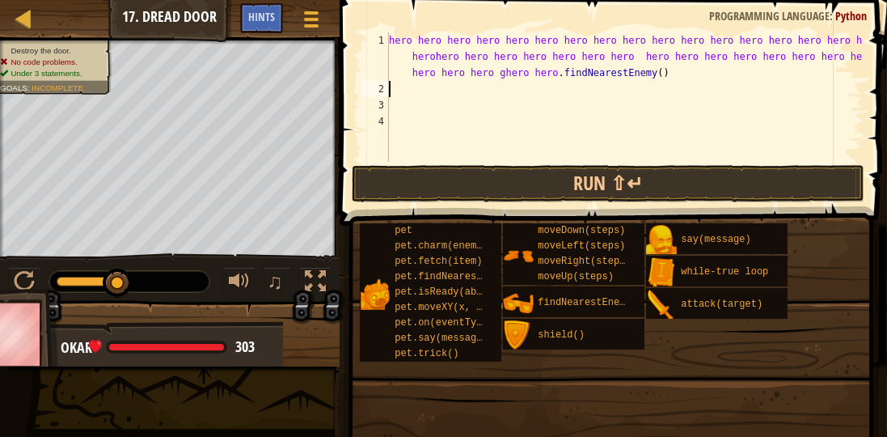
scroll to position [7, 0]
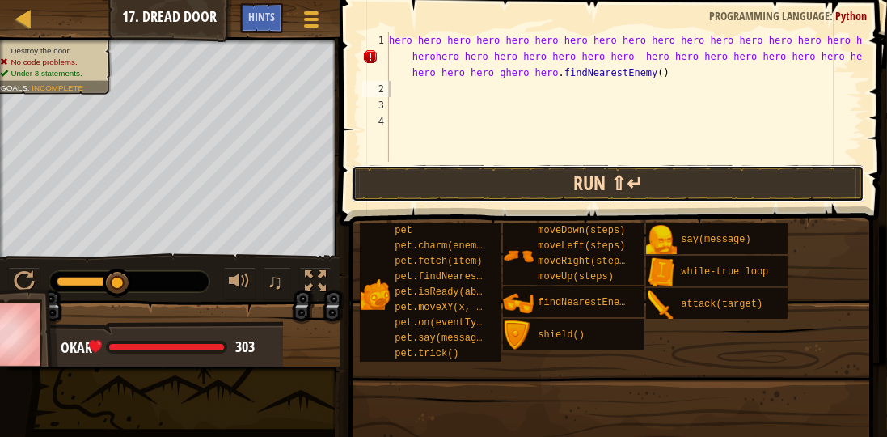
click at [519, 189] on button "Run ⇧↵" at bounding box center [608, 183] width 513 height 37
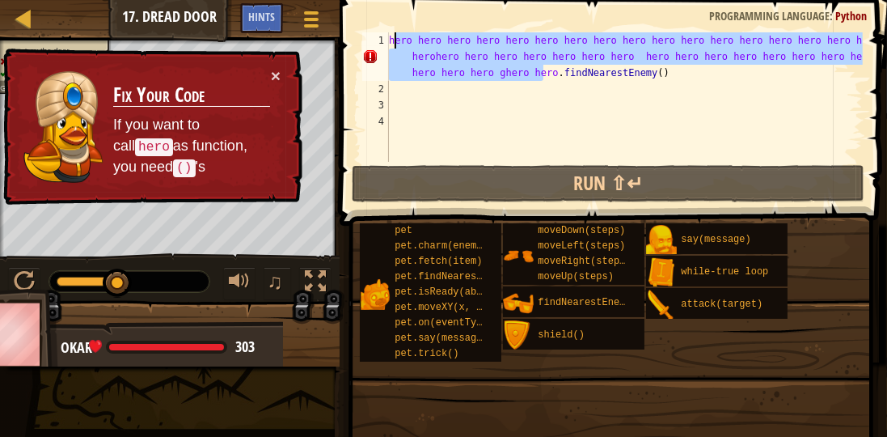
drag, startPoint x: 542, startPoint y: 70, endPoint x: 388, endPoint y: 42, distance: 156.1
click at [388, 42] on div "1 2 3 4 hero hero hero hero hero hero hero hero hero hero hero hero hero hero h…" at bounding box center [611, 96] width 504 height 129
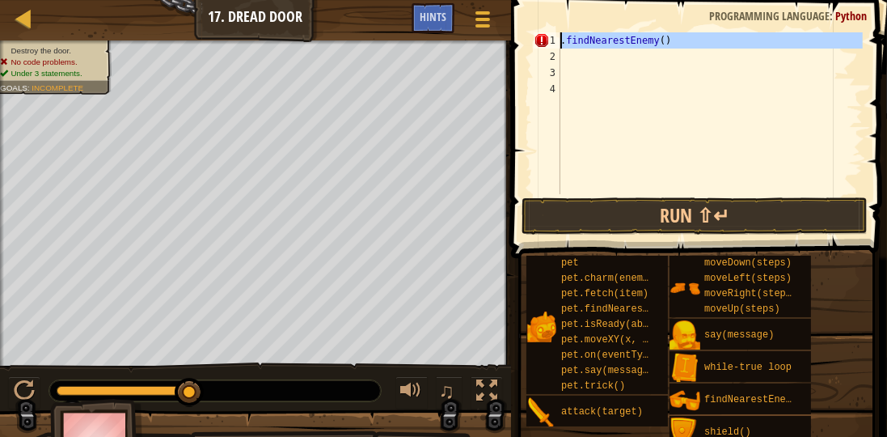
drag, startPoint x: 719, startPoint y: 52, endPoint x: 522, endPoint y: 2, distance: 202.8
click at [522, 8] on div ".findNearestEnemy() 1 2 3 4 . findNearestEnemy ( ) הההההההההההההההההההההההההההה…" at bounding box center [696, 161] width 381 height 306
type textarea ".findNearestEnemy()"
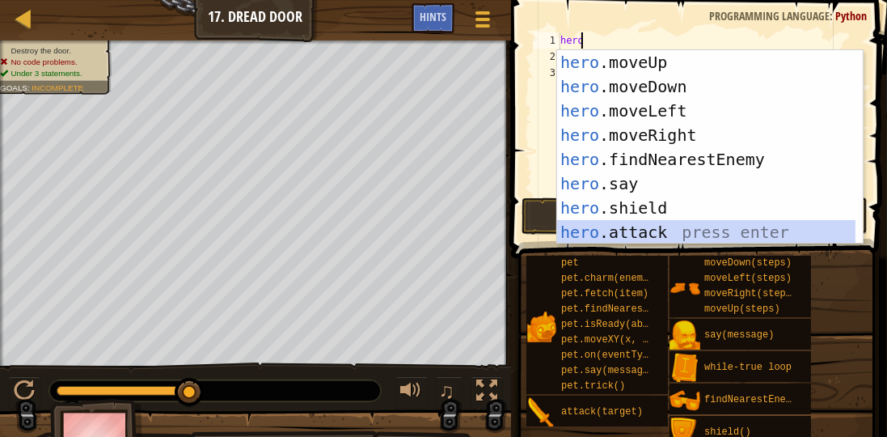
click at [602, 230] on div "hero .moveUp press enter hero .moveDown press enter hero .moveLeft press enter …" at bounding box center [706, 171] width 299 height 243
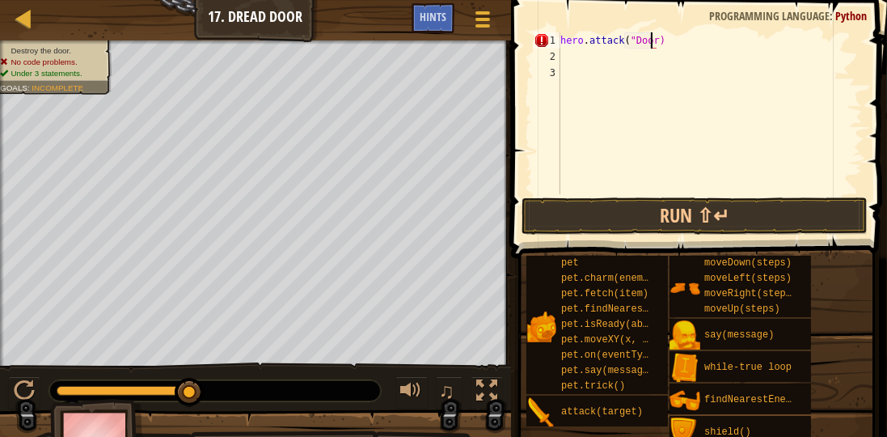
scroll to position [7, 7]
type textarea "hero.attack("Door")"
click at [651, 230] on button "Run ⇧↵" at bounding box center [695, 215] width 346 height 37
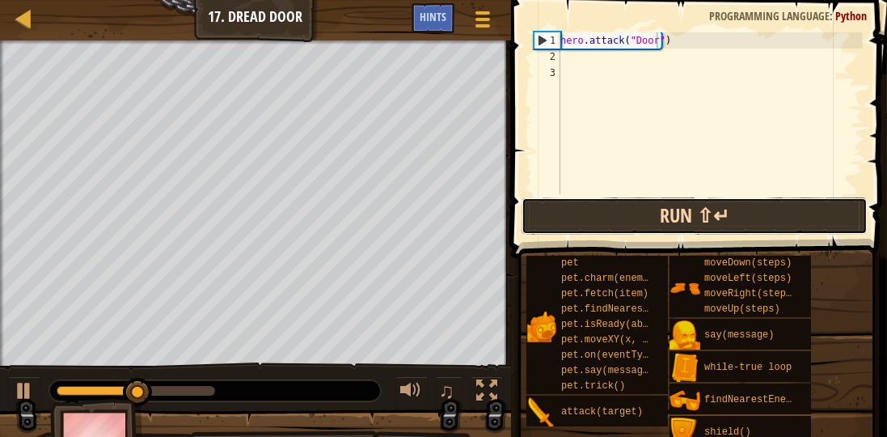
click at [614, 212] on button "Run ⇧↵" at bounding box center [695, 215] width 346 height 37
click at [616, 197] on button "Run ⇧↵" at bounding box center [695, 215] width 346 height 37
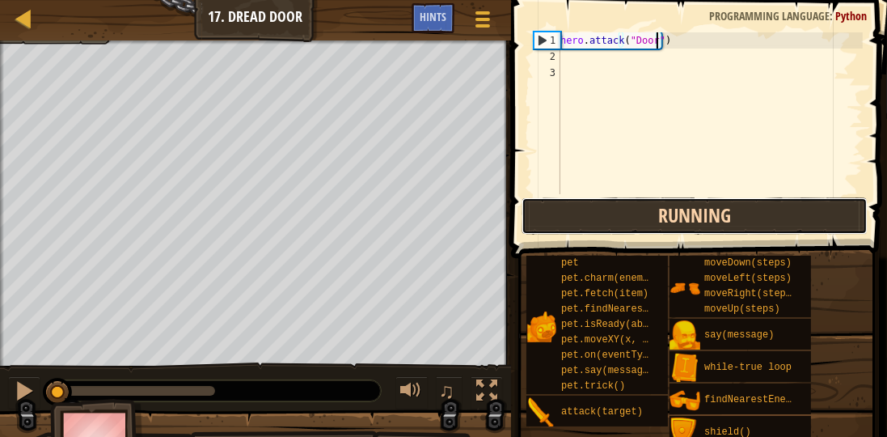
click at [616, 197] on button "Running" at bounding box center [695, 215] width 346 height 37
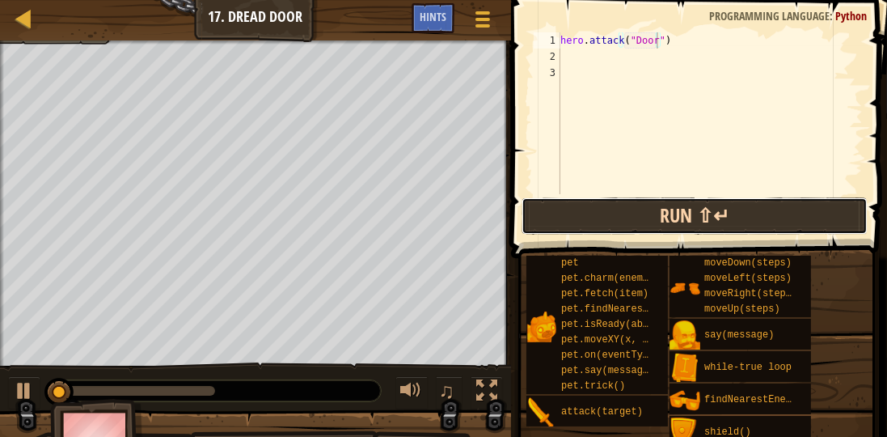
click at [616, 197] on button "Run ⇧↵" at bounding box center [695, 215] width 346 height 37
click at [615, 198] on button "Run ⇧↵" at bounding box center [695, 215] width 346 height 37
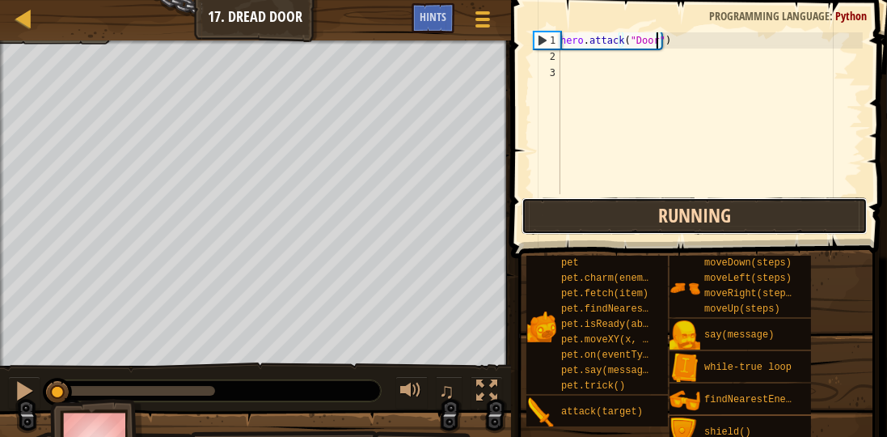
click at [612, 201] on button "Running" at bounding box center [695, 215] width 346 height 37
click at [610, 203] on button "Running" at bounding box center [695, 215] width 346 height 37
drag, startPoint x: 606, startPoint y: 205, endPoint x: 598, endPoint y: 214, distance: 12.1
click at [599, 213] on button "Run ⇧↵" at bounding box center [695, 215] width 346 height 37
click at [598, 214] on button "Run ⇧↵" at bounding box center [695, 215] width 346 height 37
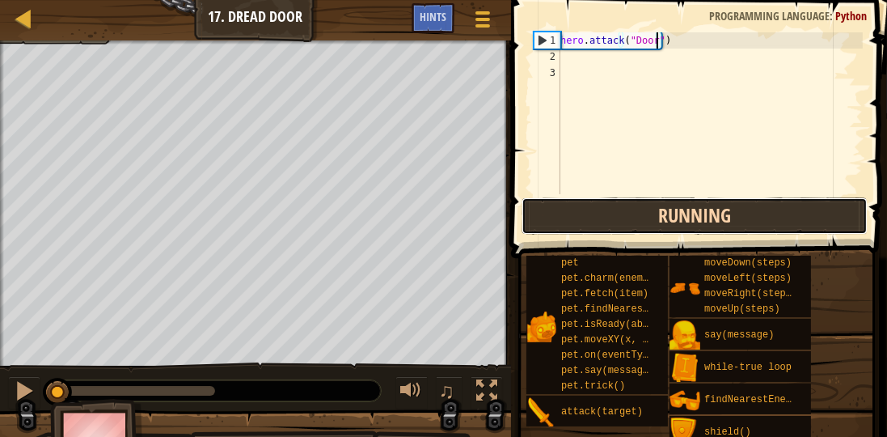
click at [587, 222] on button "Running" at bounding box center [695, 215] width 346 height 37
click at [586, 224] on button "Running" at bounding box center [695, 215] width 346 height 37
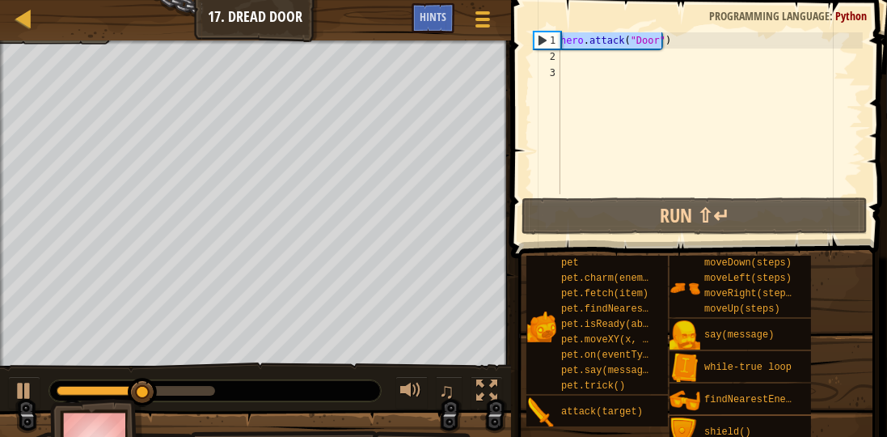
drag, startPoint x: 692, startPoint y: 38, endPoint x: 489, endPoint y: 1, distance: 206.3
click at [489, 1] on div "Map Introduction to Computer Science 17. Dread Door Game Menu Done Hints 1 הההה…" at bounding box center [443, 224] width 887 height 449
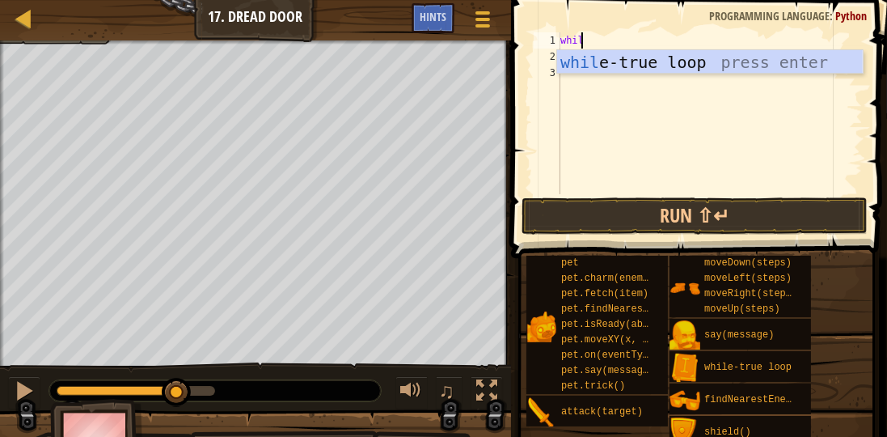
scroll to position [7, 1]
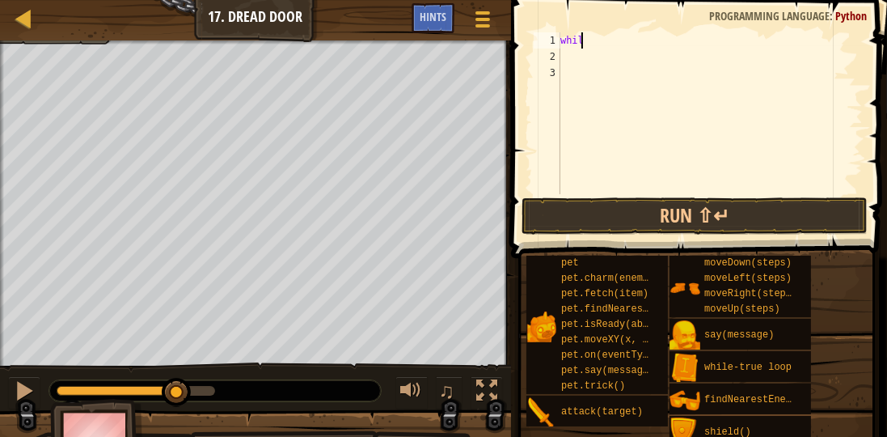
type textarea "while"
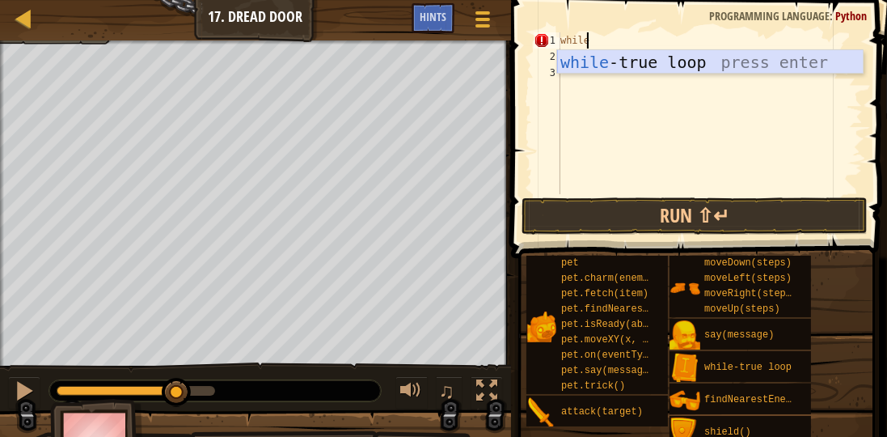
drag, startPoint x: 835, startPoint y: 67, endPoint x: 844, endPoint y: 62, distance: 10.1
click at [839, 65] on div "while -true loop press enter" at bounding box center [710, 86] width 306 height 73
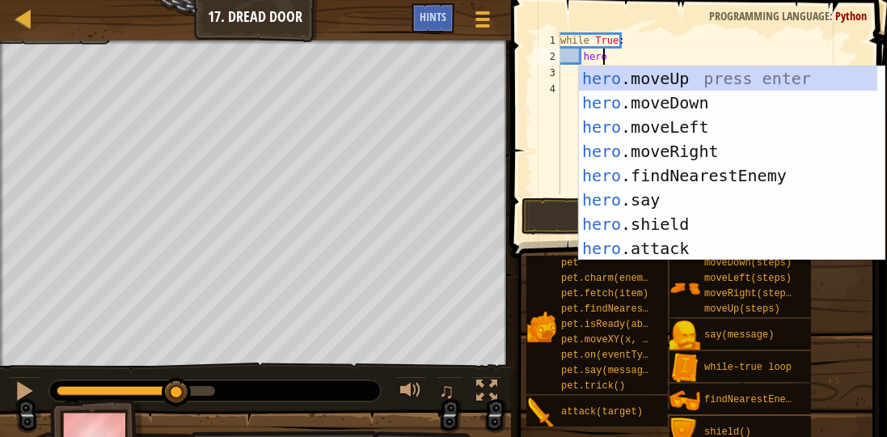
scroll to position [7, 2]
click at [717, 248] on div "hero .moveUp press enter hero .moveDown press enter hero .moveLeft press enter …" at bounding box center [728, 187] width 299 height 243
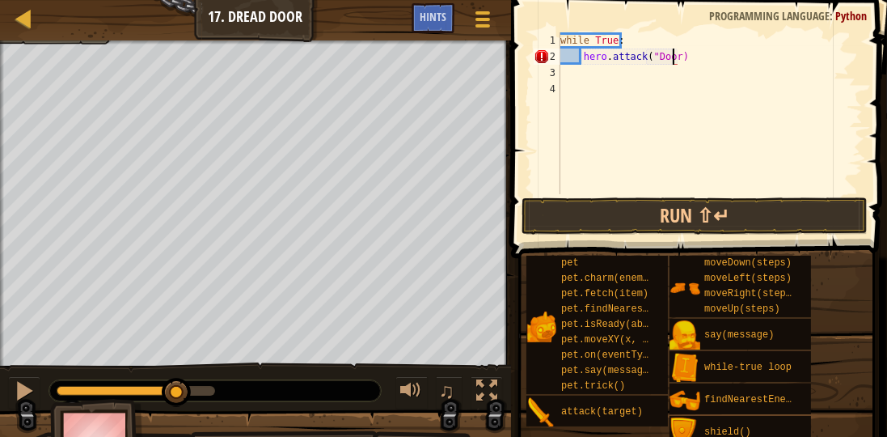
scroll to position [7, 9]
type textarea "hero.attack("Door")"
click at [796, 217] on button "Run ⇧↵" at bounding box center [695, 215] width 346 height 37
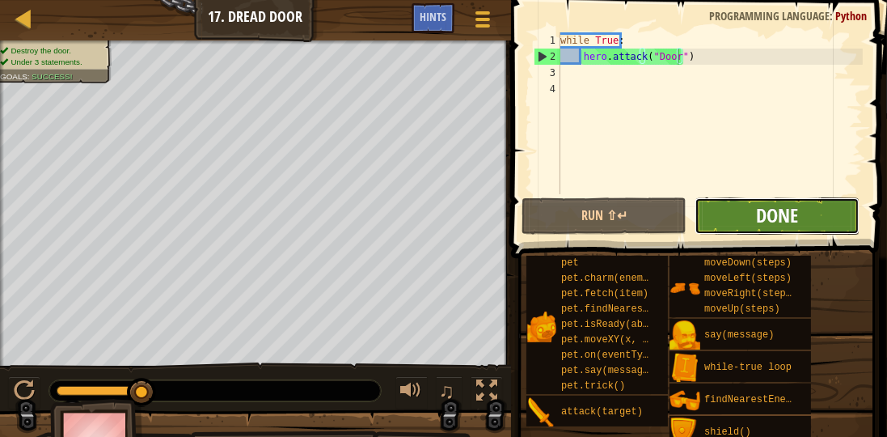
click at [796, 213] on span "Done" at bounding box center [777, 215] width 42 height 26
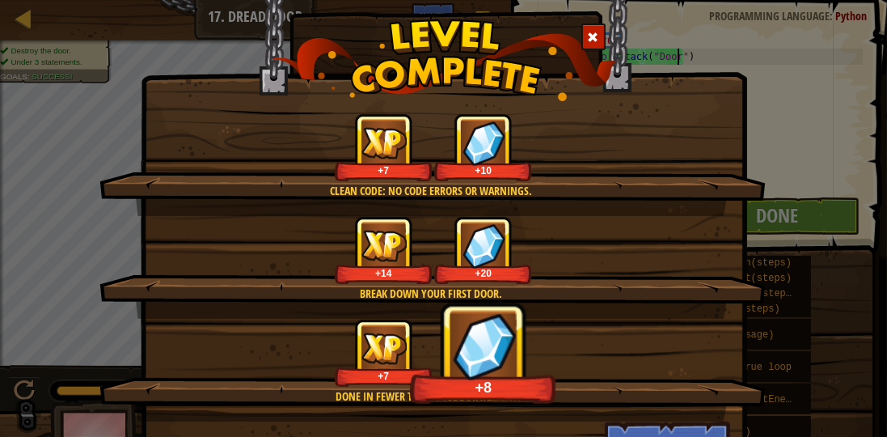
scroll to position [73, 0]
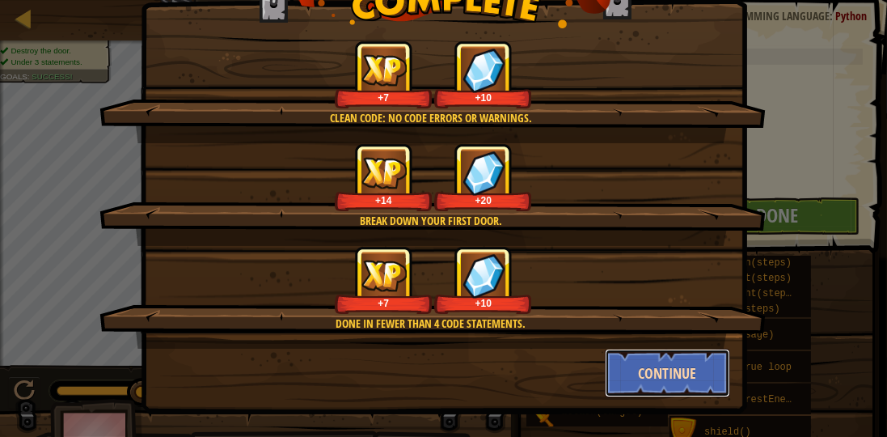
click at [667, 375] on button "Continue" at bounding box center [667, 373] width 125 height 49
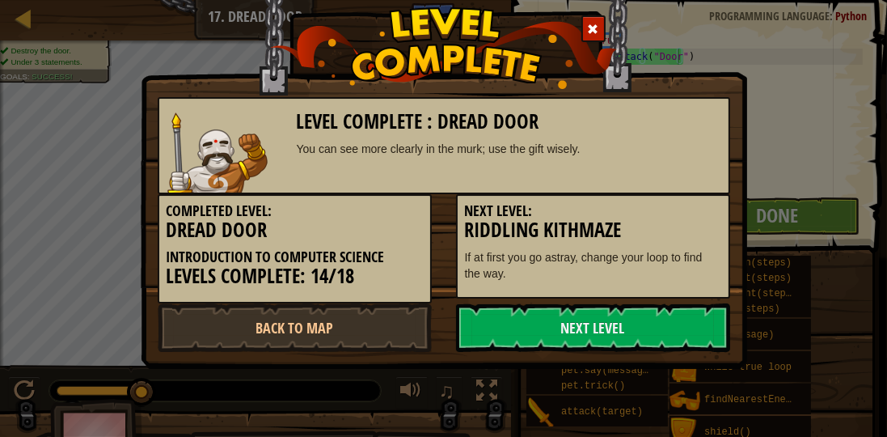
click at [661, 367] on div "Level Complete : Dread Door You can see more clearly in the murk; use the gift …" at bounding box center [443, 218] width 887 height 437
click at [661, 318] on link "Next Level" at bounding box center [593, 327] width 274 height 49
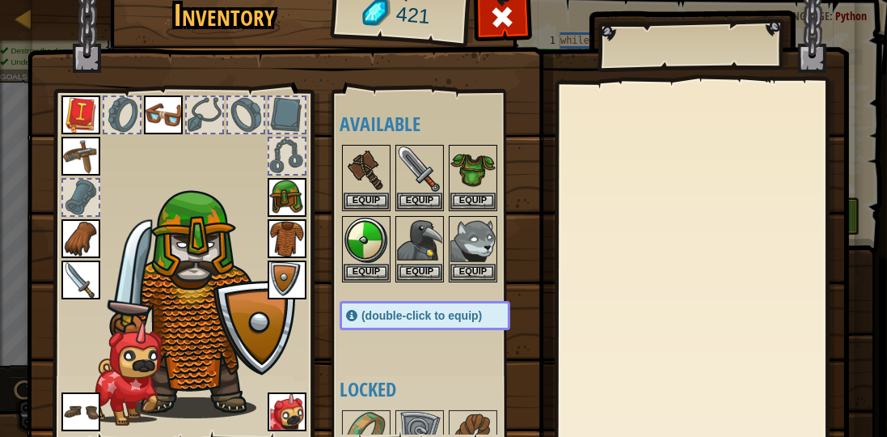
scroll to position [121, 0]
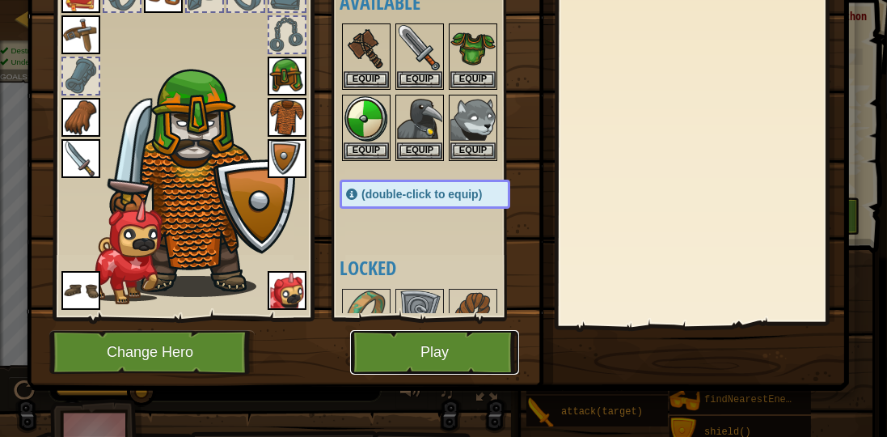
click at [416, 336] on button "Play" at bounding box center [434, 352] width 169 height 44
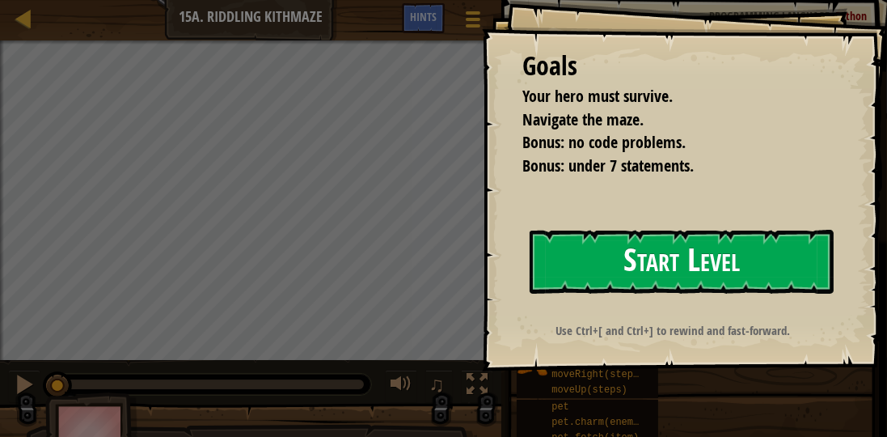
click at [737, 292] on button "Start Level" at bounding box center [682, 262] width 304 height 64
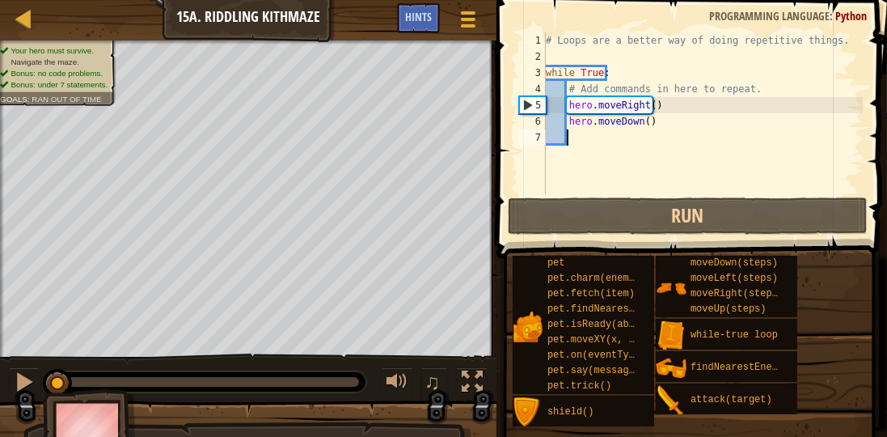
click at [602, 136] on div "# Loops are a better way of doing repetitive things. while True : # Add command…" at bounding box center [703, 129] width 320 height 194
click at [608, 189] on div "# Loops are a better way of doing repetitive things. while True : # Add command…" at bounding box center [703, 129] width 320 height 194
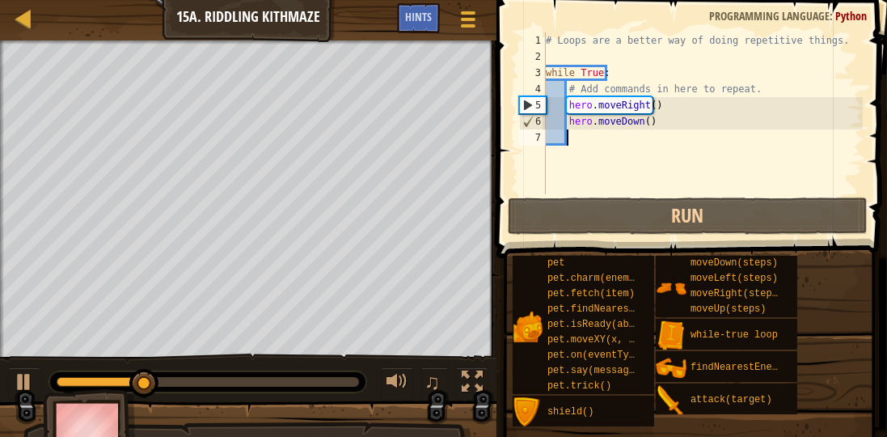
click at [598, 150] on div "# Loops are a better way of doing repetitive things. while True : # Add command…" at bounding box center [703, 129] width 320 height 194
click at [591, 141] on div "# Loops are a better way of doing repetitive things. while True : # Add command…" at bounding box center [703, 129] width 320 height 194
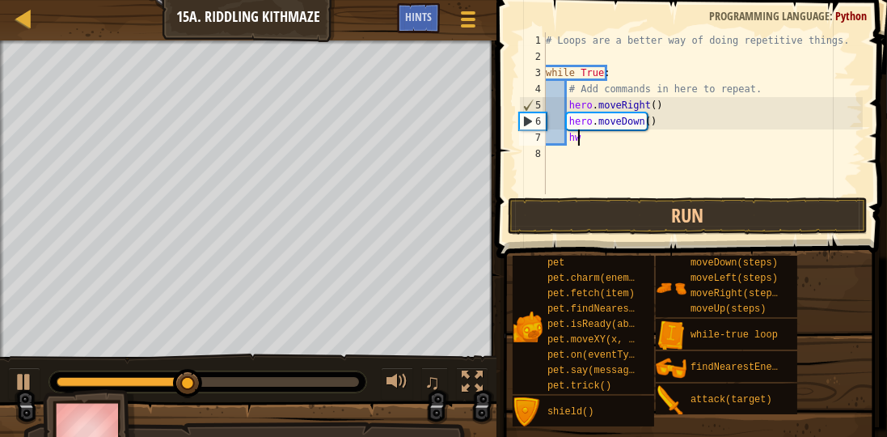
scroll to position [7, 2]
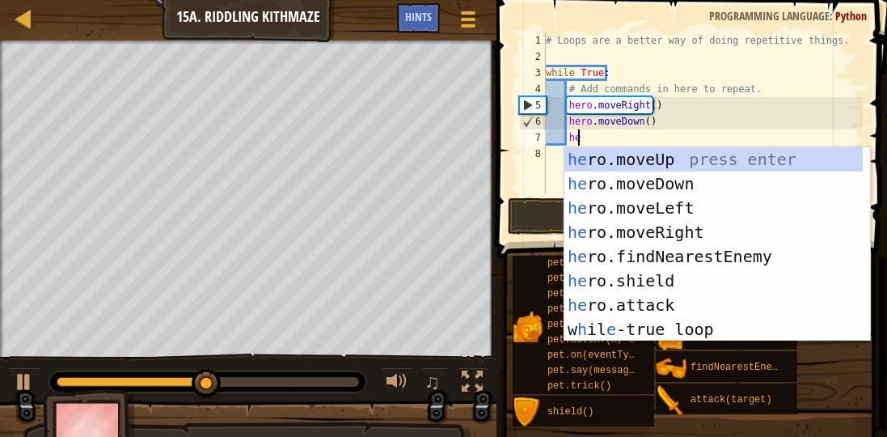
type textarea "heo"
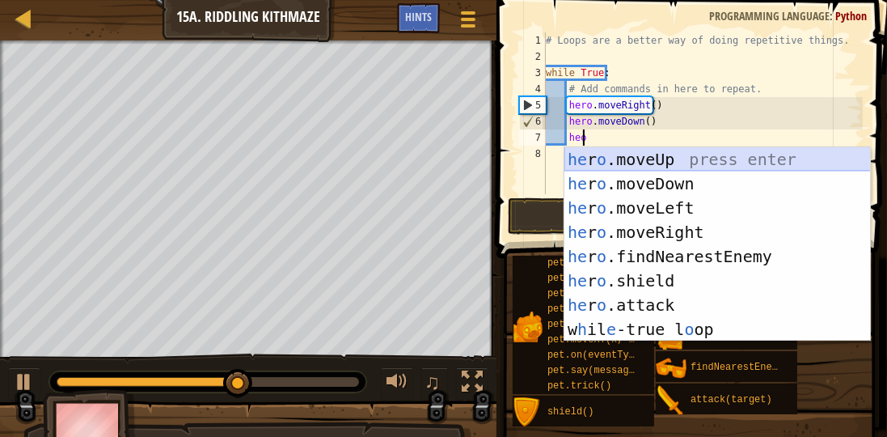
click at [670, 169] on div "he r o .moveUp press enter he r o .moveDown press enter he r o .moveLeft press …" at bounding box center [717, 268] width 306 height 243
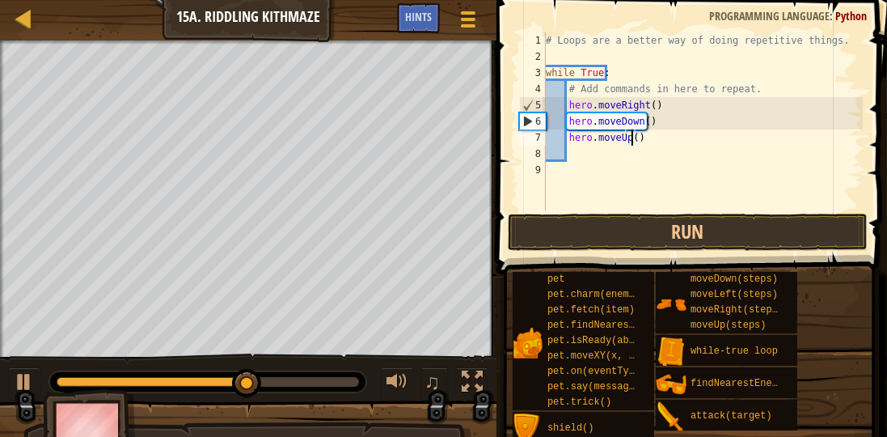
click at [631, 137] on div "# Loops are a better way of doing repetitive things. while True : # Add command…" at bounding box center [703, 137] width 320 height 210
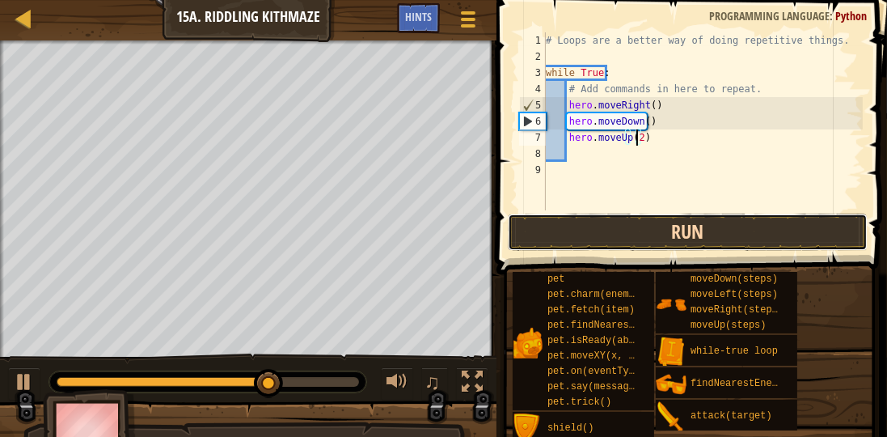
click at [577, 215] on button "Run" at bounding box center [688, 231] width 360 height 37
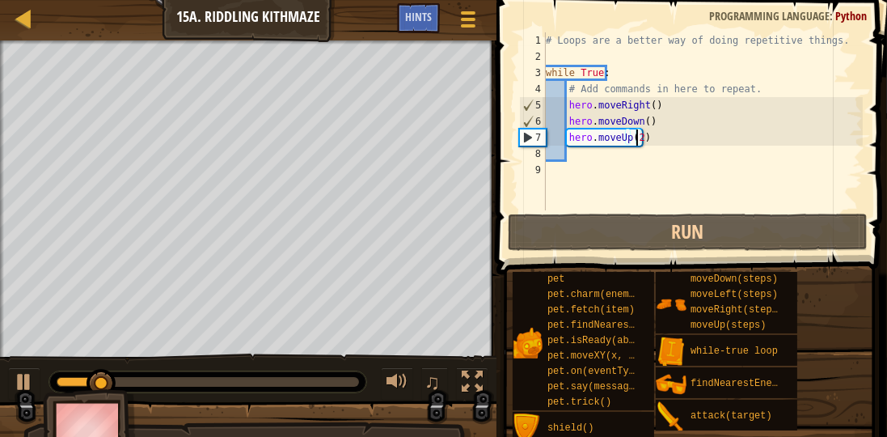
click at [642, 121] on div "# Loops are a better way of doing repetitive things. while True : # Add command…" at bounding box center [703, 137] width 320 height 210
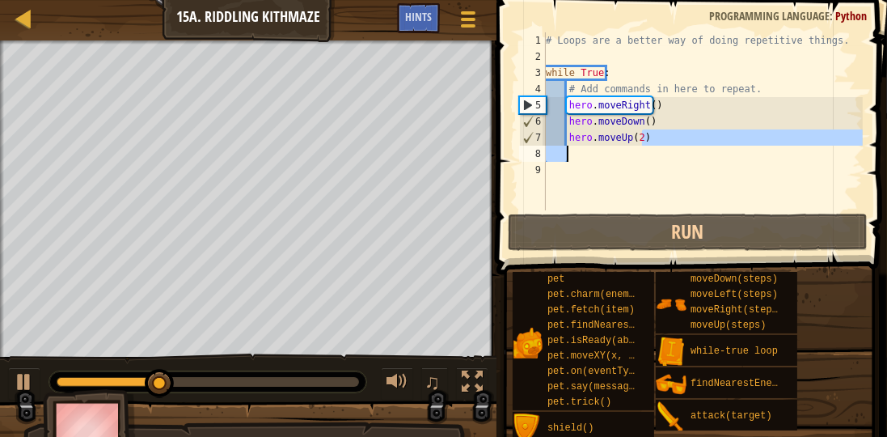
drag, startPoint x: 641, startPoint y: 136, endPoint x: 663, endPoint y: 142, distance: 22.8
click at [670, 148] on div "# Loops are a better way of doing repetitive things. while True : # Add command…" at bounding box center [703, 137] width 320 height 210
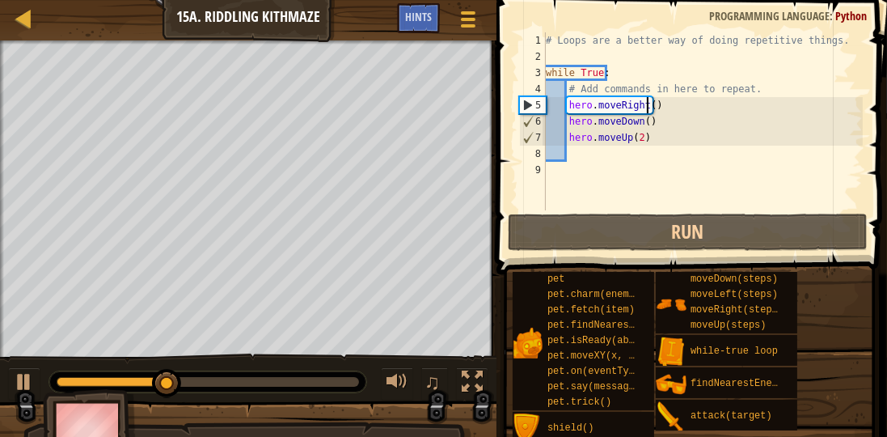
click at [645, 108] on div "# Loops are a better way of doing repetitive things. while True : # Add command…" at bounding box center [703, 137] width 320 height 210
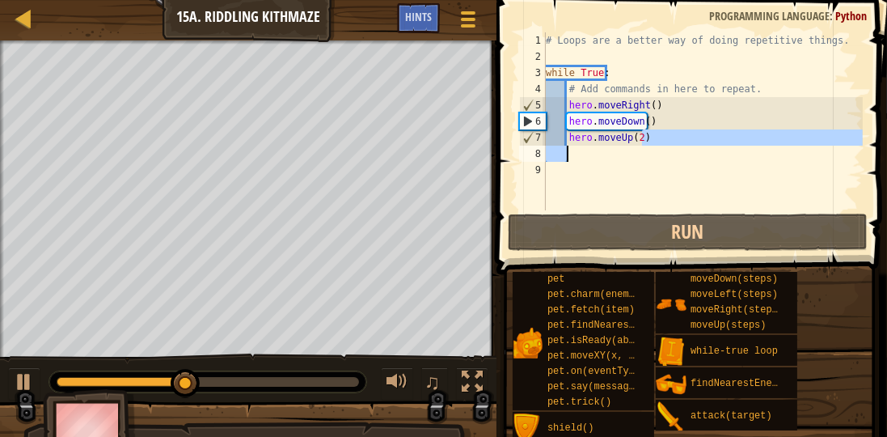
drag, startPoint x: 642, startPoint y: 136, endPoint x: 571, endPoint y: 146, distance: 71.8
click at [571, 146] on div "# Loops are a better way of doing repetitive things. while True : # Add command…" at bounding box center [703, 137] width 320 height 210
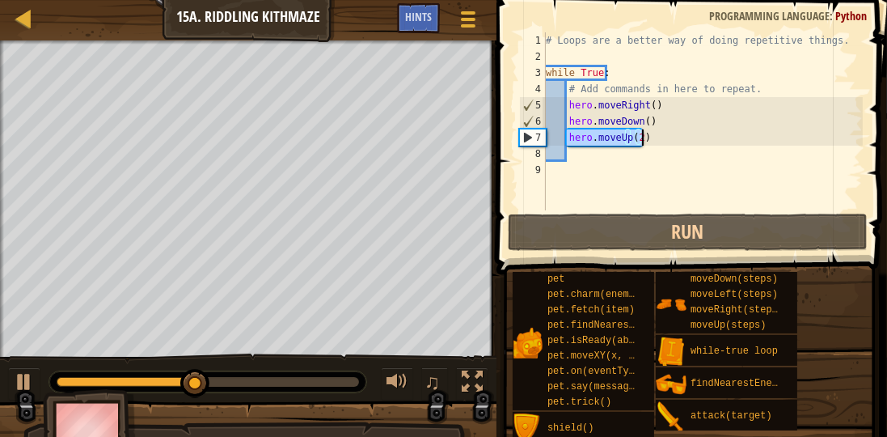
drag, startPoint x: 569, startPoint y: 144, endPoint x: 657, endPoint y: 144, distance: 88.1
click at [657, 144] on div "# Loops are a better way of doing repetitive things. while True : # Add command…" at bounding box center [703, 137] width 320 height 210
type textarea "hero.moveUp(2)"
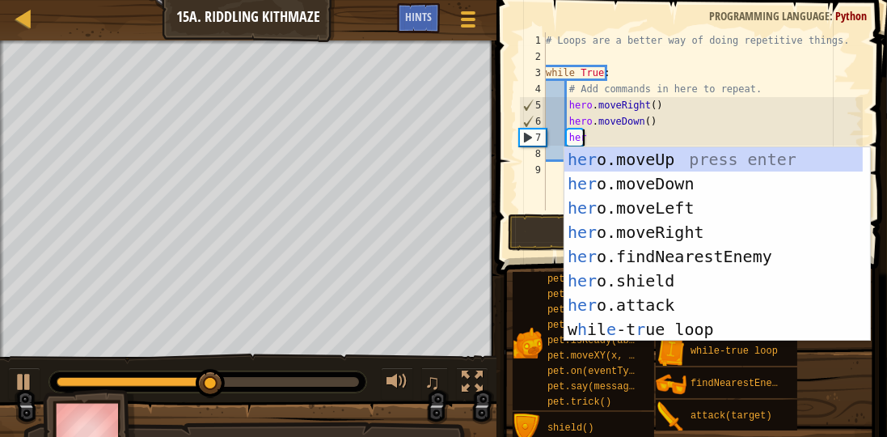
scroll to position [7, 2]
type textarea "hero"
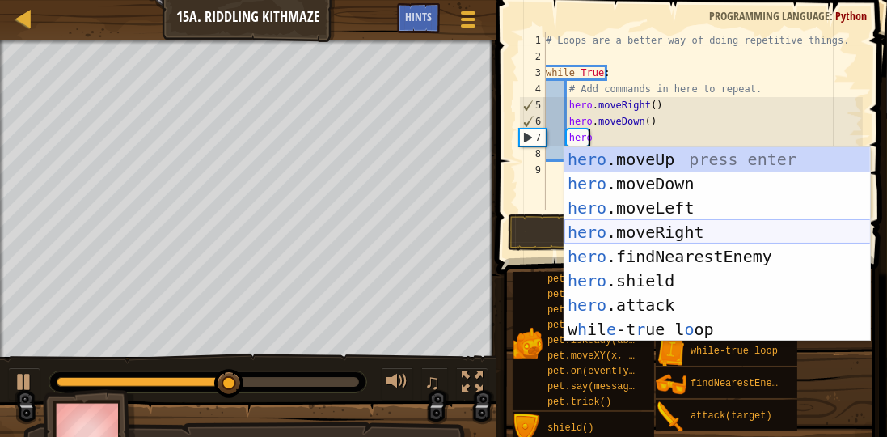
click at [648, 221] on div "hero .moveUp press enter hero .moveDown press enter hero .moveLeft press enter …" at bounding box center [717, 268] width 306 height 243
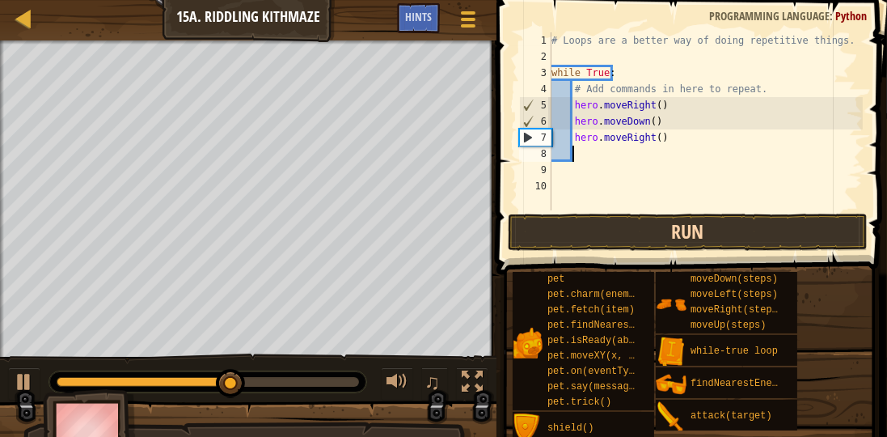
scroll to position [7, 1]
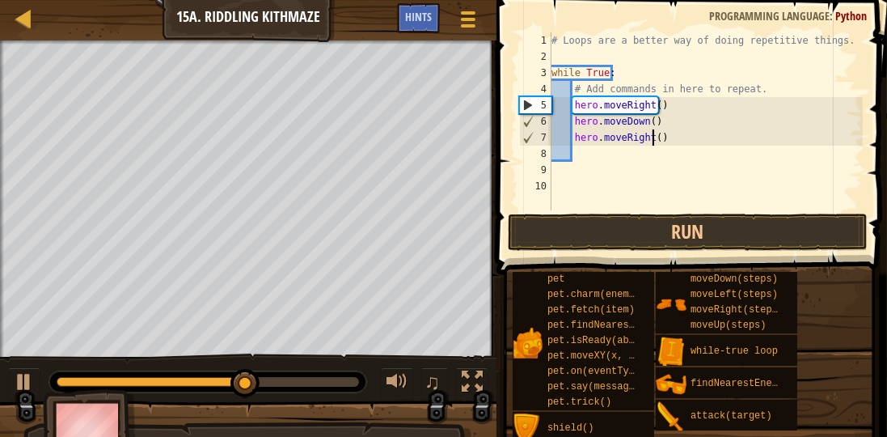
click at [654, 134] on div "# Loops are a better way of doing repetitive things. while True : # Add command…" at bounding box center [705, 137] width 315 height 210
type textarea "hero.moveRight(2)"
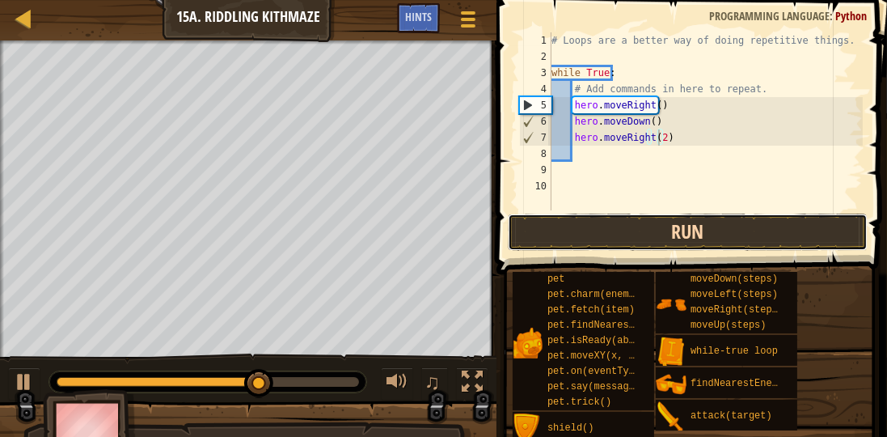
click at [661, 244] on button "Run" at bounding box center [688, 231] width 360 height 37
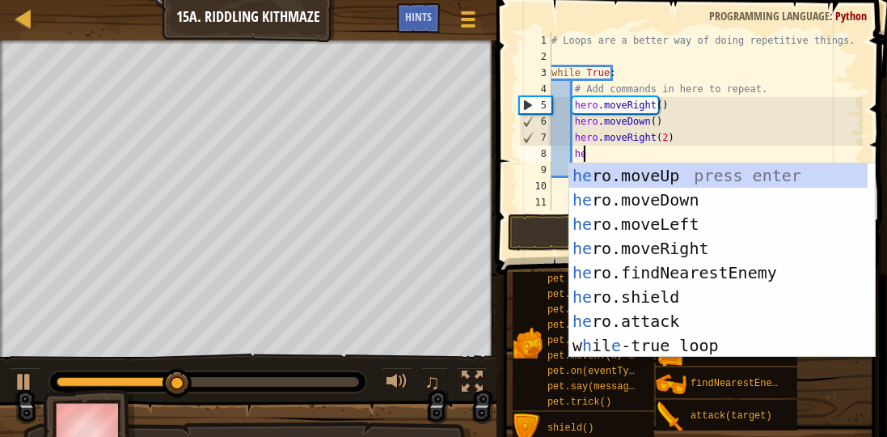
scroll to position [7, 2]
type textarea "hero"
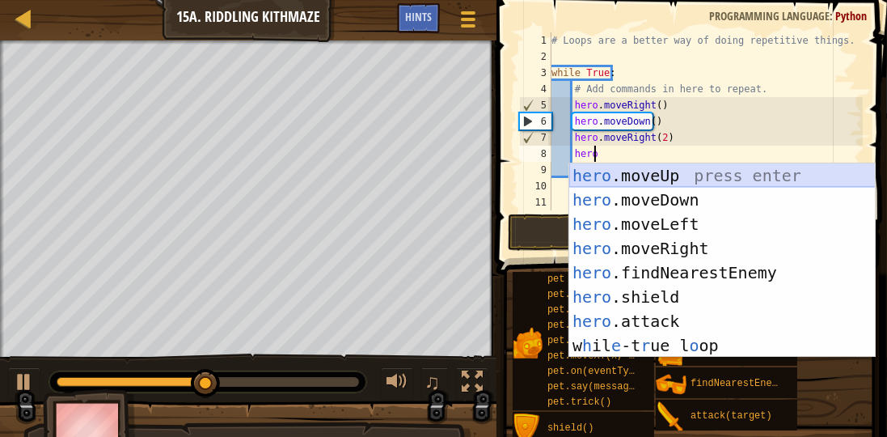
click at [639, 175] on div "hero .moveUp press enter hero .moveDown press enter hero .moveLeft press enter …" at bounding box center [722, 284] width 306 height 243
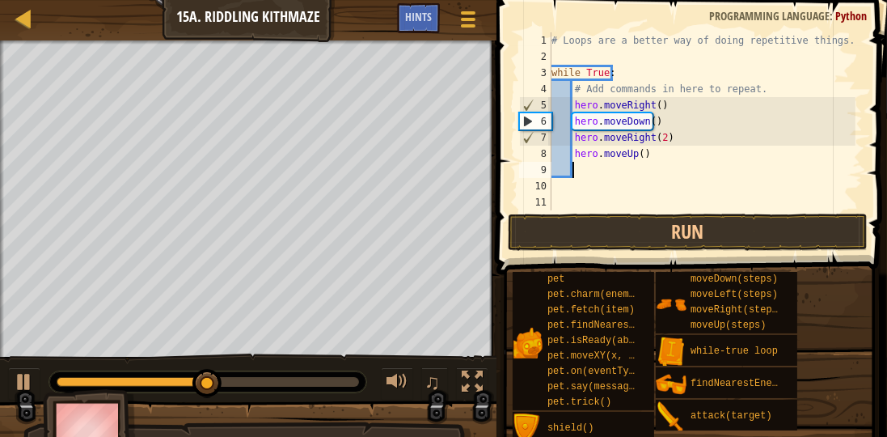
scroll to position [7, 1]
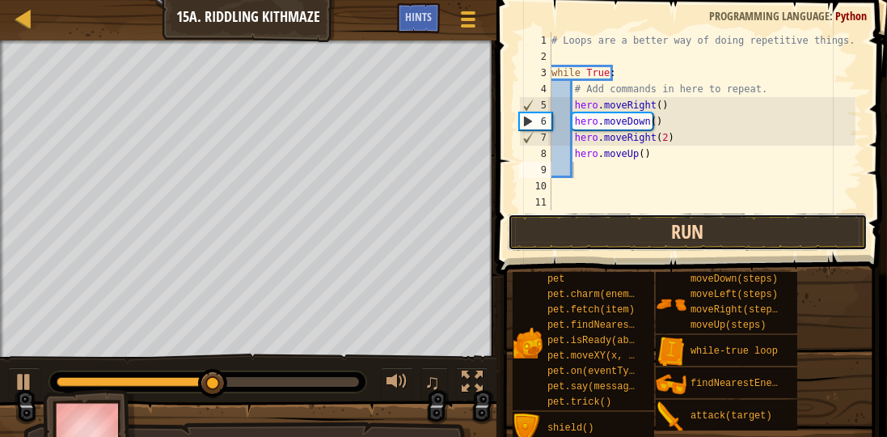
click at [619, 236] on button "Run" at bounding box center [688, 231] width 360 height 37
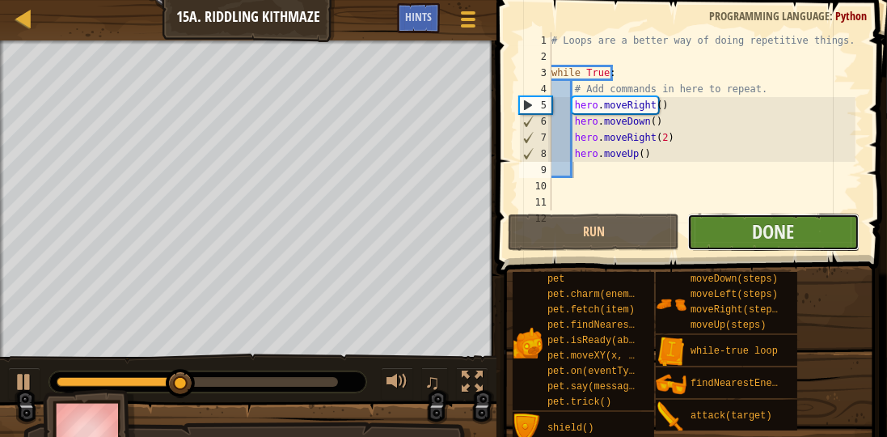
drag, startPoint x: 717, startPoint y: 222, endPoint x: 746, endPoint y: 231, distance: 29.9
click at [746, 231] on button "Done" at bounding box center [772, 231] width 171 height 37
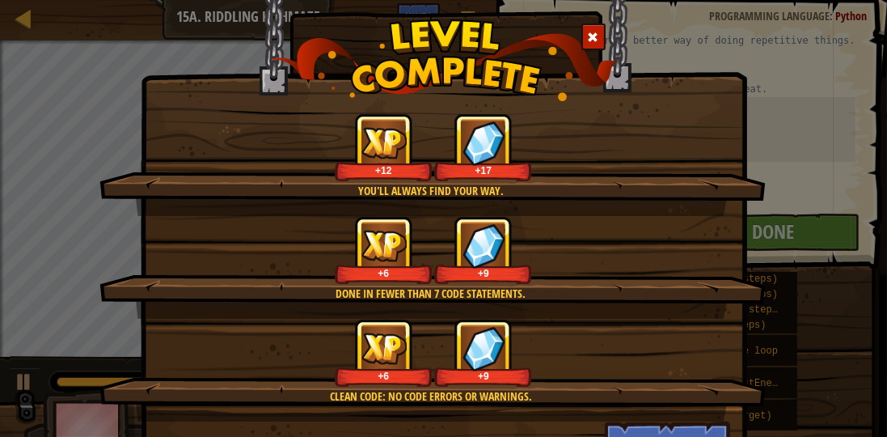
scroll to position [73, 0]
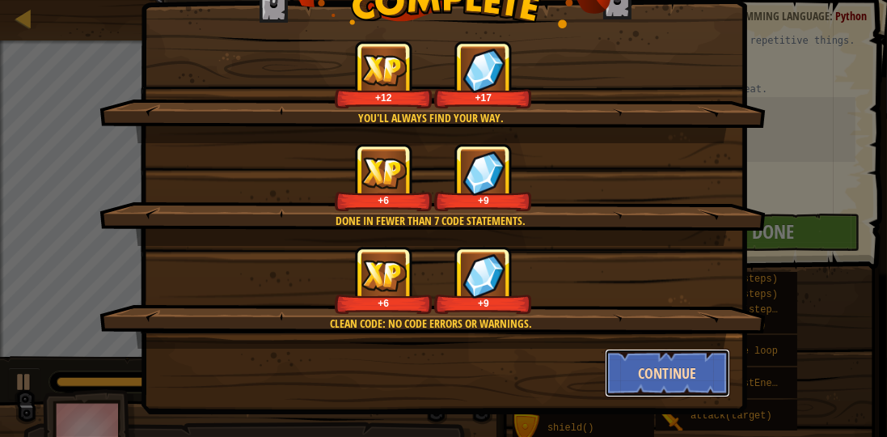
click at [671, 360] on button "Continue" at bounding box center [667, 373] width 125 height 49
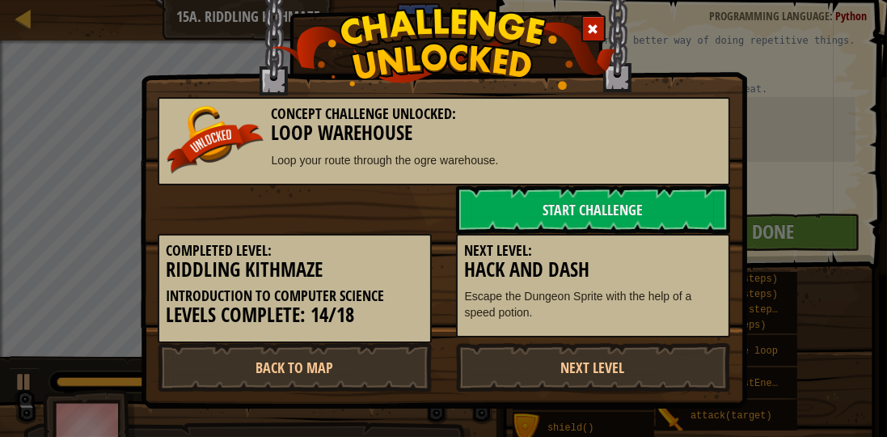
scroll to position [0, 0]
drag, startPoint x: 549, startPoint y: 322, endPoint x: 543, endPoint y: 341, distance: 20.2
click at [547, 330] on div "Next Level: Hack and Dash Escape the Dungeon Sprite with the help of a speed po…" at bounding box center [593, 286] width 274 height 104
click at [543, 346] on link "Next Level" at bounding box center [593, 367] width 274 height 49
click at [543, 343] on link "Next Level" at bounding box center [593, 367] width 274 height 49
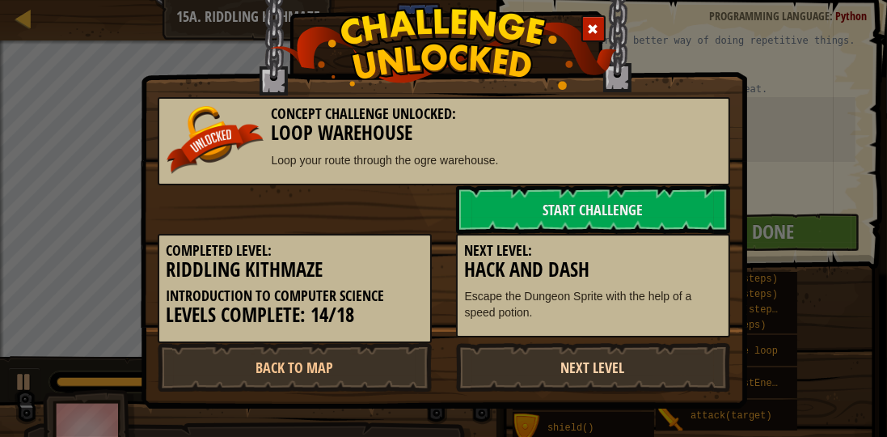
click at [539, 345] on link "Next Level" at bounding box center [593, 367] width 274 height 49
click at [535, 338] on div "Completed Level: Riddling Kithmaze Introduction to Computer Science Levels Comp…" at bounding box center [444, 288] width 597 height 109
click at [543, 363] on link "Next Level" at bounding box center [593, 367] width 274 height 49
click at [548, 366] on link "Next Level" at bounding box center [593, 367] width 274 height 49
click at [547, 368] on link "Next Level" at bounding box center [593, 367] width 274 height 49
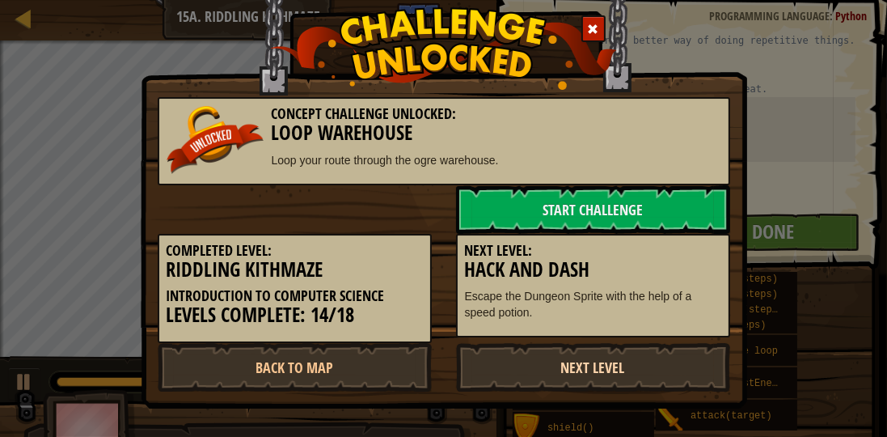
click at [540, 374] on link "Next Level" at bounding box center [593, 367] width 274 height 49
click at [539, 367] on link "Next Level" at bounding box center [593, 367] width 274 height 49
click at [577, 357] on link "Next Level" at bounding box center [593, 367] width 274 height 49
drag, startPoint x: 577, startPoint y: 361, endPoint x: 580, endPoint y: 340, distance: 21.3
click at [580, 364] on link "Next Level" at bounding box center [593, 367] width 274 height 49
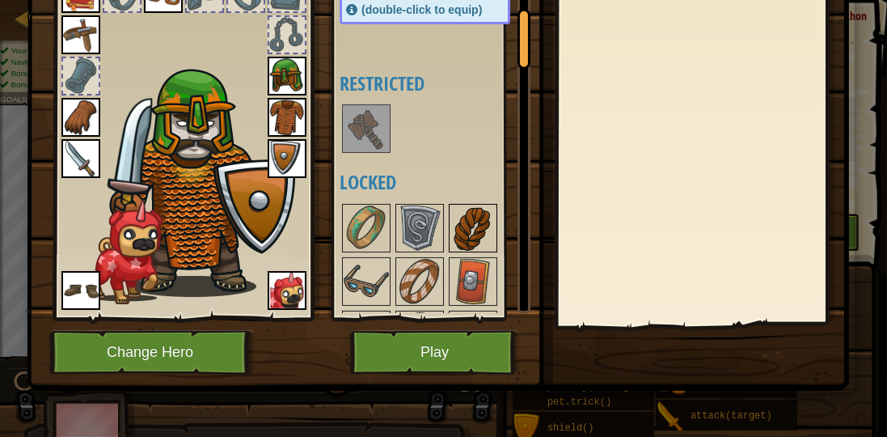
scroll to position [416, 0]
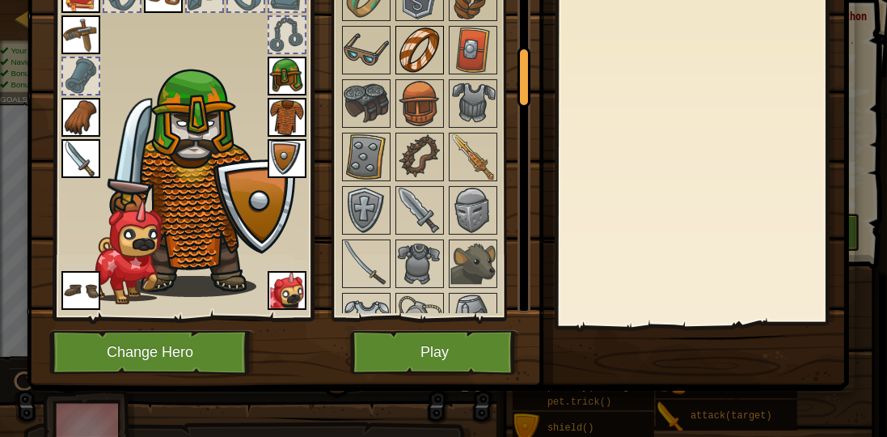
click at [439, 59] on div at bounding box center [419, 50] width 49 height 49
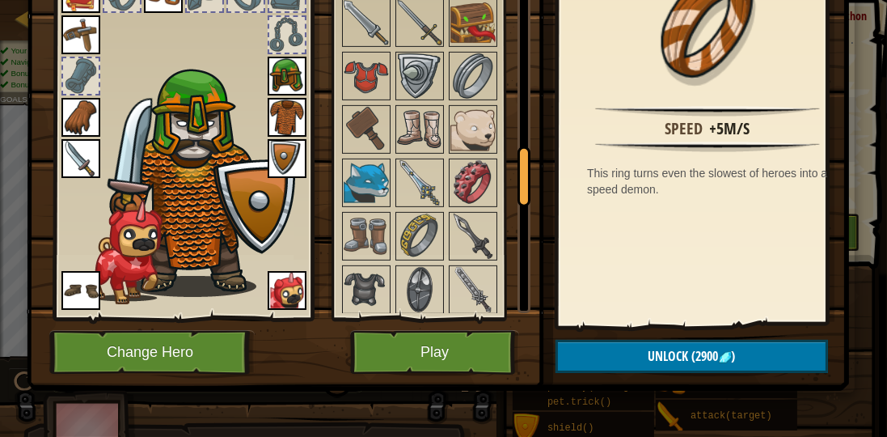
scroll to position [1016, 0]
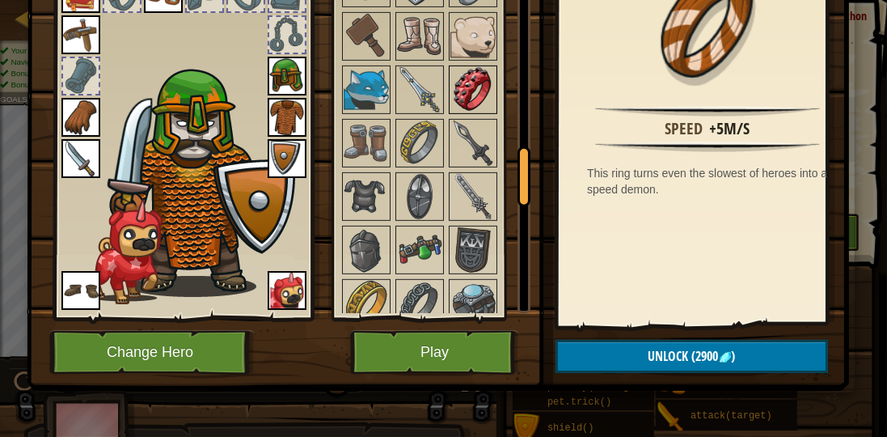
click at [466, 79] on img at bounding box center [472, 89] width 45 height 45
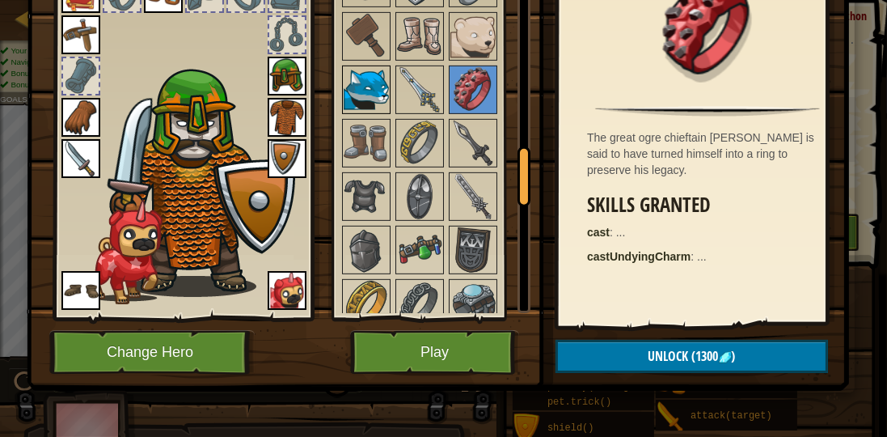
click at [369, 72] on img at bounding box center [366, 89] width 45 height 45
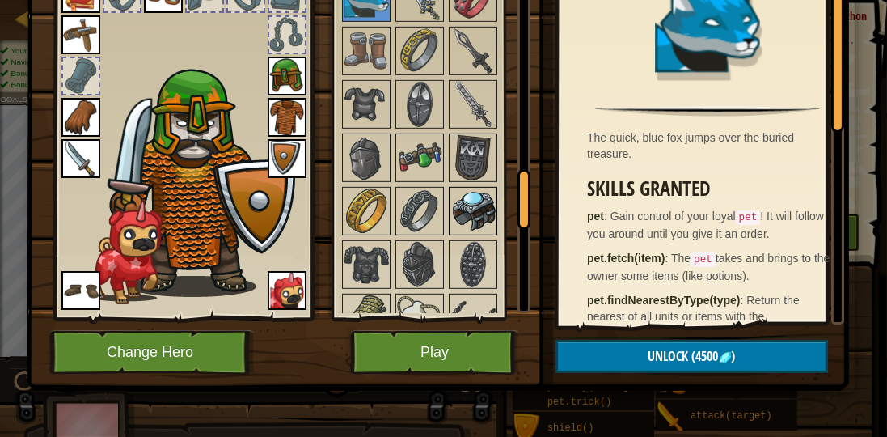
scroll to position [1155, 0]
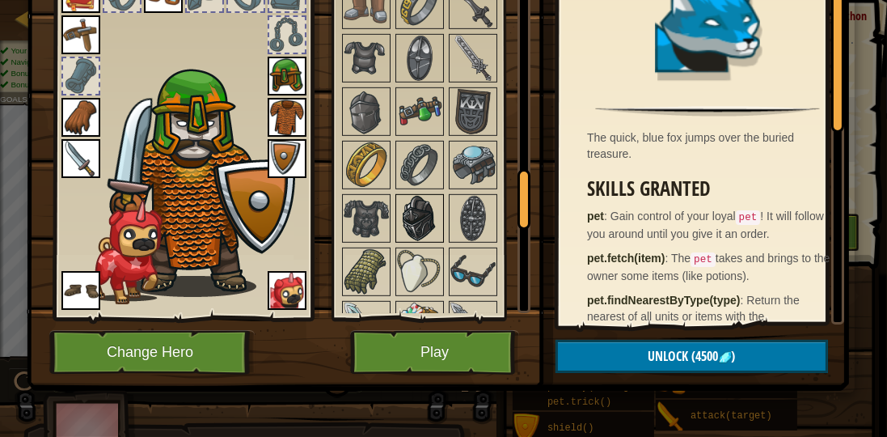
click at [408, 196] on img at bounding box center [419, 218] width 45 height 45
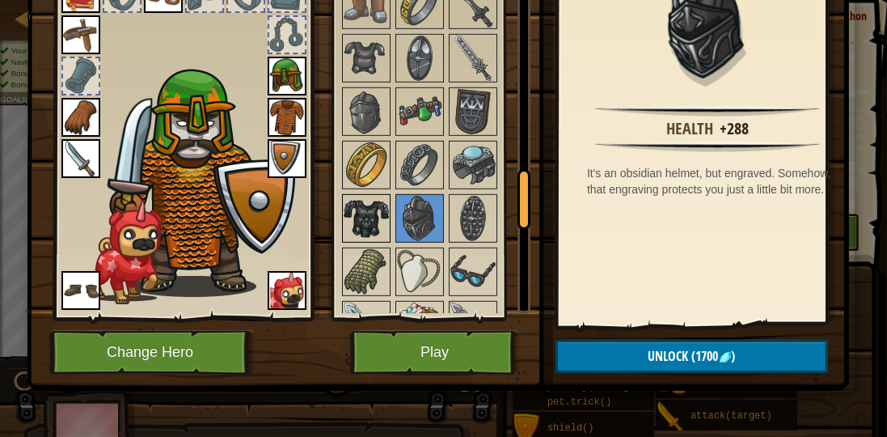
click at [370, 196] on img at bounding box center [366, 218] width 45 height 45
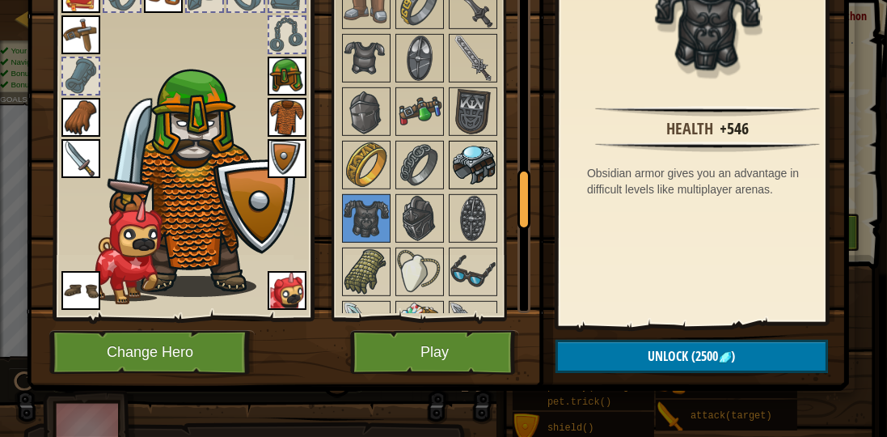
click at [466, 142] on img at bounding box center [472, 164] width 45 height 45
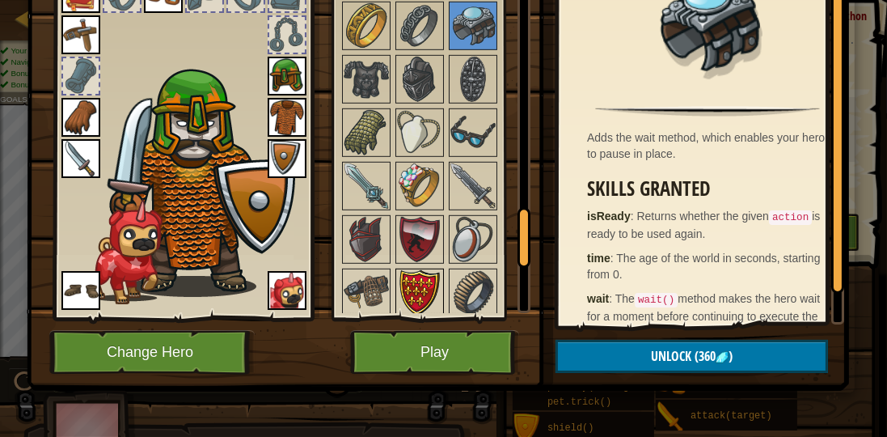
scroll to position [1386, 0]
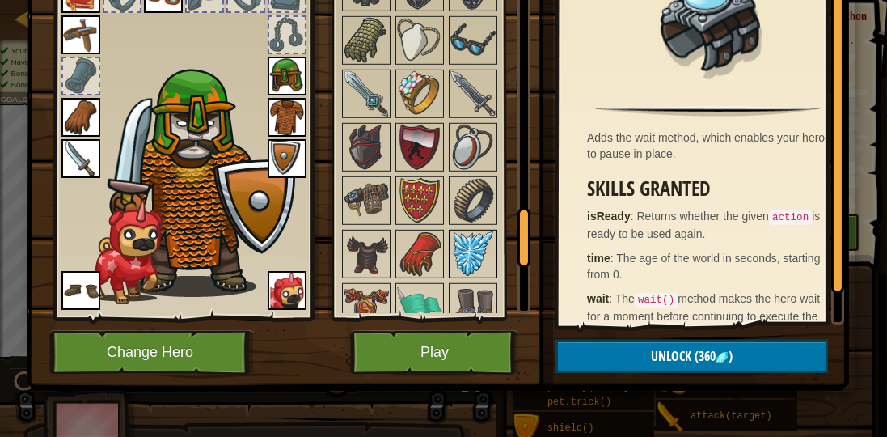
click at [488, 247] on img at bounding box center [472, 253] width 45 height 45
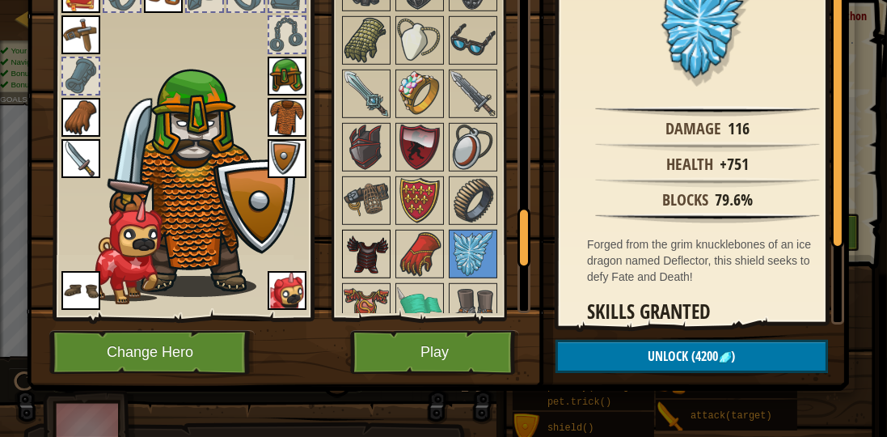
click at [358, 241] on img at bounding box center [366, 253] width 45 height 45
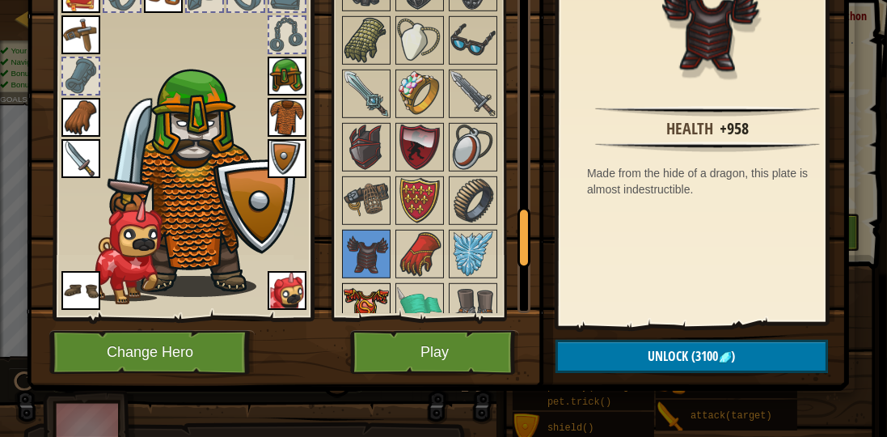
drag, startPoint x: 363, startPoint y: 276, endPoint x: 376, endPoint y: 268, distance: 14.8
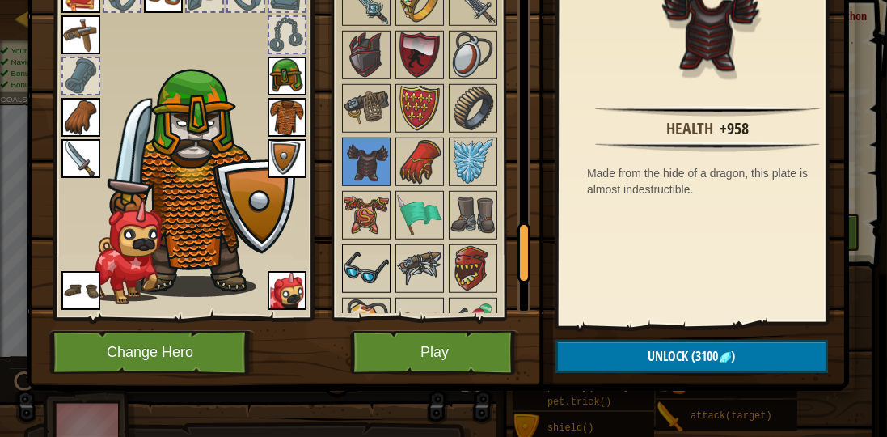
drag, startPoint x: 376, startPoint y: 268, endPoint x: 380, endPoint y: 254, distance: 15.1
click at [378, 246] on img at bounding box center [366, 268] width 45 height 45
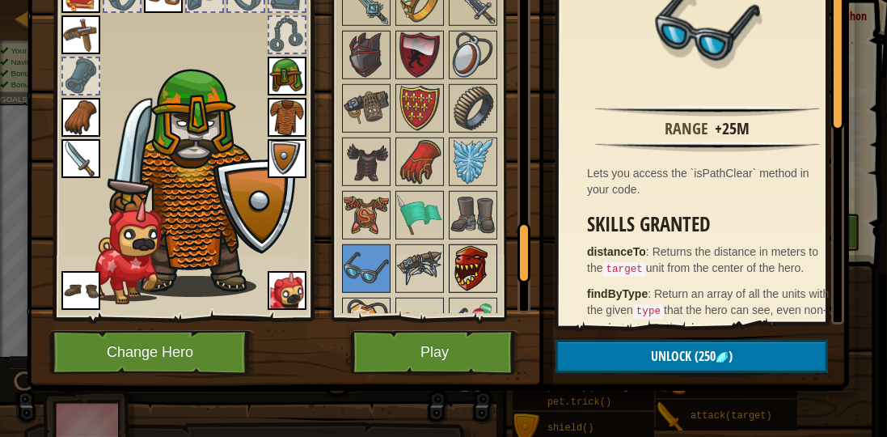
click at [467, 249] on img at bounding box center [472, 268] width 45 height 45
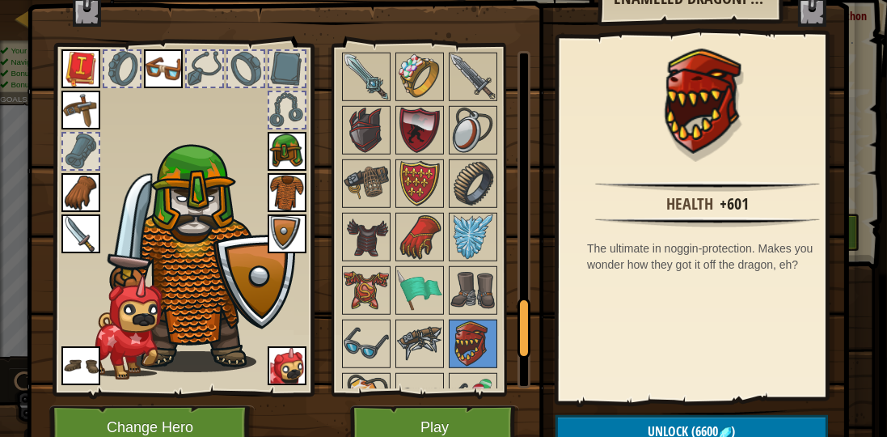
scroll to position [0, 0]
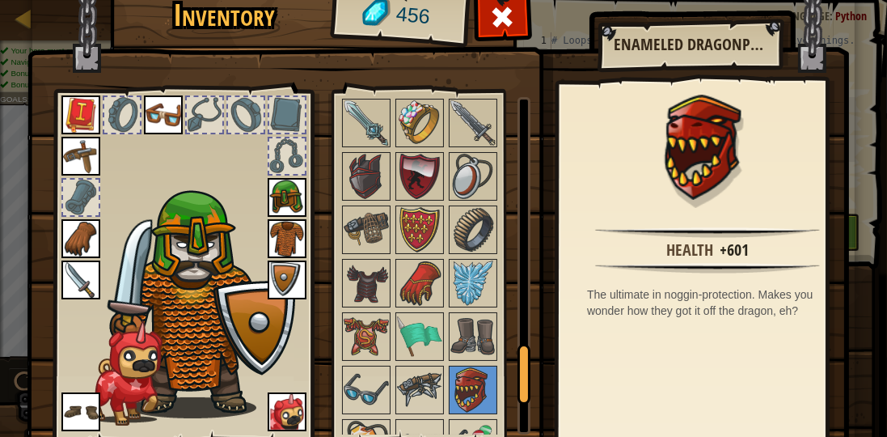
drag, startPoint x: 676, startPoint y: 72, endPoint x: 674, endPoint y: 64, distance: 8.4
drag, startPoint x: 674, startPoint y: 64, endPoint x: 342, endPoint y: 32, distance: 333.1
drag, startPoint x: 375, startPoint y: 15, endPoint x: 393, endPoint y: 18, distance: 18.1
click at [422, 7] on div "456" at bounding box center [399, 15] width 133 height 65
click at [408, 15] on span "456" at bounding box center [413, 16] width 36 height 32
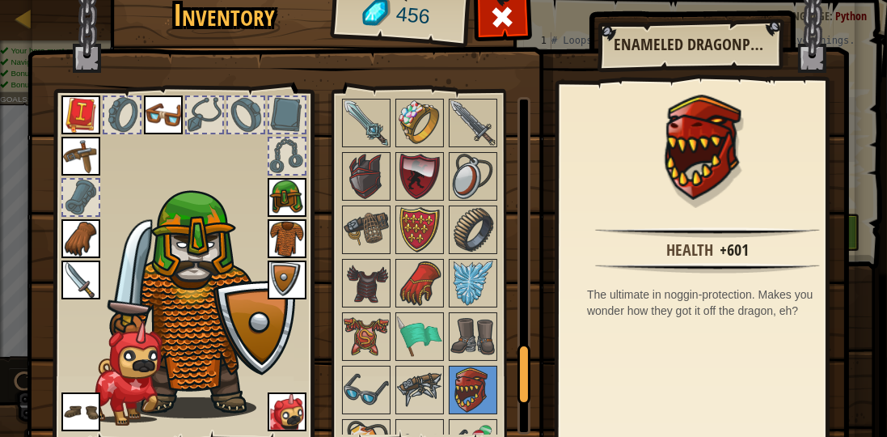
drag, startPoint x: 272, startPoint y: 126, endPoint x: 273, endPoint y: 116, distance: 9.7
drag, startPoint x: 273, startPoint y: 113, endPoint x: 450, endPoint y: 32, distance: 193.9
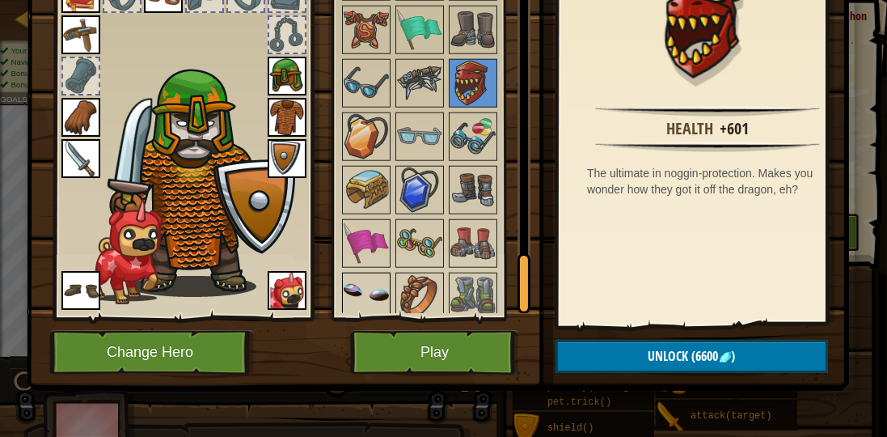
scroll to position [1703, 0]
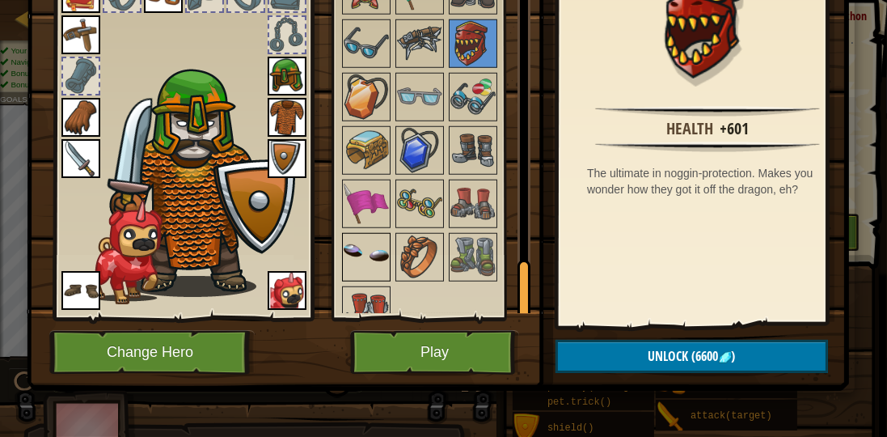
click at [358, 234] on img at bounding box center [366, 256] width 45 height 45
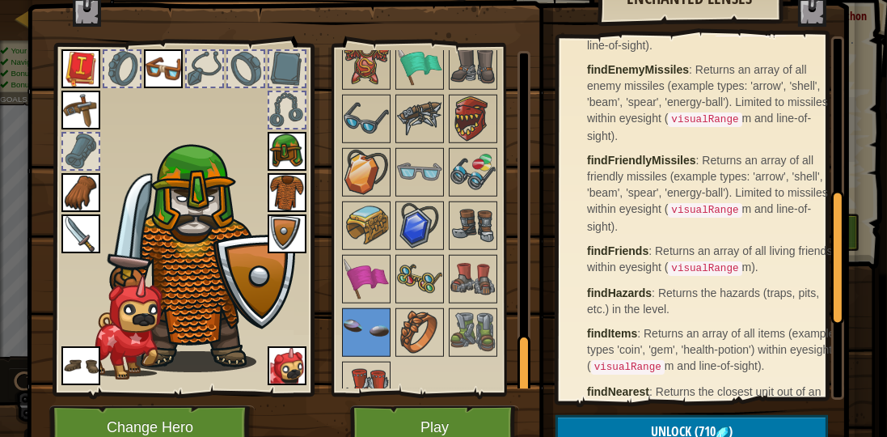
scroll to position [92, 0]
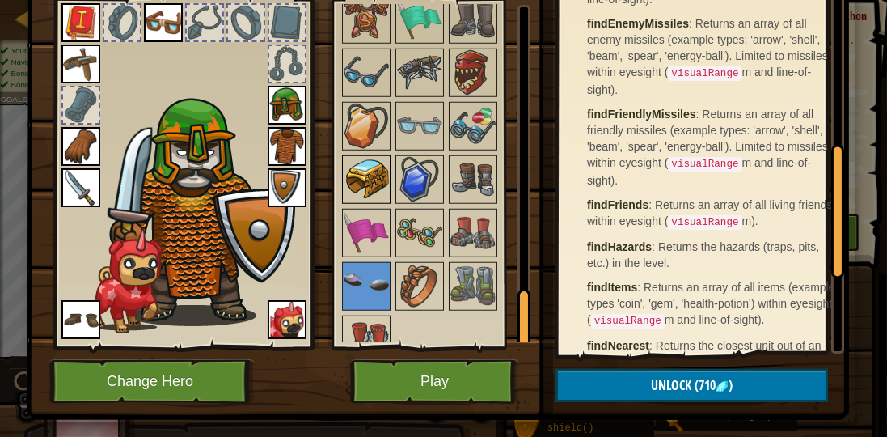
click at [378, 168] on img at bounding box center [366, 179] width 45 height 45
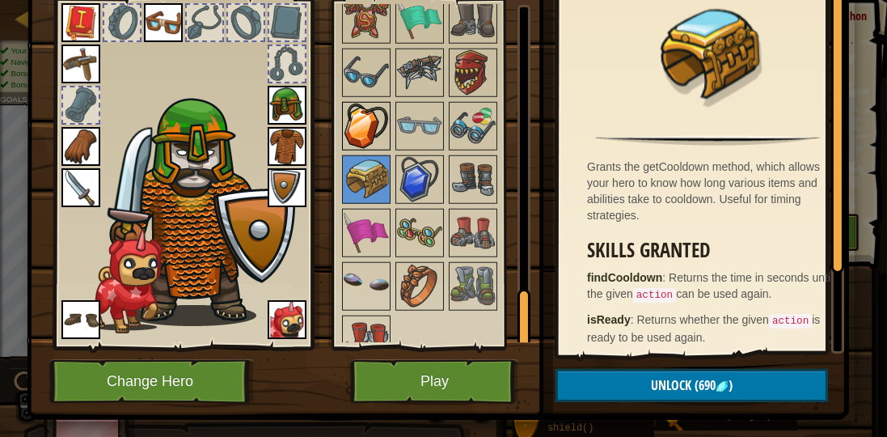
click at [344, 103] on img at bounding box center [366, 125] width 45 height 45
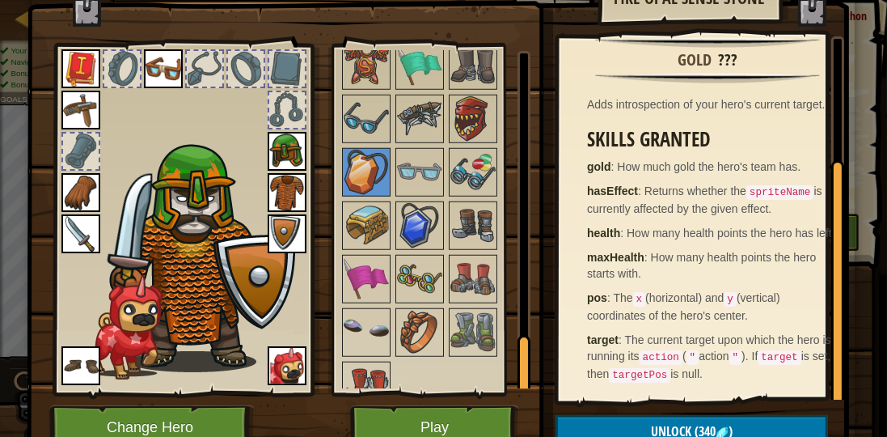
scroll to position [121, 0]
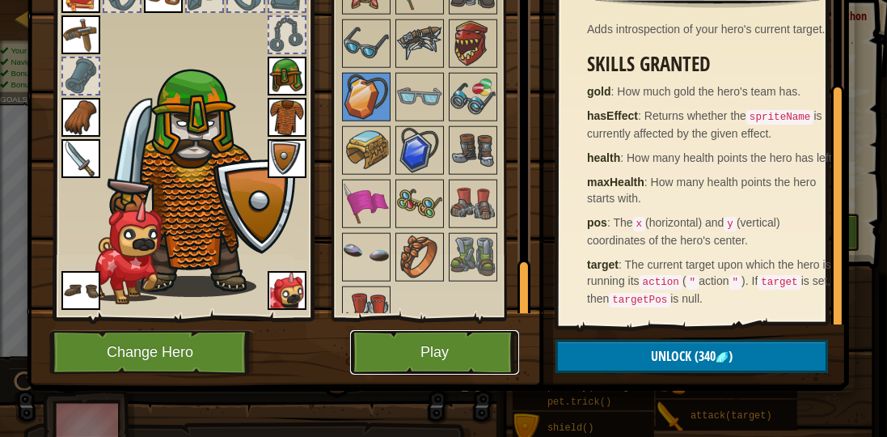
click at [476, 343] on button "Play" at bounding box center [434, 352] width 169 height 44
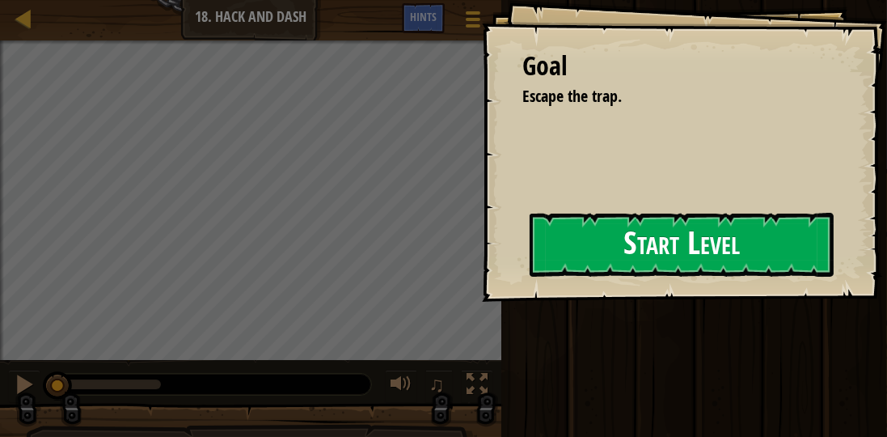
click at [569, 217] on div "Goal Escape the trap. Start Level Error loading from server. Try refreshing the…" at bounding box center [684, 151] width 405 height 302
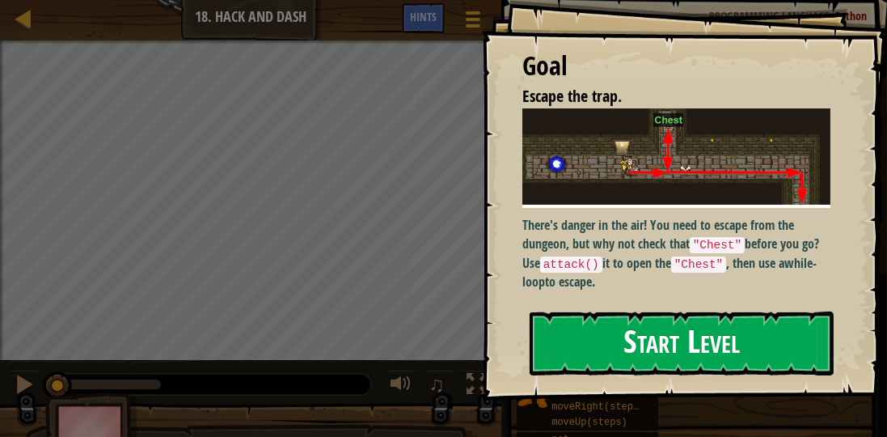
click at [564, 311] on button "Start Level" at bounding box center [682, 343] width 304 height 64
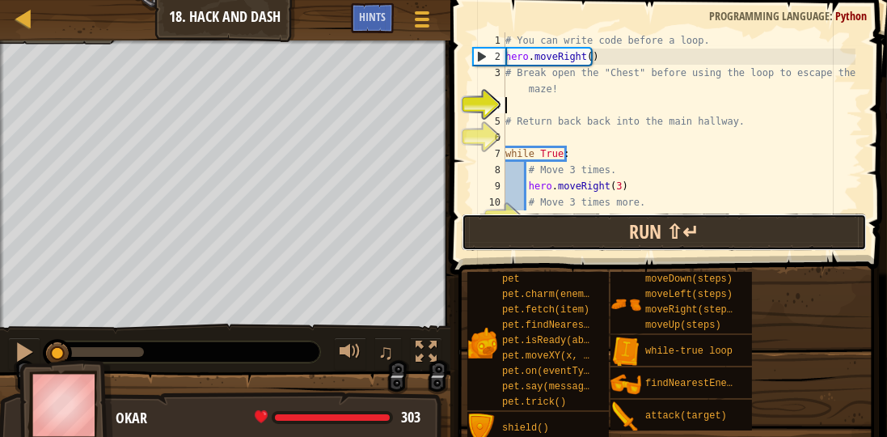
click at [561, 223] on button "Run ⇧↵" at bounding box center [664, 231] width 405 height 37
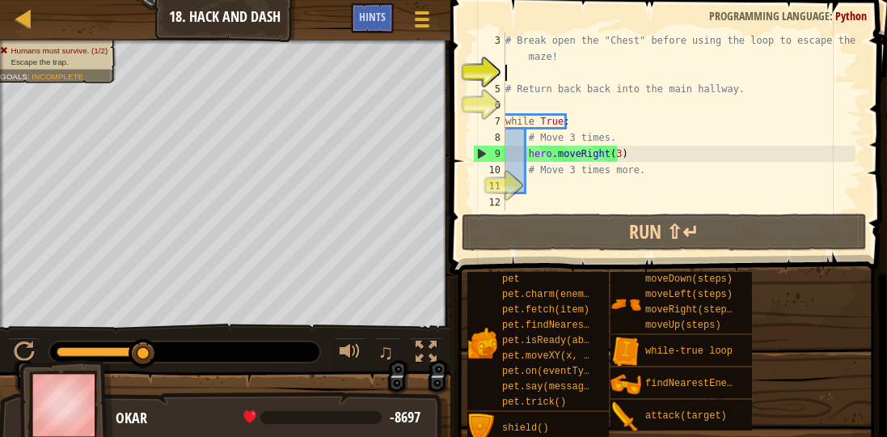
scroll to position [32, 0]
click at [651, 204] on div "# Break open the "Chest" before using the loop to escape the maze! # Return bac…" at bounding box center [678, 145] width 353 height 226
click at [606, 184] on div "# Break open the "Chest" before using the loop to escape the maze! # Return bac…" at bounding box center [678, 145] width 353 height 226
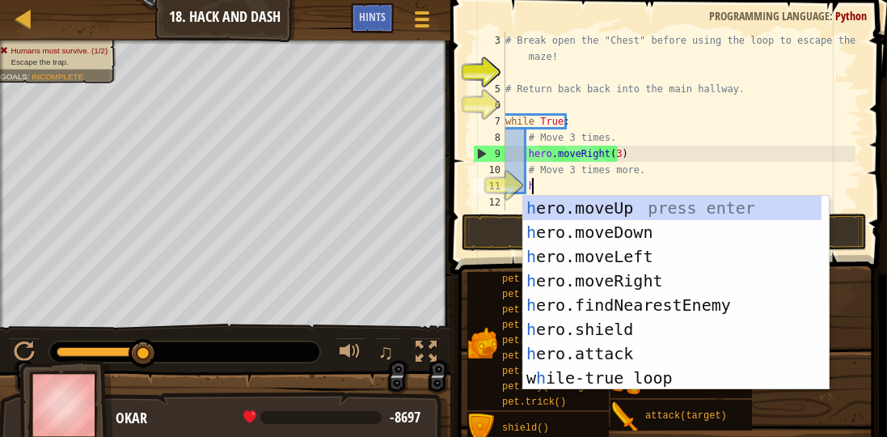
scroll to position [7, 2]
type textarea "hero"
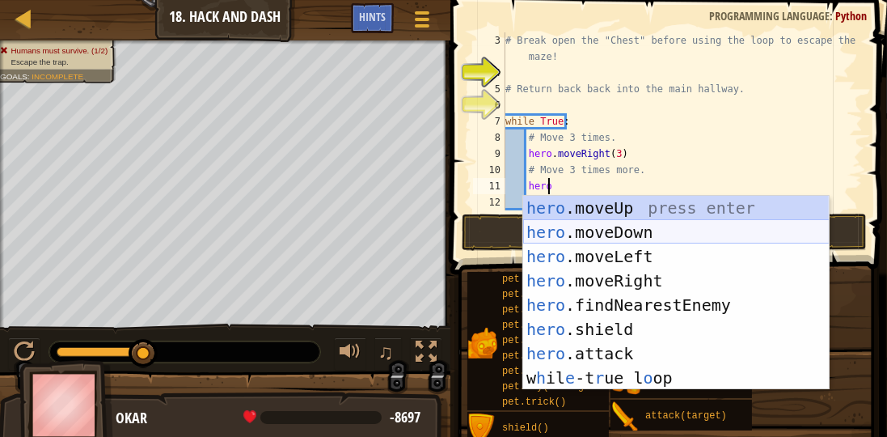
click at [603, 233] on div "hero .moveUp press enter hero .moveDown press enter hero .moveLeft press enter …" at bounding box center [676, 317] width 306 height 243
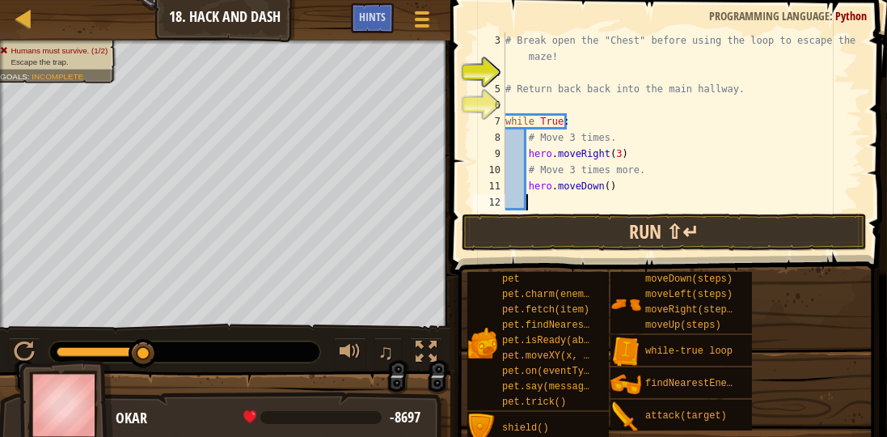
scroll to position [7, 1]
click at [599, 184] on div "# Break open the "Chest" before using the loop to escape the maze! # Return bac…" at bounding box center [678, 145] width 353 height 226
click at [547, 189] on div "# Break open the "Chest" before using the loop to escape the maze! # Return bac…" at bounding box center [678, 145] width 353 height 226
type textarea "hero.moveDown(3)"
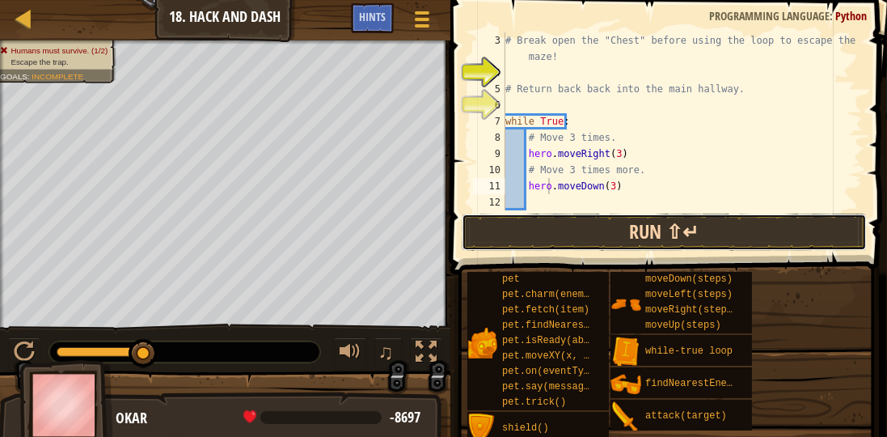
click at [622, 238] on button "Run ⇧↵" at bounding box center [664, 231] width 405 height 37
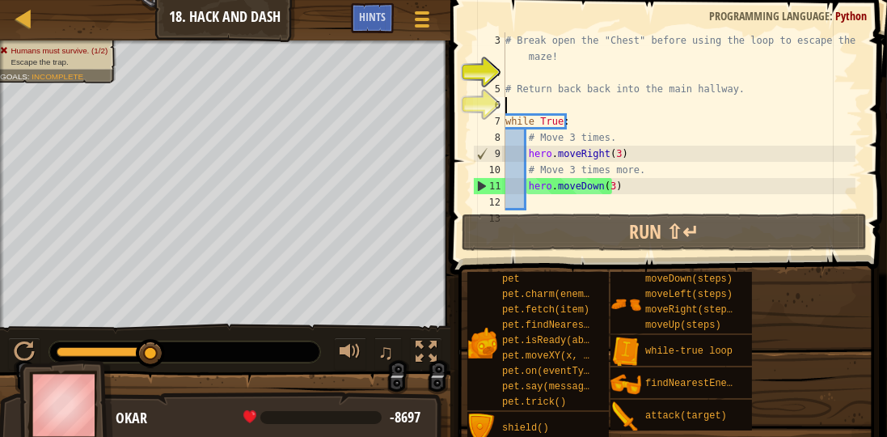
click at [526, 111] on div "# Break open the "Chest" before using the loop to escape the maze! # Return bac…" at bounding box center [678, 145] width 353 height 226
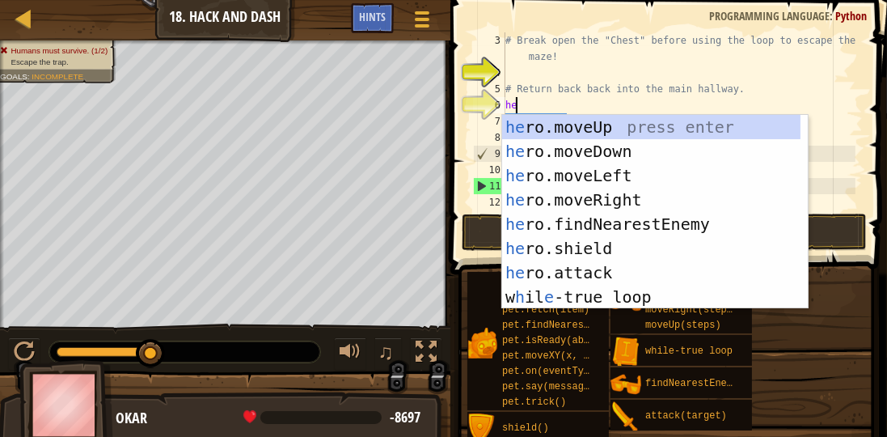
scroll to position [7, 0]
type textarea "hero"
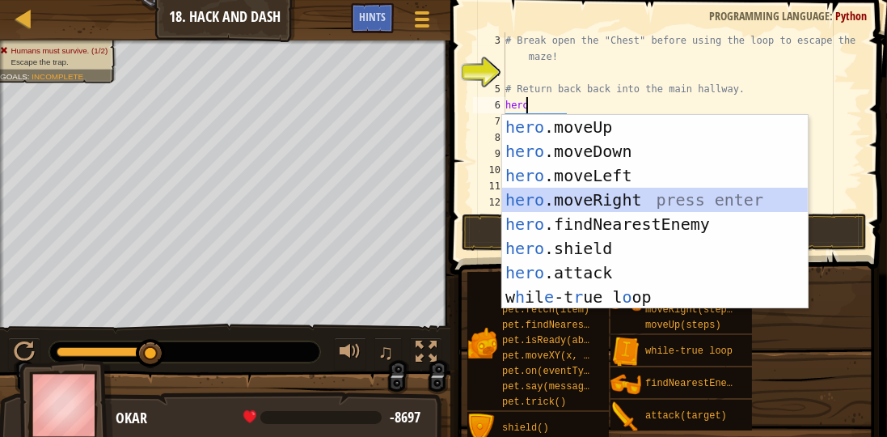
click at [547, 201] on div "hero .moveUp press enter hero .moveDown press enter hero .moveLeft press enter …" at bounding box center [655, 236] width 306 height 243
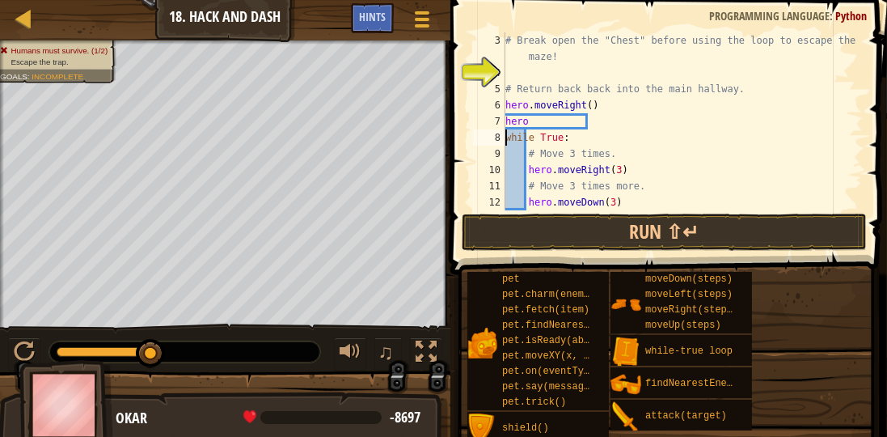
click at [551, 117] on div "# Break open the "Chest" before using the loop to escape the maze! # Return bac…" at bounding box center [678, 145] width 353 height 226
type textarea "hero"
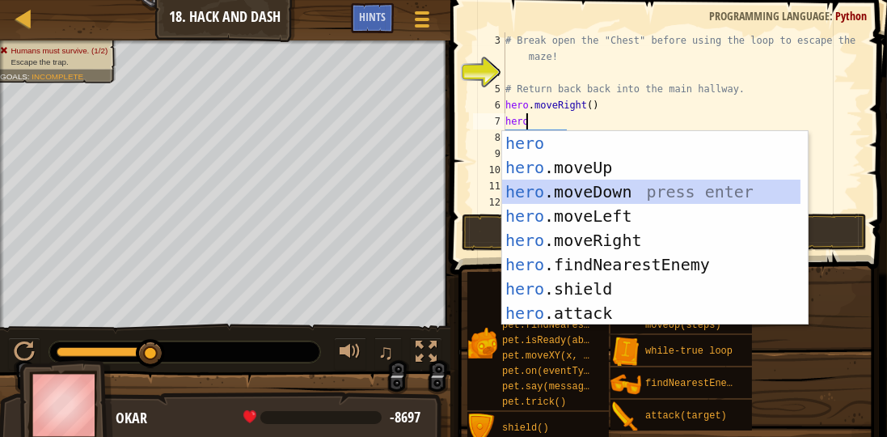
click at [644, 185] on div "hero press enter hero .moveUp press enter hero .moveDown press enter hero .move…" at bounding box center [651, 252] width 299 height 243
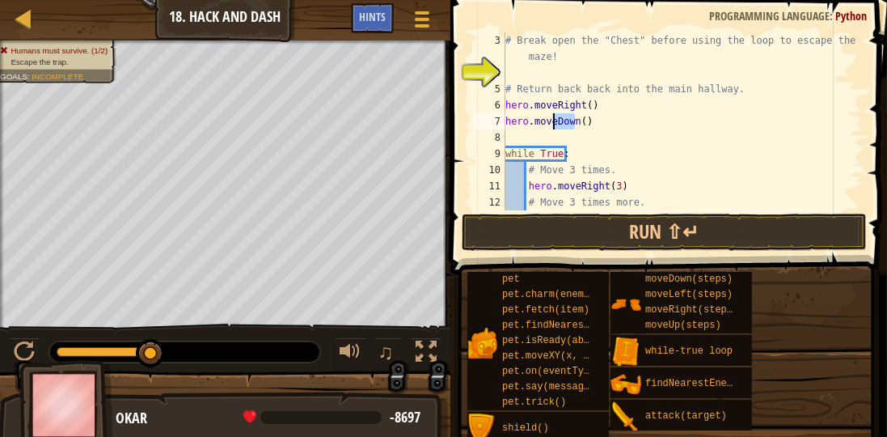
drag, startPoint x: 573, startPoint y: 123, endPoint x: 555, endPoint y: 123, distance: 18.6
click at [555, 123] on div "# Break open the "Chest" before using the loop to escape the maze! # Return bac…" at bounding box center [678, 145] width 353 height 226
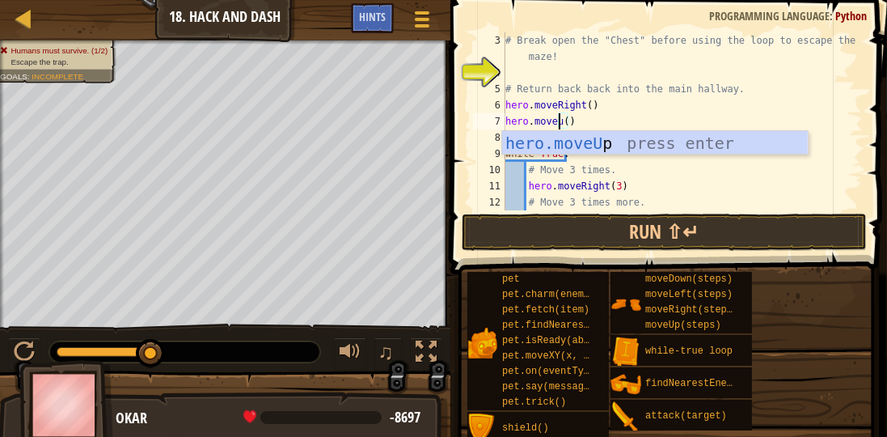
scroll to position [7, 4]
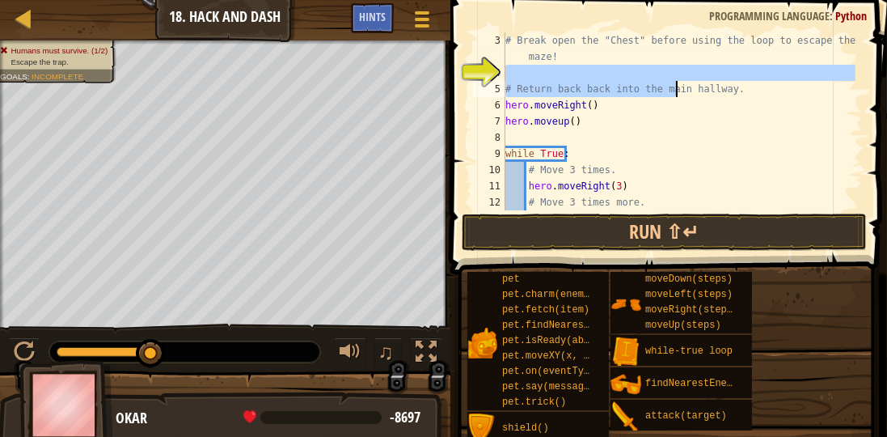
drag, startPoint x: 694, startPoint y: 73, endPoint x: 670, endPoint y: 92, distance: 30.4
click at [675, 87] on div "# Break open the "Chest" before using the loop to escape the maze! # Return bac…" at bounding box center [678, 145] width 353 height 226
click at [621, 126] on div "# Break open the "Chest" before using the loop to escape the maze! # Return bac…" at bounding box center [678, 145] width 353 height 226
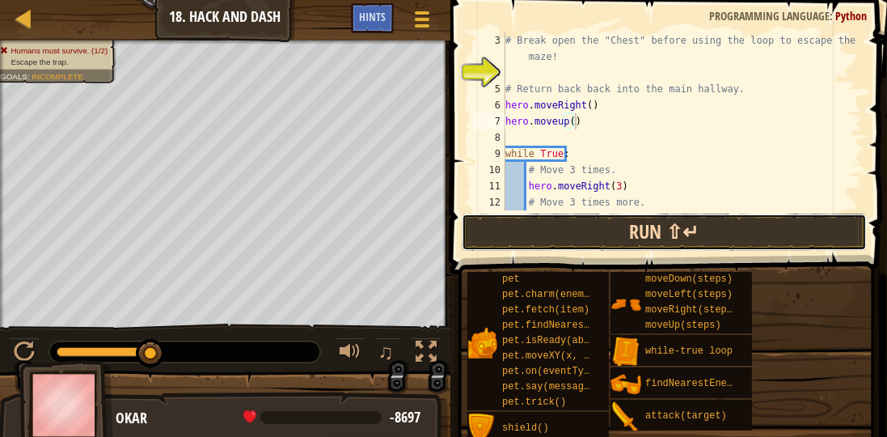
click at [632, 237] on button "Run ⇧↵" at bounding box center [664, 231] width 405 height 37
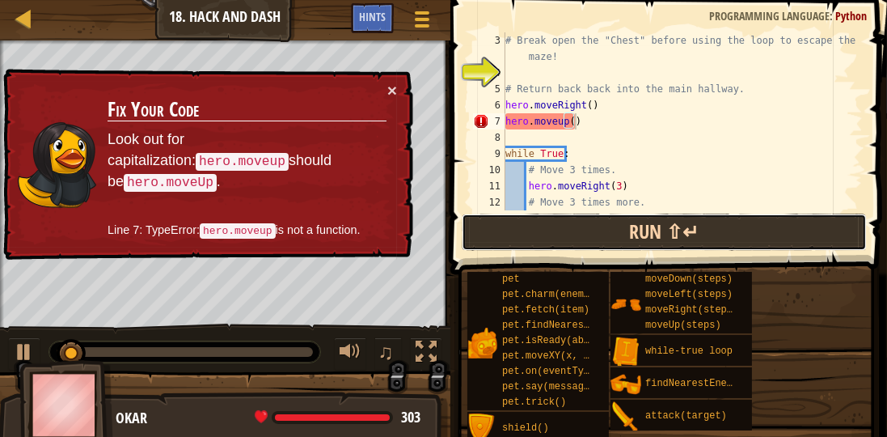
click at [632, 236] on button "Run ⇧↵" at bounding box center [664, 231] width 405 height 37
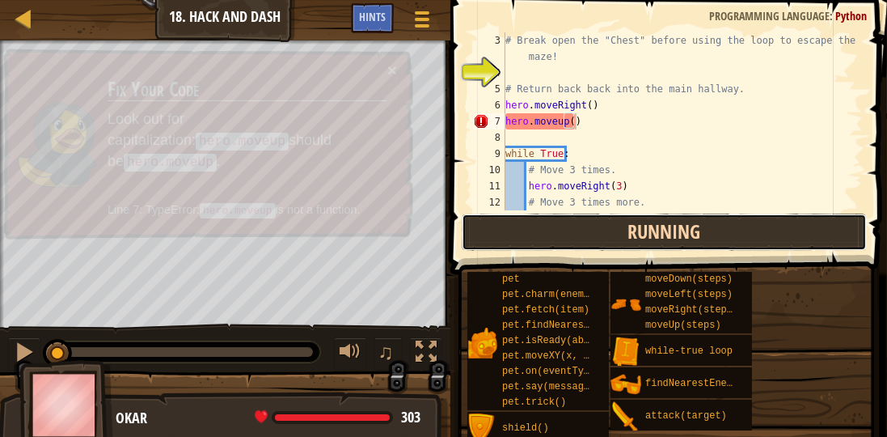
click at [633, 234] on button "Running" at bounding box center [664, 231] width 405 height 37
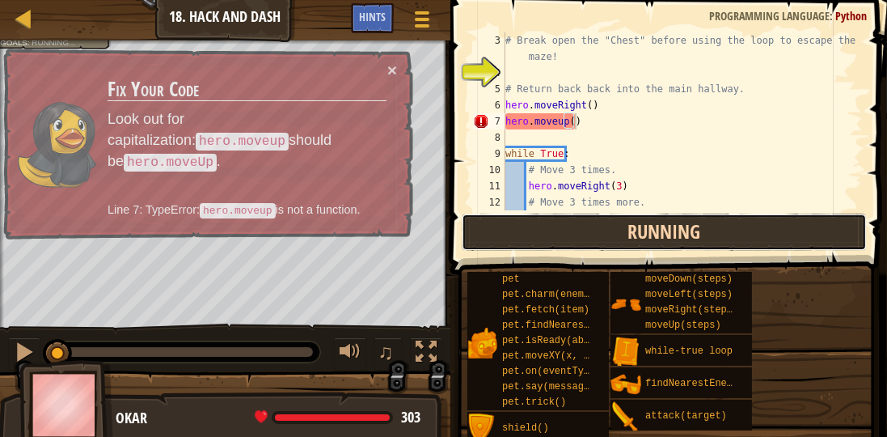
click at [633, 234] on button "Running" at bounding box center [664, 231] width 405 height 37
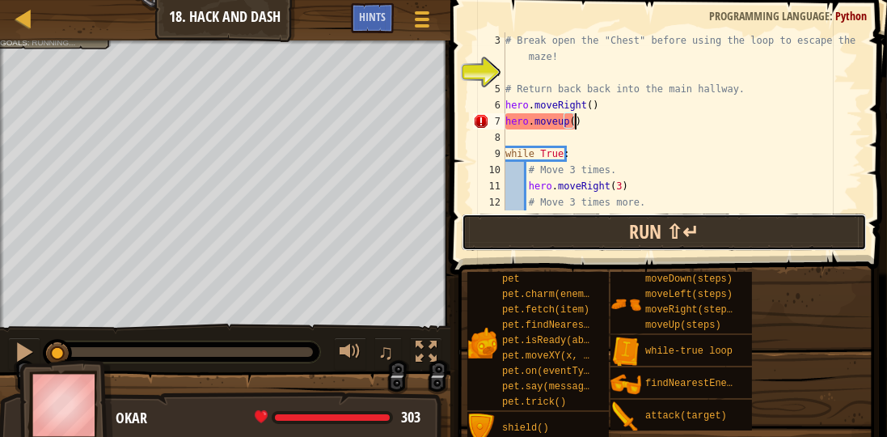
click at [633, 234] on button "Run ⇧↵" at bounding box center [664, 231] width 405 height 37
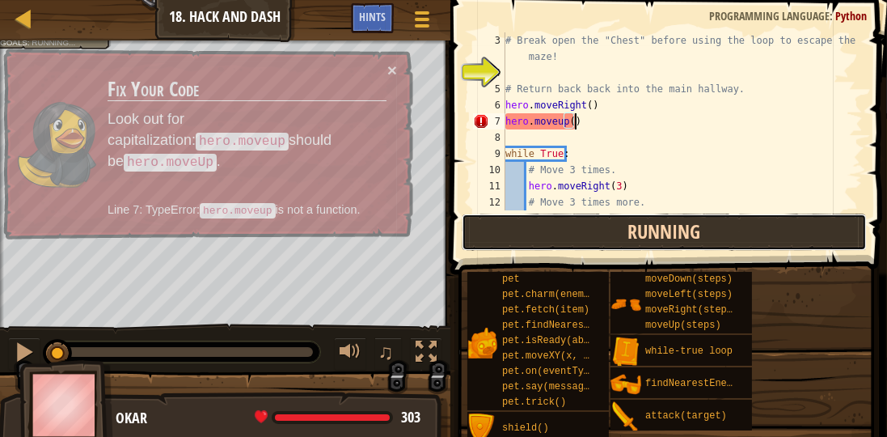
click at [627, 240] on button "Running" at bounding box center [664, 231] width 405 height 37
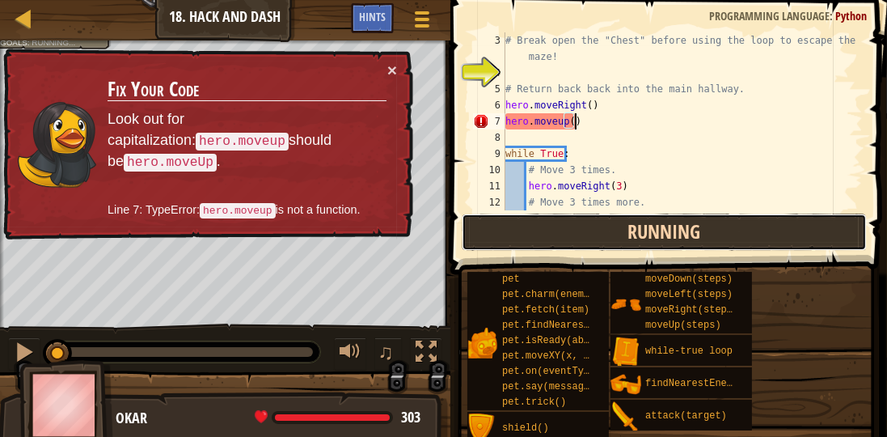
click at [625, 238] on button "Running" at bounding box center [664, 231] width 405 height 37
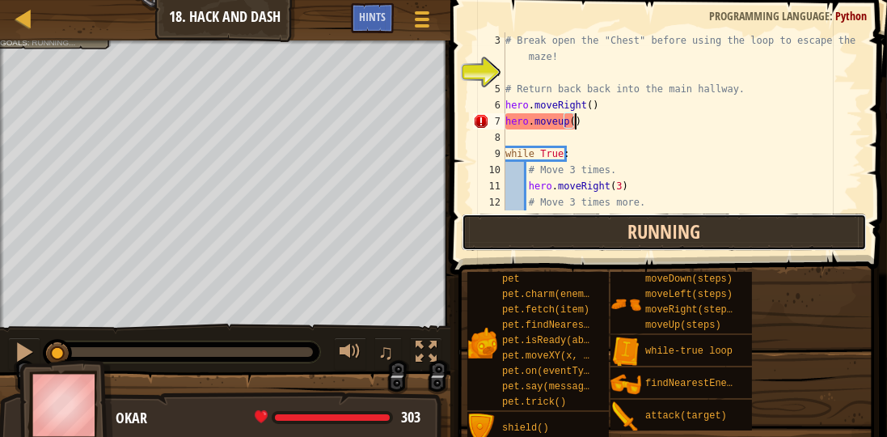
click at [627, 237] on button "Running" at bounding box center [664, 231] width 405 height 37
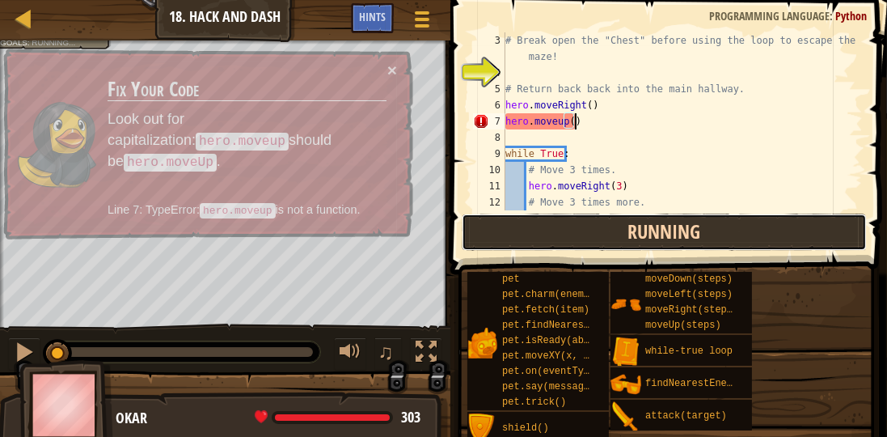
click at [627, 237] on button "Running" at bounding box center [664, 231] width 405 height 37
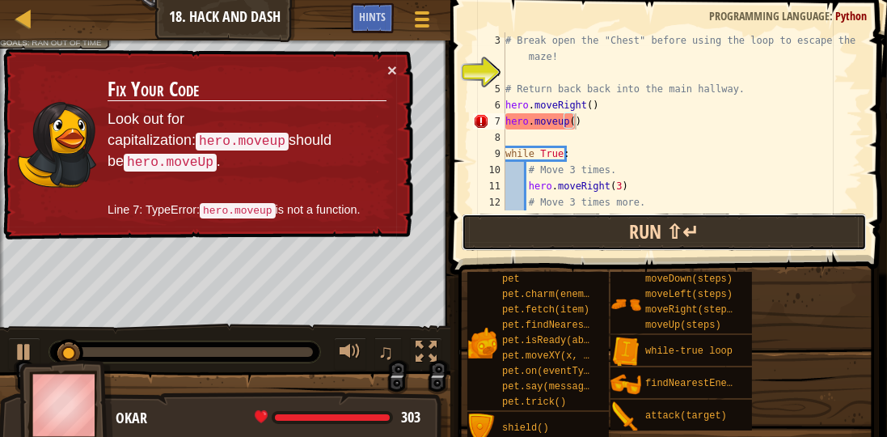
click at [557, 224] on button "Run ⇧↵" at bounding box center [664, 231] width 405 height 37
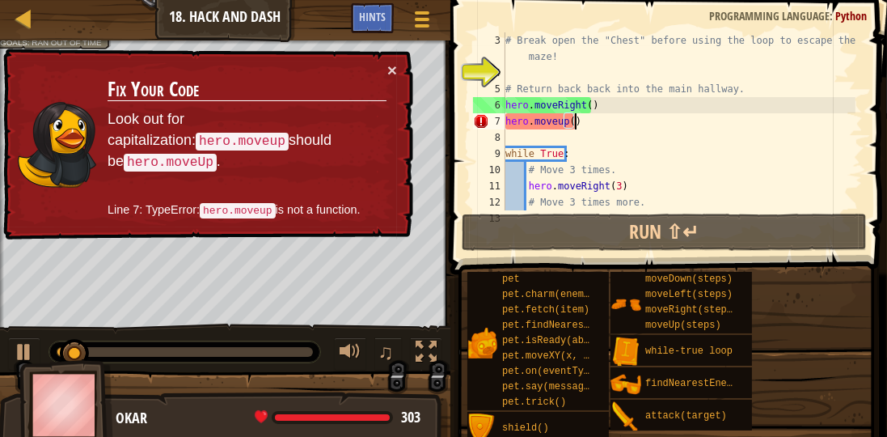
click at [569, 121] on div "# Break open the "Chest" before using the loop to escape the maze! # Return bac…" at bounding box center [678, 145] width 353 height 226
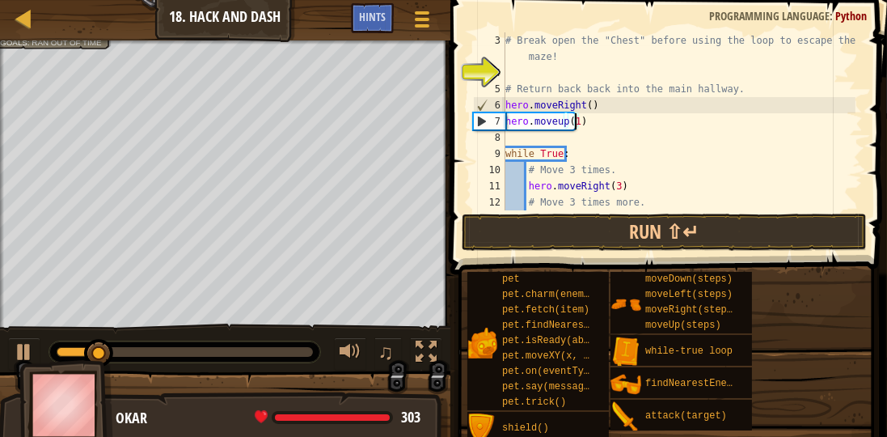
click at [590, 107] on div "# Break open the "Chest" before using the loop to escape the maze! # Return bac…" at bounding box center [678, 145] width 353 height 226
click at [586, 108] on div "# Break open the "Chest" before using the loop to escape the maze! # Return bac…" at bounding box center [678, 145] width 353 height 226
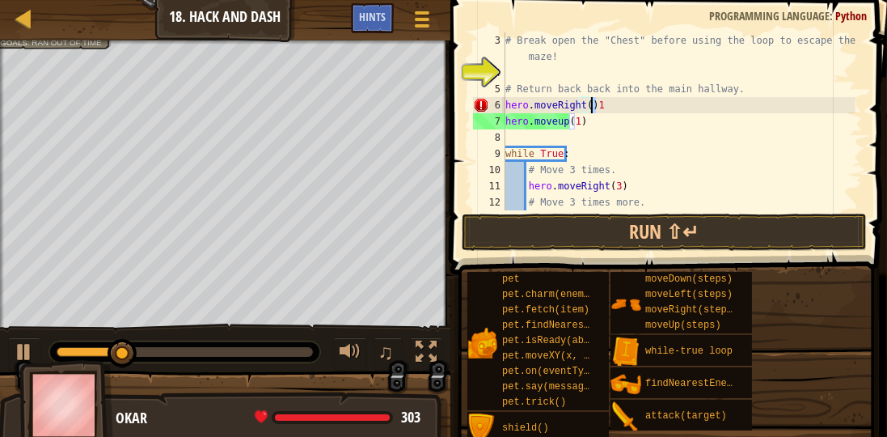
drag, startPoint x: 598, startPoint y: 102, endPoint x: 589, endPoint y: 107, distance: 9.4
click at [589, 107] on div "# Break open the "Chest" before using the loop to escape the maze! # Return bac…" at bounding box center [678, 145] width 353 height 226
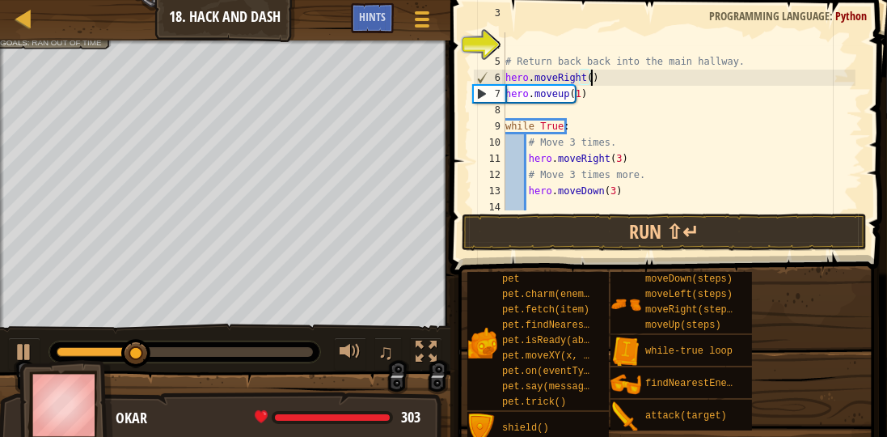
scroll to position [60, 0]
click at [582, 74] on div "# Break open the "Chest" before using the loop to escape the maze! # Return bac…" at bounding box center [678, 118] width 353 height 226
click at [584, 74] on div "# Break open the "Chest" before using the loop to escape the maze! # Return bac…" at bounding box center [678, 118] width 353 height 226
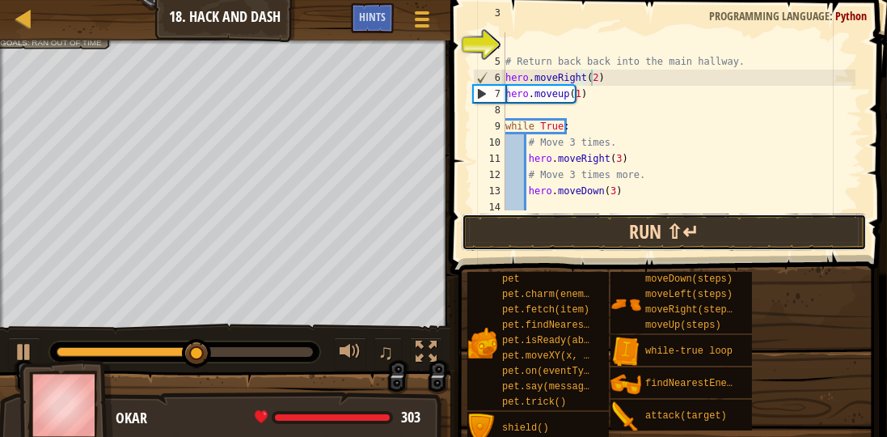
click at [587, 240] on button "Run ⇧↵" at bounding box center [664, 231] width 405 height 37
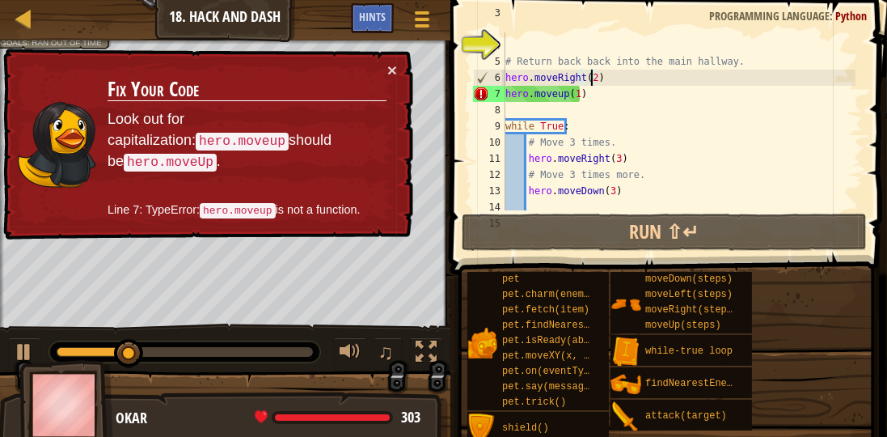
scroll to position [7, 6]
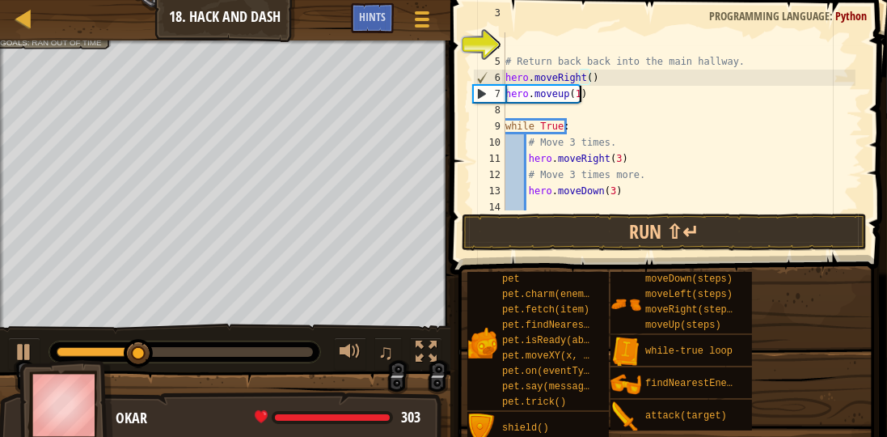
click at [578, 96] on div "# Break open the "Chest" before using the loop to escape the maze! # Return bac…" at bounding box center [678, 118] width 353 height 226
click at [574, 96] on div "# Break open the "Chest" before using the loop to escape the maze! # Return bac…" at bounding box center [678, 118] width 353 height 226
drag, startPoint x: 347, startPoint y: 23, endPoint x: 364, endPoint y: 15, distance: 19.2
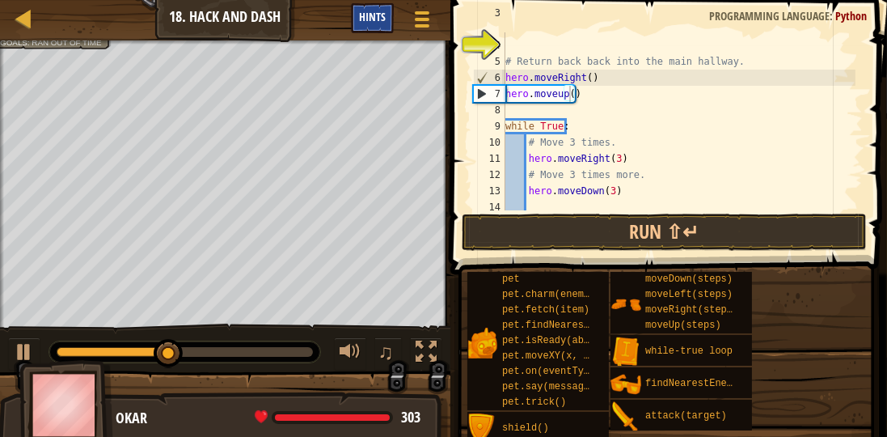
click at [350, 23] on div "Map Introduction to Computer Science 18. Hack and Dash Game Menu Done Hints" at bounding box center [225, 20] width 450 height 40
click at [365, 14] on span "Hints" at bounding box center [372, 16] width 27 height 15
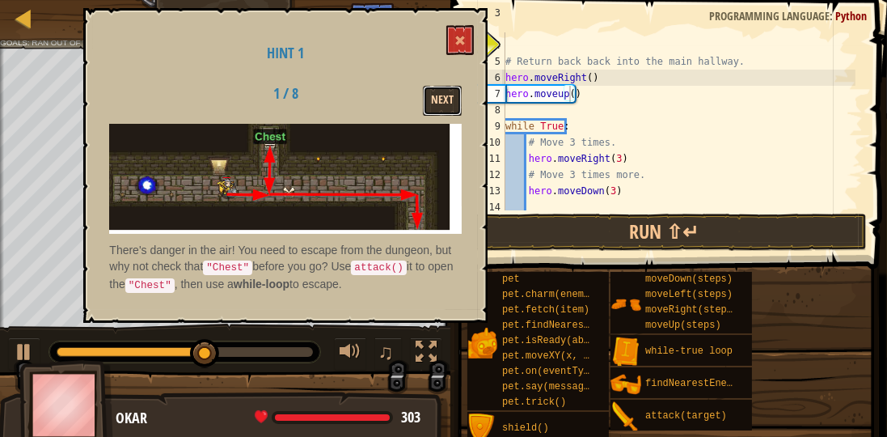
click at [459, 104] on button "Next" at bounding box center [442, 101] width 39 height 30
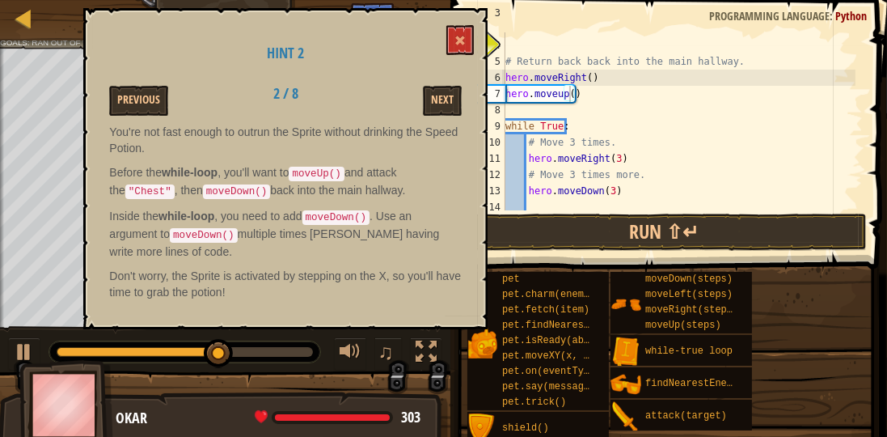
type textarea "# Return back back into the main hallway."
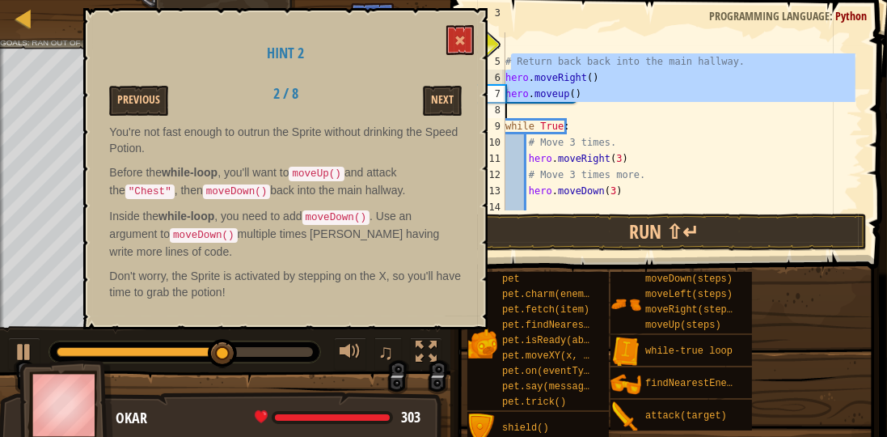
scroll to position [81, 0]
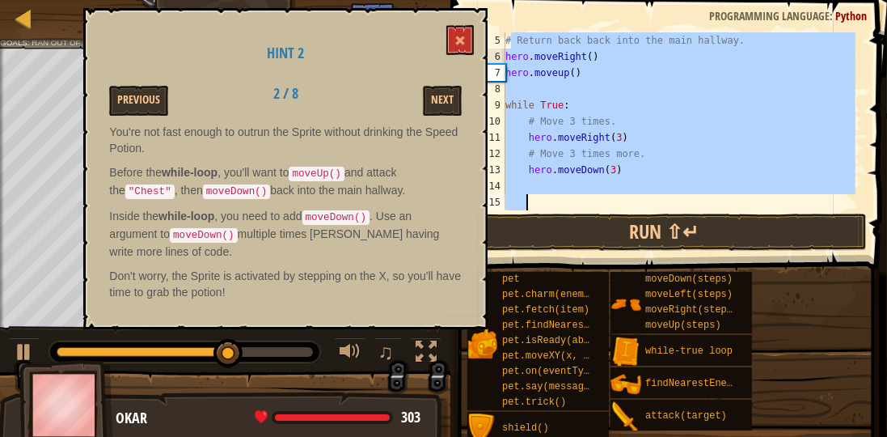
drag, startPoint x: 509, startPoint y: 65, endPoint x: 877, endPoint y: 458, distance: 538.3
click at [877, 0] on html "Map Introduction to Computer Science 18. Hack and Dash Game Menu Done Hints 1 ה…" at bounding box center [443, 0] width 887 height 0
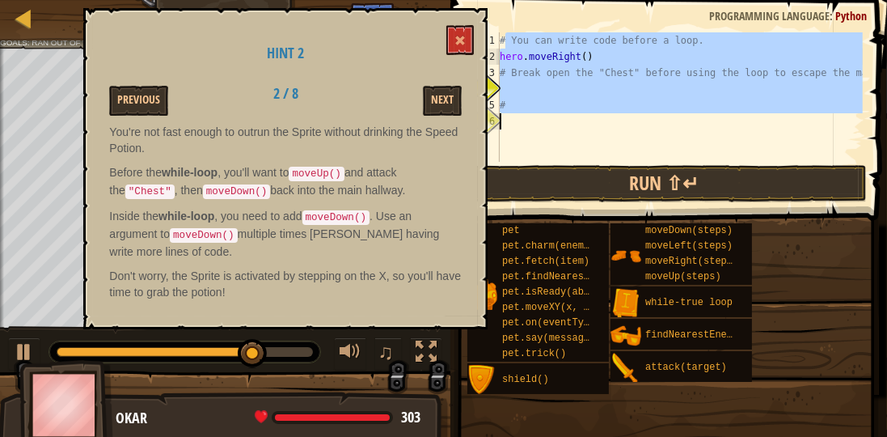
drag, startPoint x: 506, startPoint y: 45, endPoint x: 886, endPoint y: 141, distance: 391.8
click at [886, 141] on div "# 1 2 3 4 5 6 # You can write code before a loop. hero . moveRight ( ) # Break …" at bounding box center [666, 144] width 441 height 273
type textarea "#"
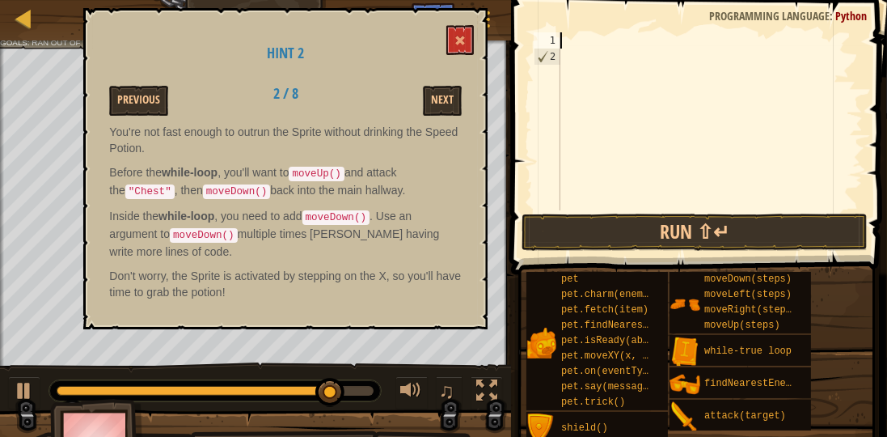
click at [562, 61] on div "1 2 ההההההההההההההההההההההההההההההההההההההההההההההההההההההההההההההההההההההההההה…" at bounding box center [696, 121] width 332 height 178
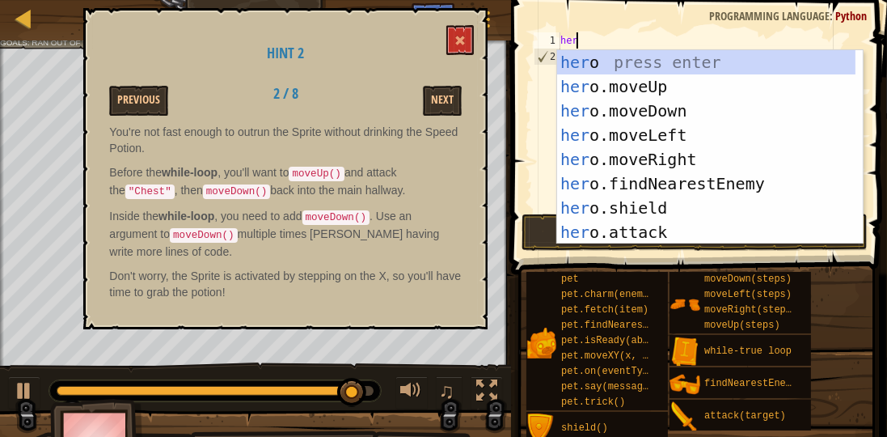
type textarea "hero"
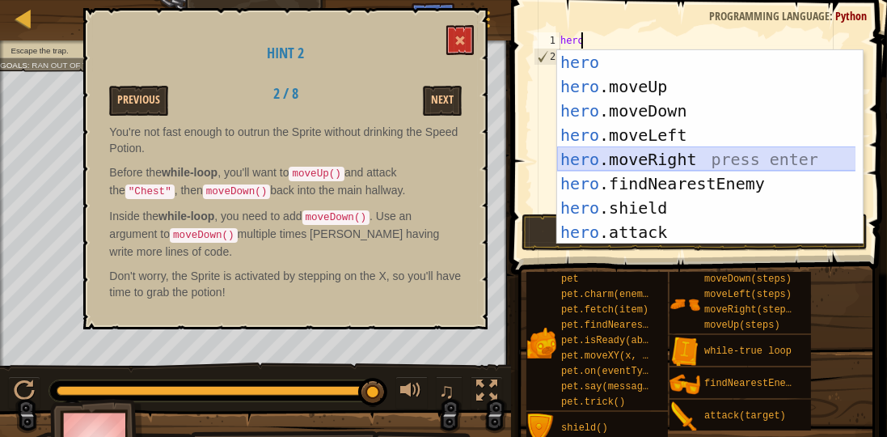
drag, startPoint x: 686, startPoint y: 165, endPoint x: 688, endPoint y: 146, distance: 18.8
click at [686, 160] on div "hero press enter hero .moveUp press enter hero .moveDown press enter hero .move…" at bounding box center [706, 171] width 299 height 243
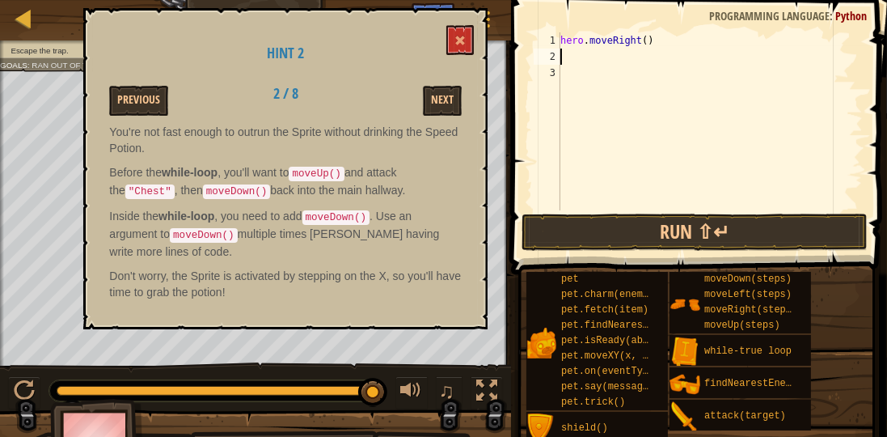
type textarea "g"
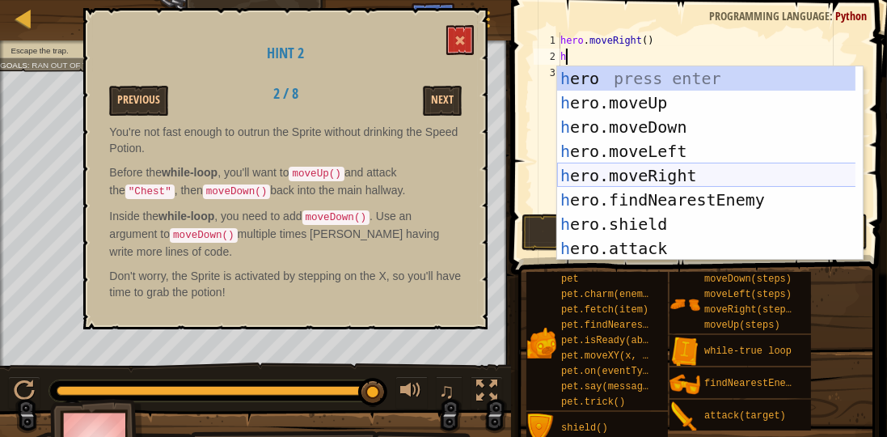
type textarea "hero"
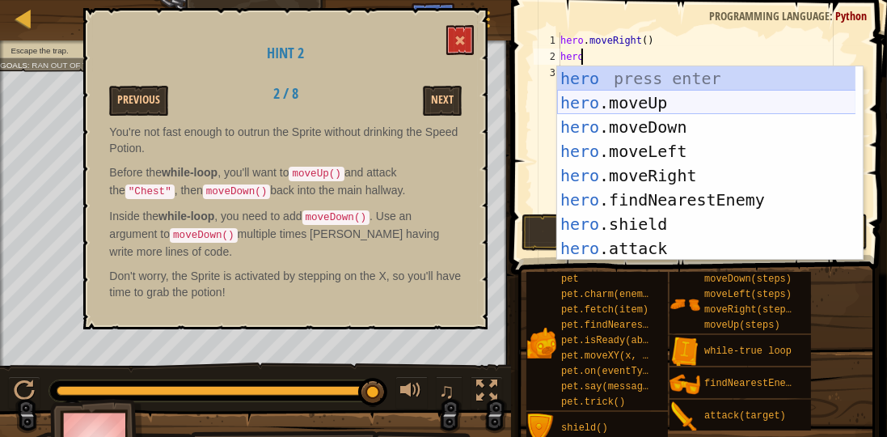
click at [671, 99] on div "hero press enter hero .moveUp press enter hero .moveDown press enter hero .move…" at bounding box center [706, 187] width 299 height 243
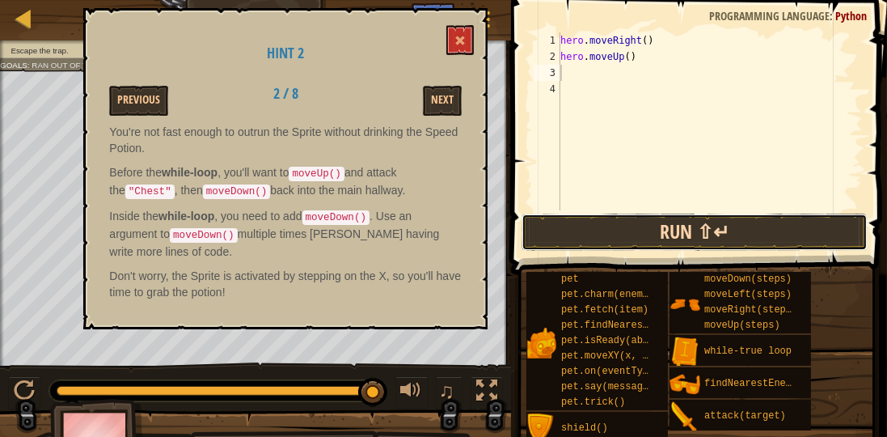
click at [755, 239] on button "Run ⇧↵" at bounding box center [695, 231] width 346 height 37
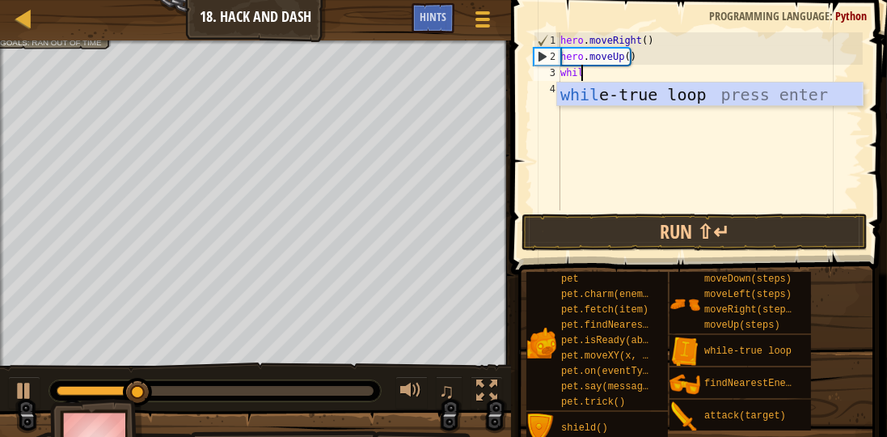
scroll to position [7, 1]
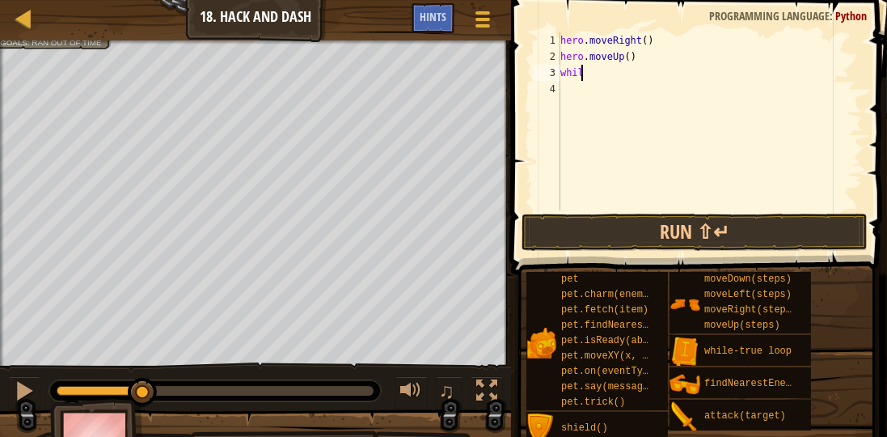
type textarea "while"
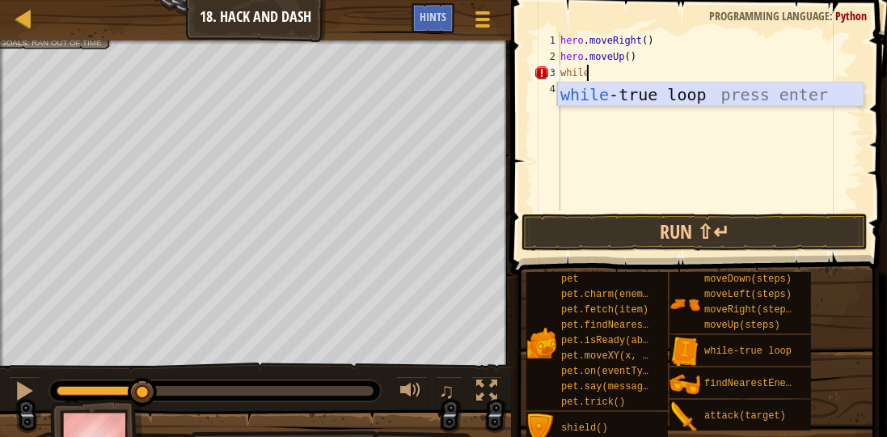
click at [712, 89] on div "while -true loop press enter" at bounding box center [710, 118] width 306 height 73
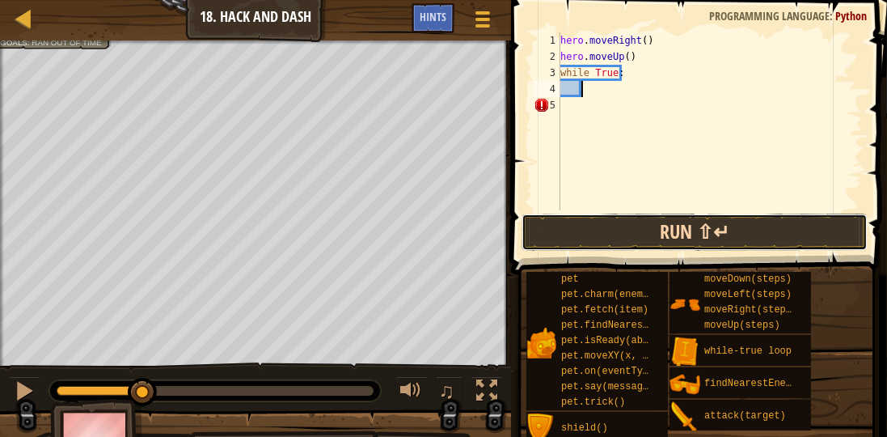
click at [676, 234] on button "Run ⇧↵" at bounding box center [695, 231] width 346 height 37
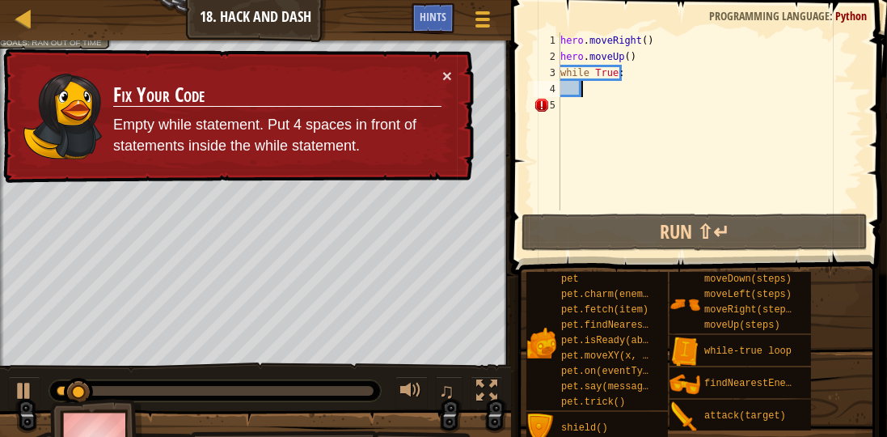
drag, startPoint x: 403, startPoint y: 102, endPoint x: 423, endPoint y: 91, distance: 22.8
click at [419, 94] on h3 "Fix Your Code" at bounding box center [277, 95] width 328 height 24
drag, startPoint x: 446, startPoint y: 95, endPoint x: 472, endPoint y: 74, distance: 32.8
click at [450, 91] on div "× Fix Your Code Empty while statement. Put 4 spaces in front of statements insi…" at bounding box center [237, 116] width 474 height 135
click at [469, 74] on div "× Fix Your Code Empty while statement. Put 4 spaces in front of statements insi…" at bounding box center [236, 116] width 475 height 138
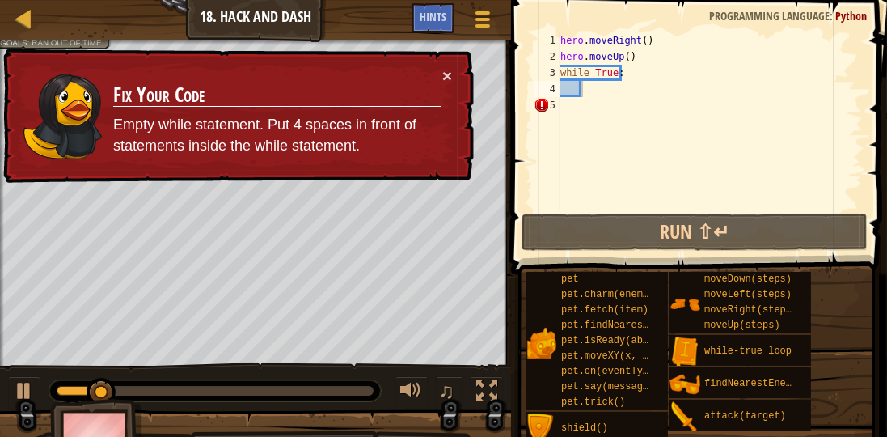
click at [458, 74] on div "× Fix Your Code Empty while statement. Put 4 spaces in front of statements insi…" at bounding box center [236, 116] width 475 height 142
click at [447, 74] on button "×" at bounding box center [447, 76] width 10 height 17
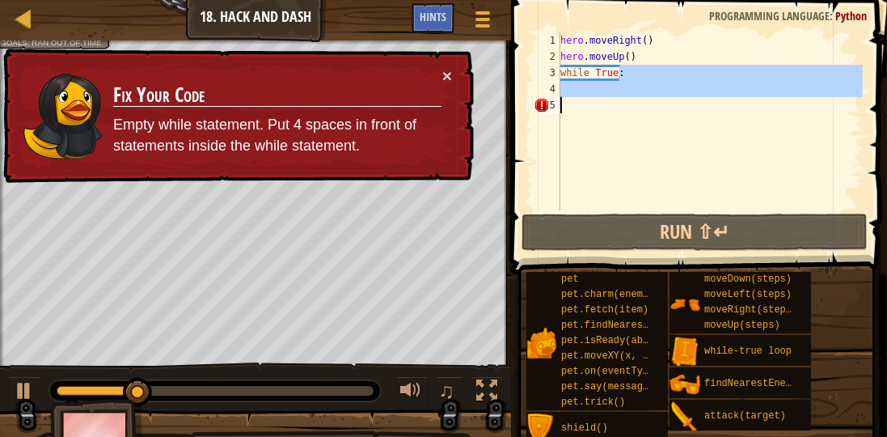
drag, startPoint x: 635, startPoint y: 69, endPoint x: 689, endPoint y: 125, distance: 78.3
click at [691, 125] on div "hero . moveRight ( ) hero . moveUp ( ) while True :" at bounding box center [710, 137] width 306 height 210
click at [632, 146] on div "hero . moveRight ( ) hero . moveUp ( ) while True :" at bounding box center [710, 121] width 306 height 178
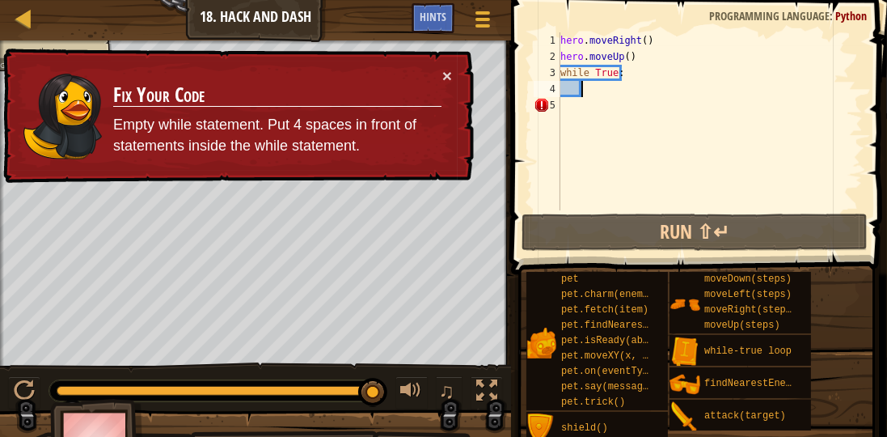
click at [597, 88] on div "hero . moveRight ( ) hero . moveUp ( ) while True :" at bounding box center [710, 137] width 306 height 210
type textarea "x"
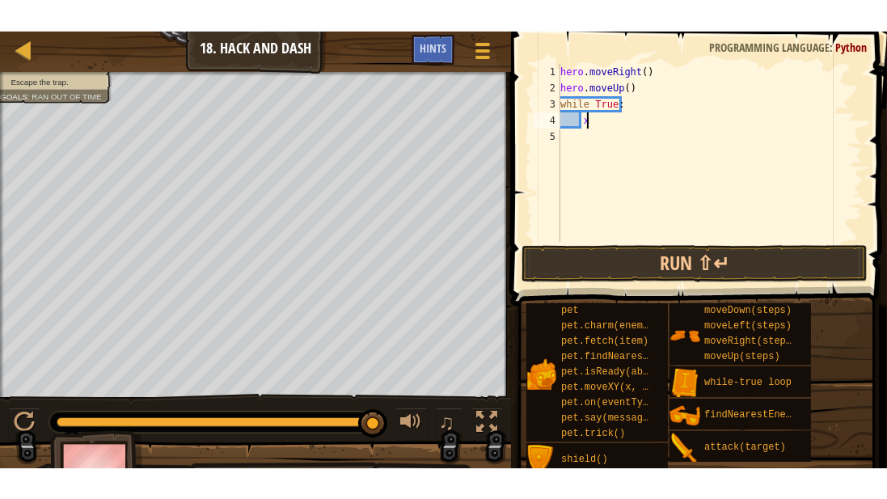
scroll to position [7, 1]
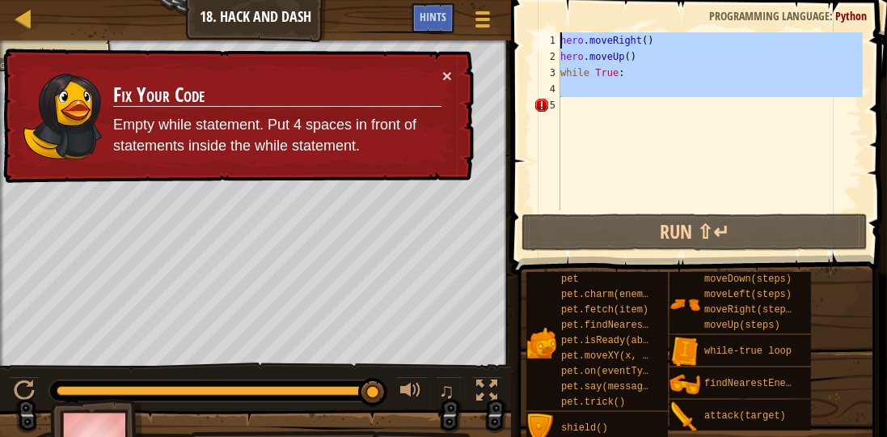
drag, startPoint x: 589, startPoint y: 110, endPoint x: 545, endPoint y: 27, distance: 94.0
click at [545, 27] on div "1 2 3 4 5 hero . moveRight ( ) hero . moveUp ( ) while True : ההההההההההההההההה…" at bounding box center [696, 169] width 381 height 322
type textarea "hero.moveRight() hero.moveUp()"
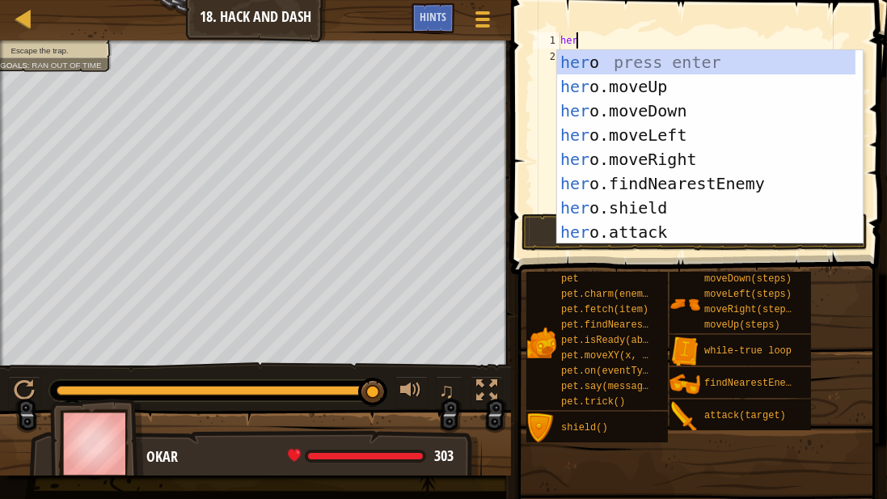
scroll to position [7, 0]
type textarea "hero"
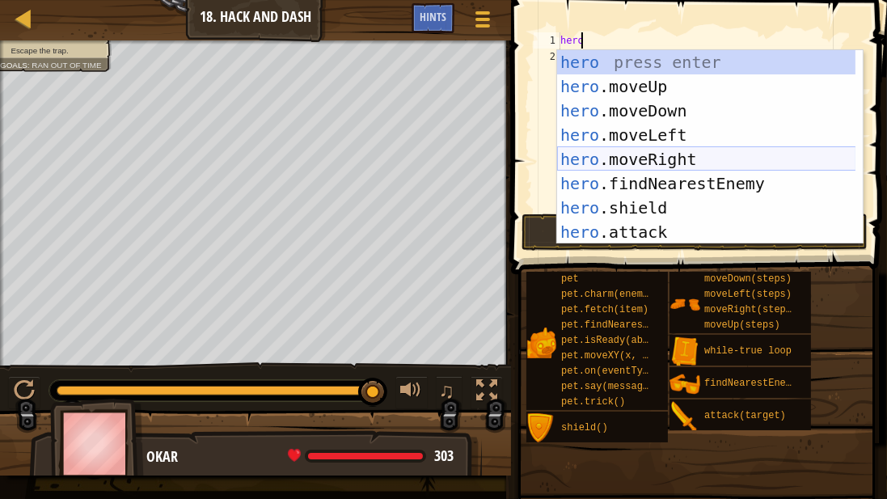
drag, startPoint x: 670, startPoint y: 159, endPoint x: 664, endPoint y: 170, distance: 12.3
click at [668, 164] on div "hero press enter hero .moveUp press enter hero .moveDown press enter hero .move…" at bounding box center [706, 171] width 299 height 243
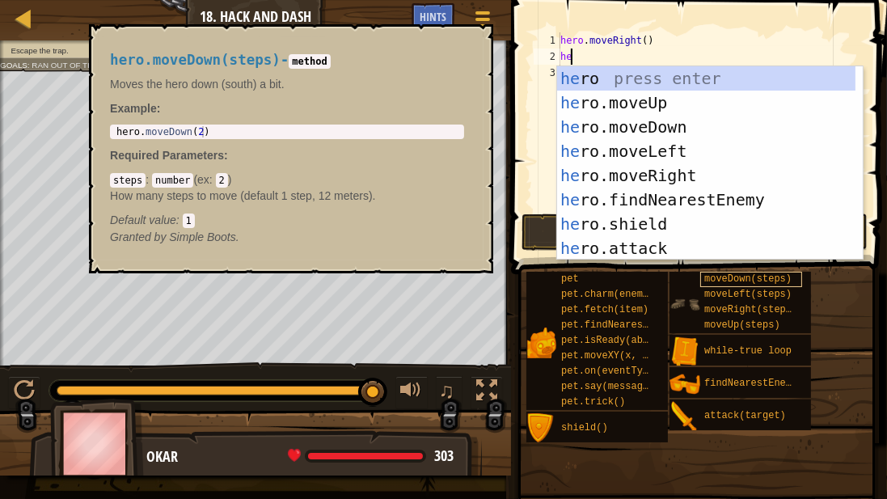
type textarea "hero"
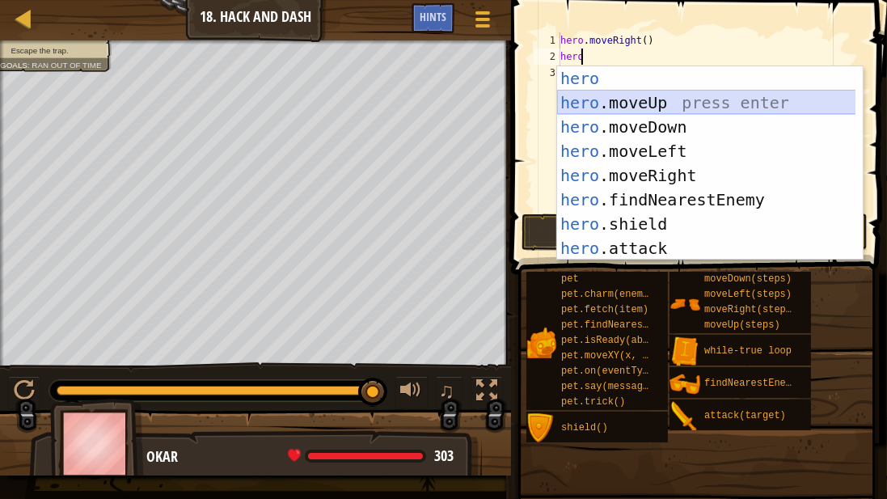
click at [721, 108] on div "hero press enter hero .moveUp press enter hero .moveDown press enter hero .move…" at bounding box center [706, 187] width 299 height 243
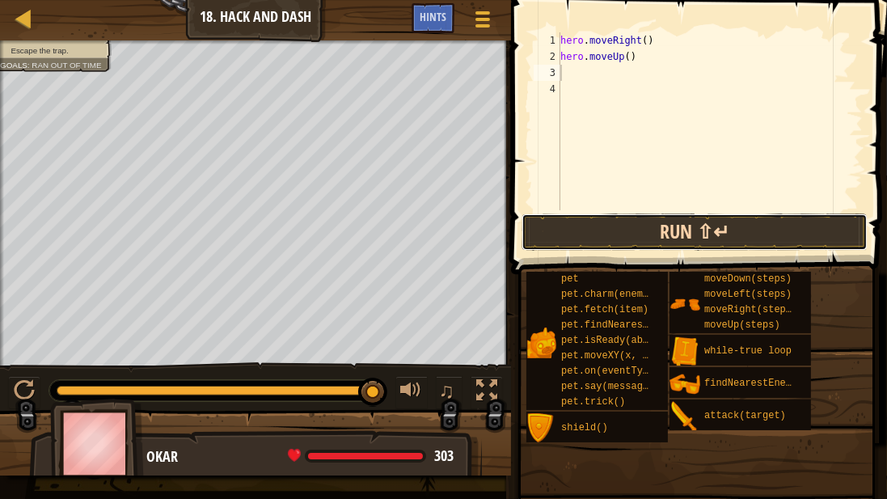
click at [693, 227] on button "Run ⇧↵" at bounding box center [695, 231] width 346 height 37
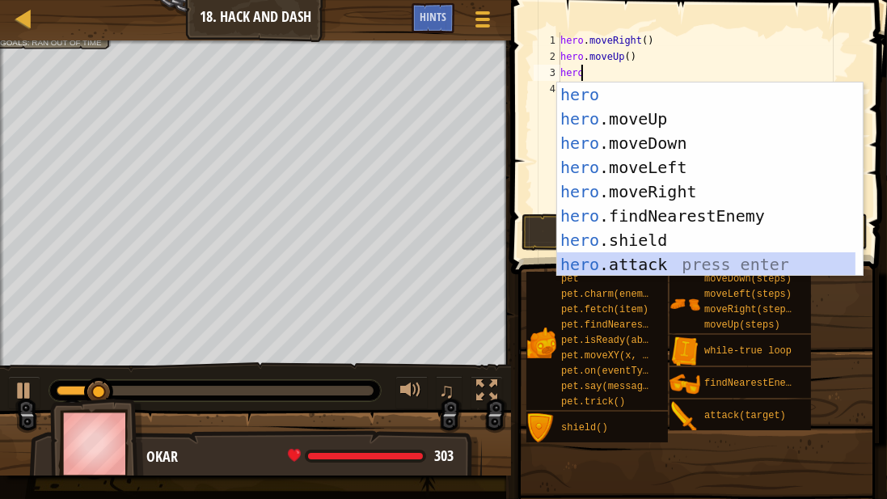
click at [681, 259] on div "hero press enter hero .moveUp press enter hero .moveDown press enter hero .move…" at bounding box center [706, 203] width 299 height 243
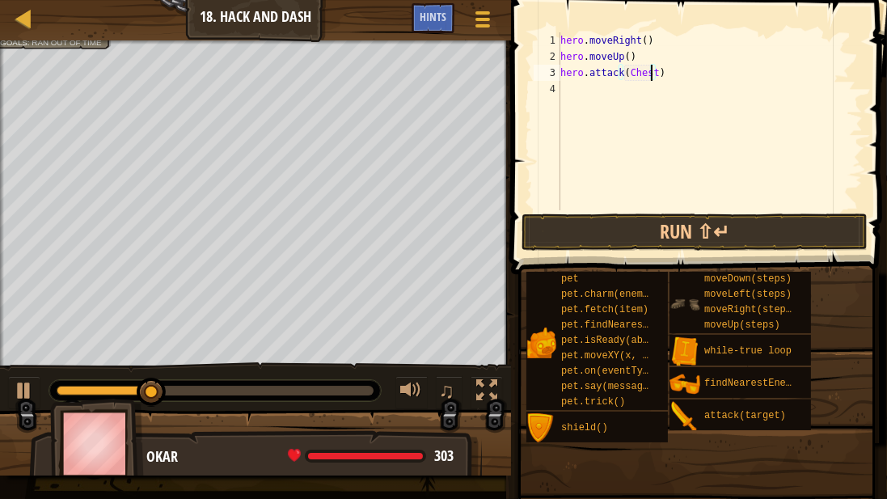
scroll to position [7, 7]
click at [625, 70] on div "hero . moveRight ( ) hero . moveUp ( ) hero . attack ( Chest ")" at bounding box center [710, 137] width 306 height 210
type textarea "hero.attack("Chest")"
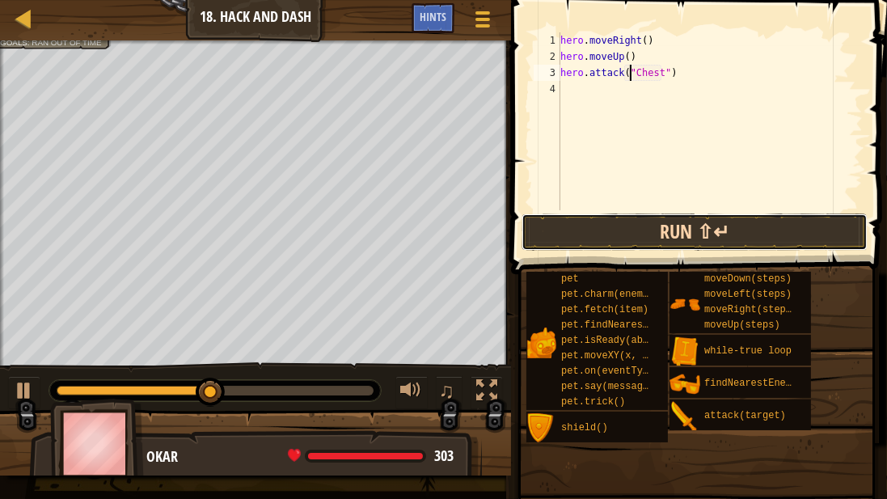
click at [802, 218] on button "Run ⇧↵" at bounding box center [695, 231] width 346 height 37
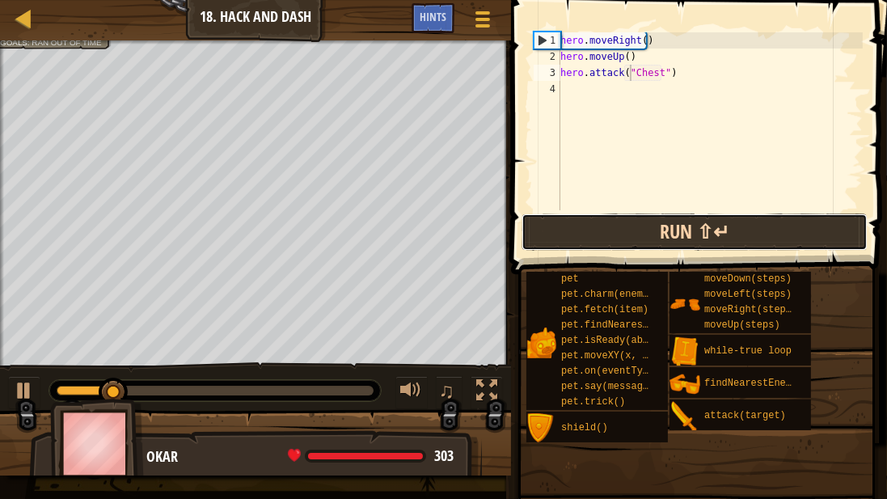
click at [703, 222] on button "Run ⇧↵" at bounding box center [695, 231] width 346 height 37
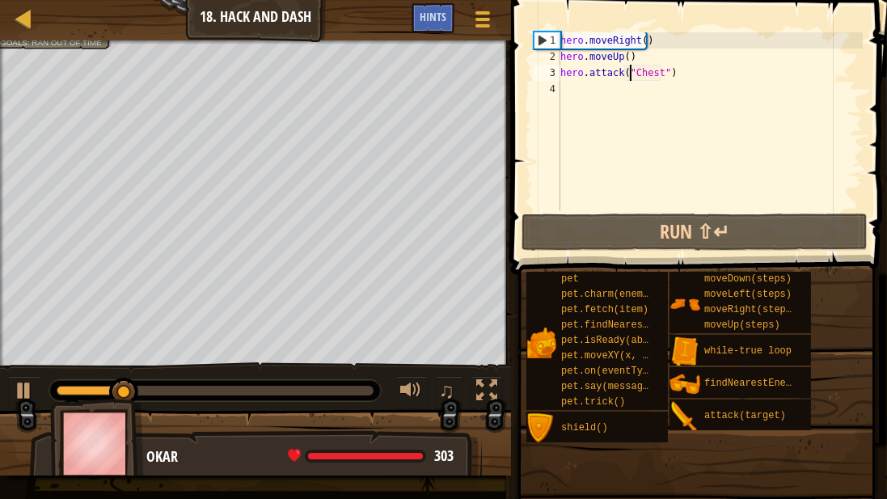
click at [611, 81] on div "hero . moveRight ( ) hero . moveUp ( ) hero . attack ( "Chest" )" at bounding box center [710, 137] width 306 height 210
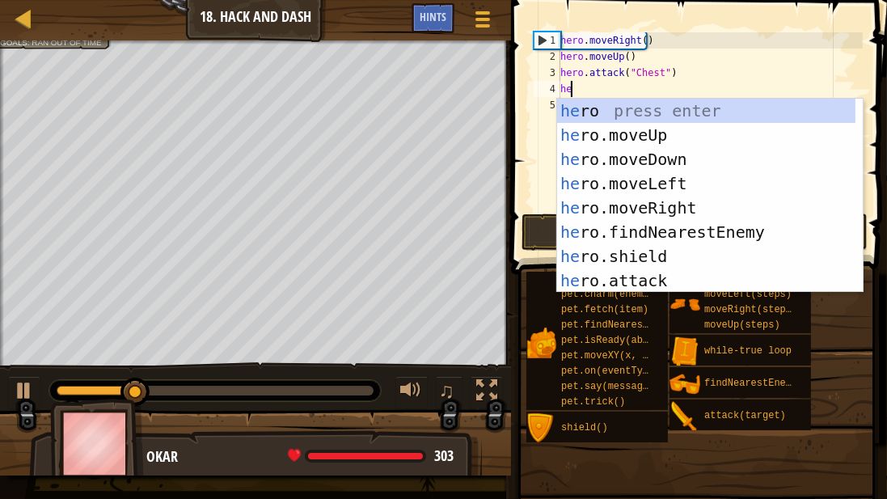
scroll to position [7, 0]
type textarea "hero"
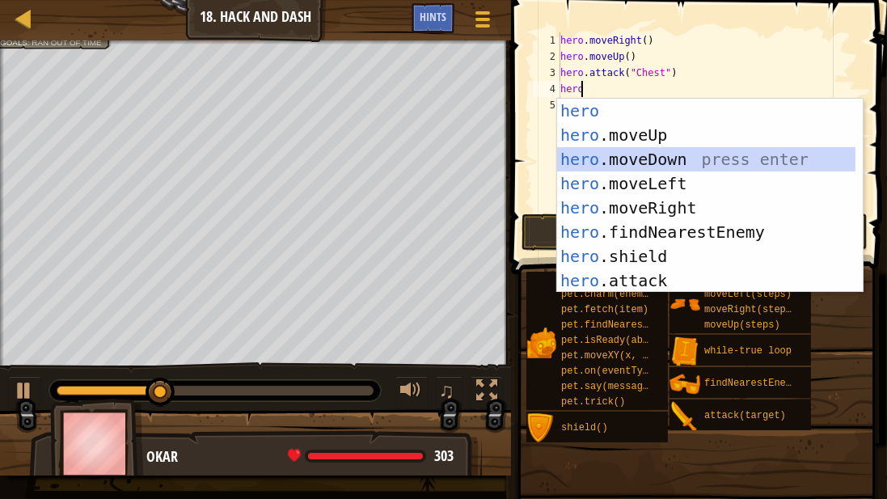
click at [585, 169] on div "hero press enter hero .moveUp press enter hero .moveDown press enter hero .move…" at bounding box center [706, 220] width 299 height 243
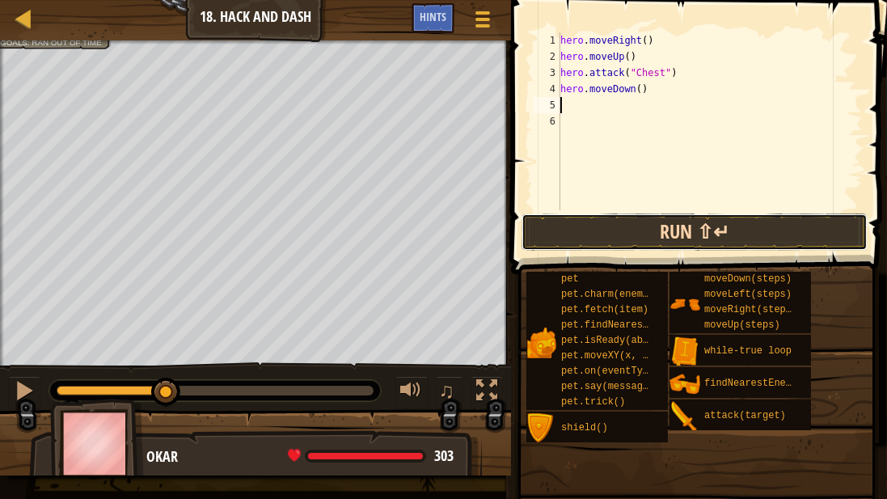
click at [585, 223] on button "Run ⇧↵" at bounding box center [695, 231] width 346 height 37
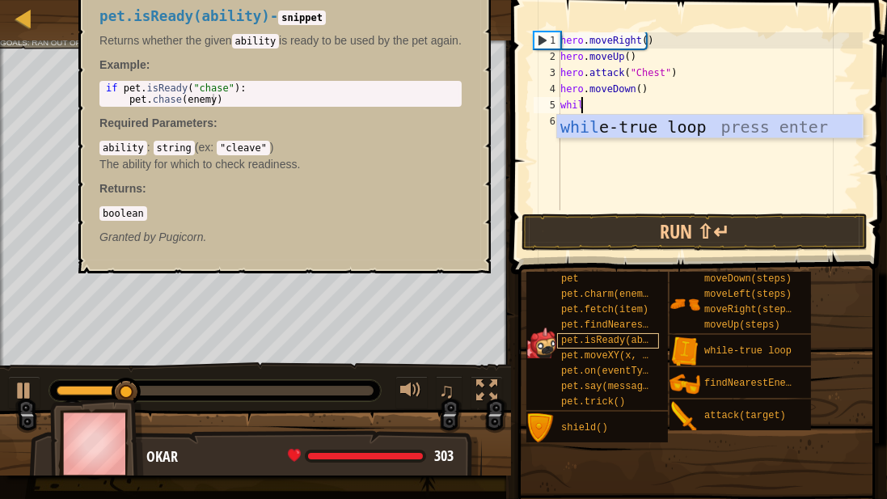
scroll to position [7, 1]
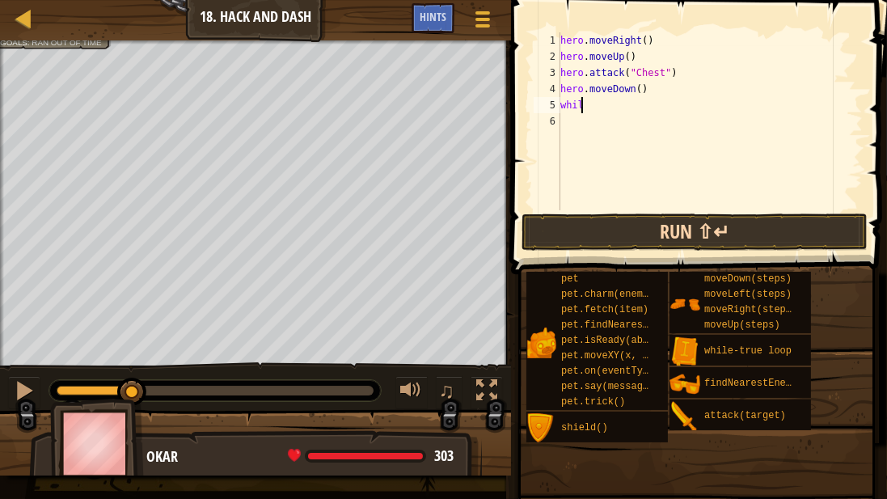
type textarea "while"
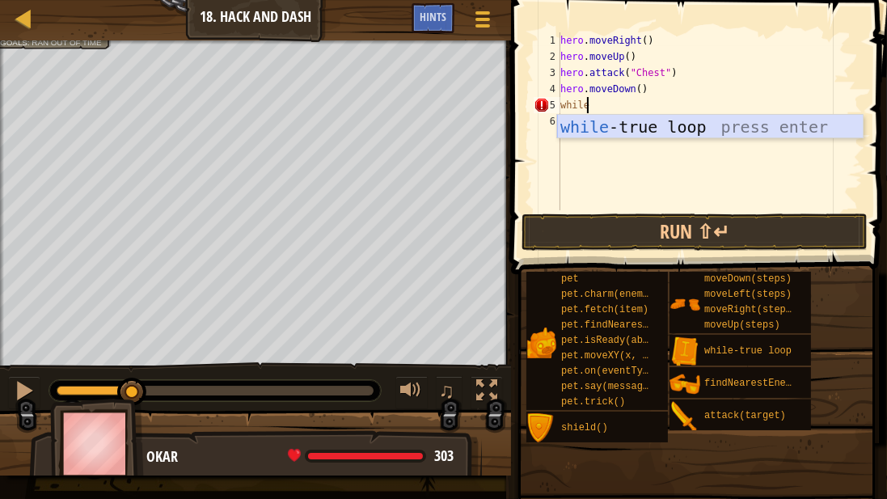
click at [615, 120] on div "while -true loop press enter" at bounding box center [710, 151] width 306 height 73
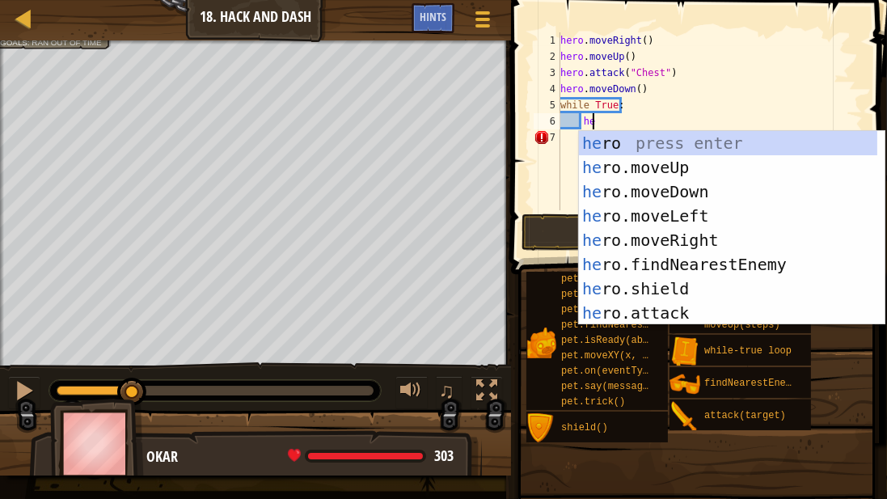
type textarea "hero"
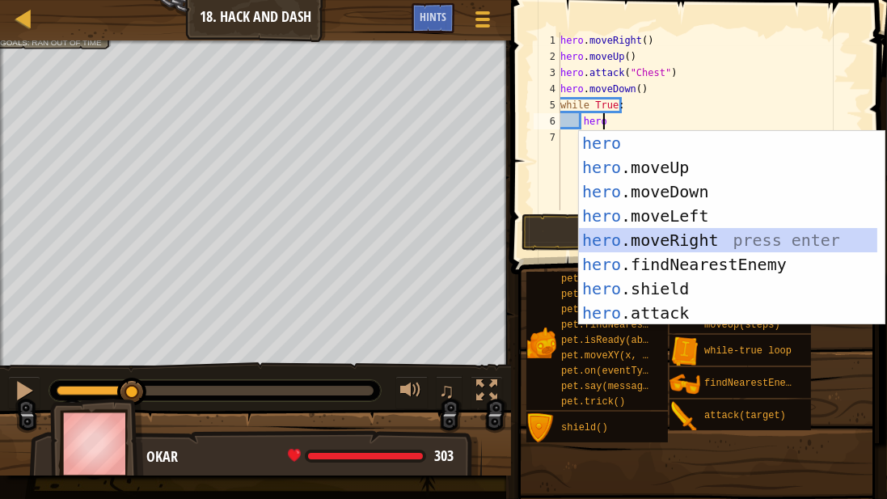
click at [630, 233] on div "hero press enter hero .moveUp press enter hero .moveDown press enter hero .move…" at bounding box center [728, 252] width 299 height 243
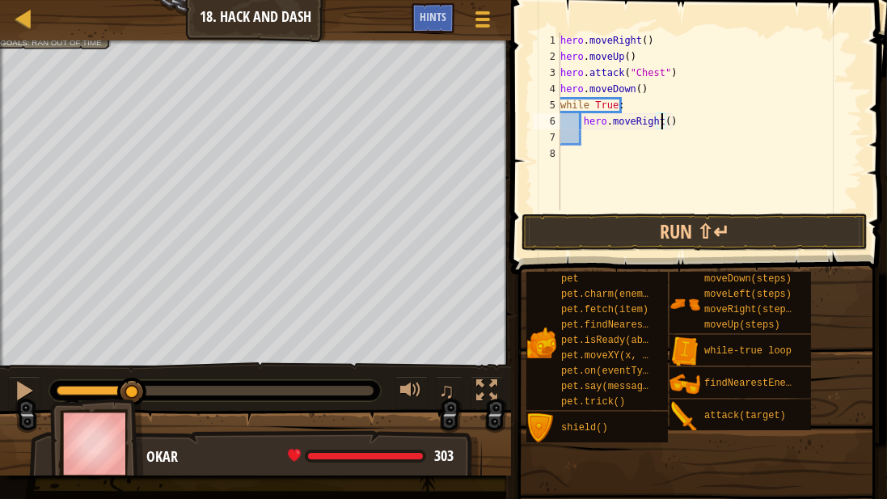
click at [661, 118] on div "hero . moveRight ( ) hero . moveUp ( ) hero . attack ( "Chest" ) hero . moveDow…" at bounding box center [710, 137] width 306 height 210
type textarea "hero.moveRight(3)"
click at [642, 142] on div "hero . moveRight ( ) hero . moveUp ( ) hero . attack ( "Chest" ) hero . moveDow…" at bounding box center [710, 137] width 306 height 210
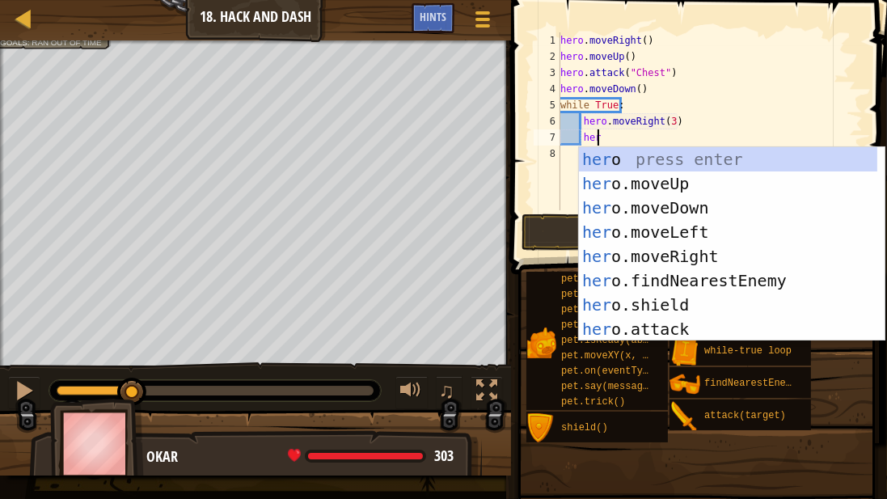
type textarea "hero"
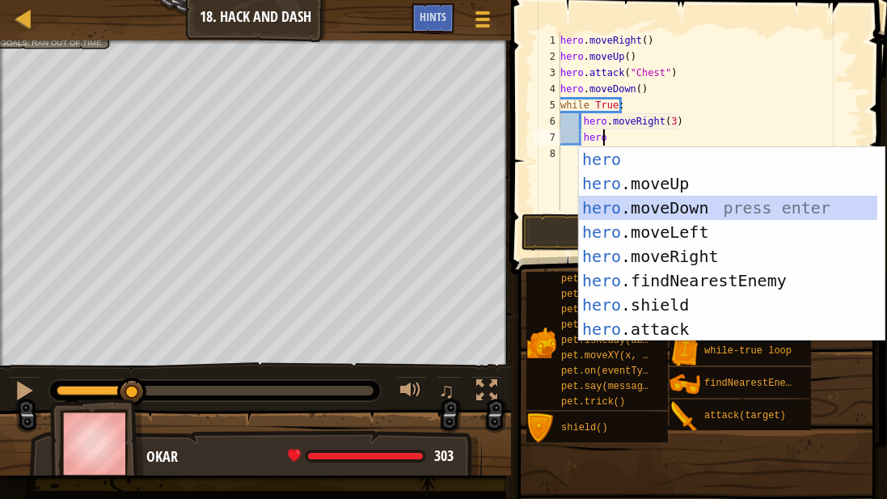
click at [589, 205] on div "hero press enter hero .moveUp press enter hero .moveDown press enter hero .move…" at bounding box center [728, 268] width 299 height 243
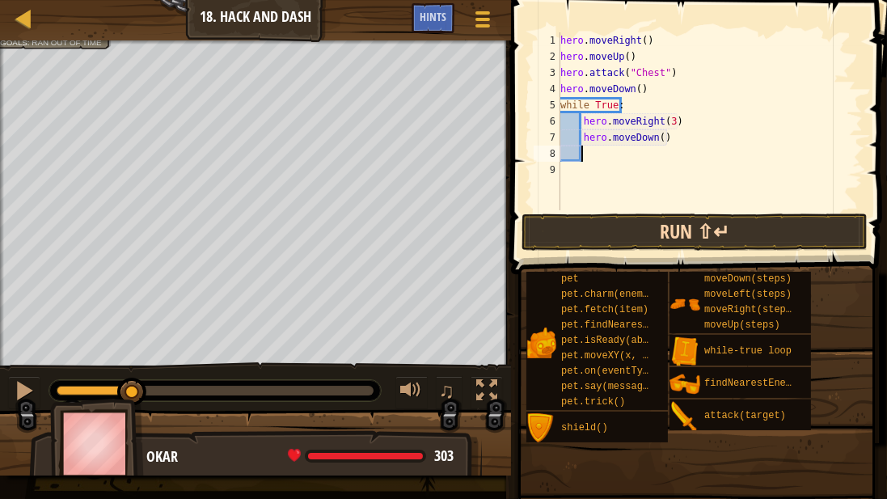
scroll to position [7, 1]
click at [644, 227] on button "Run ⇧↵" at bounding box center [695, 231] width 346 height 37
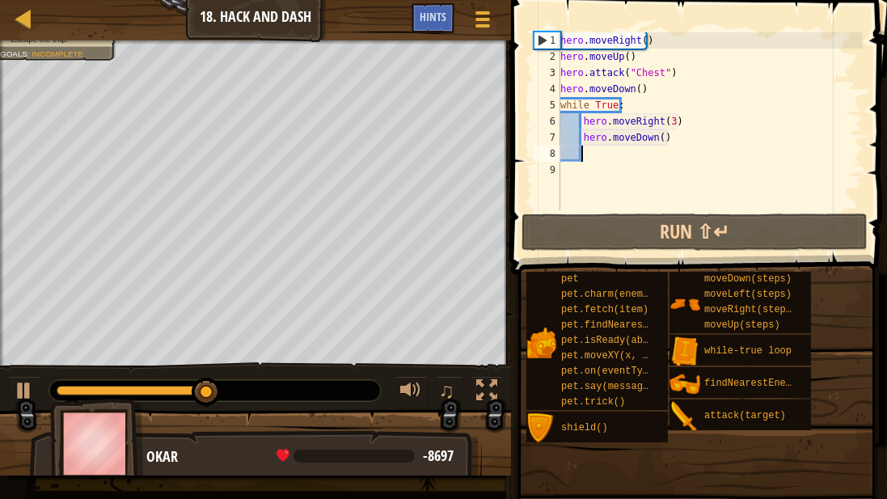
click at [654, 135] on div "hero . moveRight ( ) hero . moveUp ( ) hero . attack ( "Chest" ) hero . moveDow…" at bounding box center [710, 137] width 306 height 210
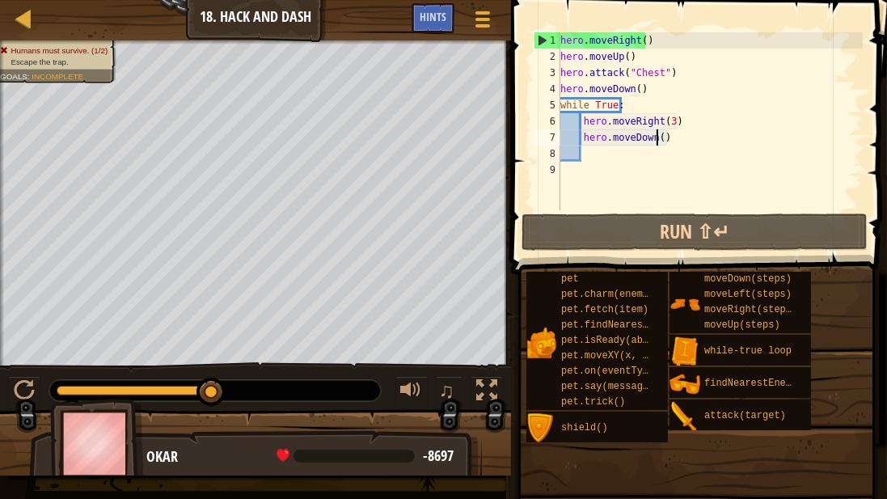
scroll to position [7, 7]
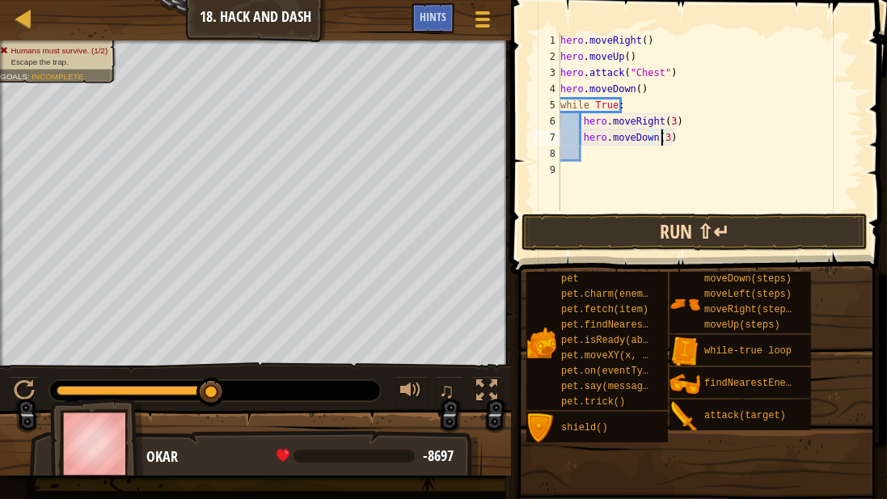
type textarea "hero.moveDown(3)"
click at [647, 236] on button "Run ⇧↵" at bounding box center [695, 231] width 346 height 37
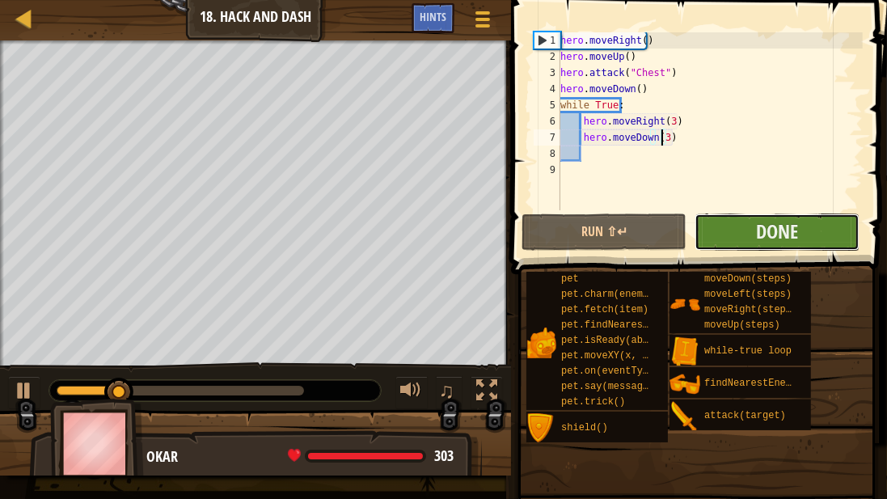
click at [730, 238] on button "Done" at bounding box center [777, 231] width 165 height 37
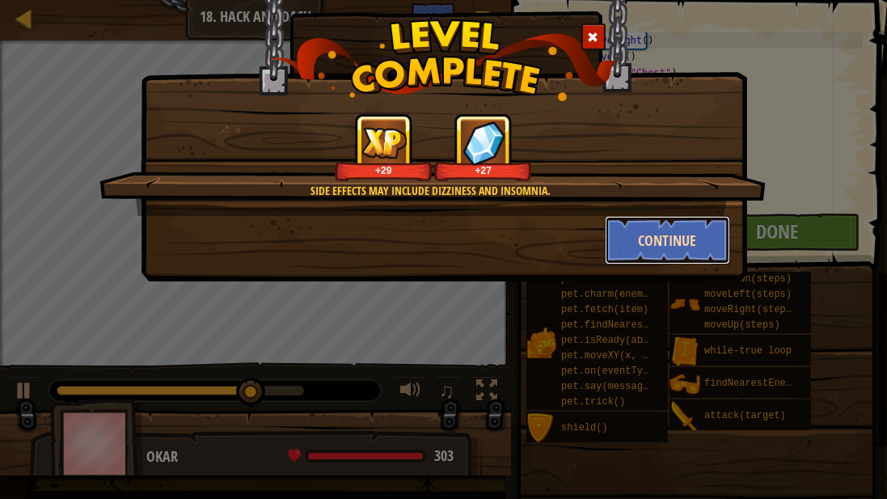
click at [703, 244] on button "Continue" at bounding box center [667, 240] width 125 height 49
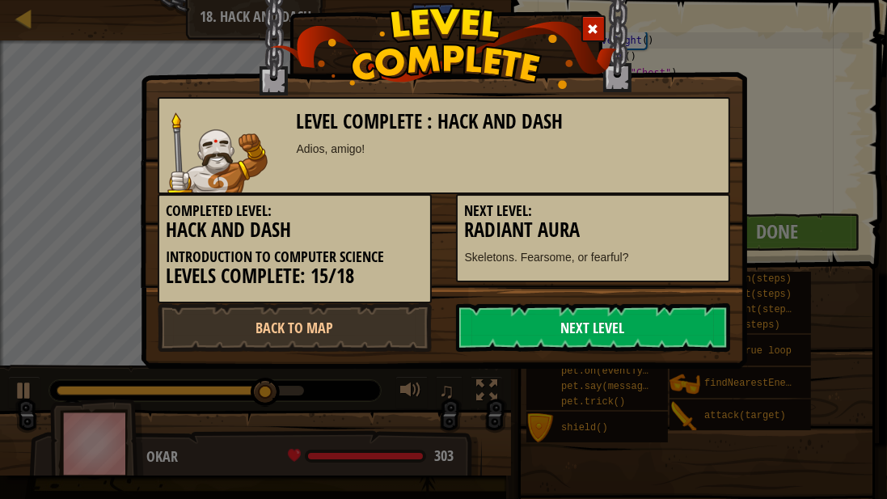
click at [670, 336] on link "Next Level" at bounding box center [593, 327] width 274 height 49
click at [660, 336] on link "Next Level" at bounding box center [593, 327] width 274 height 49
click at [656, 342] on link "Next Level" at bounding box center [593, 327] width 274 height 49
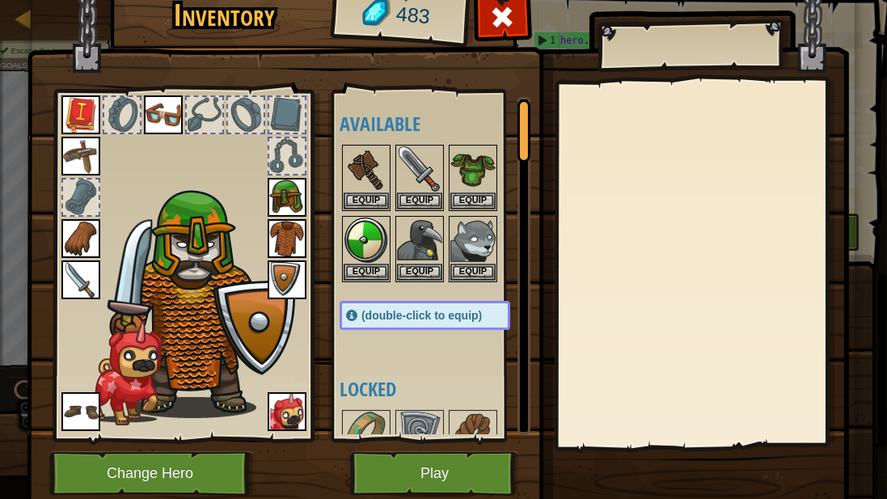
click at [296, 239] on img at bounding box center [287, 238] width 39 height 39
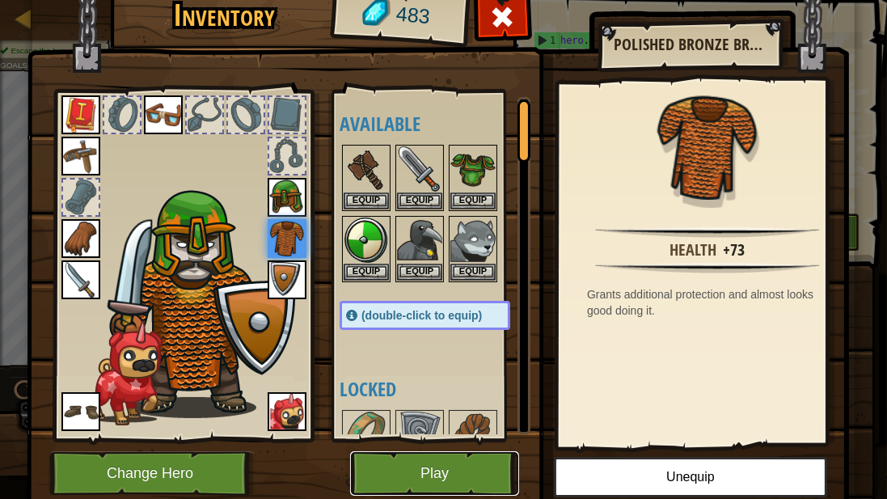
click at [437, 459] on button "Play" at bounding box center [434, 473] width 169 height 44
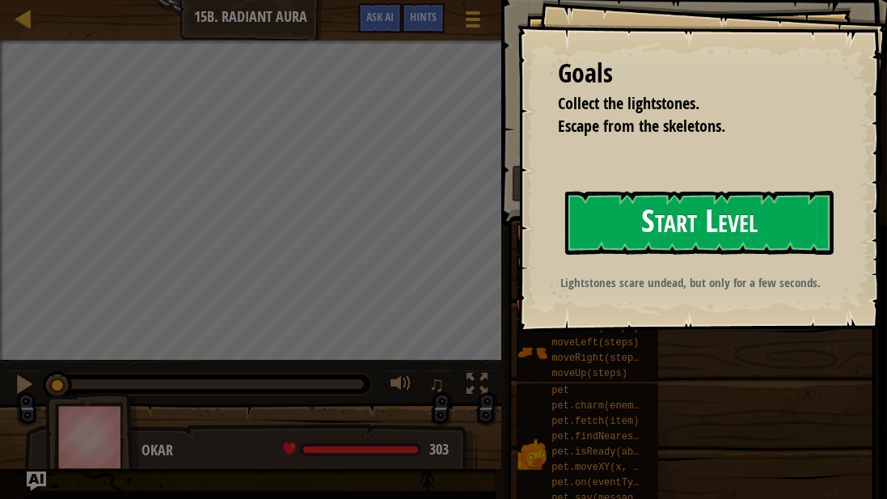
click at [708, 230] on button "Start Level" at bounding box center [699, 223] width 268 height 64
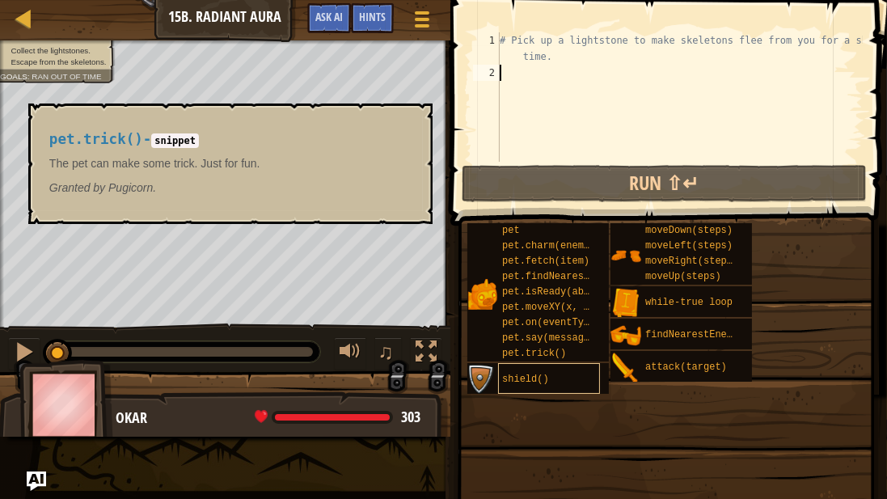
click at [599, 391] on div "pet pet.charm(enemy) pet.fetch(item) pet.findNearestByType(type) pet.isReady(ab…" at bounding box center [671, 308] width 409 height 172
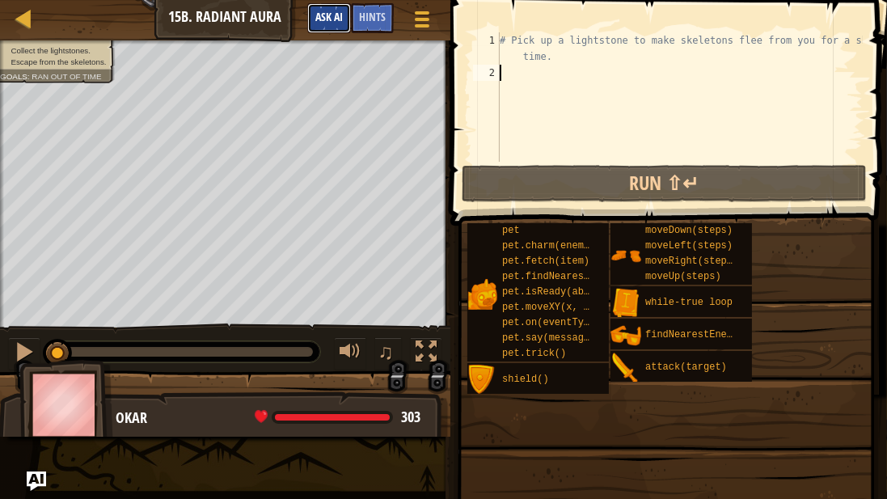
click at [321, 13] on span "Ask AI" at bounding box center [328, 16] width 27 height 15
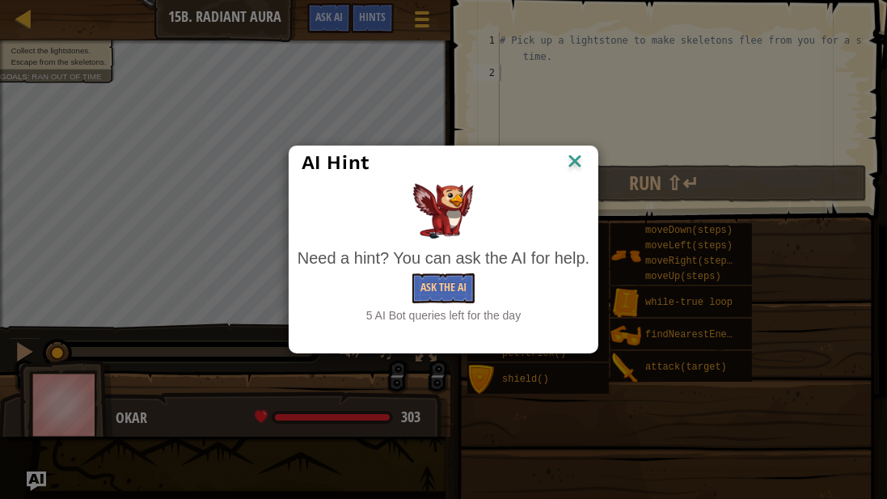
click at [456, 263] on div "Need a hint? You can ask the AI for help." at bounding box center [444, 258] width 292 height 23
click at [440, 260] on div "Need a hint? You can ask the AI for help." at bounding box center [444, 258] width 292 height 23
click at [437, 294] on button "Ask the AI" at bounding box center [443, 288] width 62 height 30
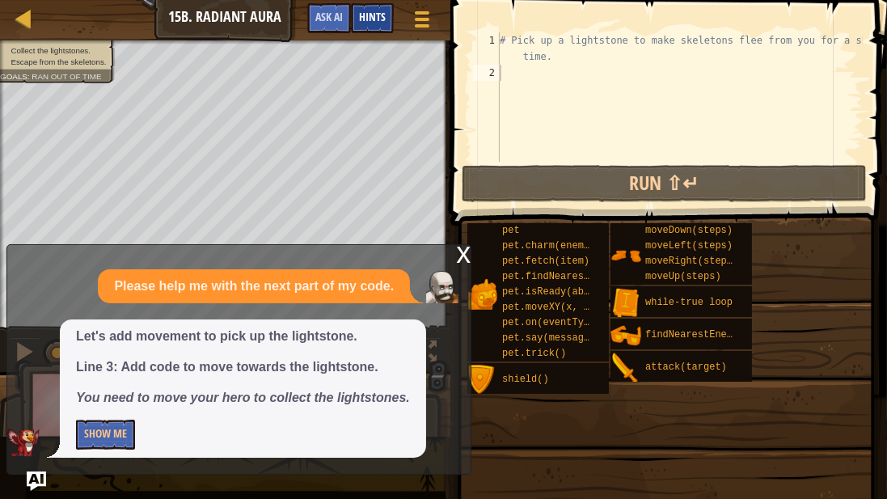
drag, startPoint x: 530, startPoint y: 476, endPoint x: 351, endPoint y: 16, distance: 493.9
drag, startPoint x: 351, startPoint y: 16, endPoint x: 517, endPoint y: 36, distance: 167.7
click at [521, 36] on div "# Pick up a lightstone to make skeletons flee from you for a short time." at bounding box center [679, 121] width 366 height 178
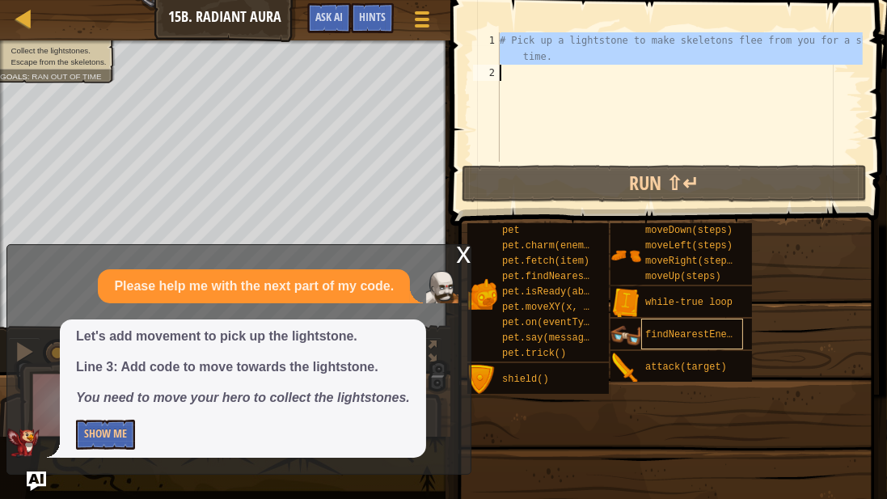
drag, startPoint x: 500, startPoint y: 38, endPoint x: 729, endPoint y: 321, distance: 364.5
click at [881, 288] on div "Hints Videos # Pick up a lightstone to make skeletons flee from you for a short…" at bounding box center [666, 245] width 441 height 491
type textarea "# Pick up a lightstone to make skeletons flee from you for a short time."
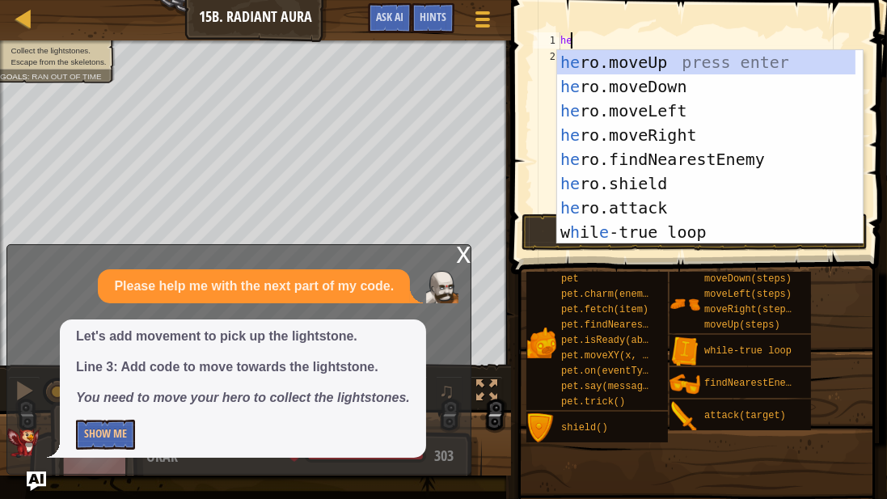
scroll to position [7, 0]
type textarea "hero"
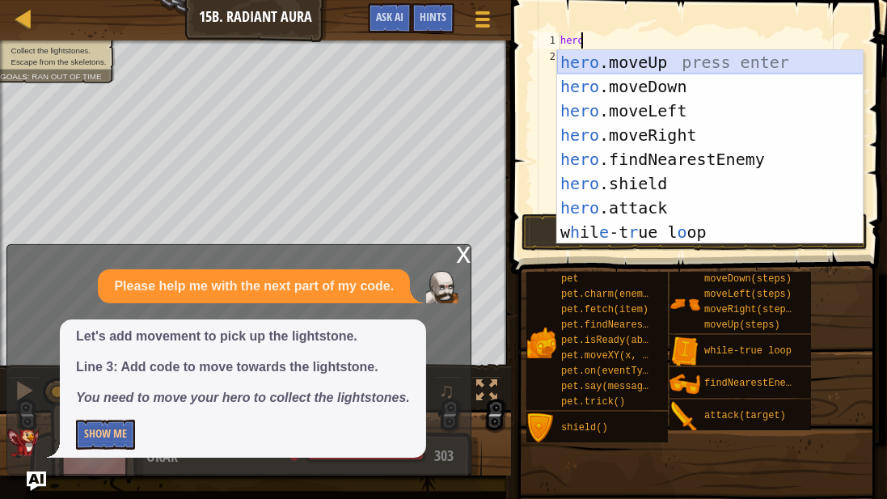
click at [611, 53] on div "hero .moveUp press enter hero .moveDown press enter hero .moveLeft press enter …" at bounding box center [710, 171] width 306 height 243
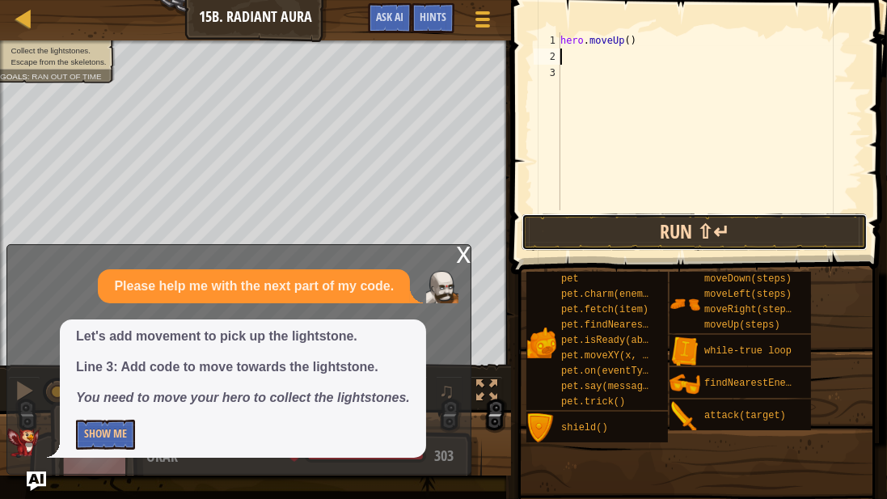
click at [674, 222] on button "Run ⇧↵" at bounding box center [695, 231] width 346 height 37
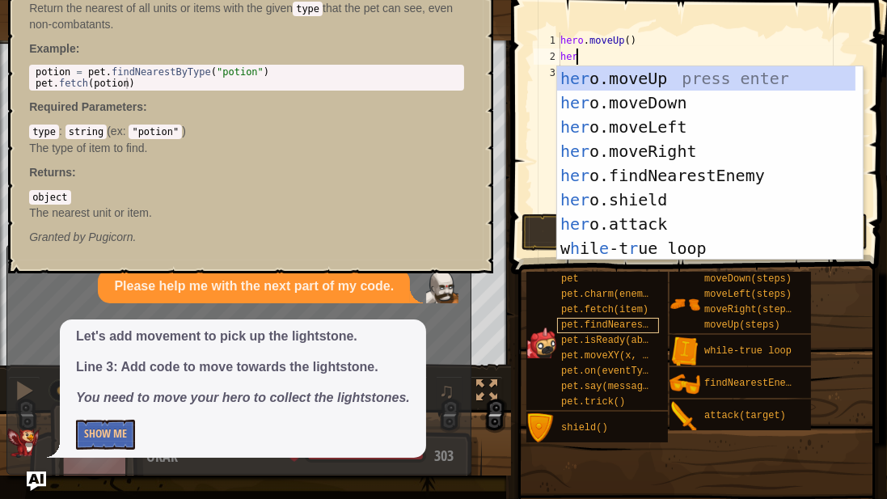
type textarea "hero"
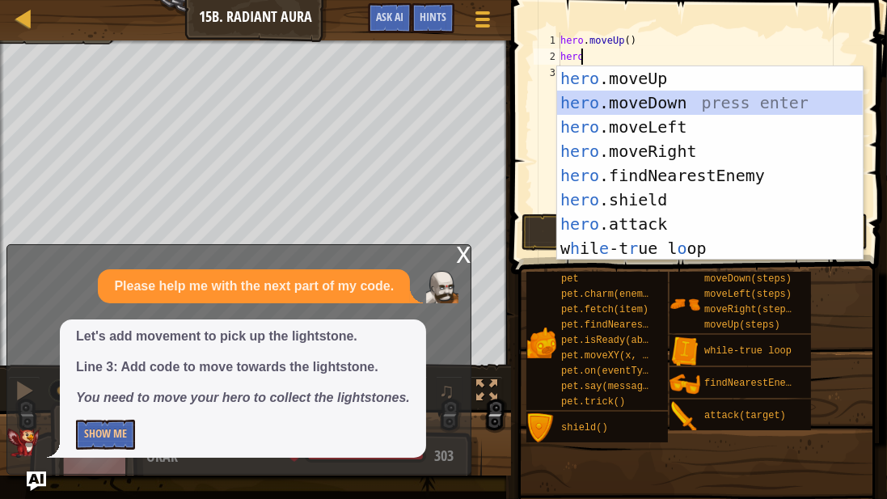
click at [721, 103] on div "hero .moveUp press enter hero .moveDown press enter hero .moveLeft press enter …" at bounding box center [710, 187] width 306 height 243
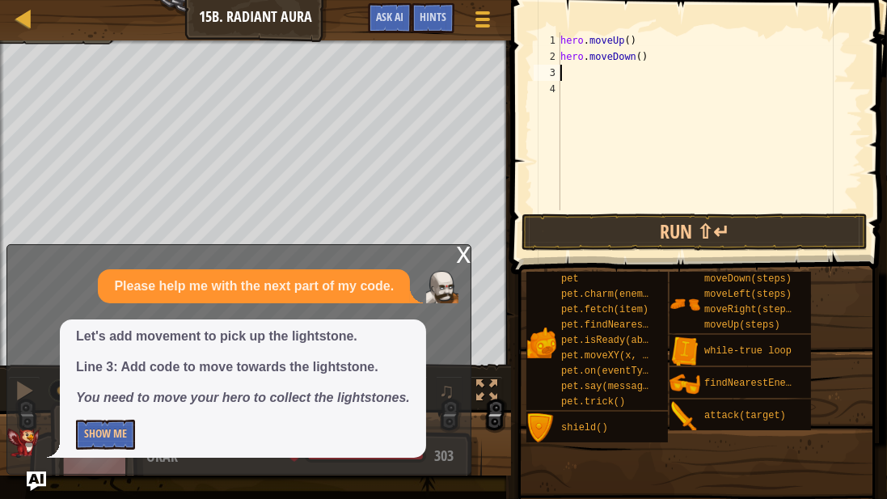
type textarea "j"
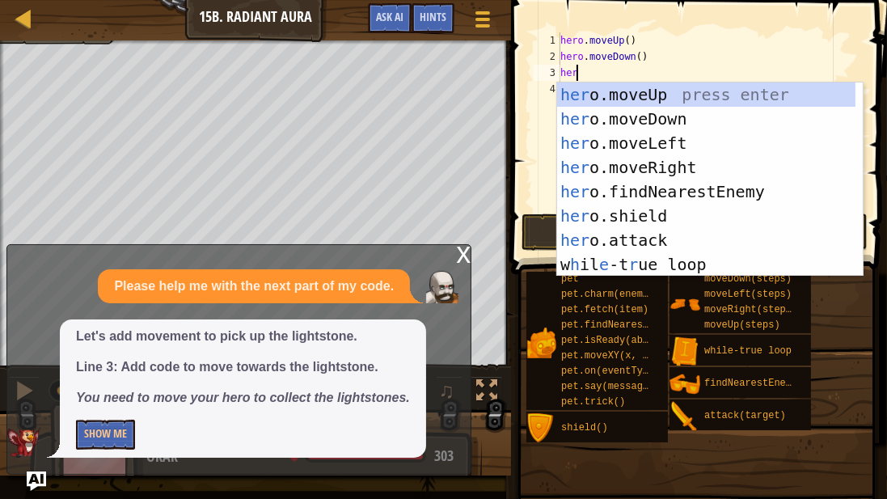
type textarea "hero"
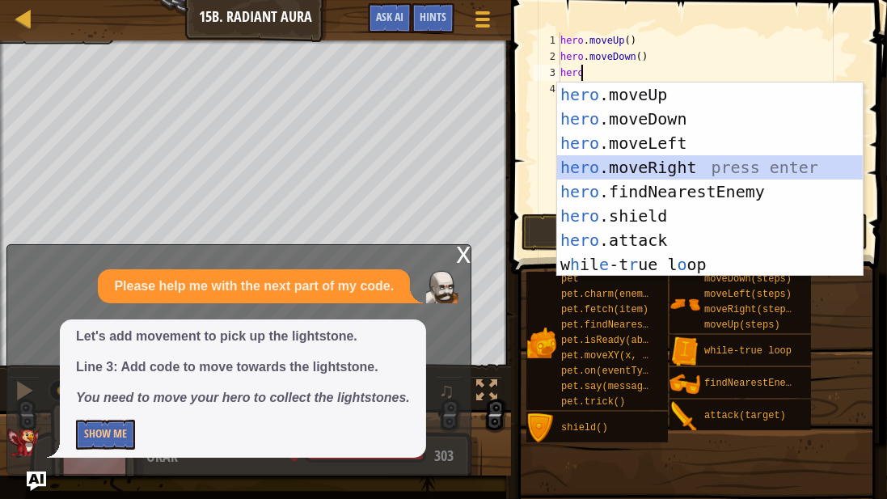
click at [589, 158] on div "hero .moveUp press enter hero .moveDown press enter hero .moveLeft press enter …" at bounding box center [710, 203] width 306 height 243
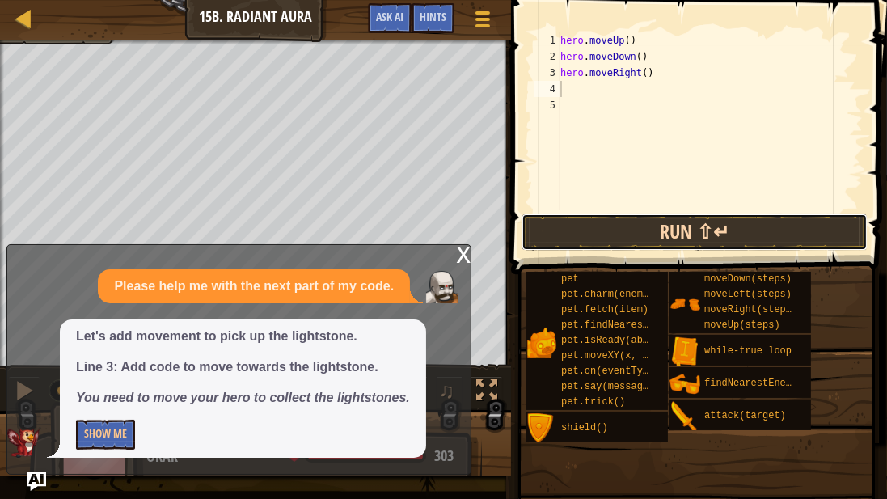
click at [615, 223] on button "Run ⇧↵" at bounding box center [695, 231] width 346 height 37
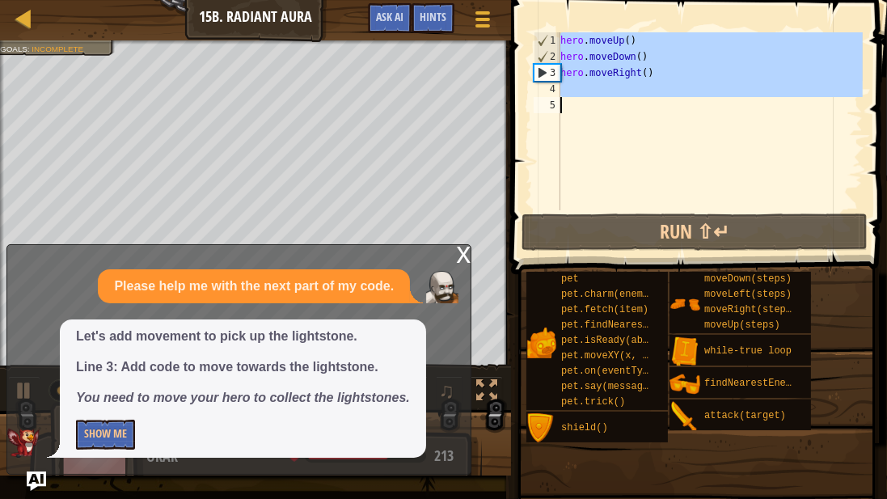
drag, startPoint x: 561, startPoint y: 36, endPoint x: 886, endPoint y: 189, distance: 359.2
click at [886, 189] on div "1 2 3 4 5 hero . moveUp ( ) hero . moveDown ( ) hero . moveRight ( ) הההההההההה…" at bounding box center [696, 169] width 381 height 322
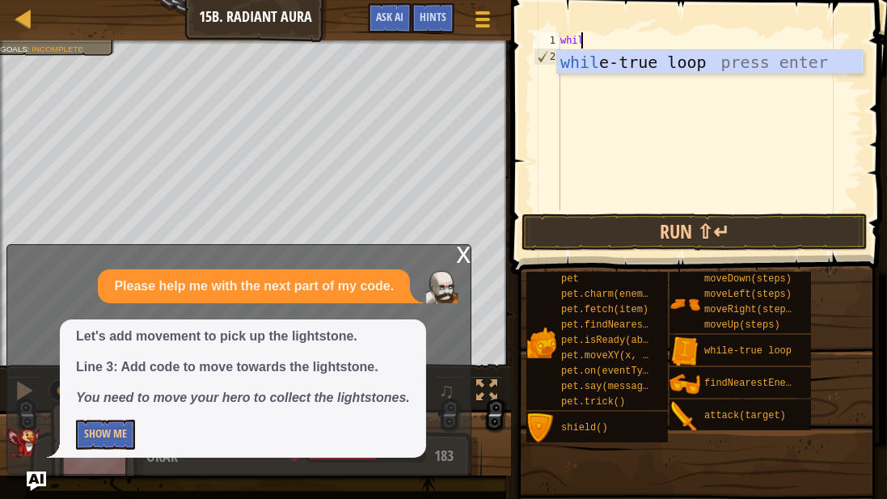
scroll to position [7, 1]
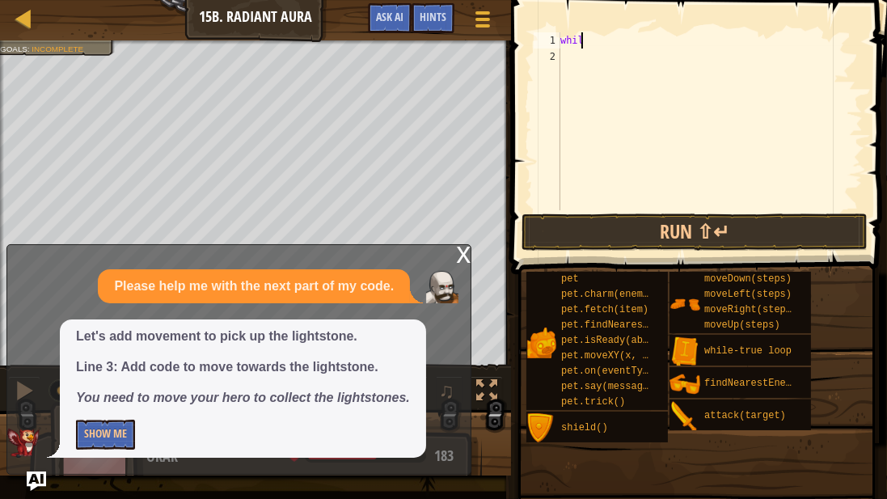
type textarea "while"
click at [802, 78] on div "while" at bounding box center [710, 137] width 306 height 210
click at [613, 36] on div "while" at bounding box center [710, 137] width 306 height 210
type textarea "while"
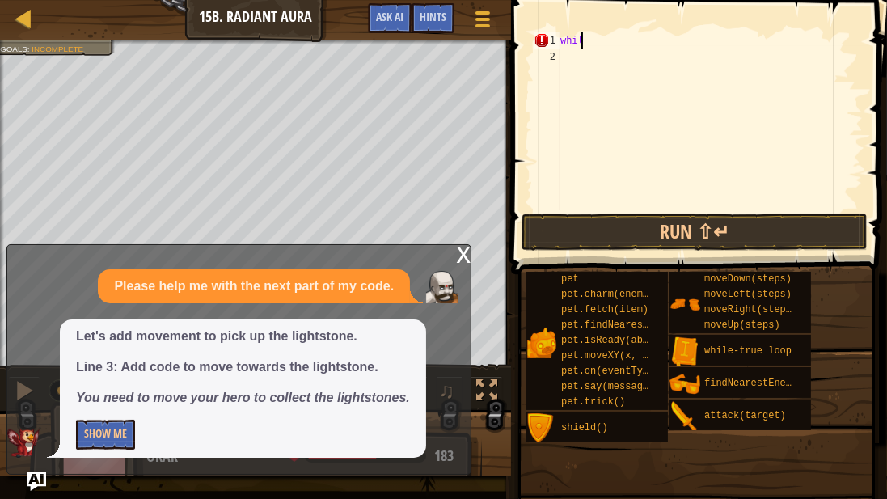
scroll to position [7, 1]
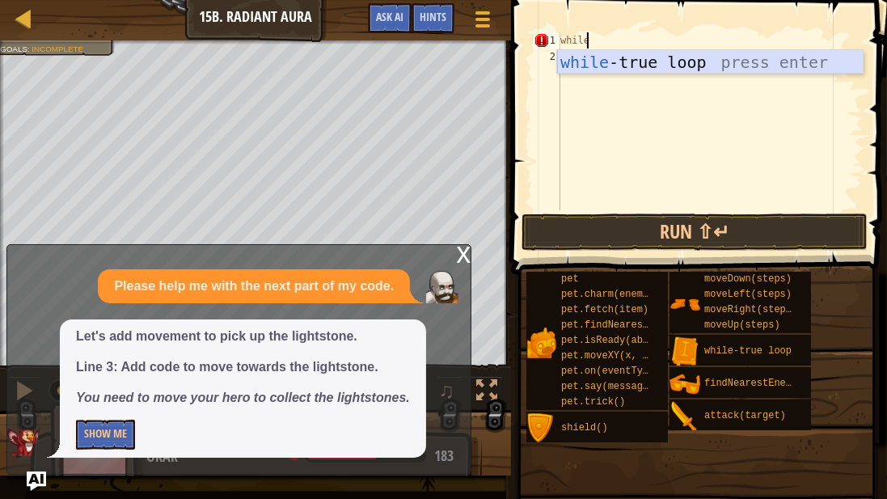
click at [610, 57] on div "while -true loop press enter" at bounding box center [710, 86] width 306 height 73
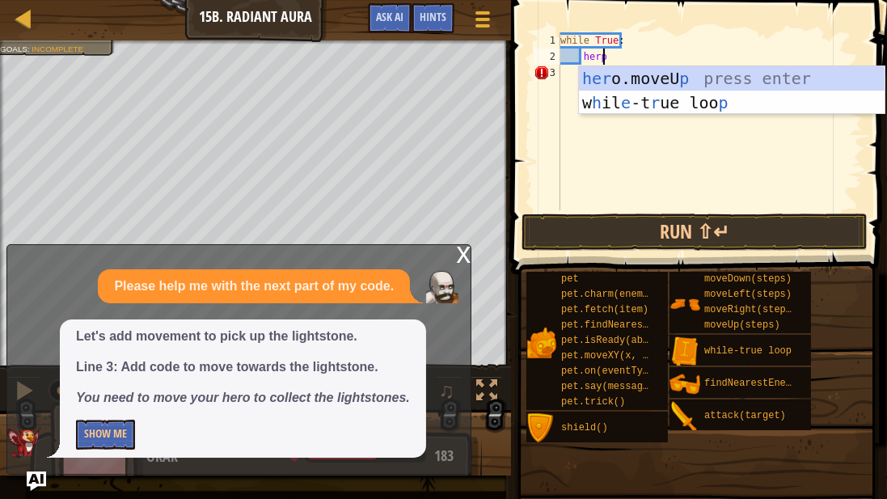
scroll to position [7, 2]
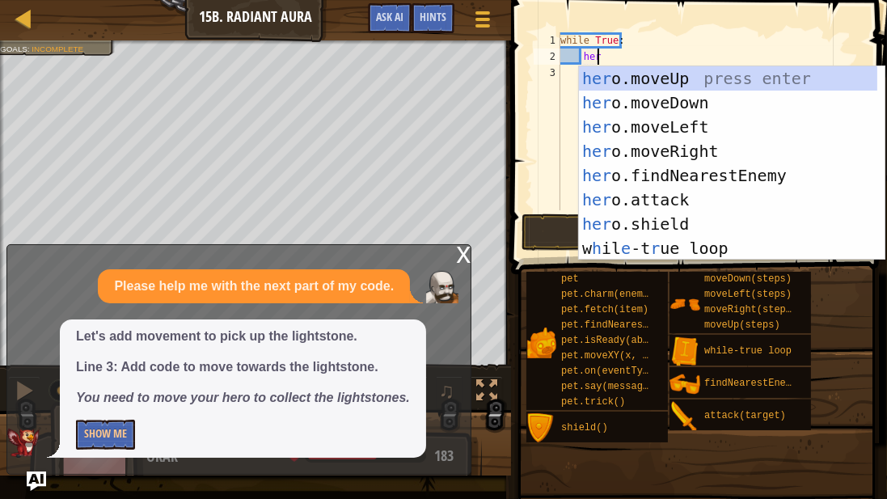
type textarea "hero"
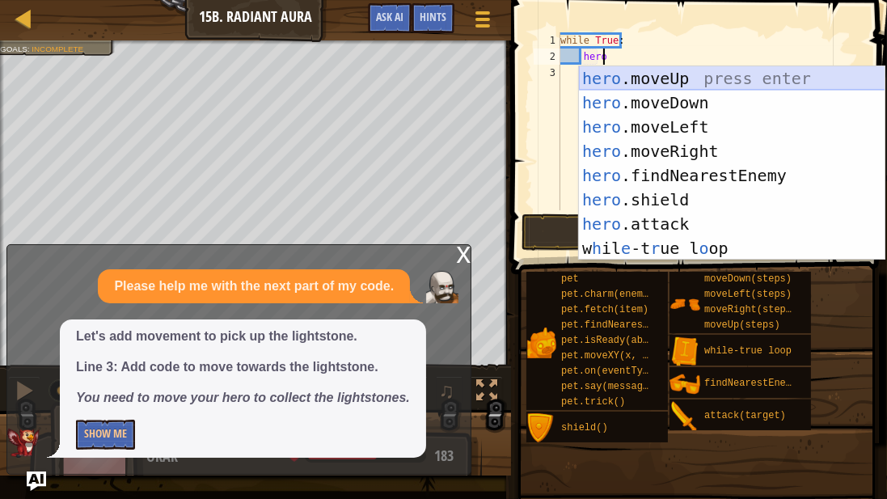
click at [727, 79] on div "hero .moveUp press enter hero .moveDown press enter hero .moveLeft press enter …" at bounding box center [732, 187] width 306 height 243
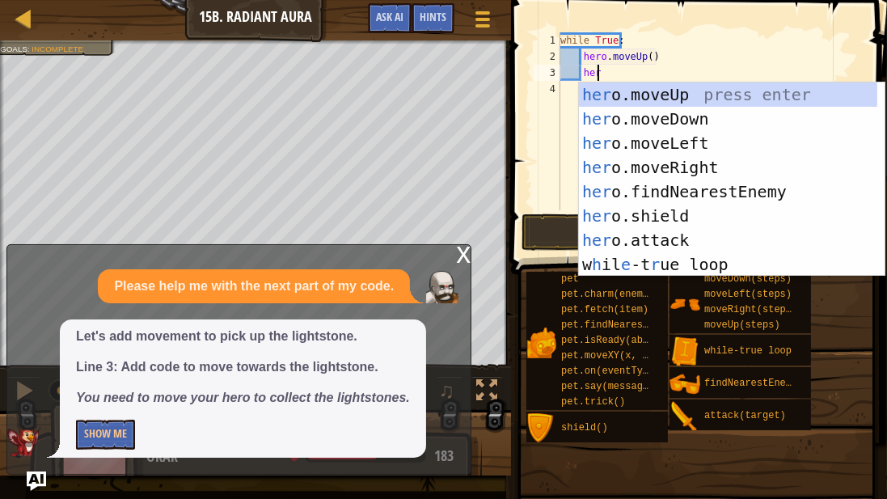
type textarea "hero"
click at [746, 125] on div "hero .moveUp press enter hero .moveDown press enter hero .moveLeft press enter …" at bounding box center [732, 203] width 306 height 243
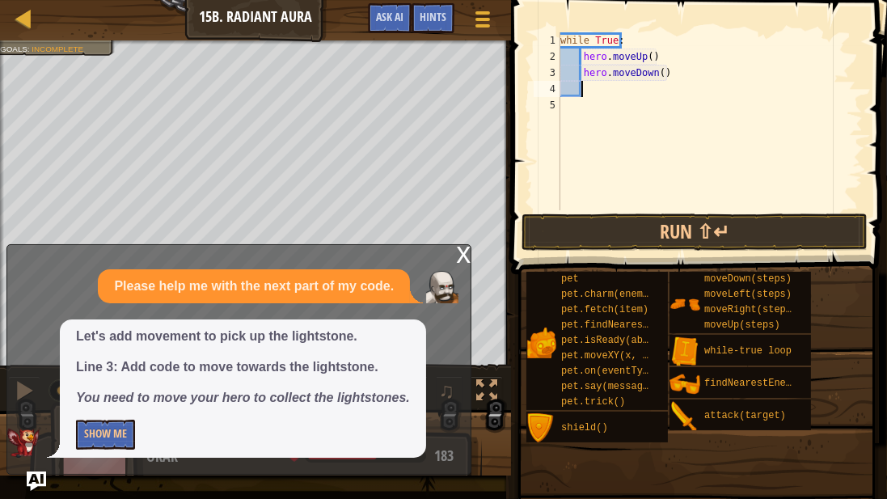
scroll to position [7, 1]
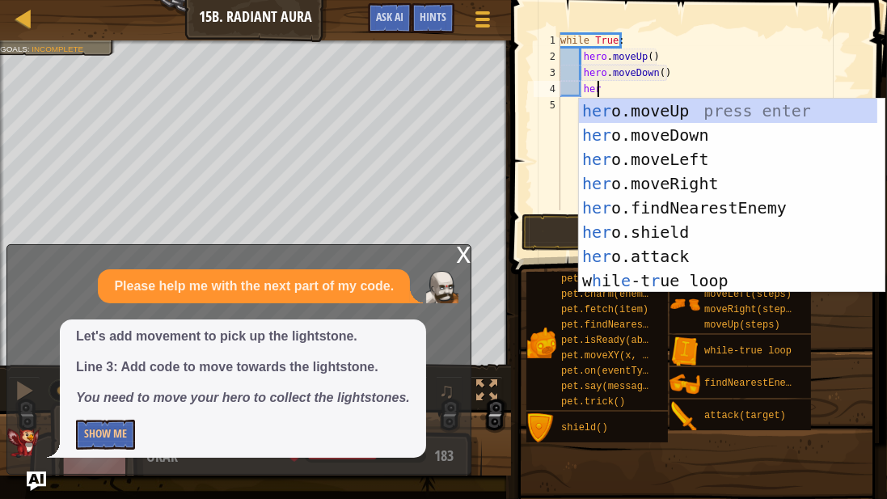
type textarea "hero"
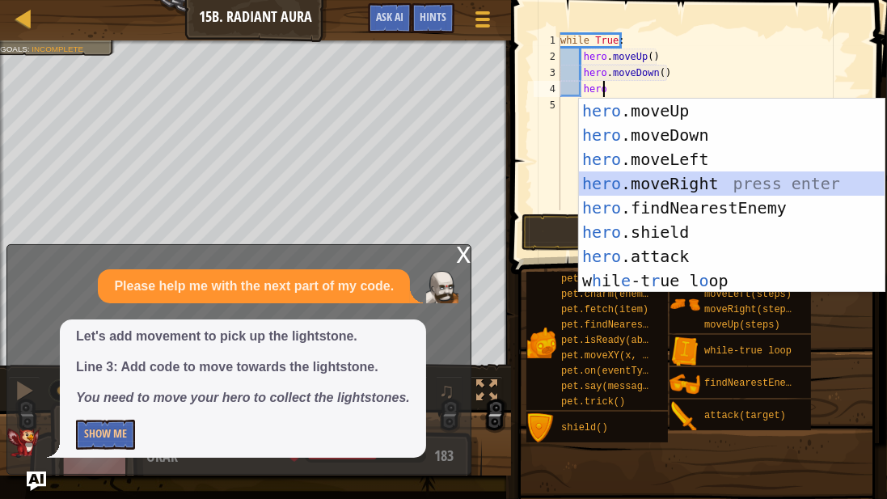
click at [697, 188] on div "hero .moveUp press enter hero .moveDown press enter hero .moveLeft press enter …" at bounding box center [732, 220] width 306 height 243
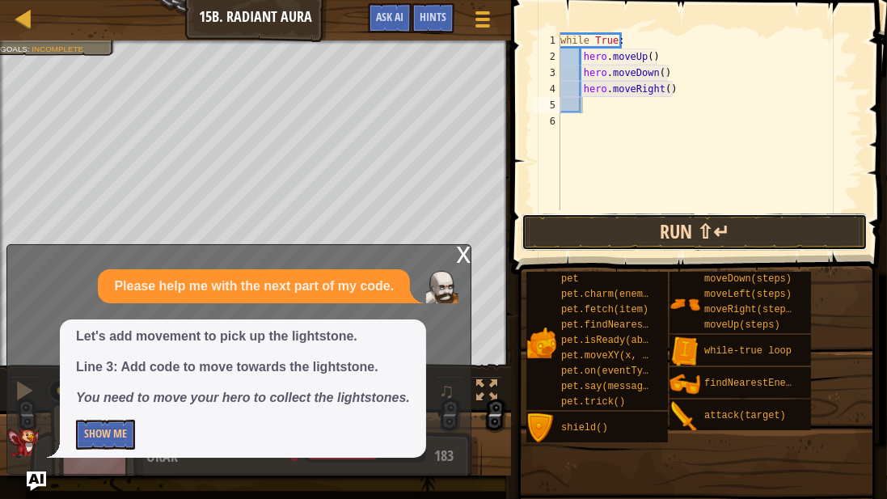
click at [661, 247] on button "Run ⇧↵" at bounding box center [695, 231] width 346 height 37
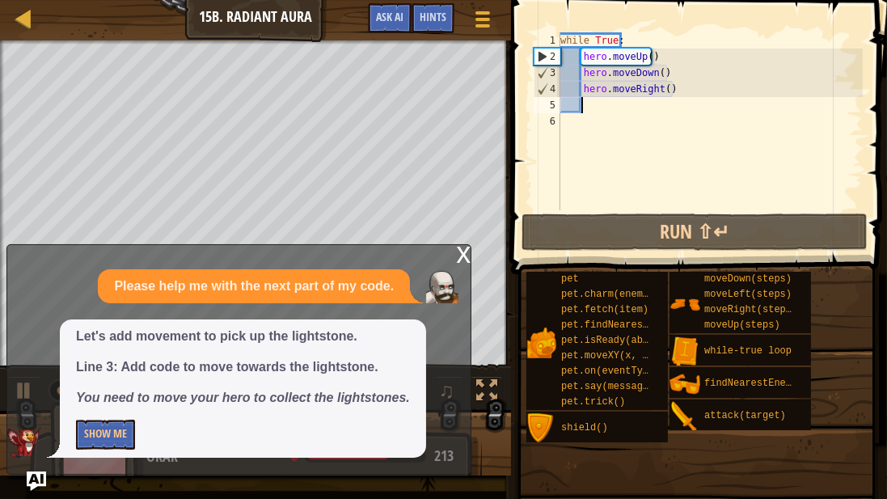
click at [662, 91] on div "while True : hero . moveUp ( ) hero . moveDown ( ) hero . moveRight ( )" at bounding box center [710, 137] width 306 height 210
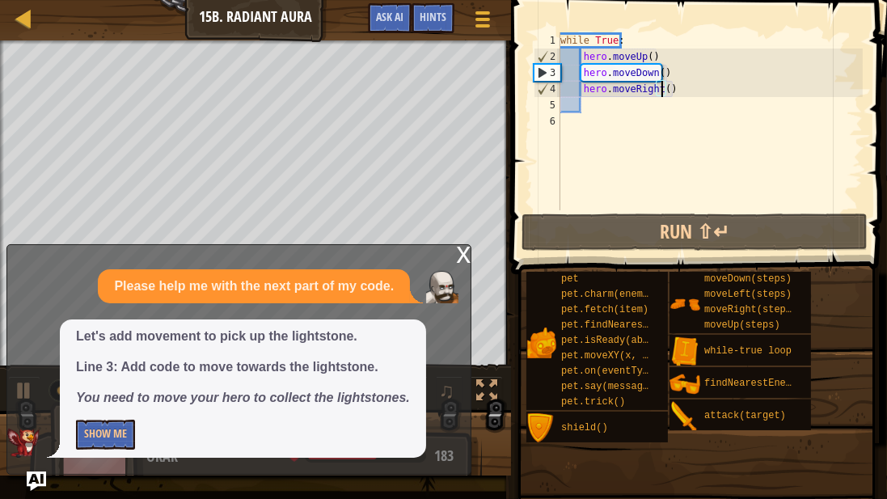
type textarea "hero.moveRight(2)"
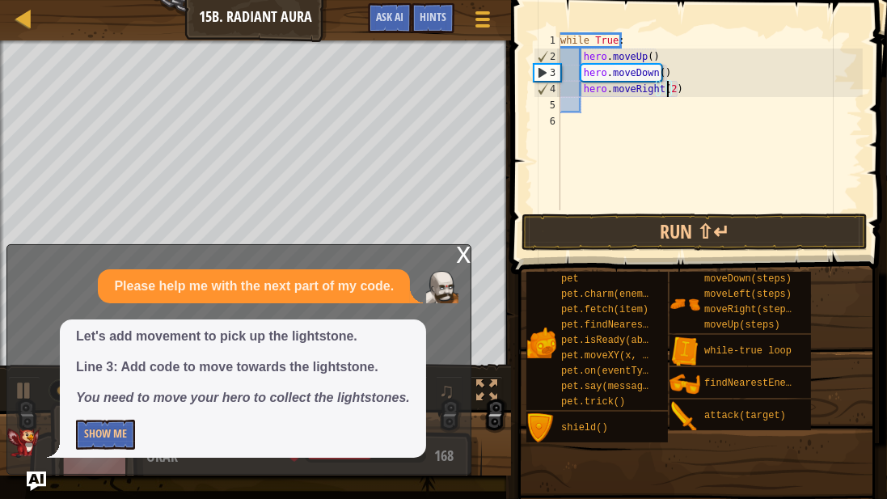
click at [657, 173] on div "while True : hero . moveUp ( ) hero . moveDown ( ) hero . moveRight ( 2 )" at bounding box center [710, 137] width 306 height 210
click at [660, 225] on button "Run ⇧↵" at bounding box center [695, 231] width 346 height 37
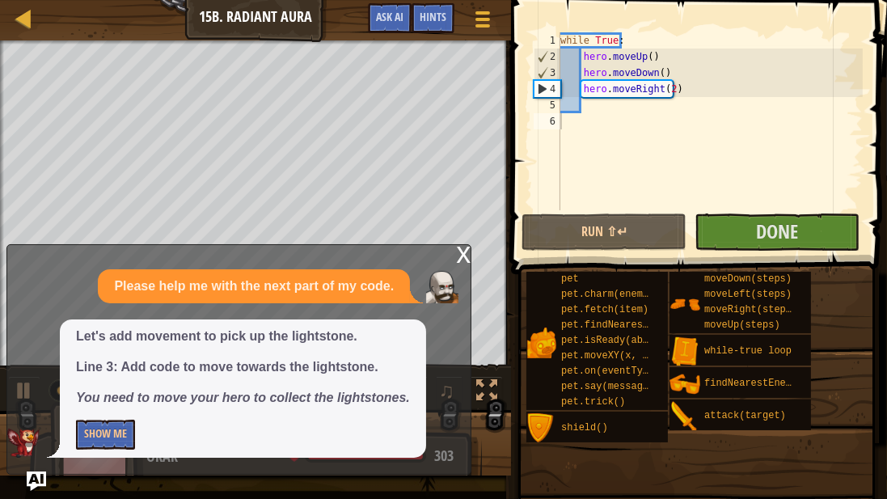
click at [683, 213] on span at bounding box center [700, 114] width 389 height 322
click at [716, 233] on button "Done" at bounding box center [777, 231] width 165 height 37
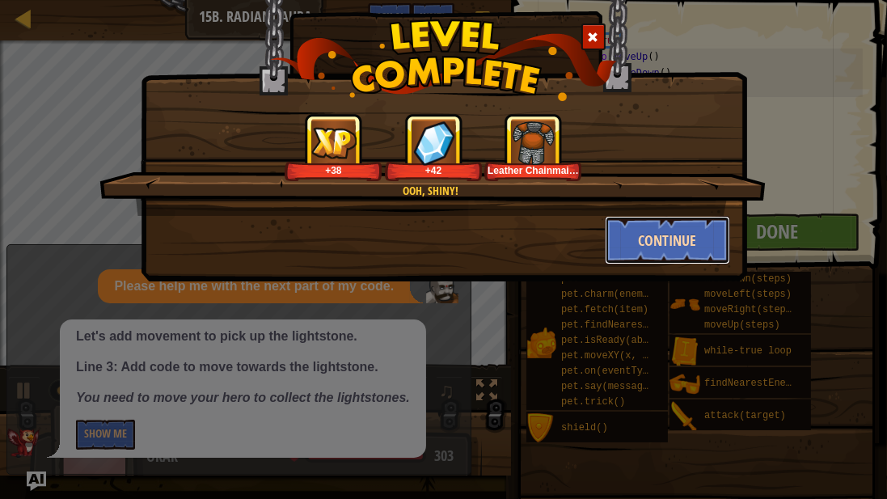
click at [672, 260] on button "Continue" at bounding box center [667, 240] width 125 height 49
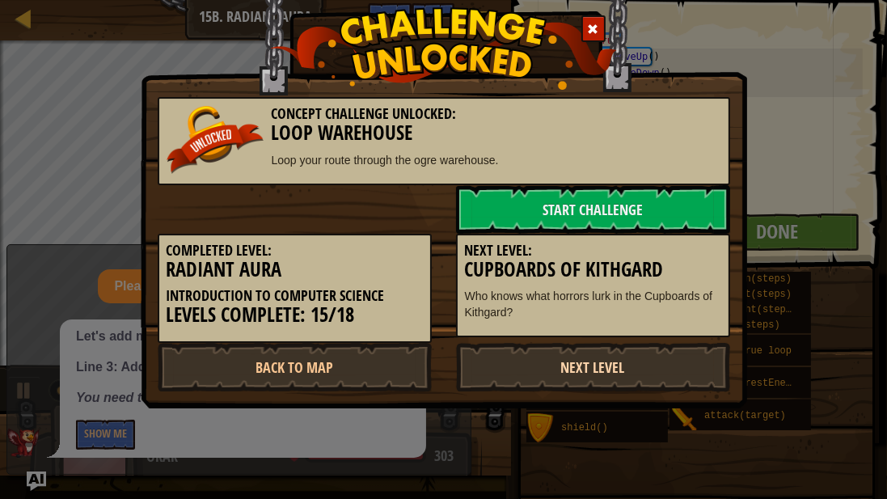
click at [557, 354] on link "Next Level" at bounding box center [593, 367] width 274 height 49
click at [551, 355] on link "Next Level" at bounding box center [593, 367] width 274 height 49
click at [546, 380] on link "Next Level" at bounding box center [593, 367] width 274 height 49
click at [546, 379] on link "Next Level" at bounding box center [593, 367] width 274 height 49
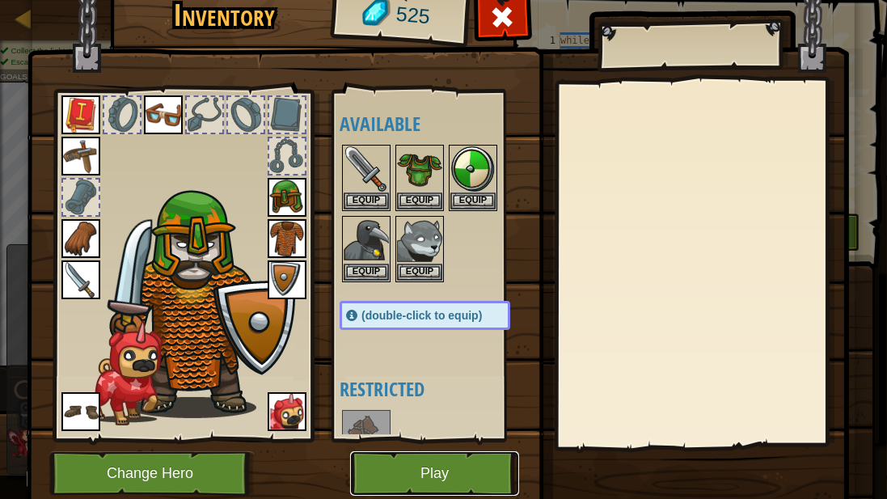
click at [425, 478] on button "Play" at bounding box center [434, 473] width 169 height 44
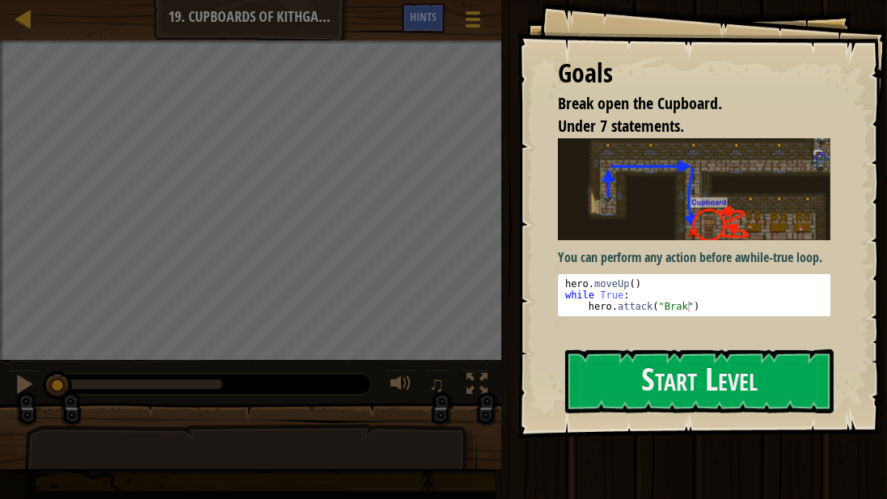
drag, startPoint x: 619, startPoint y: 241, endPoint x: 616, endPoint y: 255, distance: 14.1
click at [616, 251] on div "You can perform any action before a while-true loop . hero . moveUp ( ) while T…" at bounding box center [700, 227] width 285 height 179
click at [619, 380] on button "Start Level" at bounding box center [699, 381] width 268 height 64
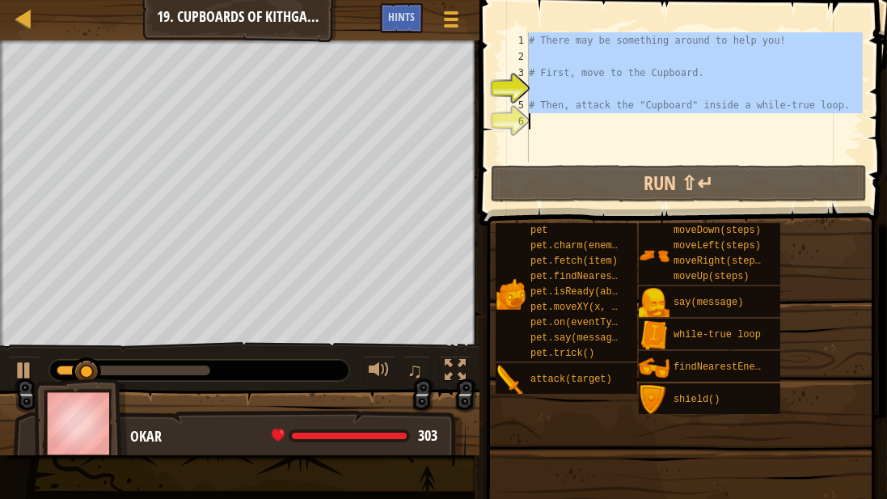
drag, startPoint x: 531, startPoint y: 42, endPoint x: 799, endPoint y: 134, distance: 283.1
click at [799, 134] on div "# There may be something around to help you! # First, move to the Cupboard. # T…" at bounding box center [694, 113] width 337 height 162
type textarea "# Then, attack the "Cupboard" inside a while-true loop."
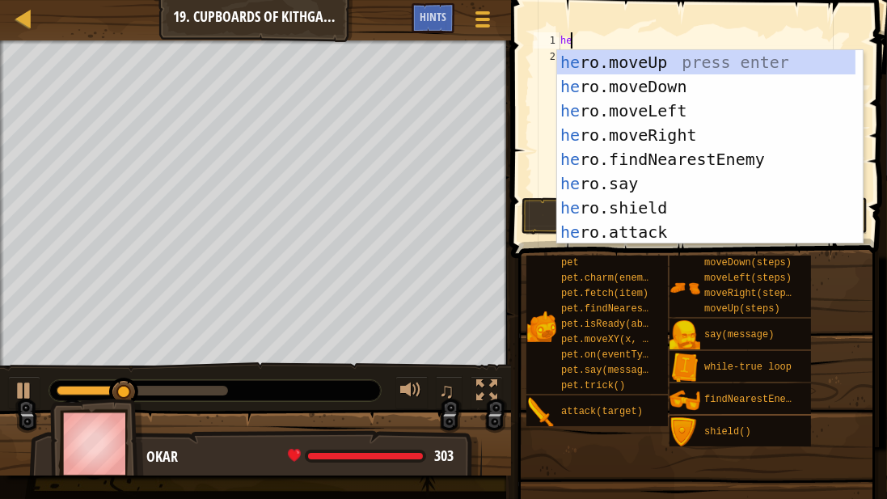
scroll to position [7, 0]
type textarea "hero"
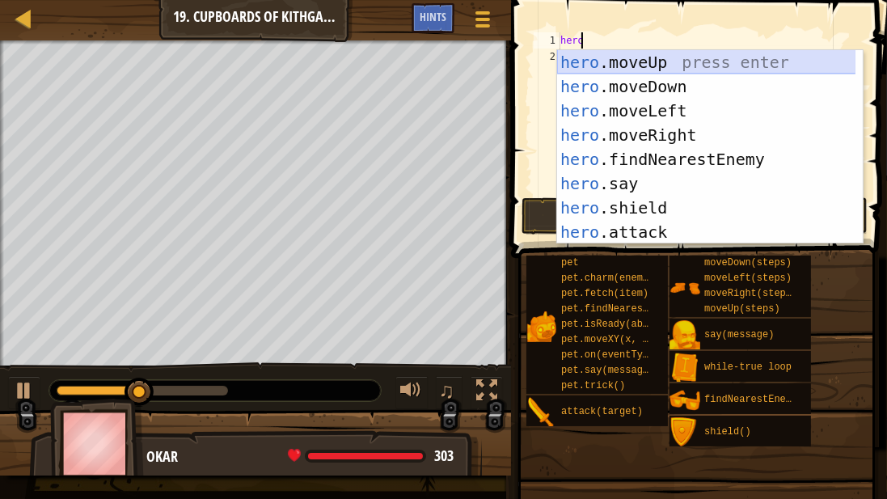
click at [577, 55] on div "hero .moveUp press enter hero .moveDown press enter hero .moveLeft press enter …" at bounding box center [706, 171] width 299 height 243
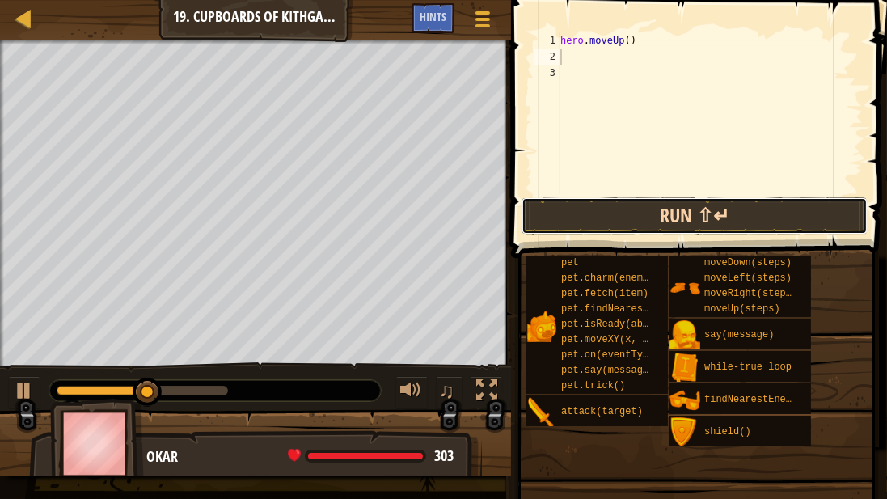
click at [609, 213] on button "Run ⇧↵" at bounding box center [695, 215] width 346 height 37
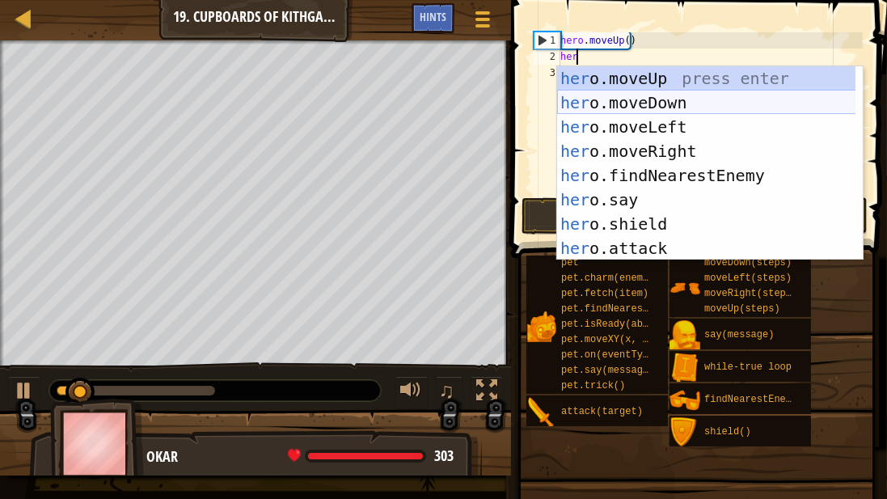
type textarea "hero"
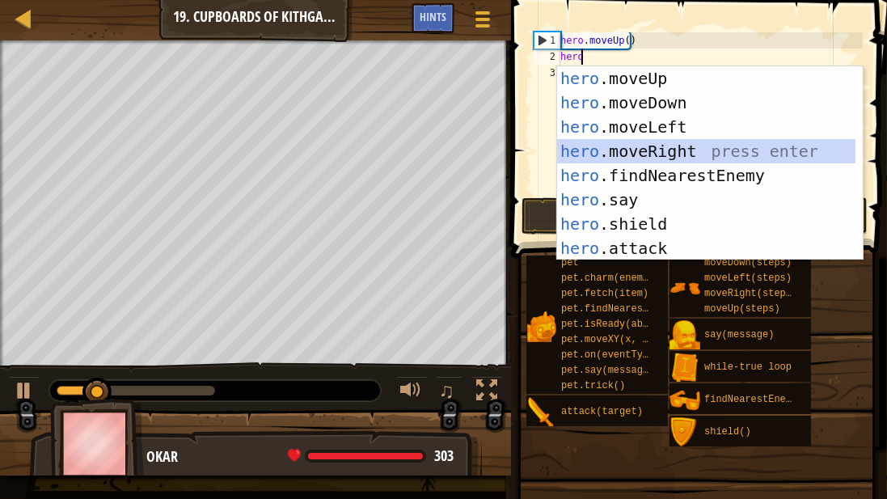
click at [620, 146] on div "hero .moveUp press enter hero .moveDown press enter hero .moveLeft press enter …" at bounding box center [706, 187] width 299 height 243
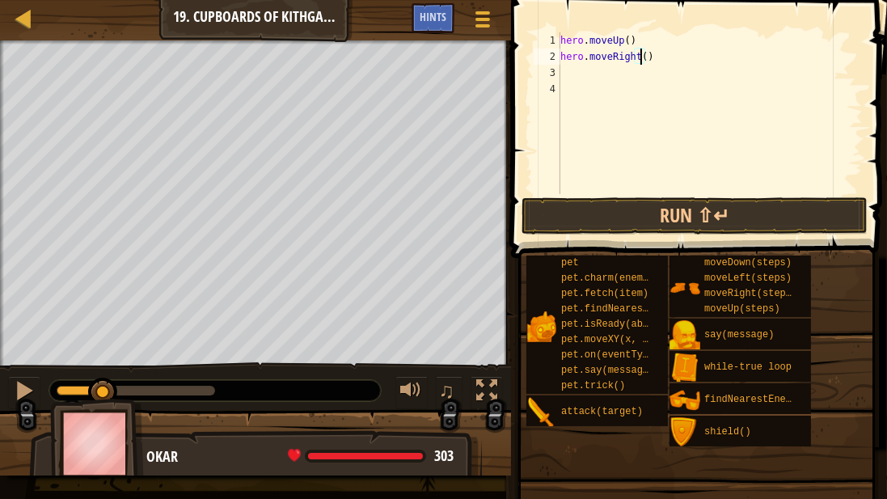
click at [640, 53] on div "hero . moveUp ( ) hero . moveRight ( )" at bounding box center [710, 129] width 306 height 194
type textarea "hero.moveRight(2)"
drag, startPoint x: 586, startPoint y: 220, endPoint x: 581, endPoint y: 183, distance: 37.6
click at [589, 218] on button "Run ⇧↵" at bounding box center [695, 215] width 346 height 37
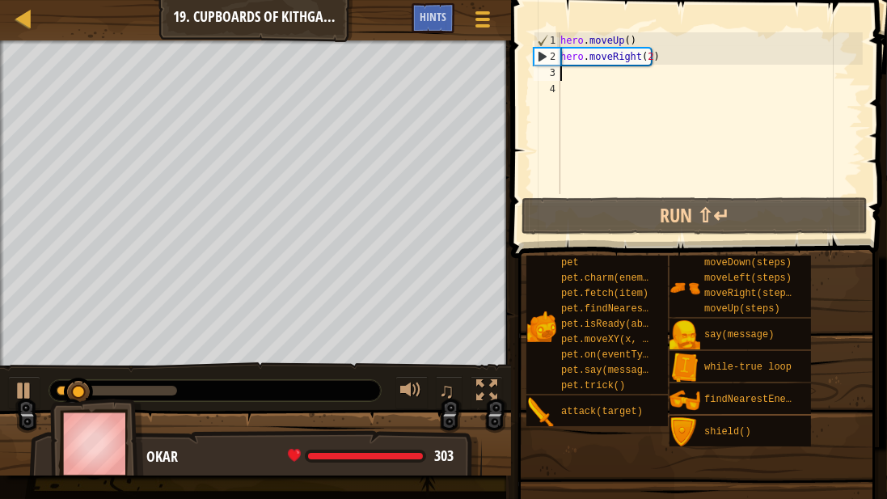
click at [577, 71] on div "hero . moveUp ( ) hero . moveRight ( 2 )" at bounding box center [710, 129] width 306 height 194
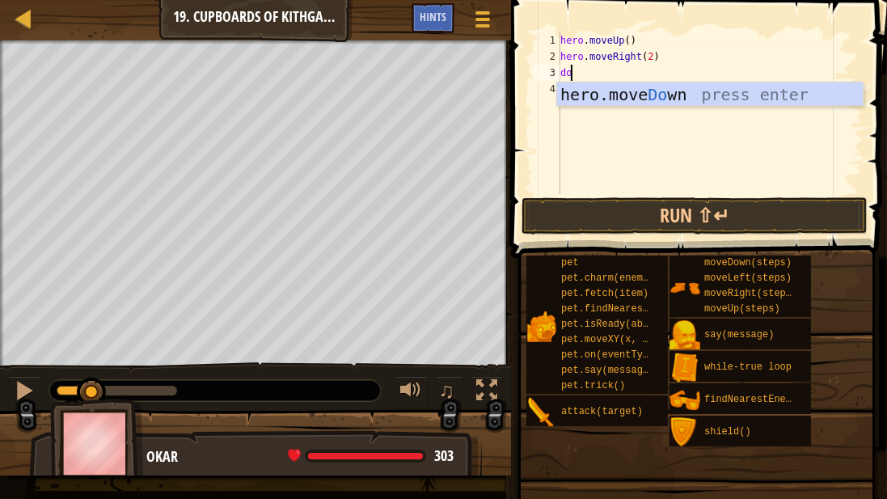
scroll to position [7, 0]
type textarea "down"
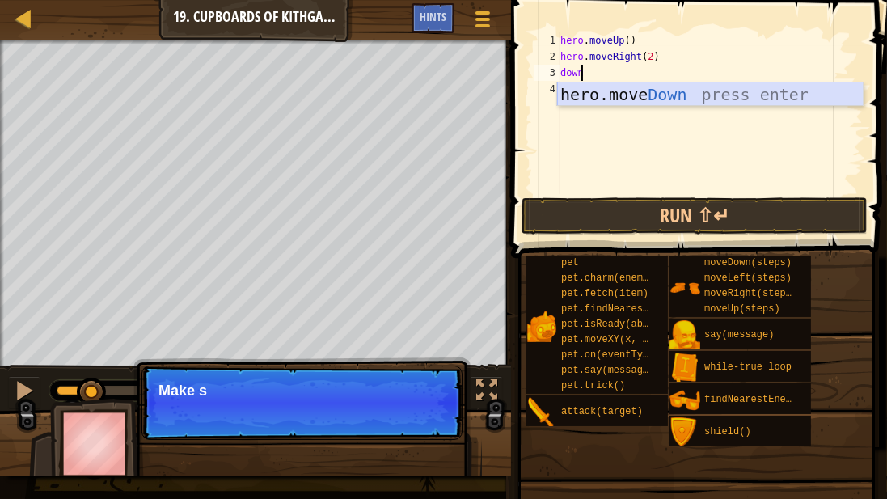
click at [587, 87] on div "hero.move Down press enter" at bounding box center [710, 118] width 306 height 73
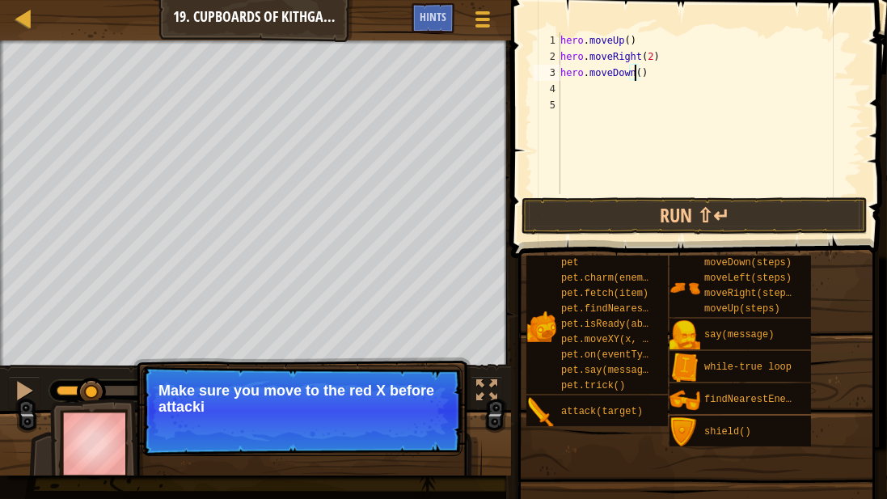
click at [633, 72] on div "hero . moveUp ( ) hero . moveRight ( 2 ) hero . moveDown ( )" at bounding box center [710, 129] width 306 height 194
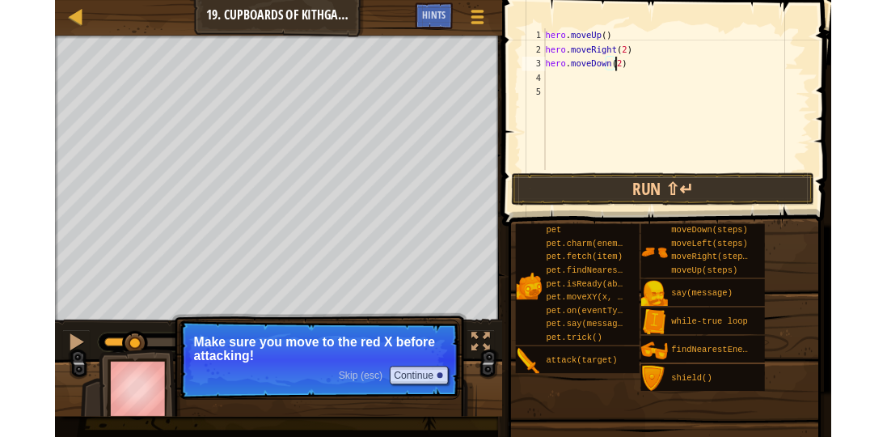
scroll to position [7, 6]
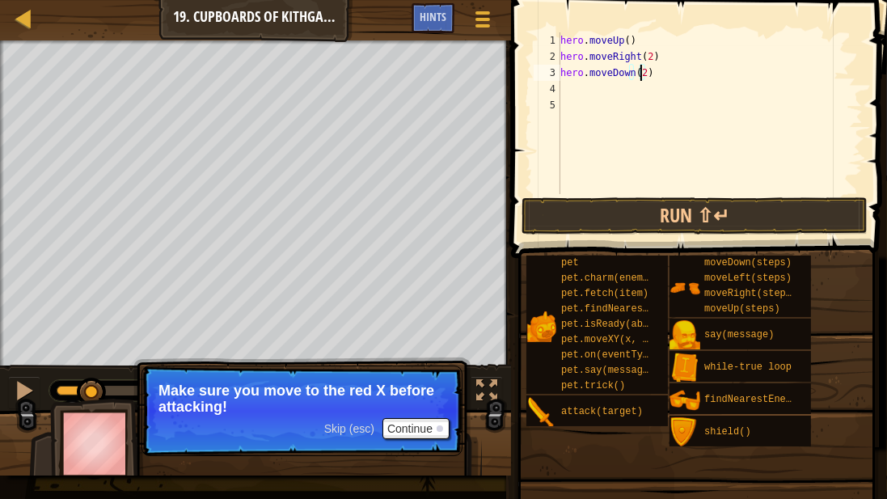
type textarea "hero.moveDown(2)"
drag, startPoint x: 669, startPoint y: 195, endPoint x: 667, endPoint y: 205, distance: 10.6
click at [667, 205] on div "hero.moveDown(2) 1 2 3 4 5 hero . moveUp ( ) hero . moveRight ( 2 ) hero . move…" at bounding box center [696, 161] width 381 height 306
click at [660, 214] on button "Run ⇧↵" at bounding box center [695, 215] width 346 height 37
